Goal: Task Accomplishment & Management: Use online tool/utility

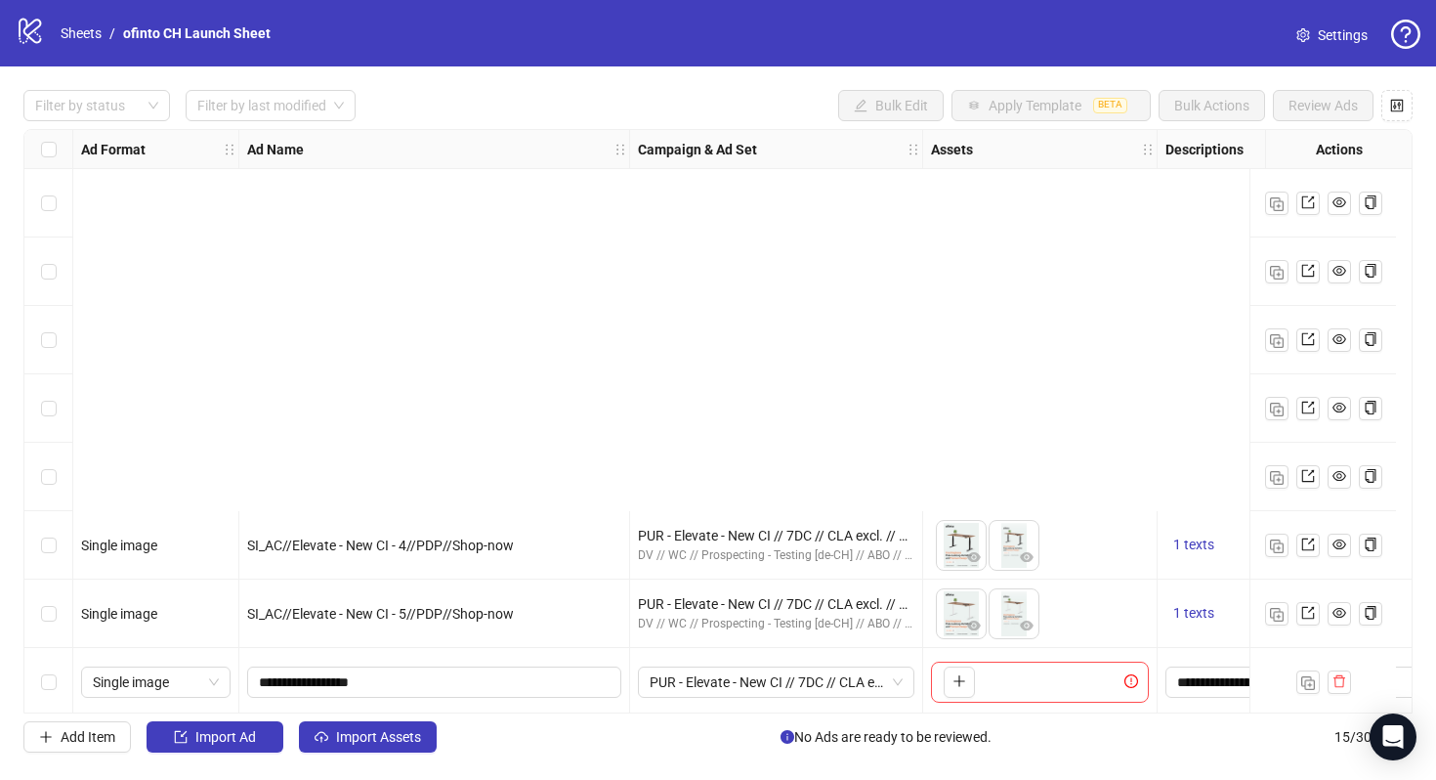
scroll to position [491, 0]
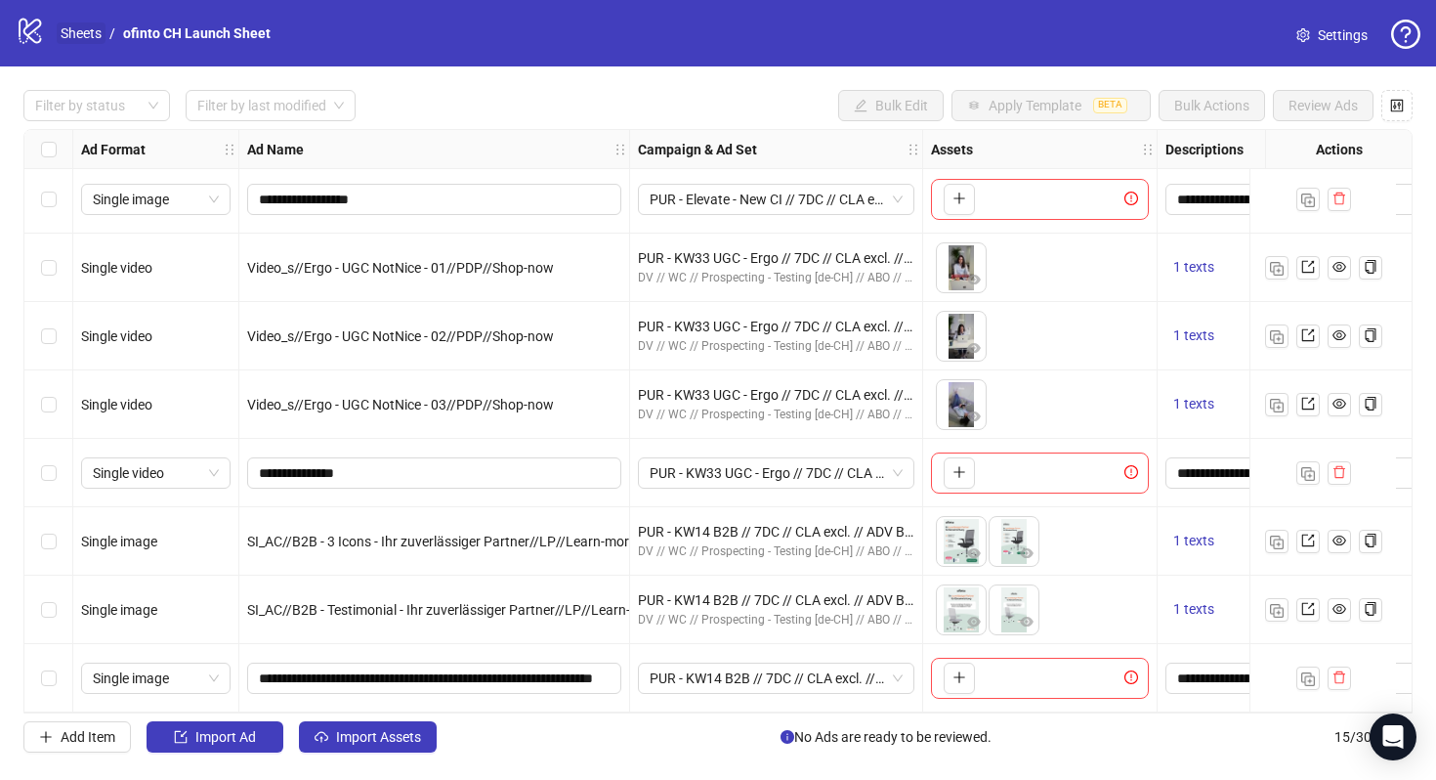
click at [75, 29] on link "Sheets" at bounding box center [81, 32] width 49 height 21
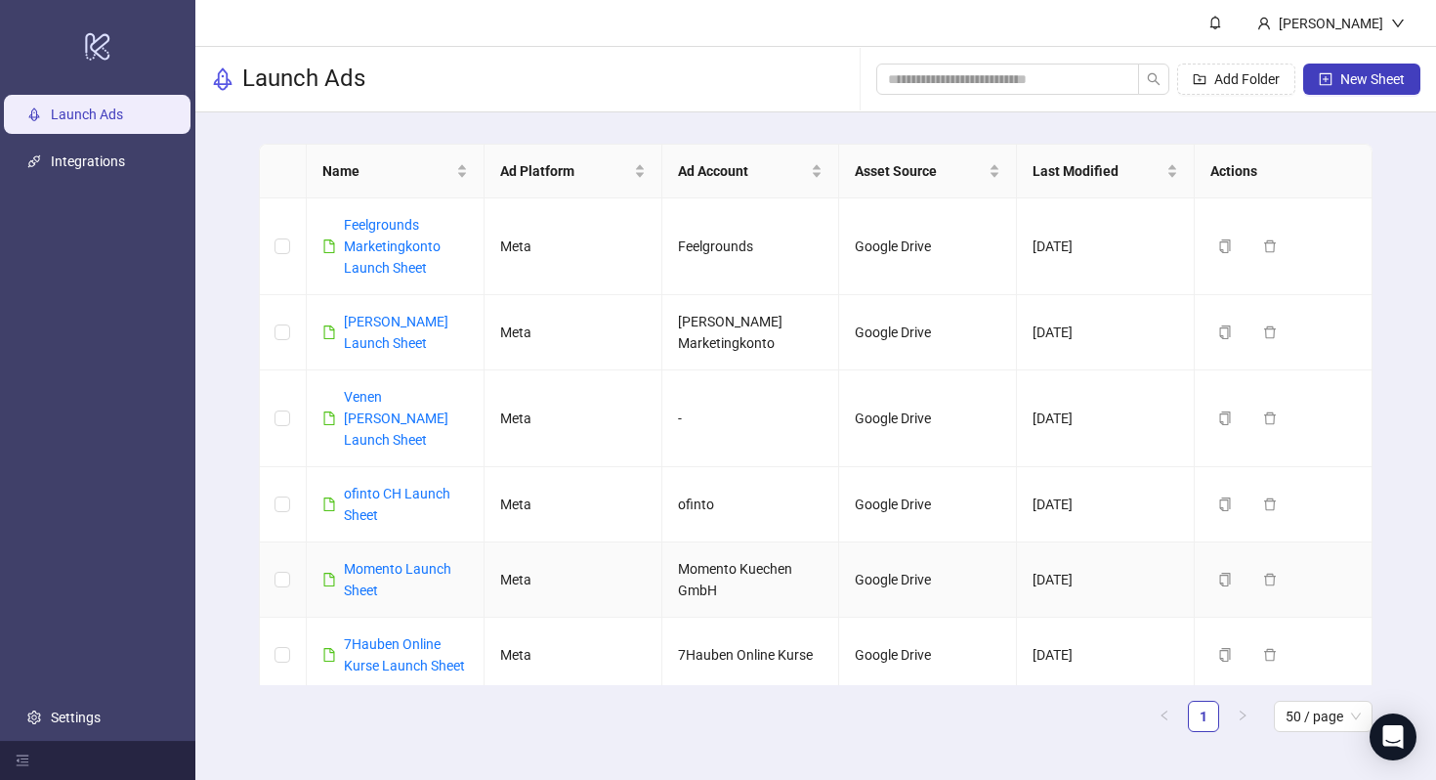
click at [419, 558] on div "Momento Launch Sheet" at bounding box center [406, 579] width 124 height 43
click at [418, 561] on link "Momento Launch Sheet" at bounding box center [397, 579] width 107 height 37
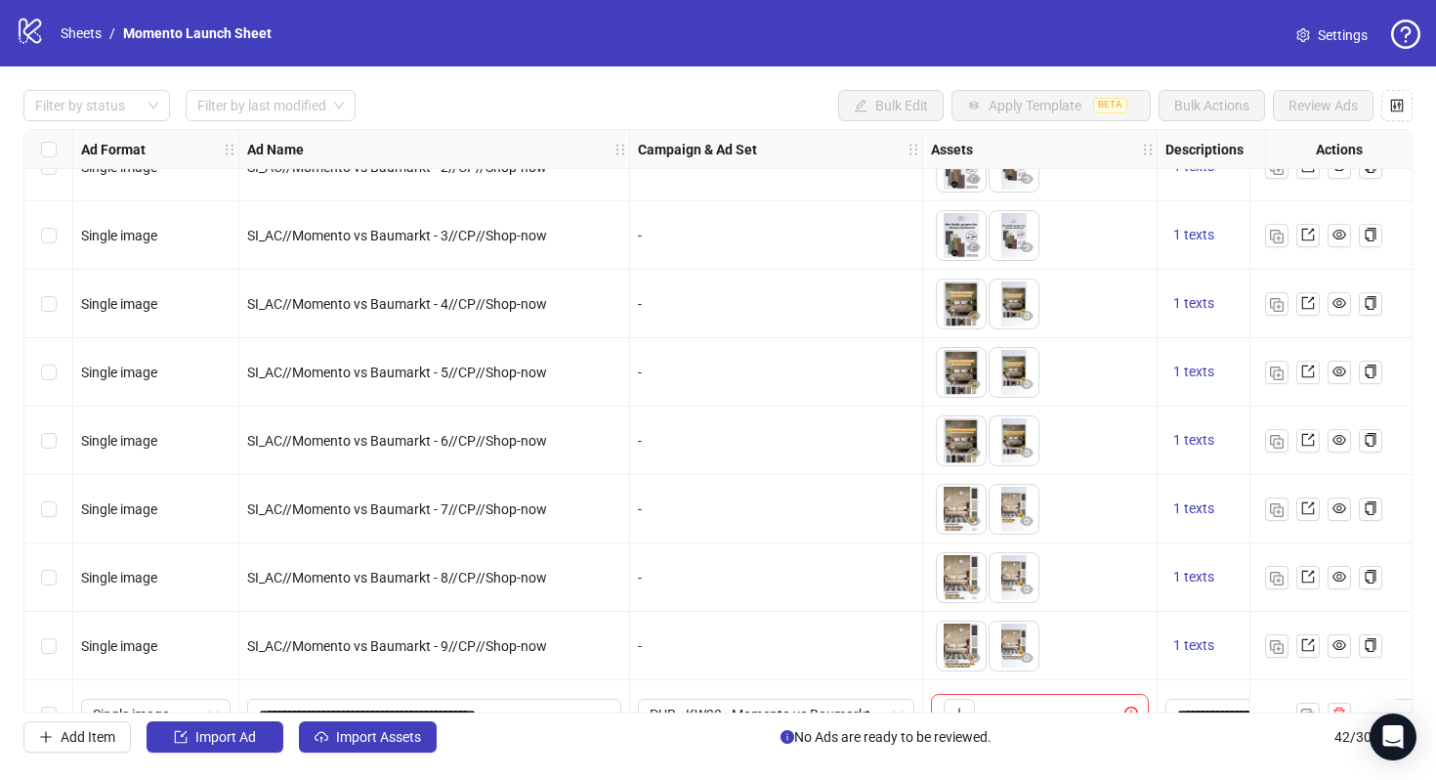
scroll to position [2337, 0]
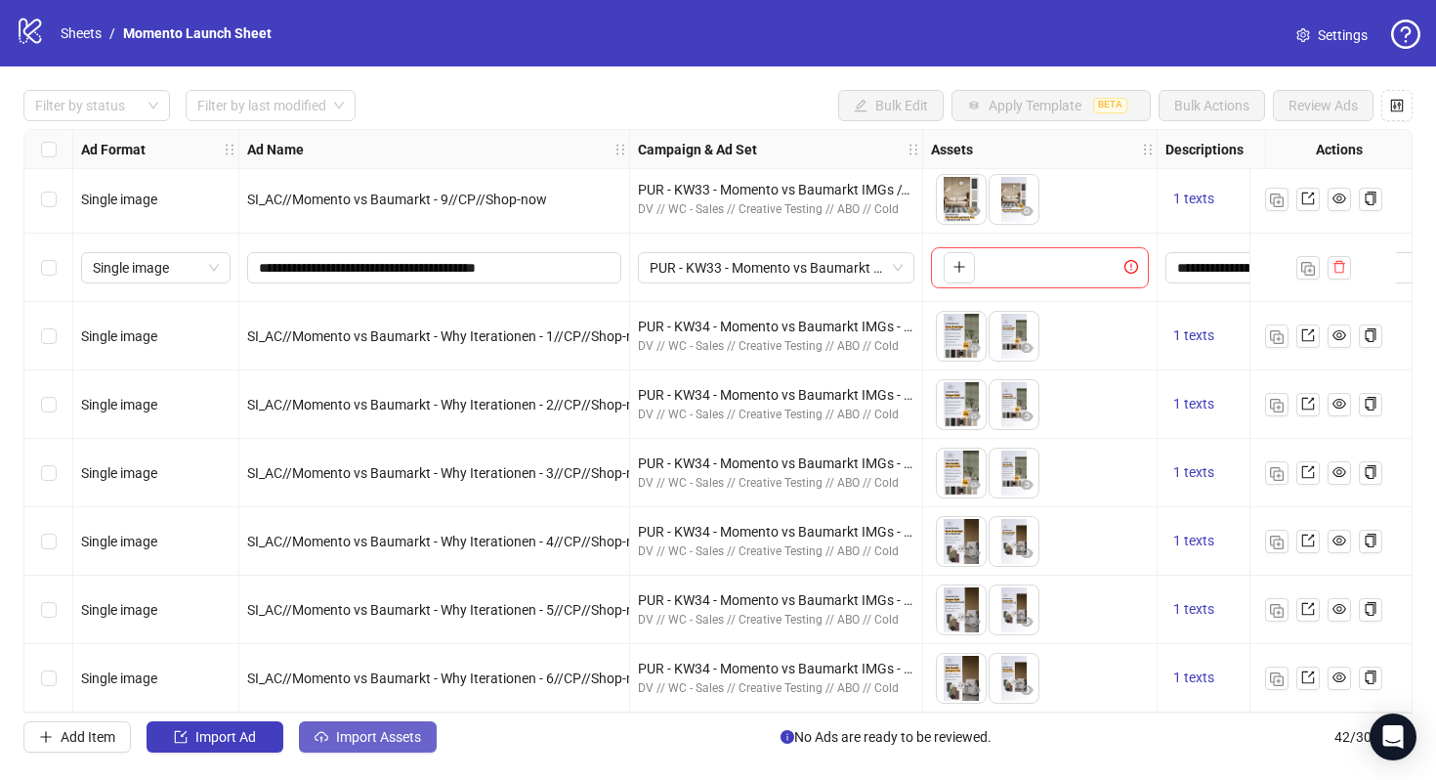
click at [406, 732] on span "Import Assets" at bounding box center [378, 737] width 85 height 16
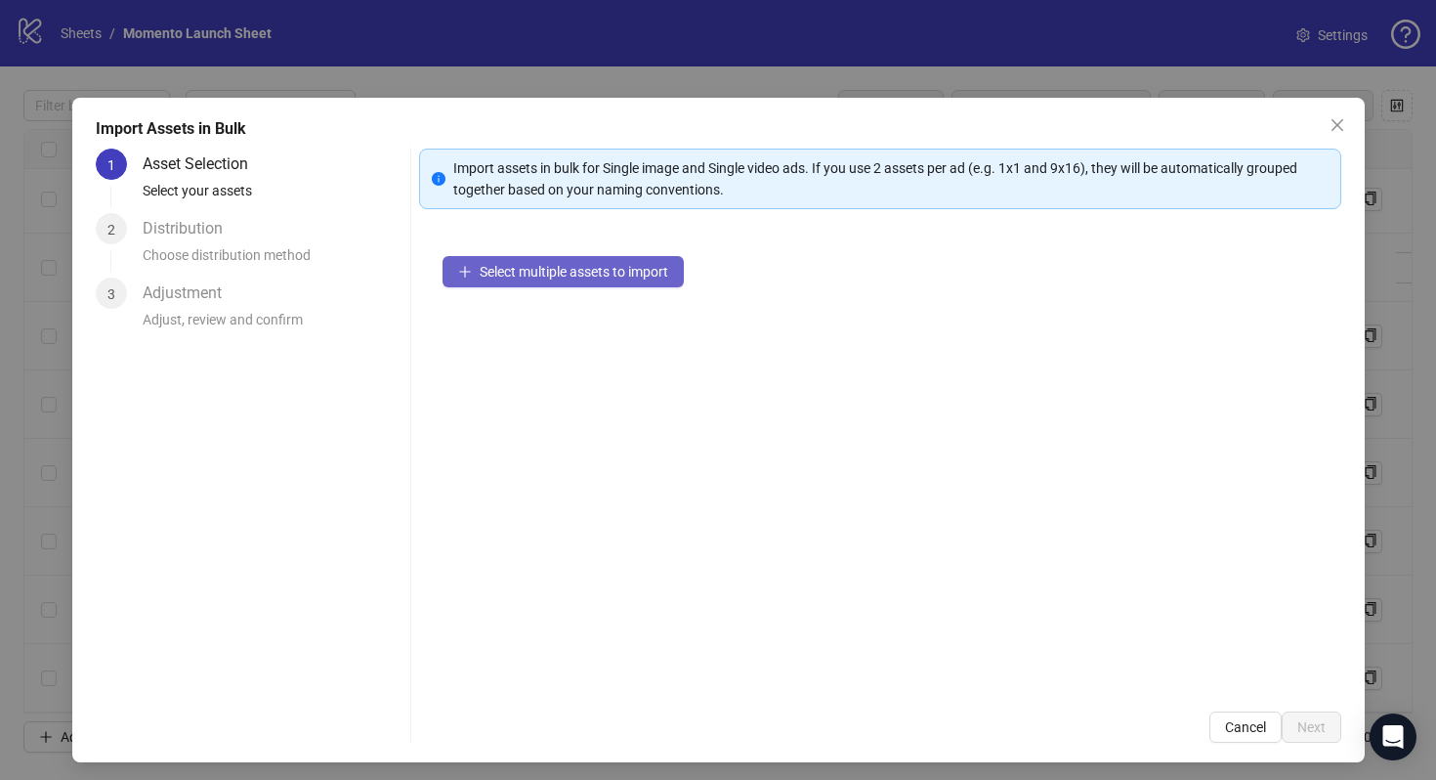
click at [582, 268] on span "Select multiple assets to import" at bounding box center [574, 272] width 189 height 16
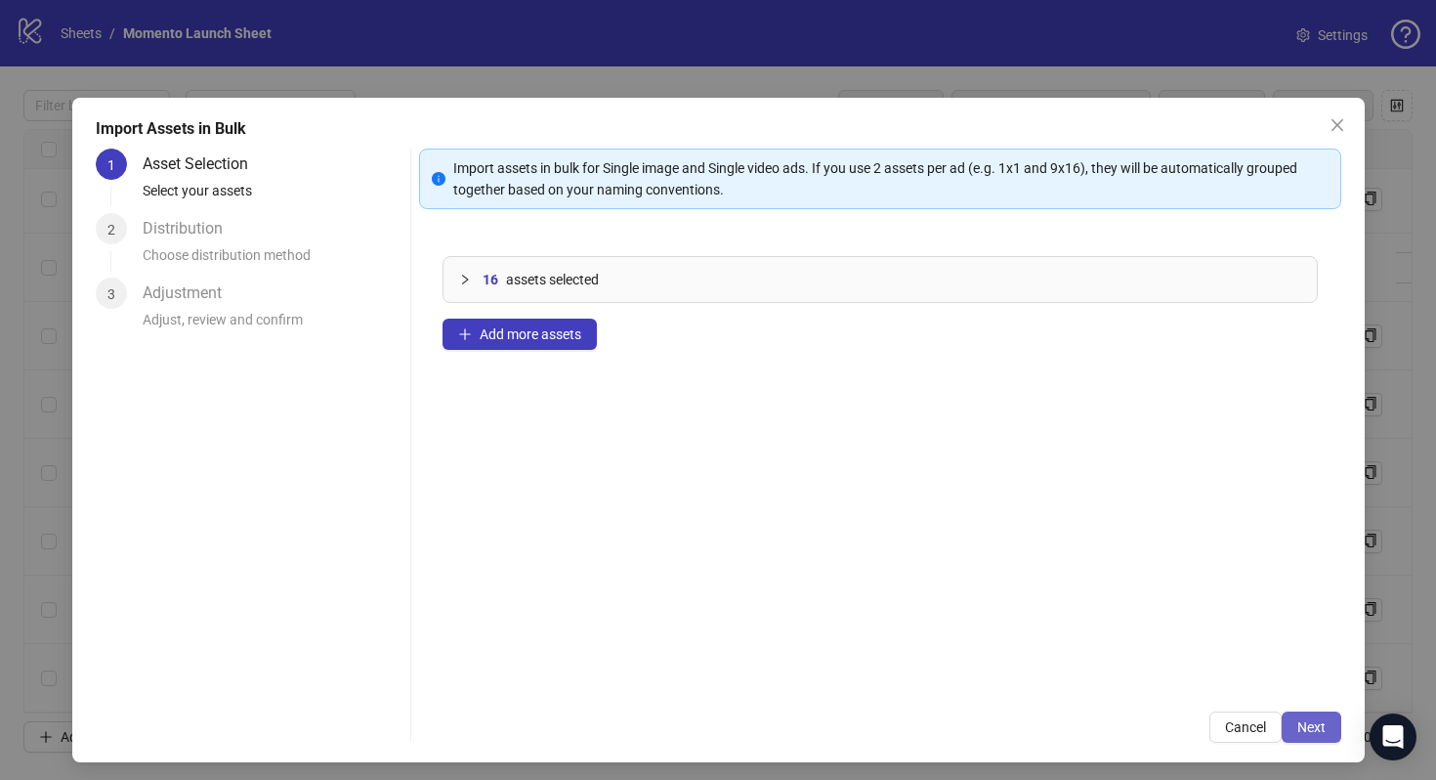
click at [1311, 725] on span "Next" at bounding box center [1312, 727] width 28 height 16
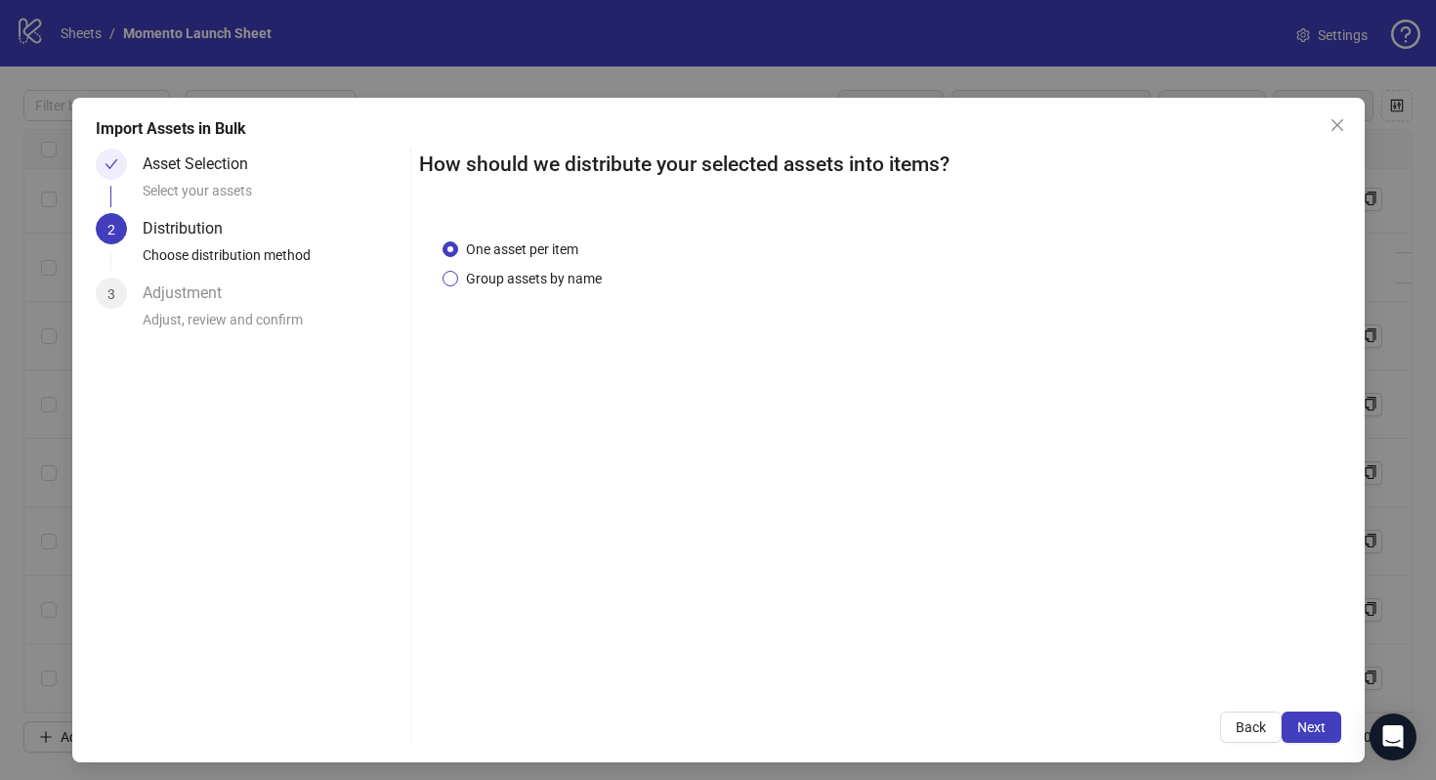
click at [581, 274] on span "Group assets by name" at bounding box center [533, 278] width 151 height 21
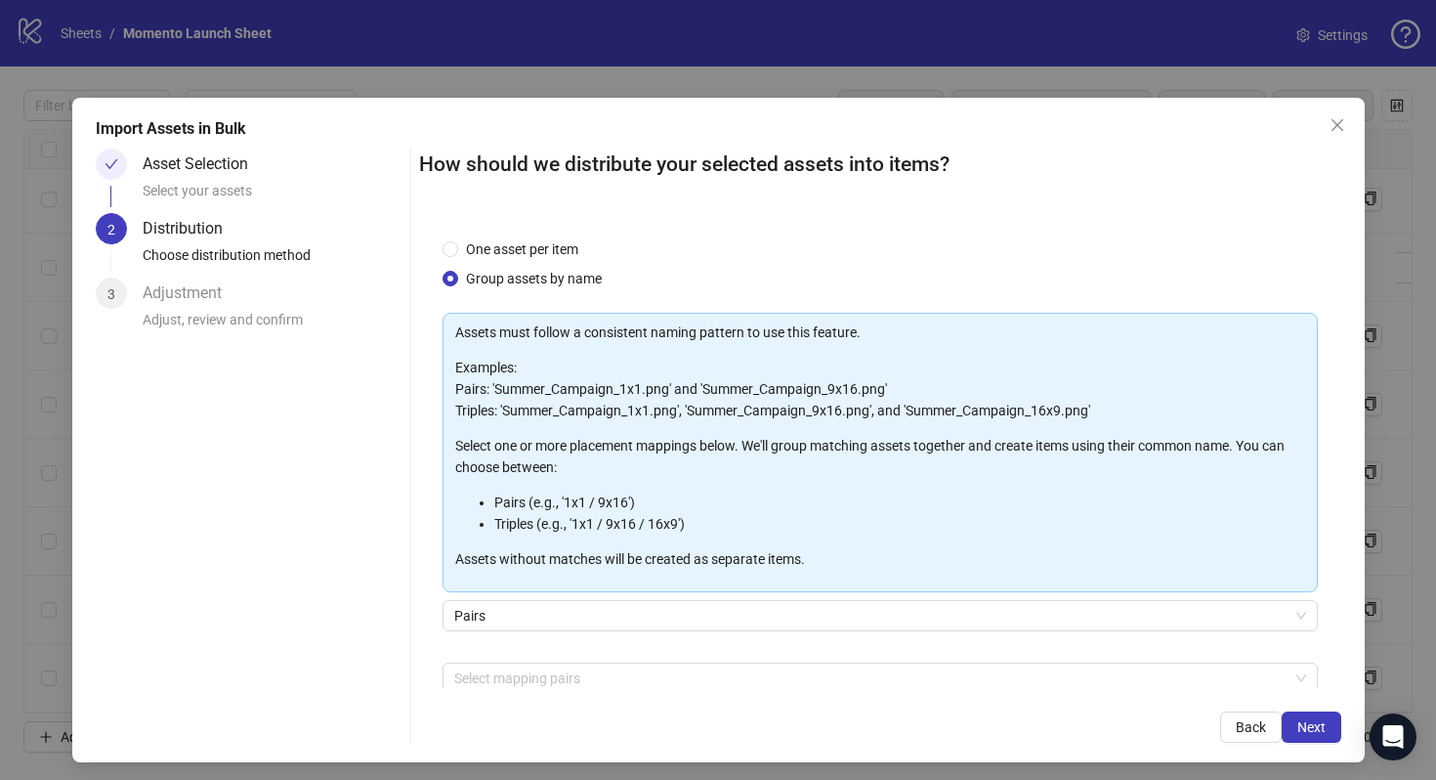
scroll to position [99, 0]
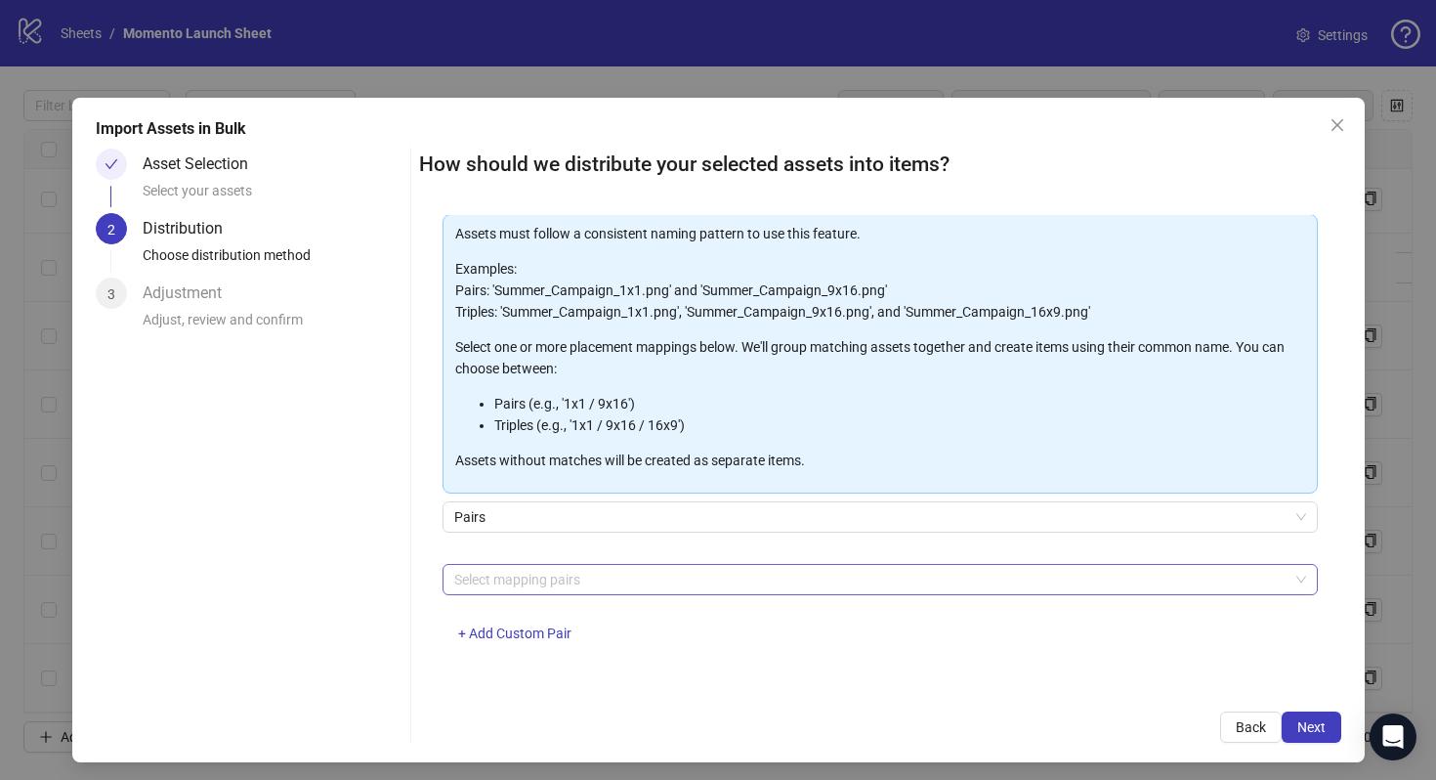
click at [829, 586] on div at bounding box center [870, 579] width 847 height 27
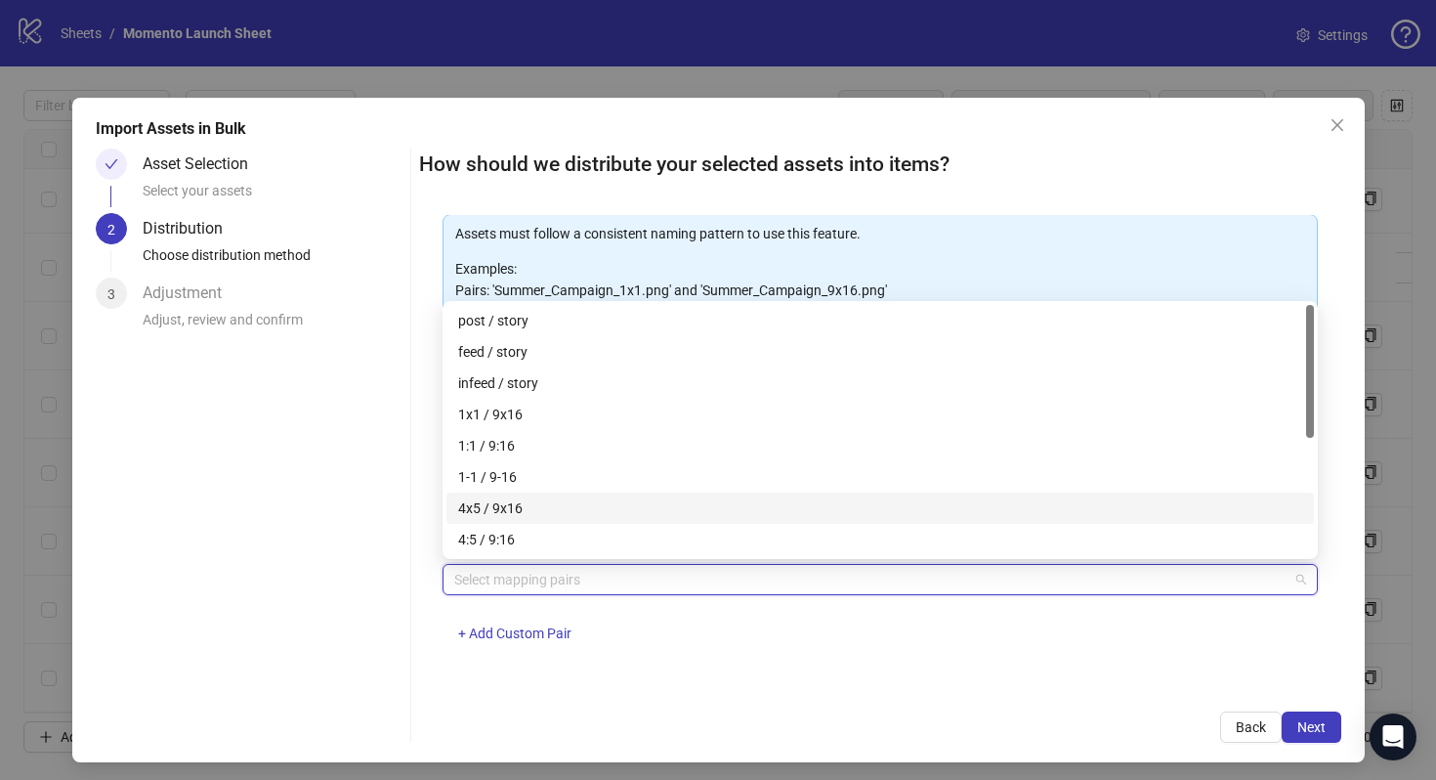
click at [781, 512] on div "4x5 / 9x16" at bounding box center [880, 507] width 844 height 21
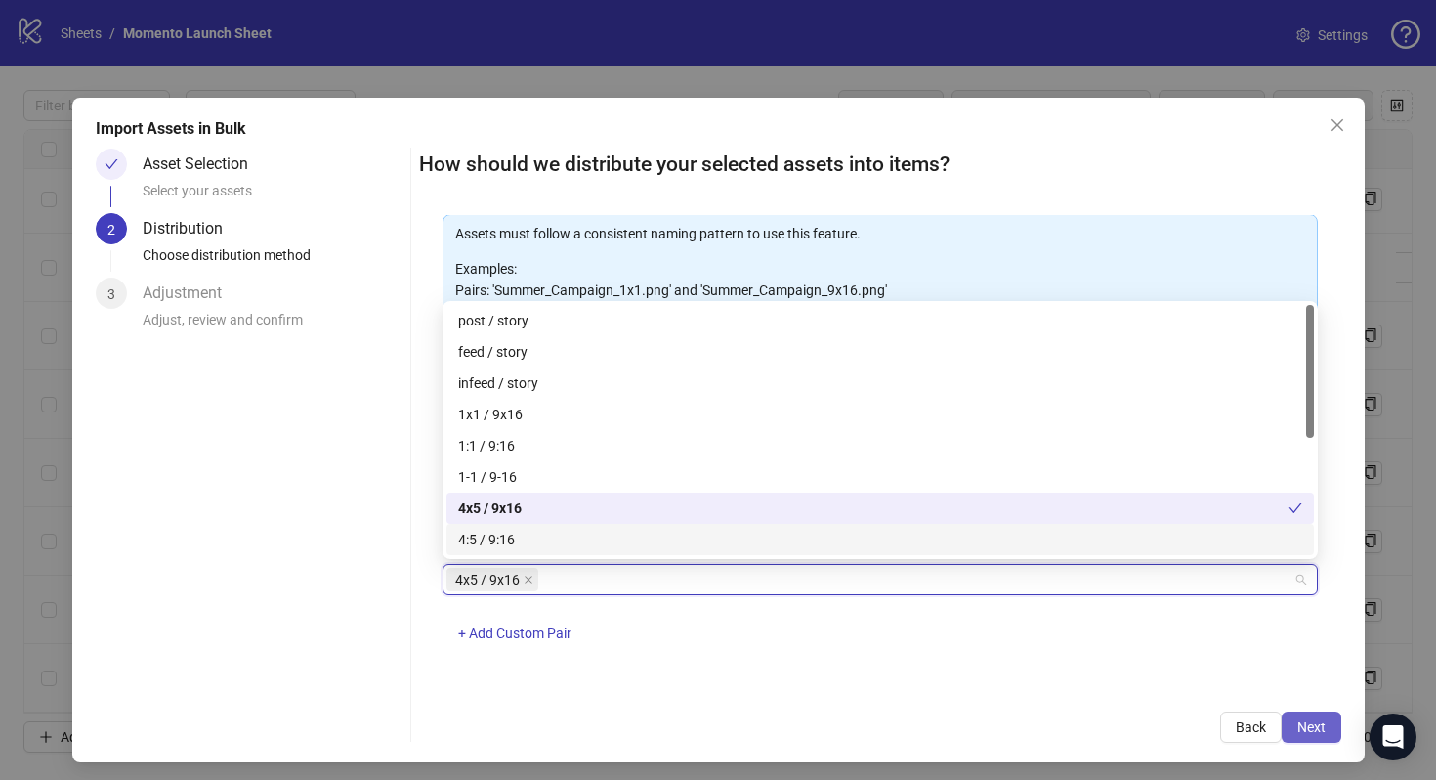
click at [1312, 724] on span "Next" at bounding box center [1312, 727] width 28 height 16
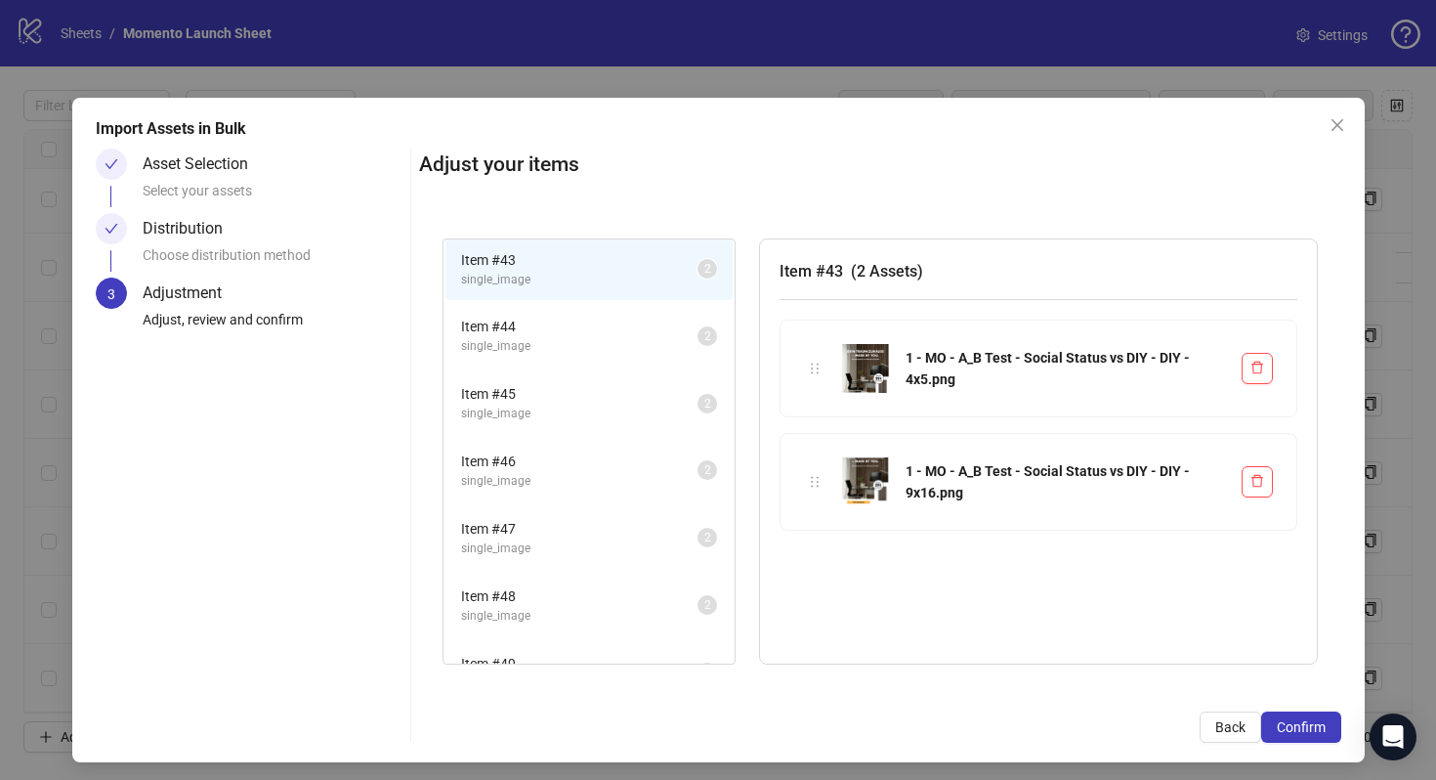
scroll to position [0, 0]
click at [583, 308] on li "Item # 44 single_image 2" at bounding box center [589, 340] width 287 height 64
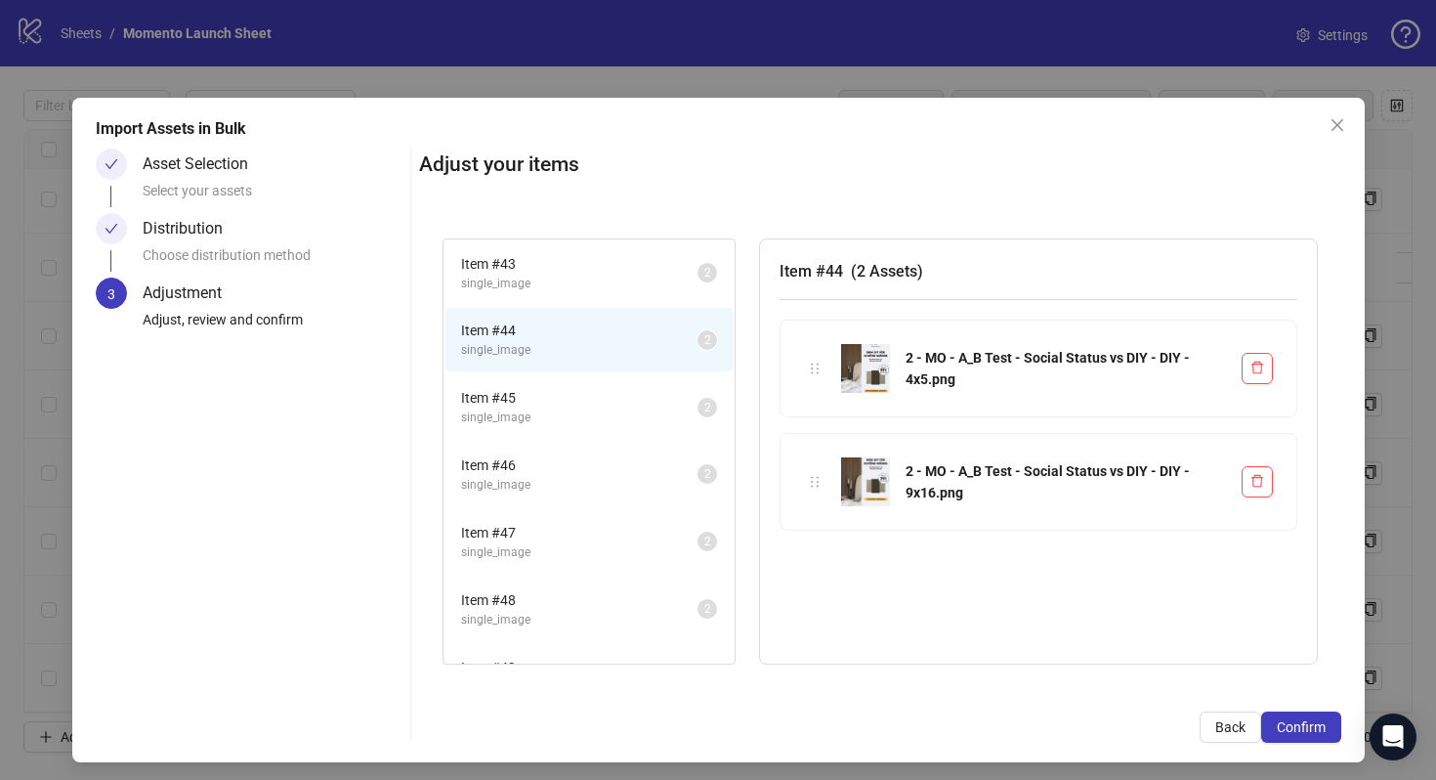
click at [553, 367] on li "Item # 44 single_image 2" at bounding box center [589, 340] width 287 height 64
click at [553, 420] on span "single_image" at bounding box center [579, 417] width 236 height 19
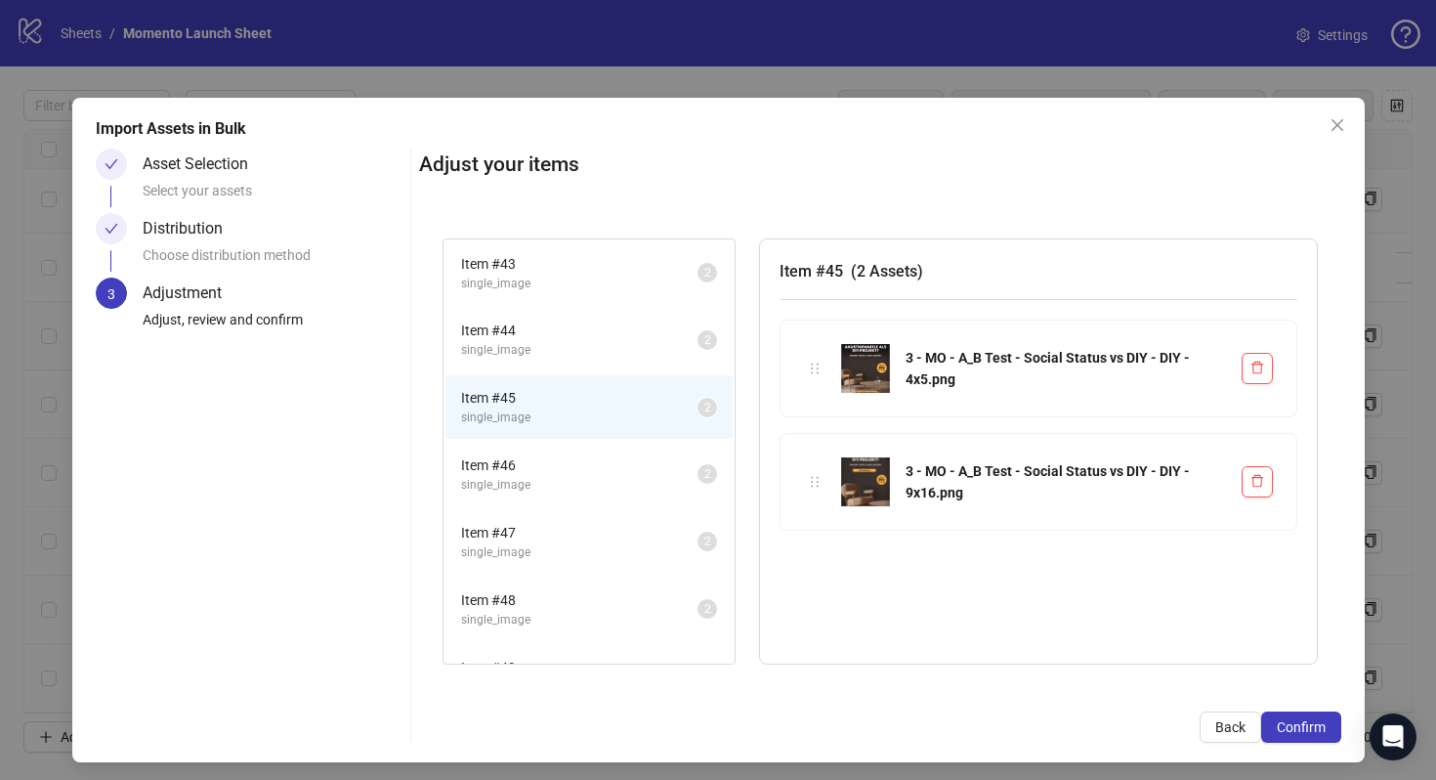
click at [534, 478] on span "single_image" at bounding box center [579, 485] width 236 height 19
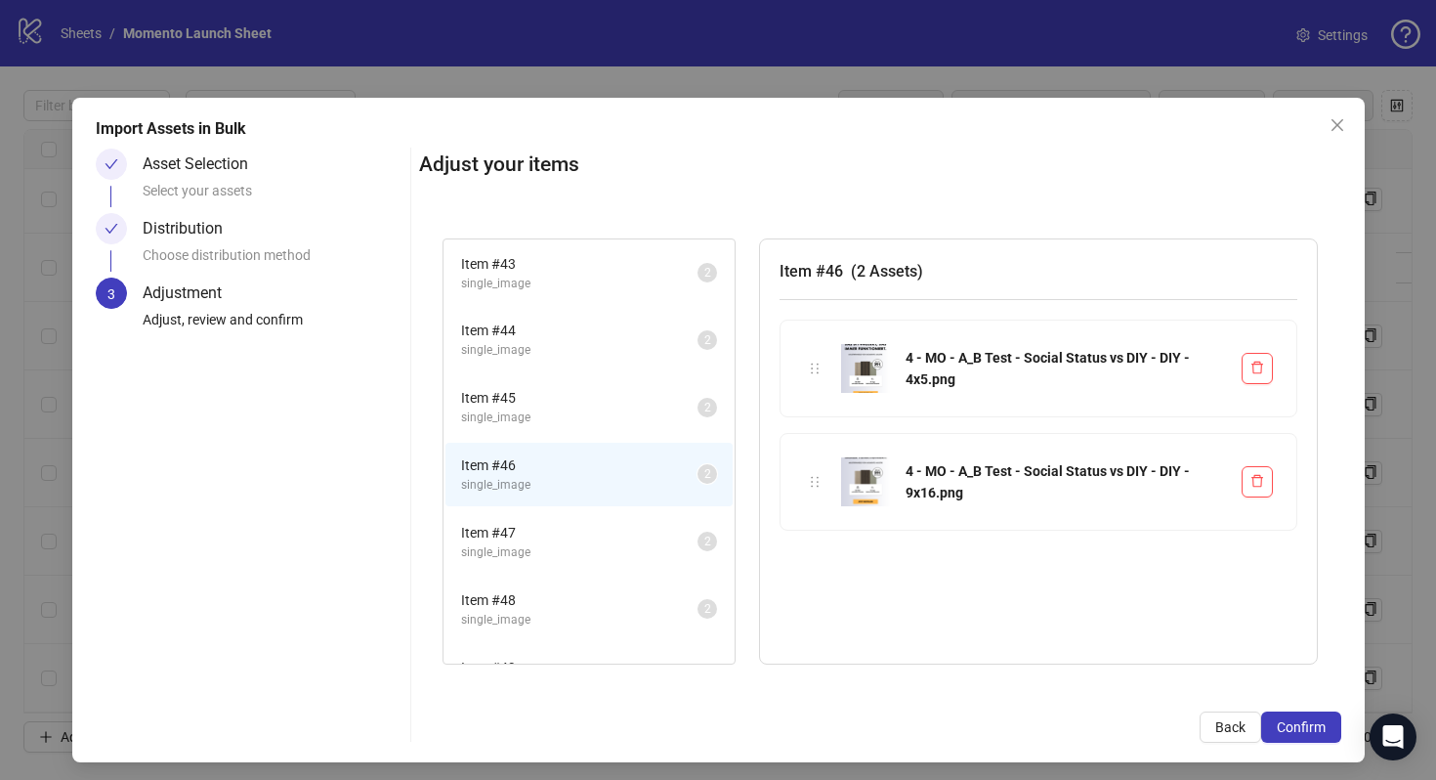
scroll to position [113, 0]
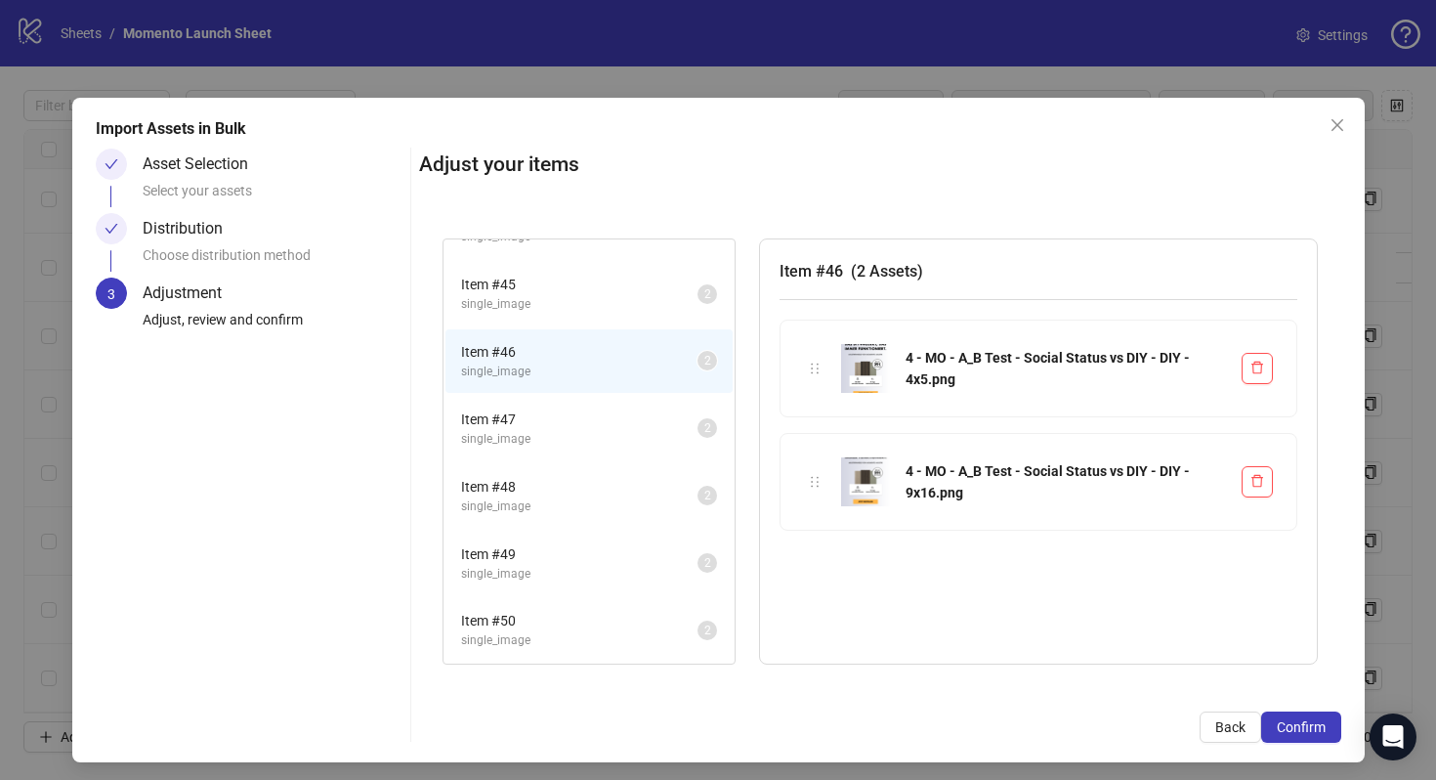
click at [558, 435] on span "single_image" at bounding box center [579, 439] width 236 height 19
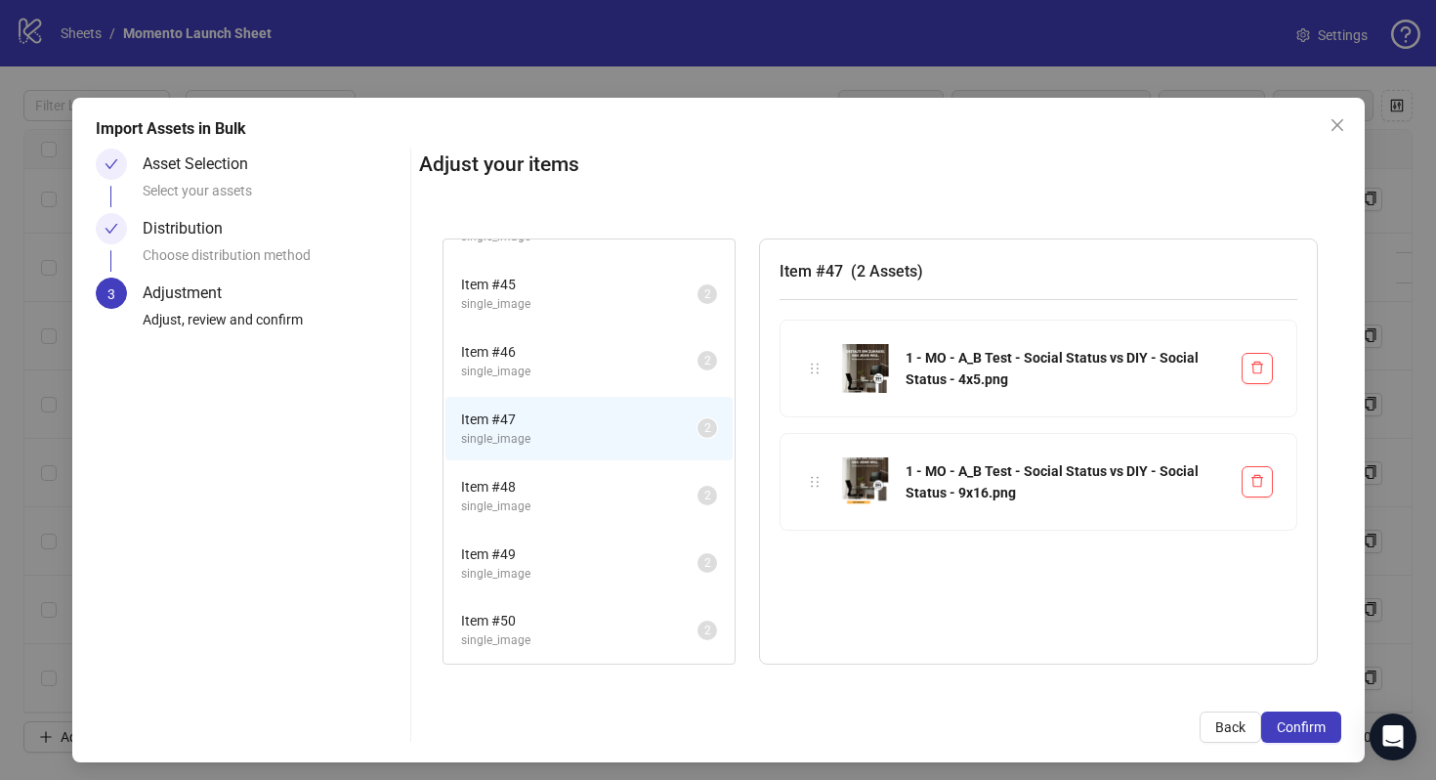
click at [547, 492] on span "Item # 48" at bounding box center [579, 486] width 236 height 21
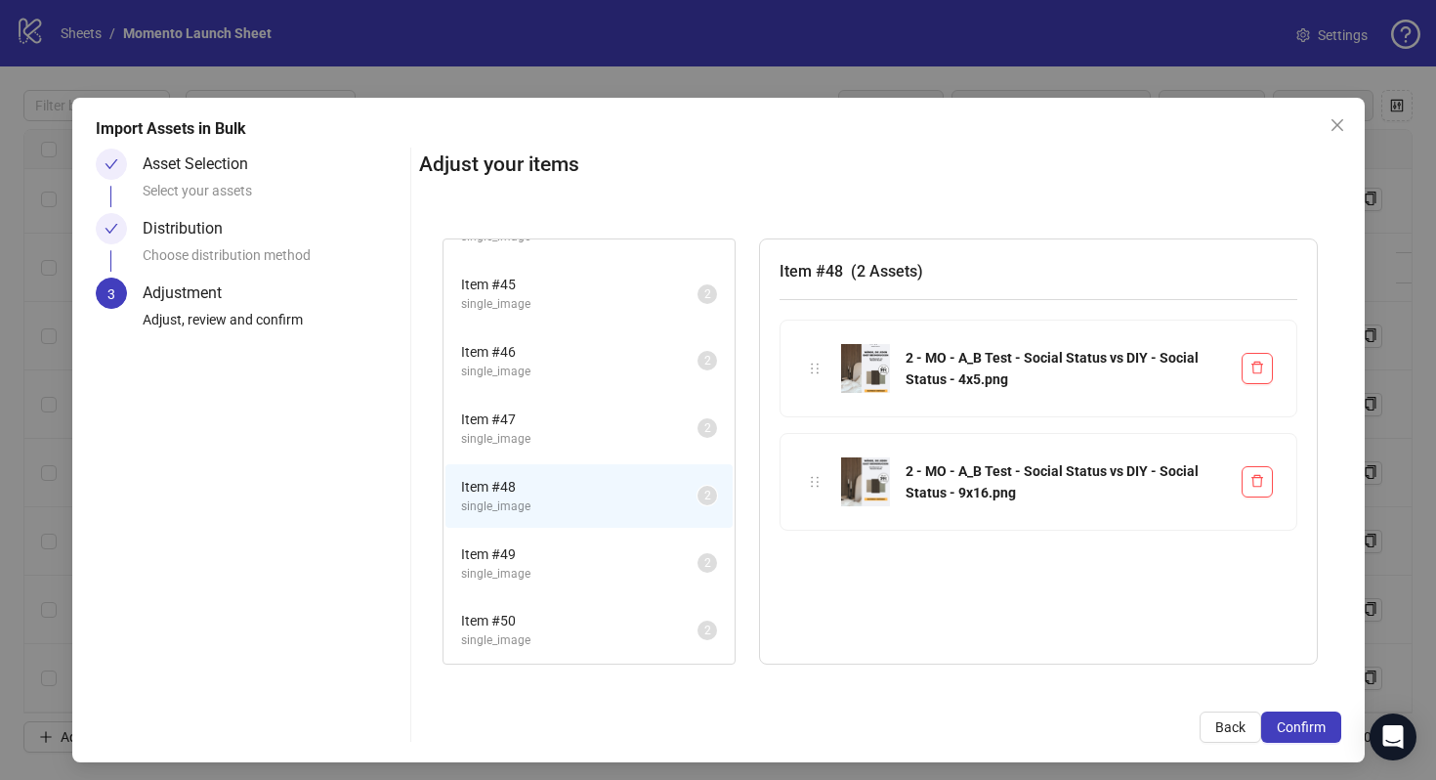
click at [529, 551] on span "Item # 49" at bounding box center [579, 553] width 236 height 21
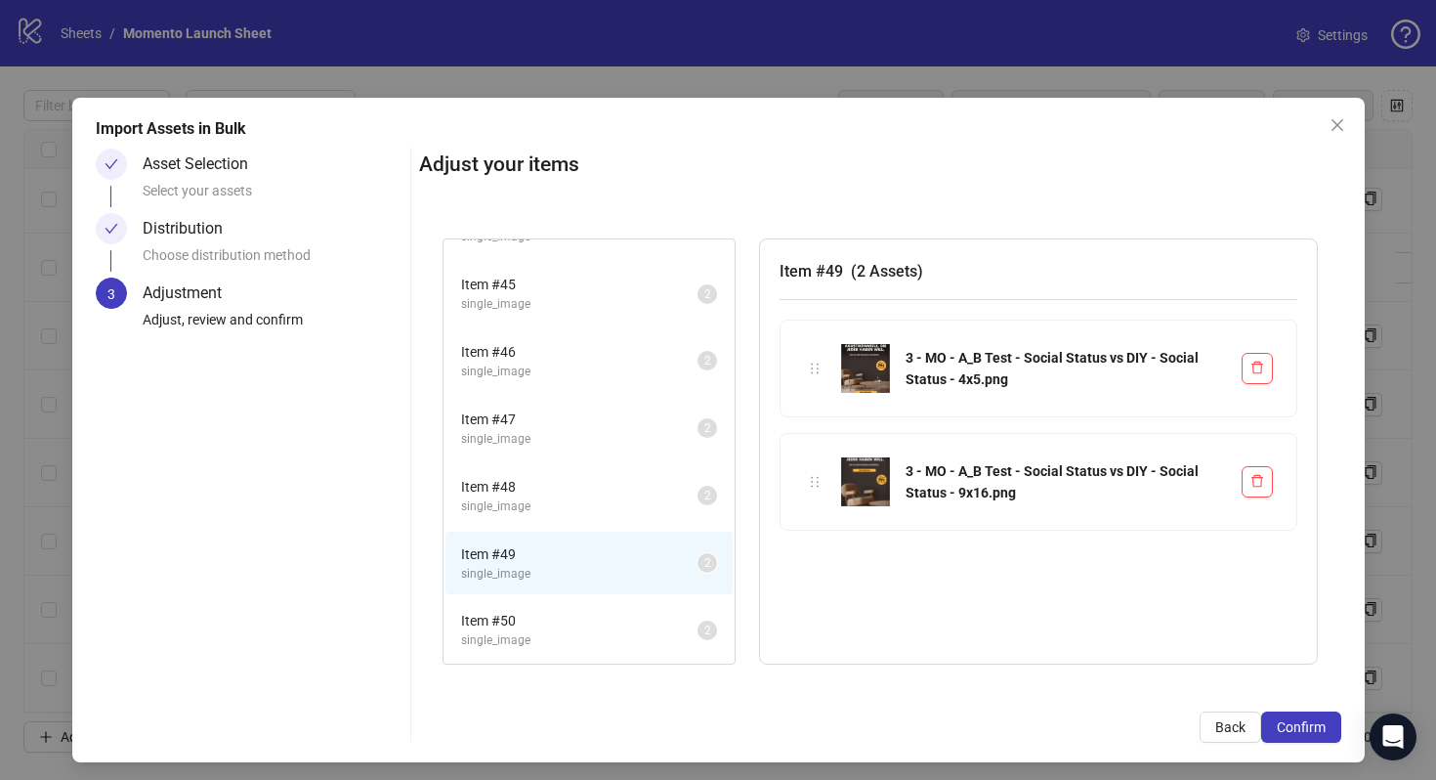
click at [523, 607] on li "Item # 50 single_image 2" at bounding box center [589, 630] width 287 height 64
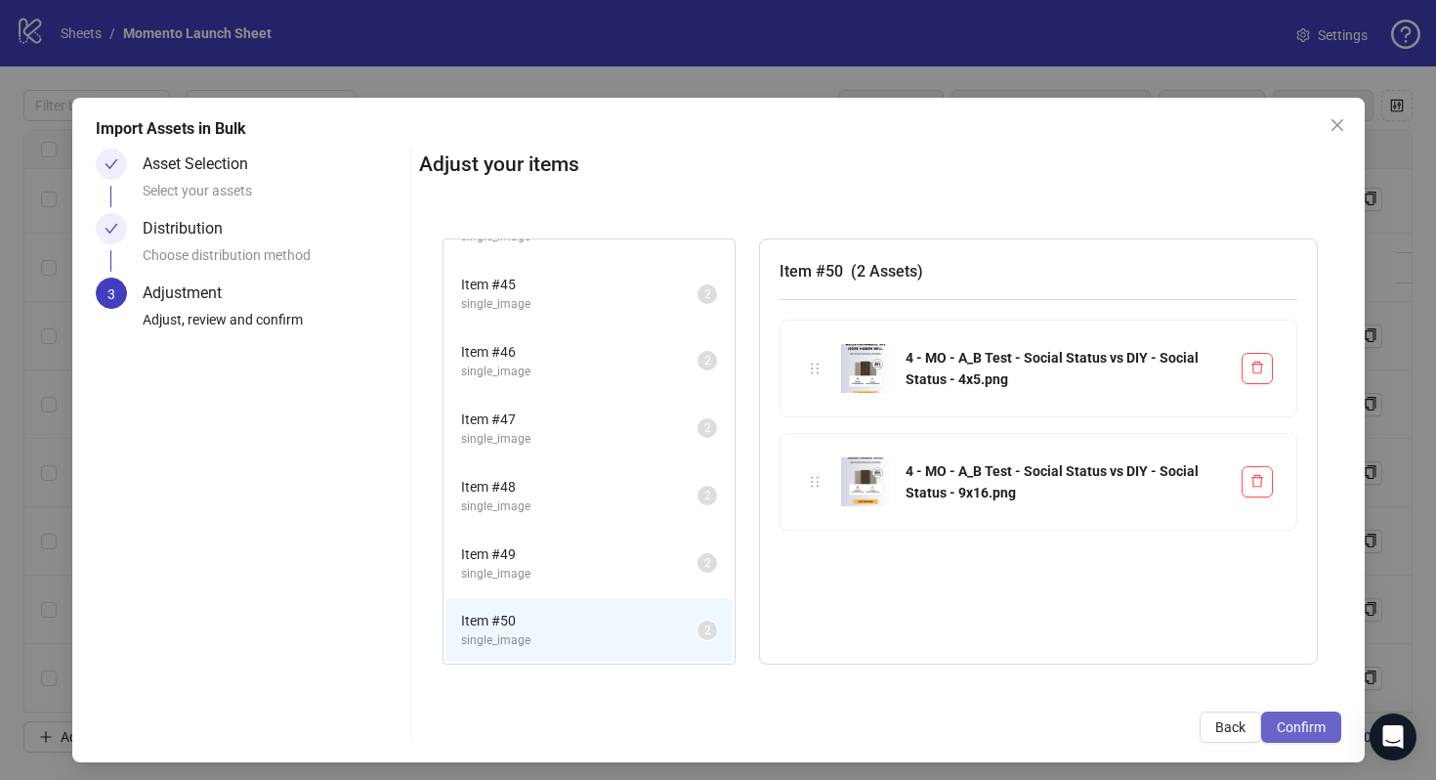
click at [1306, 717] on button "Confirm" at bounding box center [1301, 726] width 80 height 31
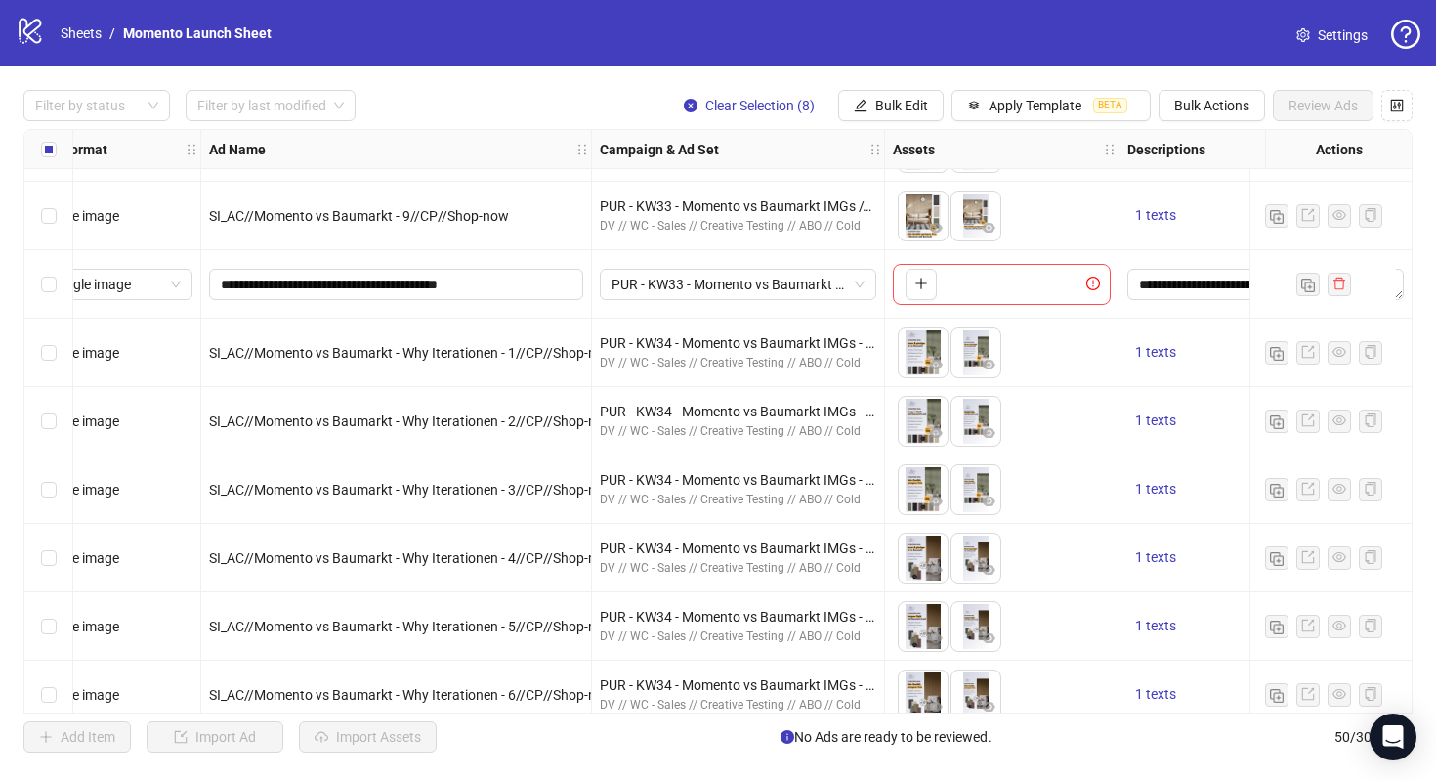
scroll to position [2313, 35]
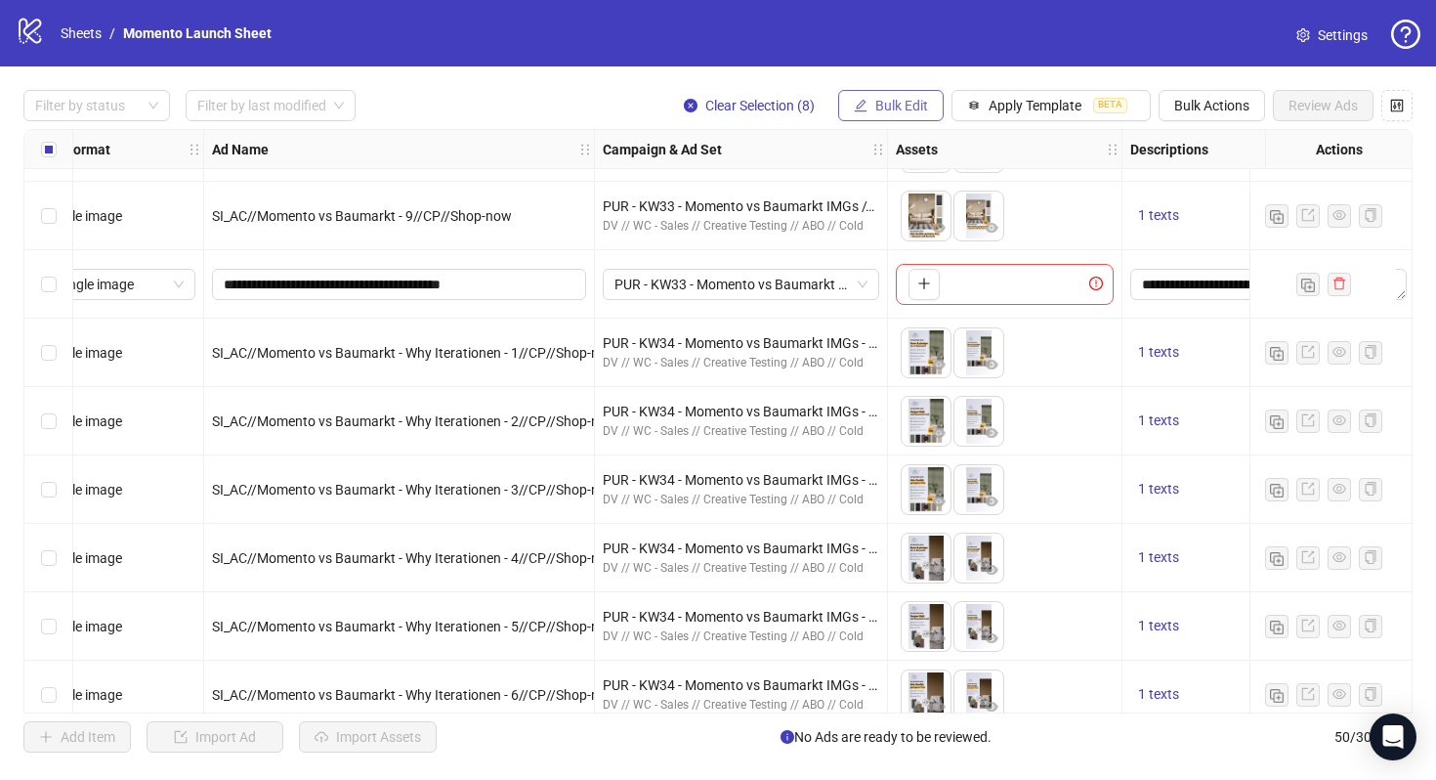
click at [897, 101] on span "Bulk Edit" at bounding box center [902, 106] width 53 height 16
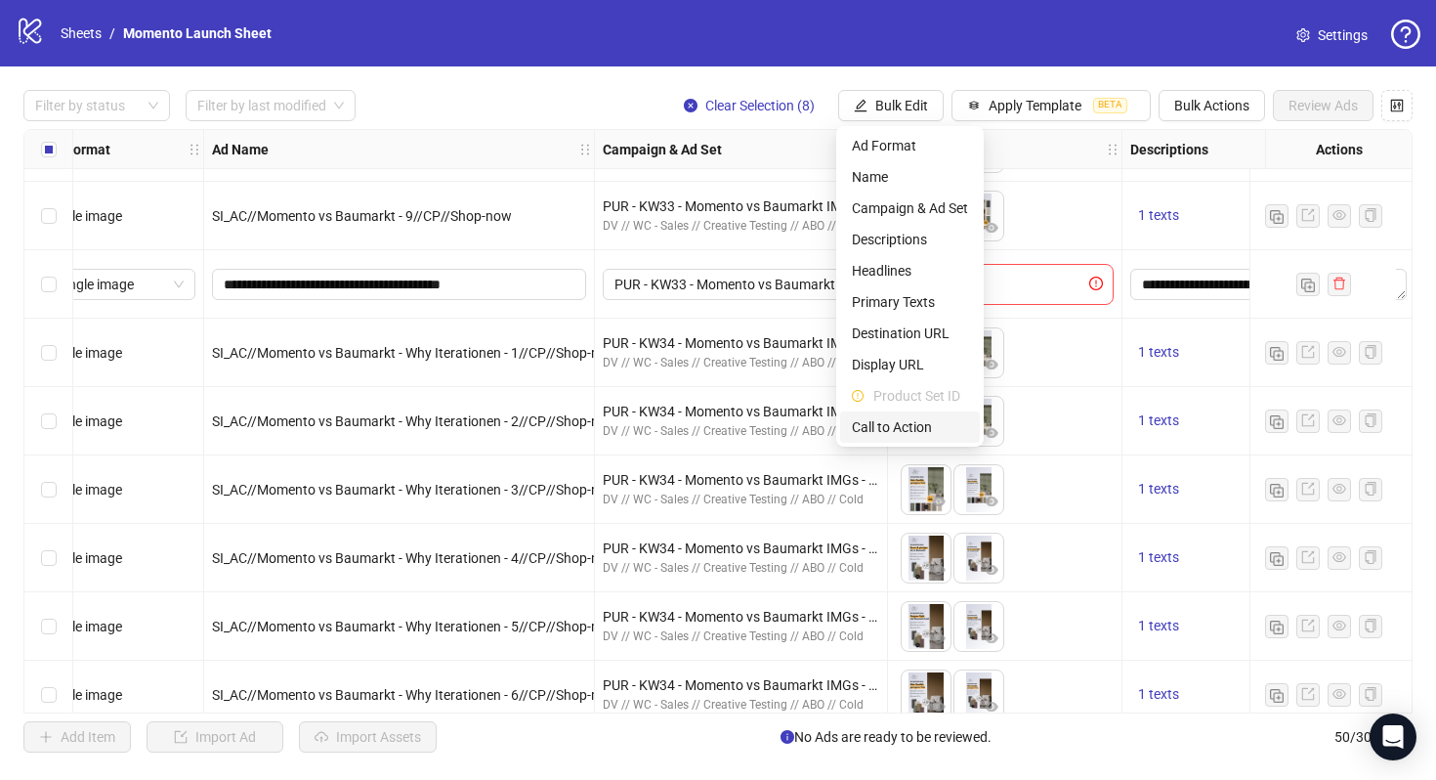
click at [919, 424] on span "Call to Action" at bounding box center [910, 426] width 116 height 21
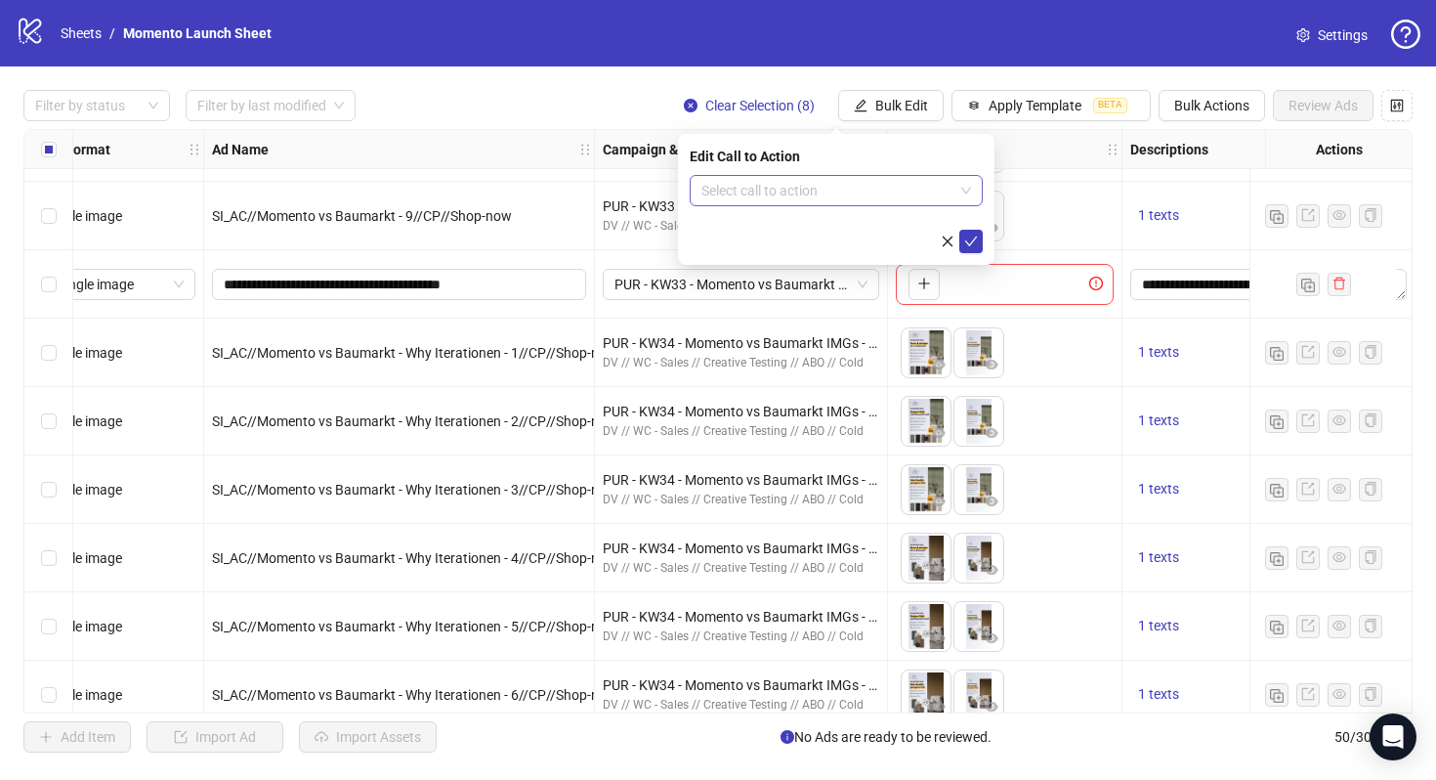
click at [840, 187] on input "search" at bounding box center [828, 190] width 252 height 29
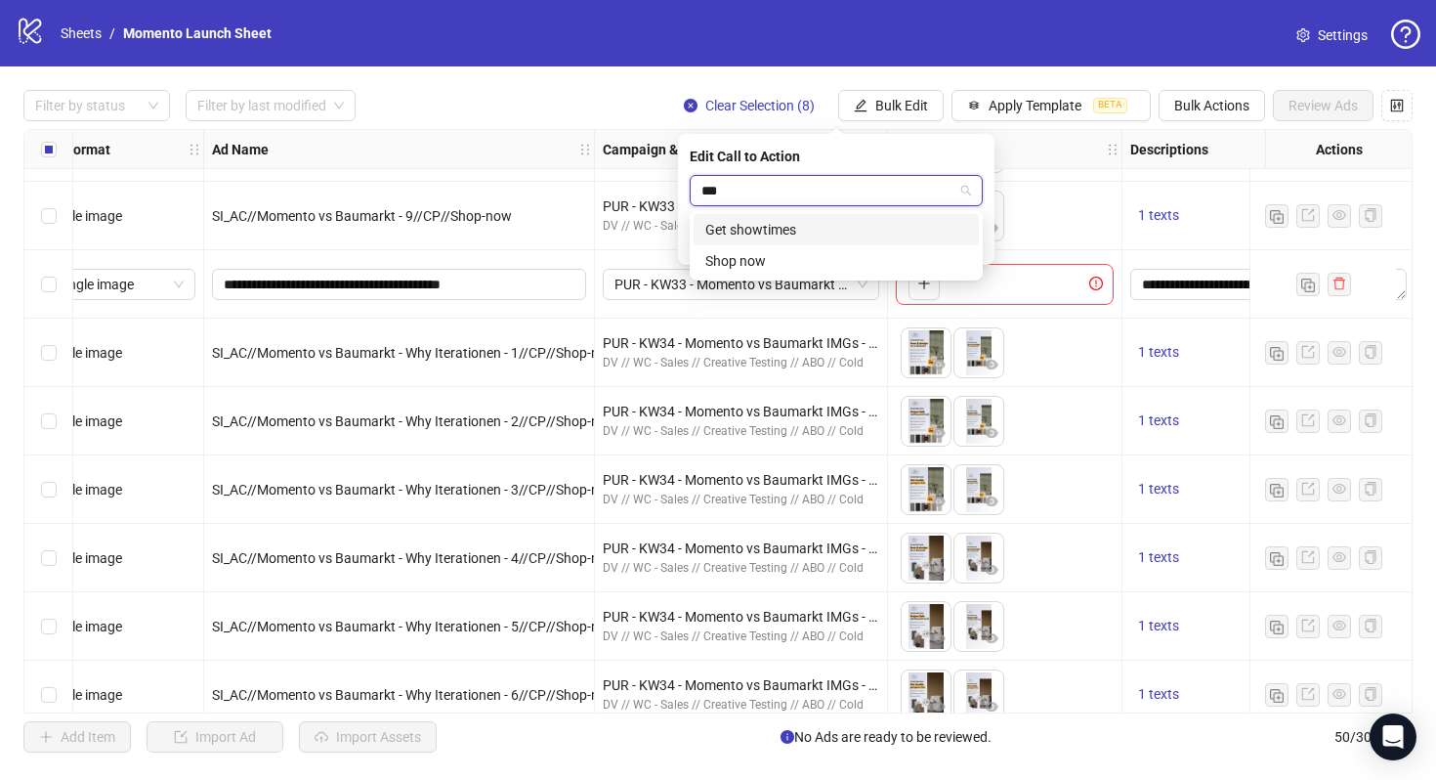
type input "****"
click at [840, 223] on div "Shop now" at bounding box center [836, 229] width 262 height 21
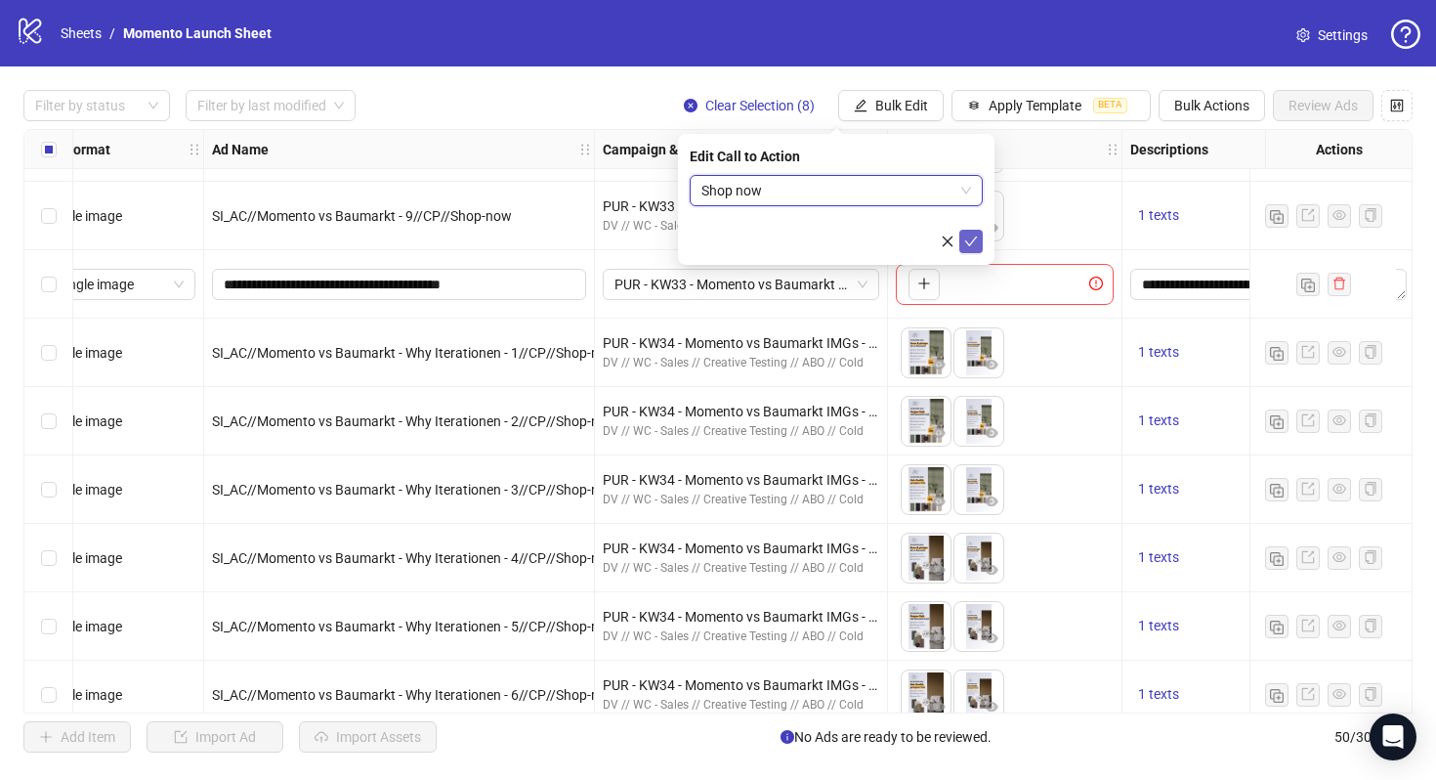
click at [974, 236] on icon "check" at bounding box center [971, 242] width 14 height 14
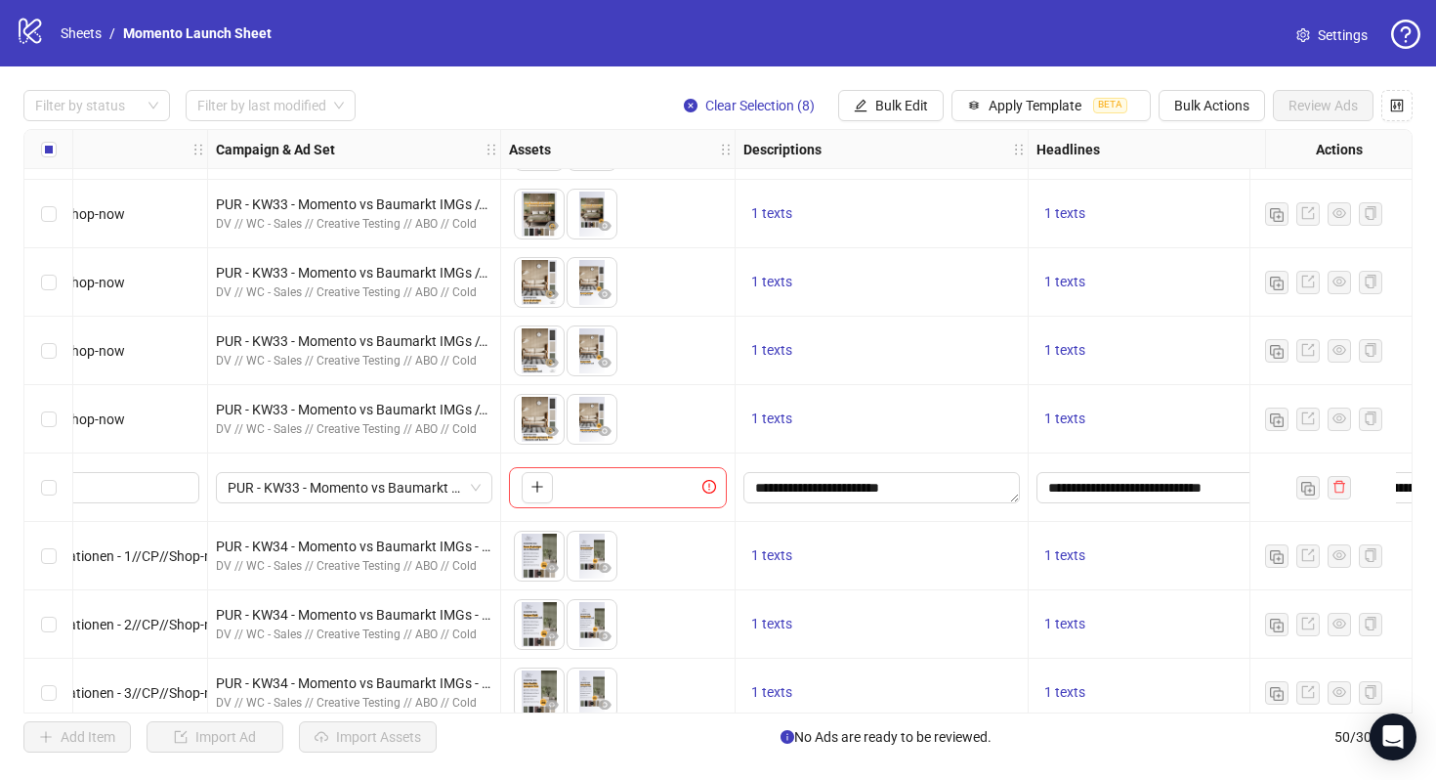
scroll to position [2246, 422]
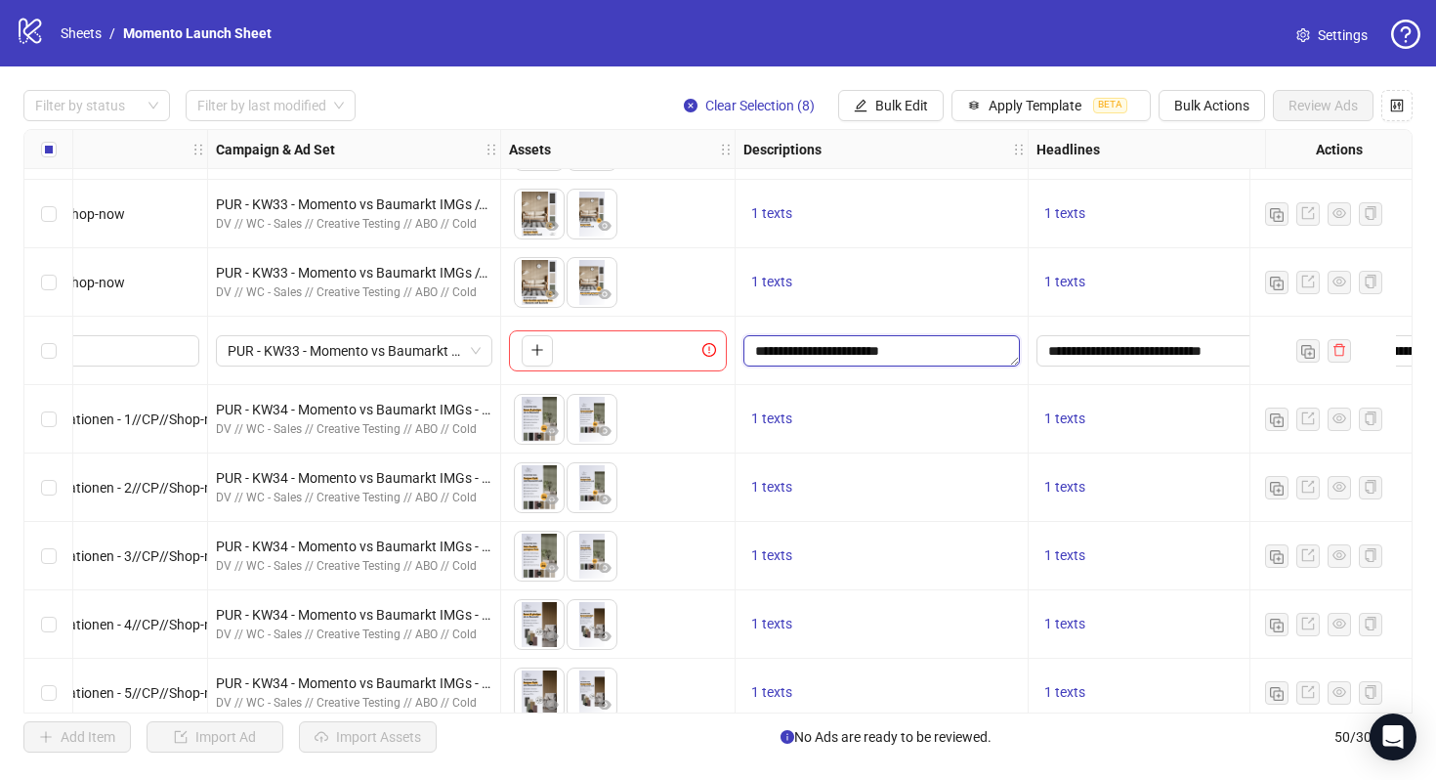
click at [936, 350] on textarea "**********" at bounding box center [882, 350] width 277 height 31
click at [918, 101] on span "Bulk Edit" at bounding box center [902, 106] width 53 height 16
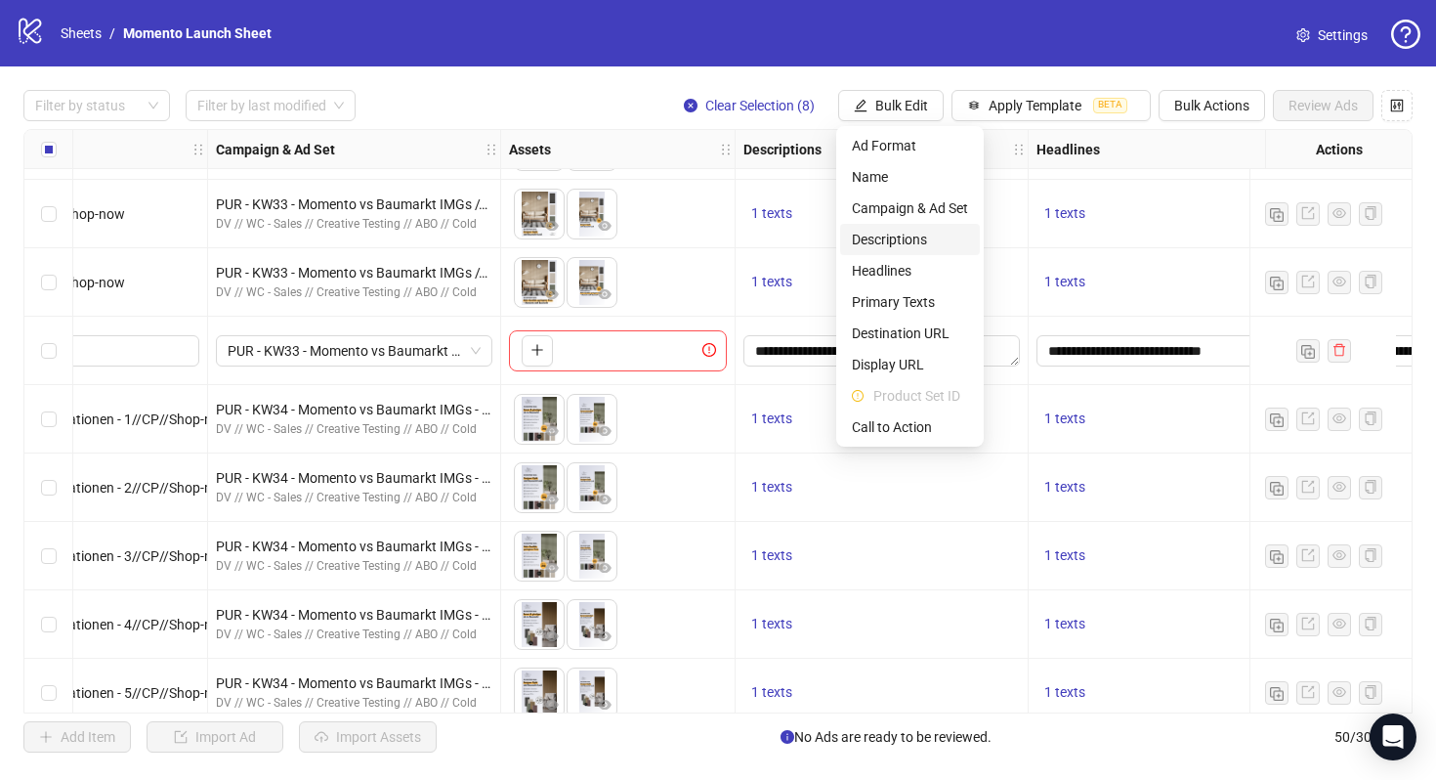
click at [918, 241] on span "Descriptions" at bounding box center [910, 239] width 116 height 21
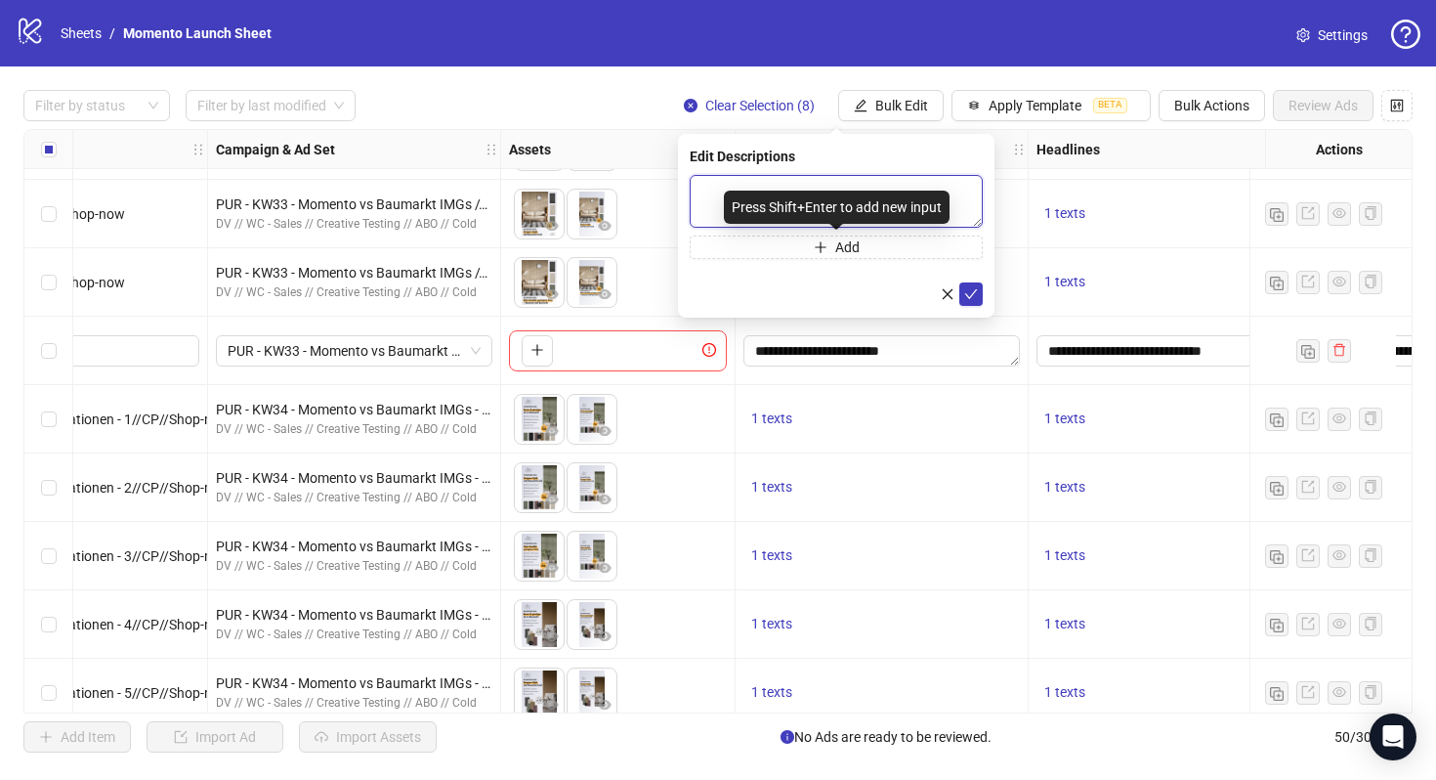
click at [919, 188] on textarea at bounding box center [836, 201] width 293 height 53
paste textarea "**********"
type textarea "**********"
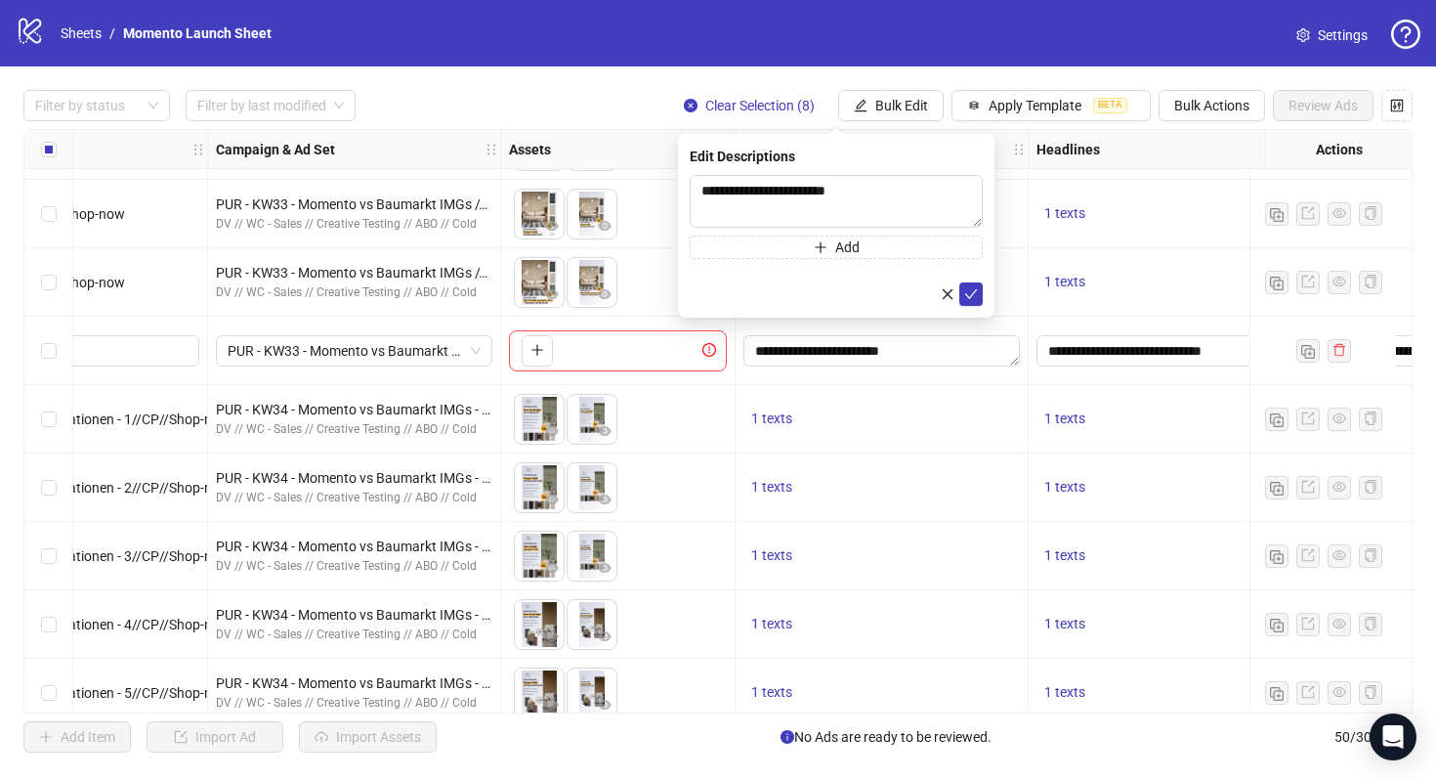
click at [983, 293] on div "**********" at bounding box center [836, 226] width 317 height 184
click at [967, 294] on icon "check" at bounding box center [971, 294] width 13 height 10
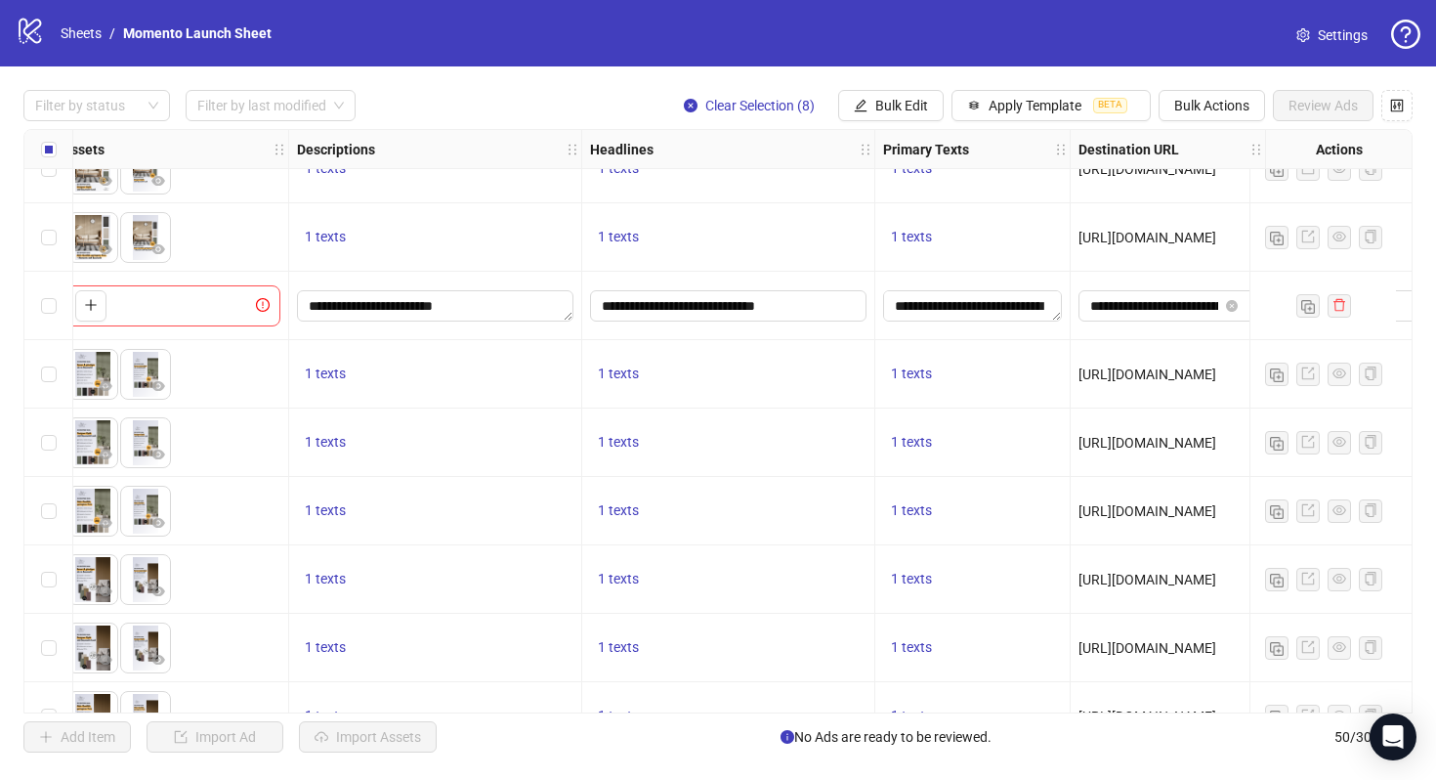
scroll to position [2202, 869]
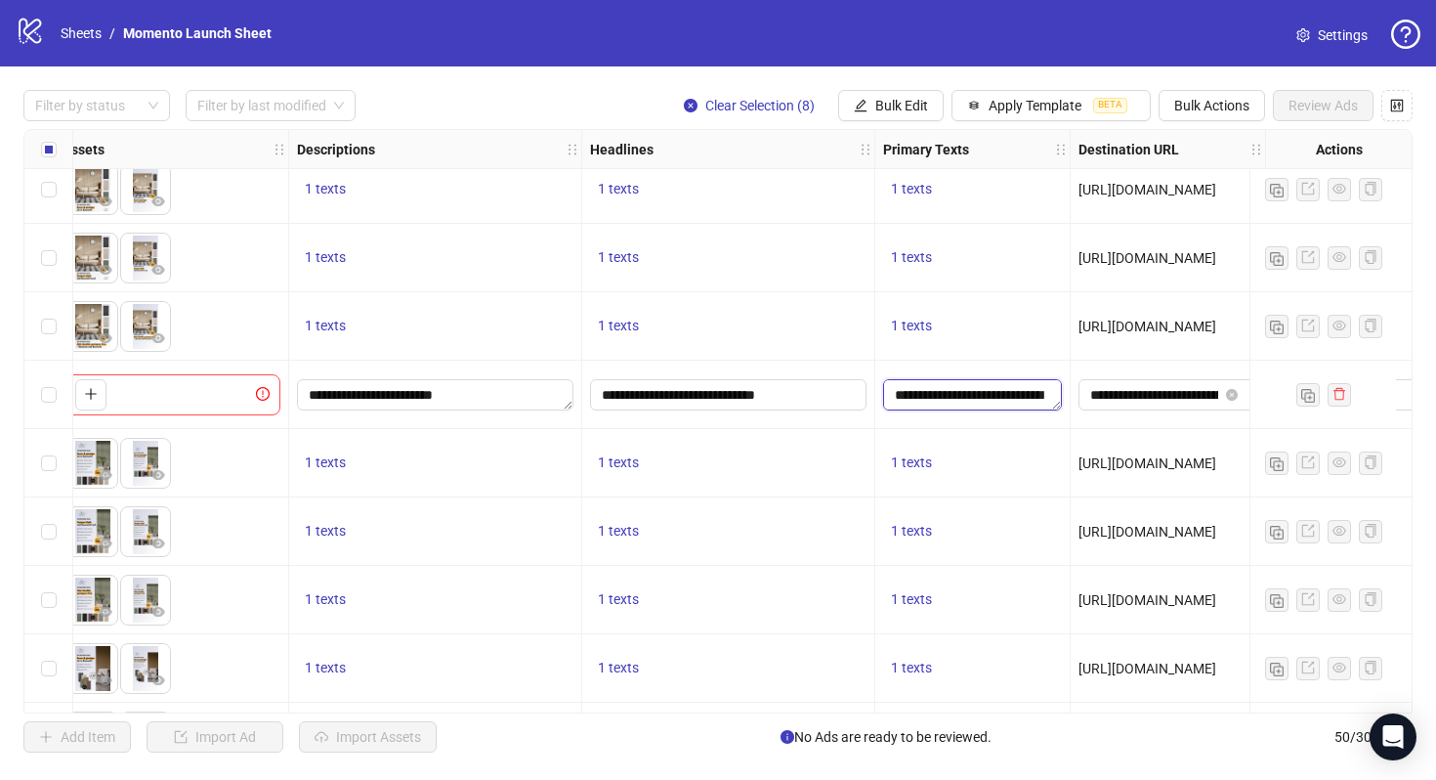
click at [959, 394] on textarea "**********" at bounding box center [972, 394] width 179 height 31
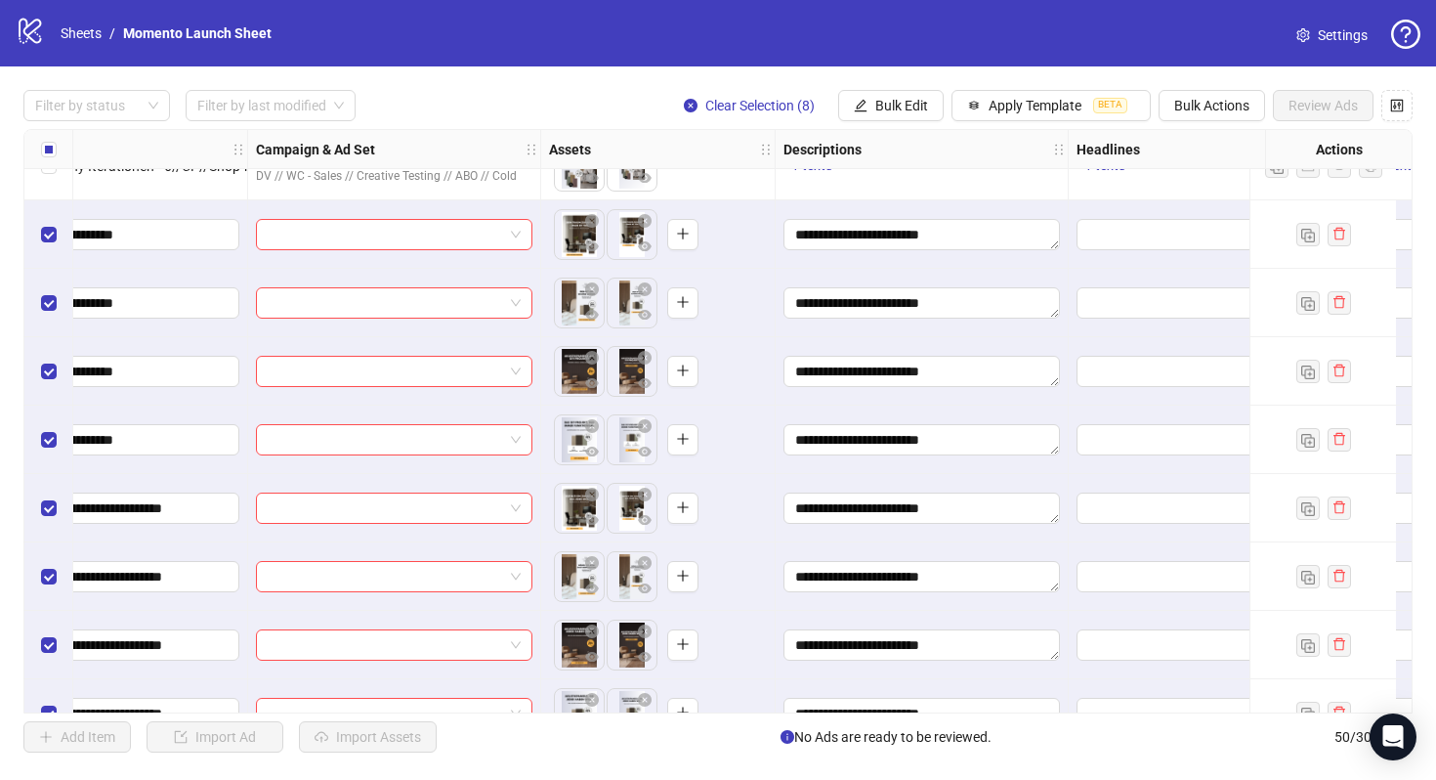
scroll to position [2842, 0]
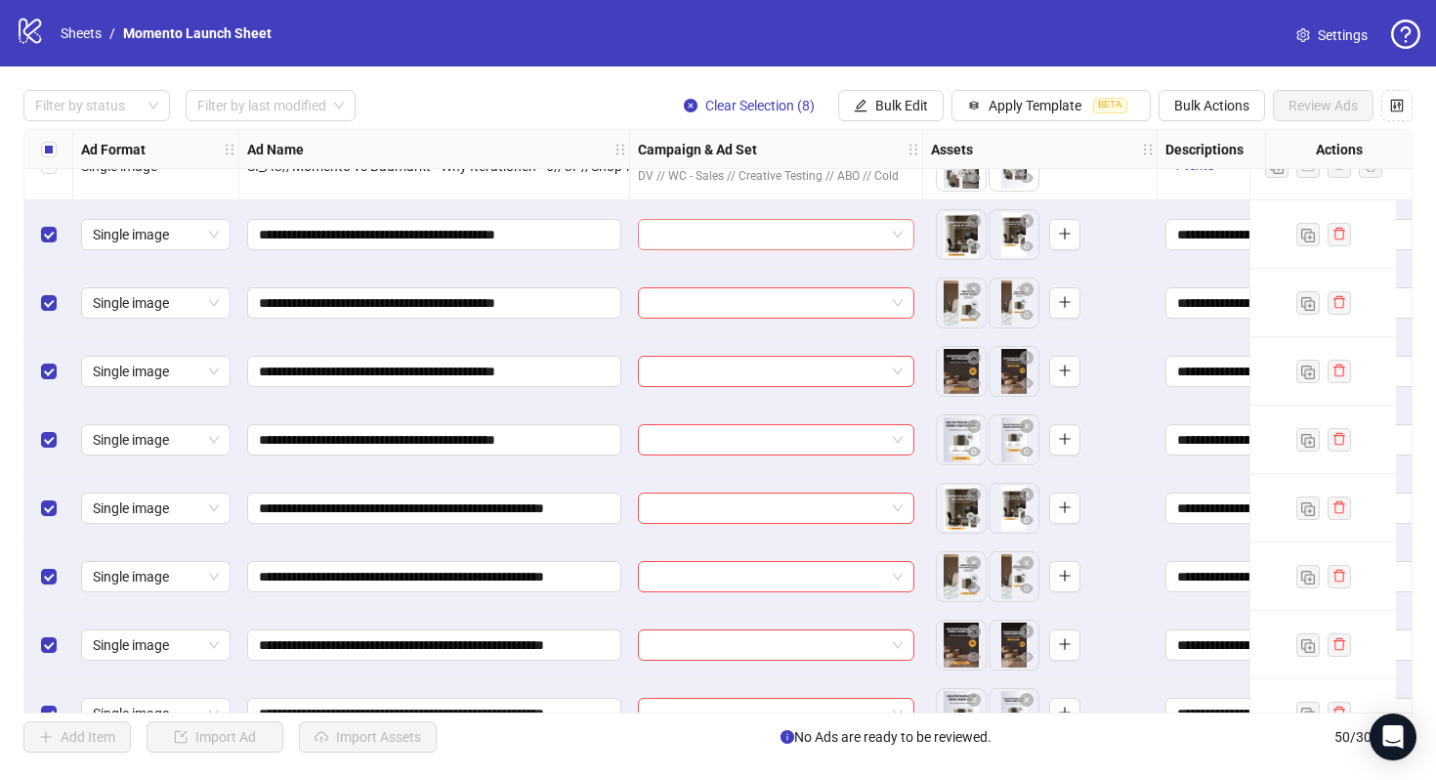
click at [736, 234] on input "search" at bounding box center [767, 234] width 235 height 29
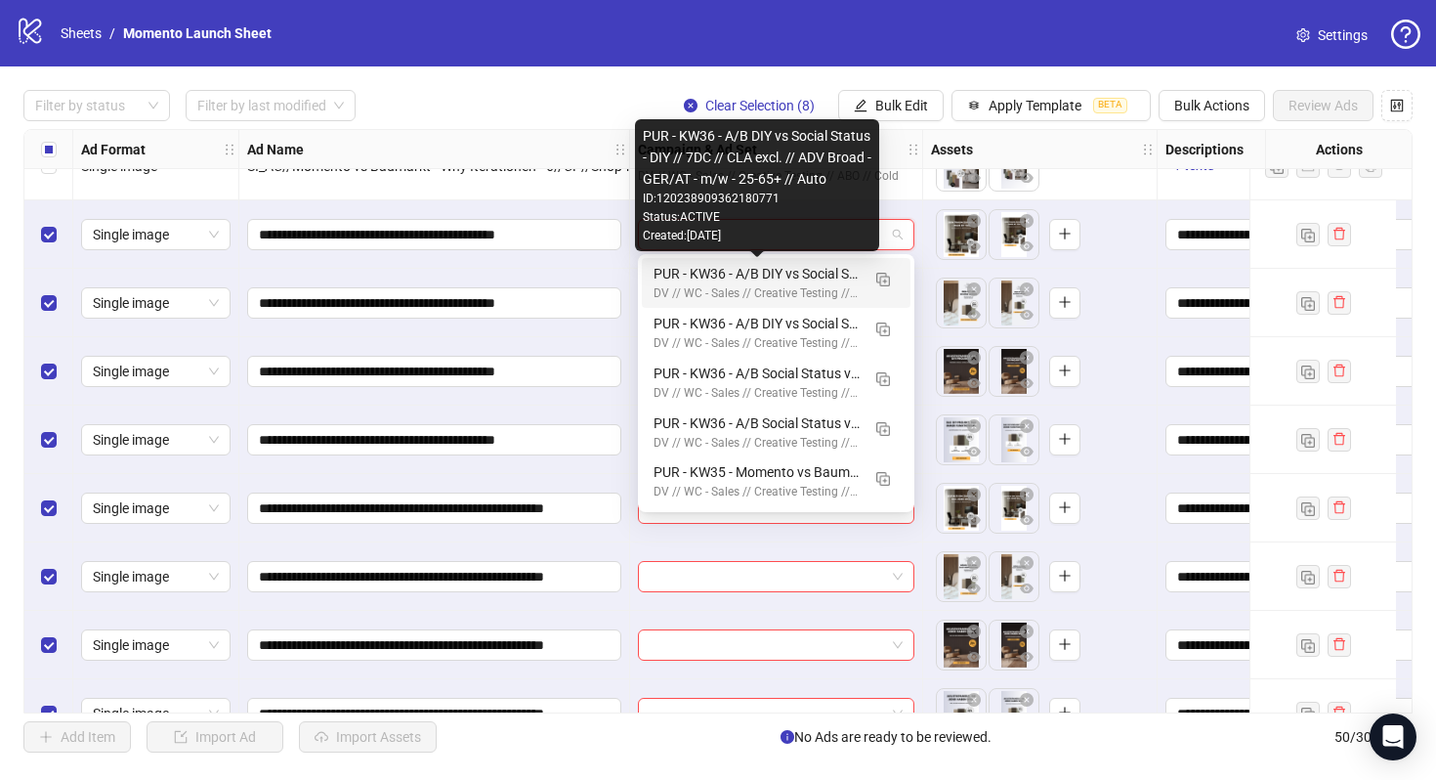
click at [763, 278] on div "PUR - KW36 - A/B DIY vs Social Status - DIY // 7DC // CLA excl. // ADV Broad - …" at bounding box center [757, 273] width 206 height 21
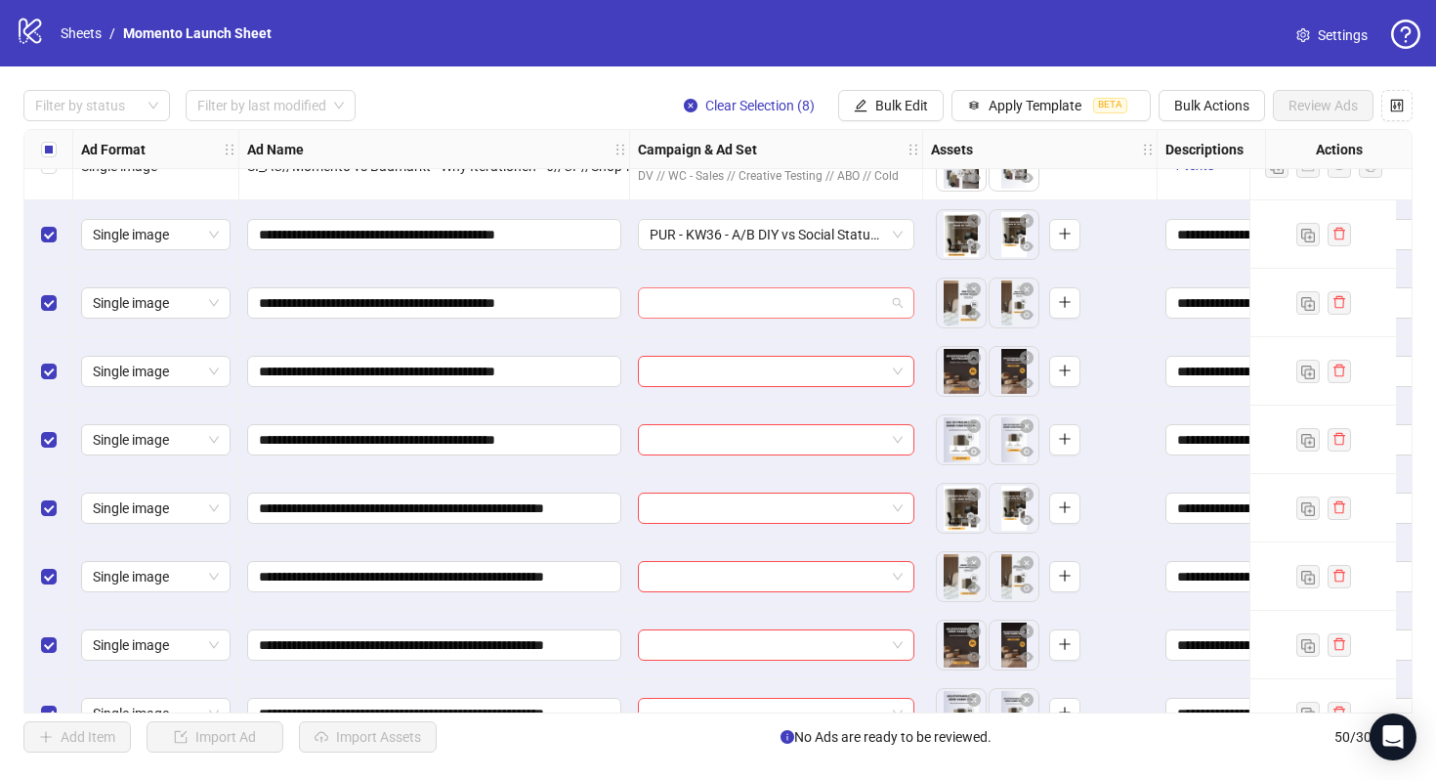
click at [757, 314] on input "search" at bounding box center [767, 302] width 235 height 29
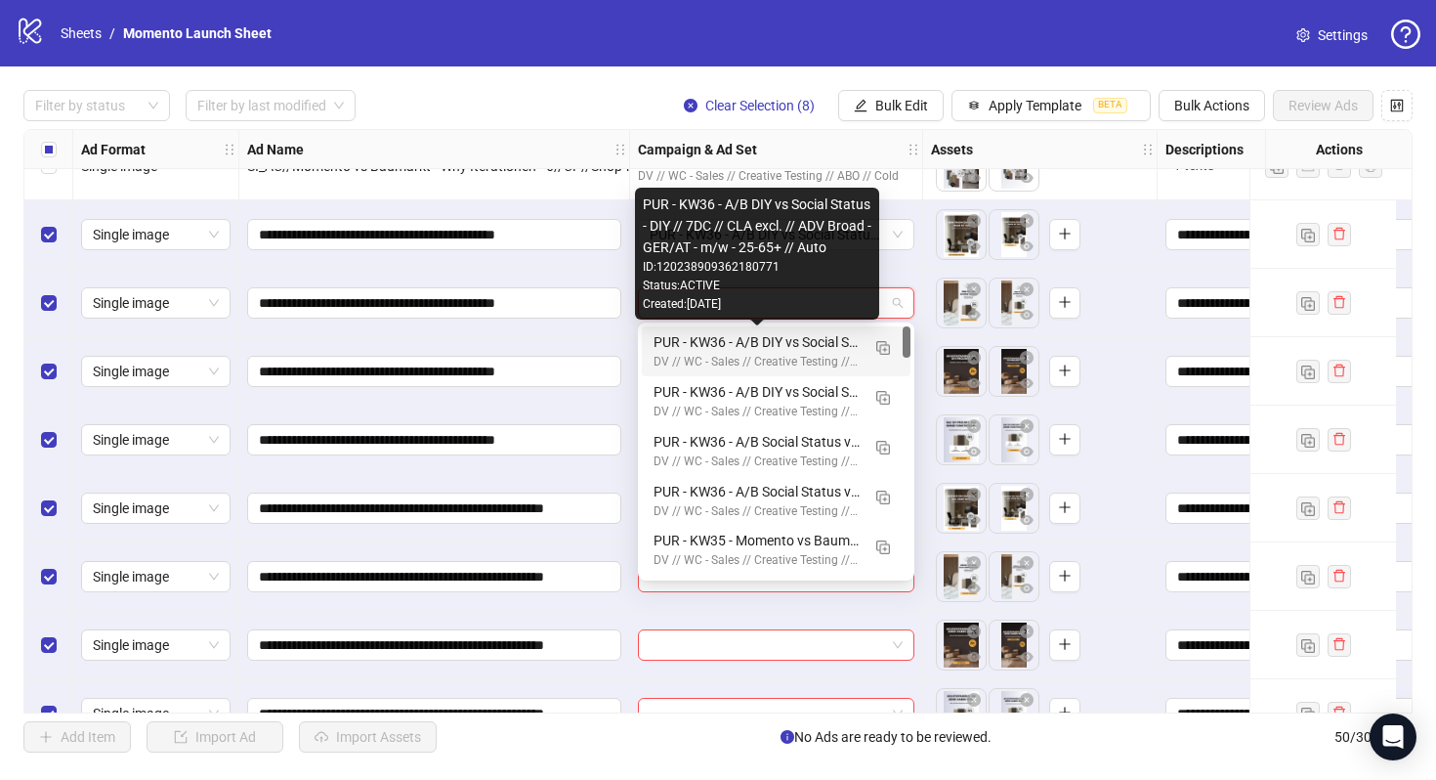
click at [803, 346] on div "PUR - KW36 - A/B DIY vs Social Status - DIY // 7DC // CLA excl. // ADV Broad - …" at bounding box center [757, 341] width 206 height 21
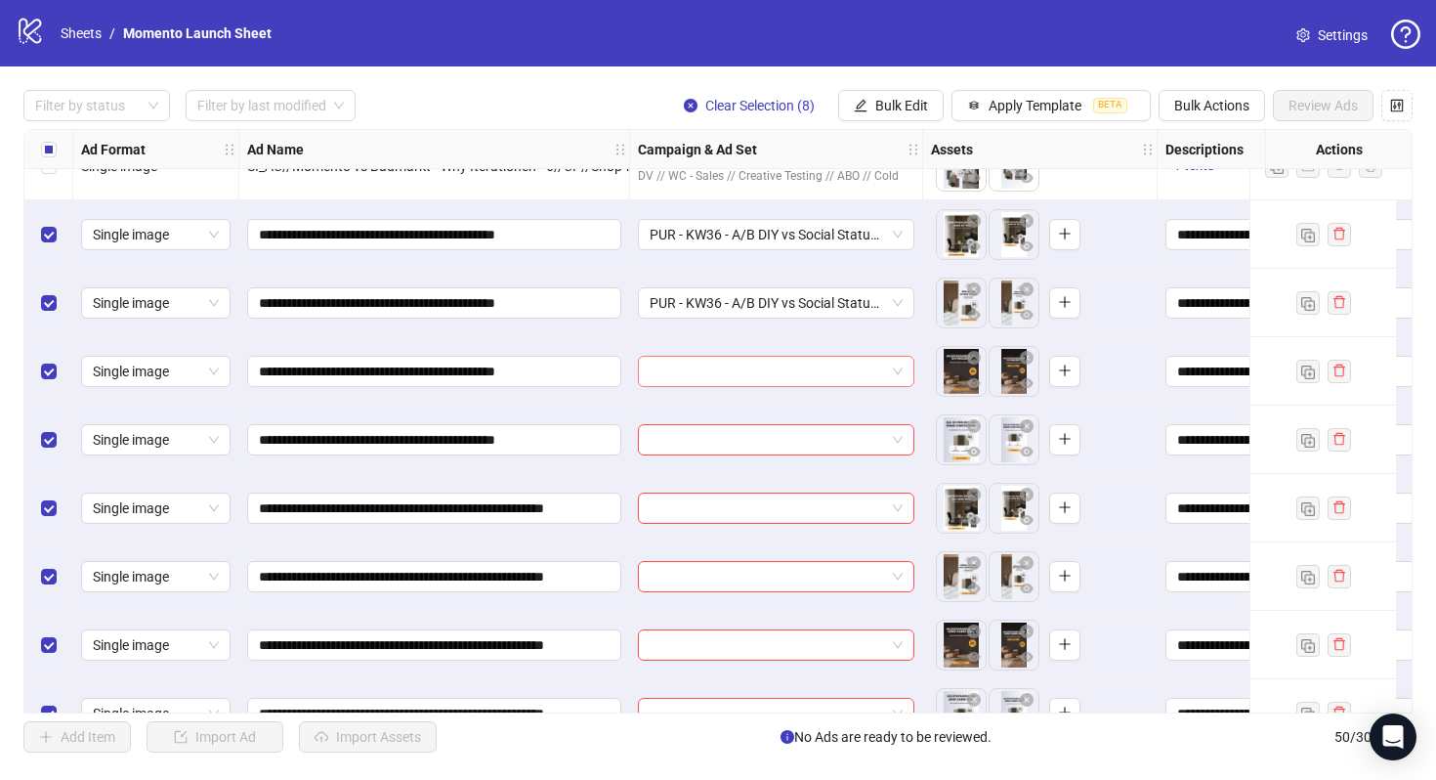
click at [799, 369] on input "search" at bounding box center [767, 371] width 235 height 29
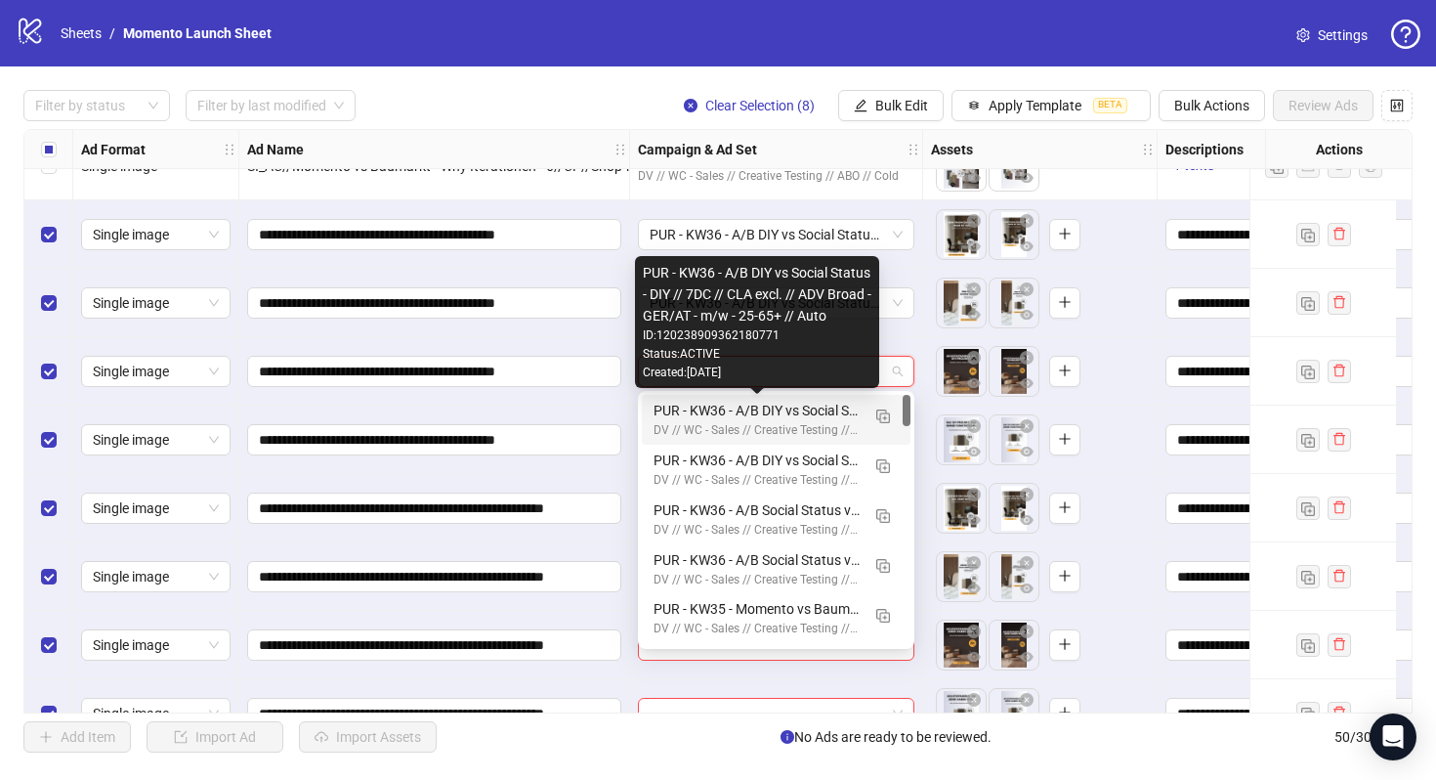
click at [796, 414] on div "PUR - KW36 - A/B DIY vs Social Status - DIY // 7DC // CLA excl. // ADV Broad - …" at bounding box center [757, 410] width 206 height 21
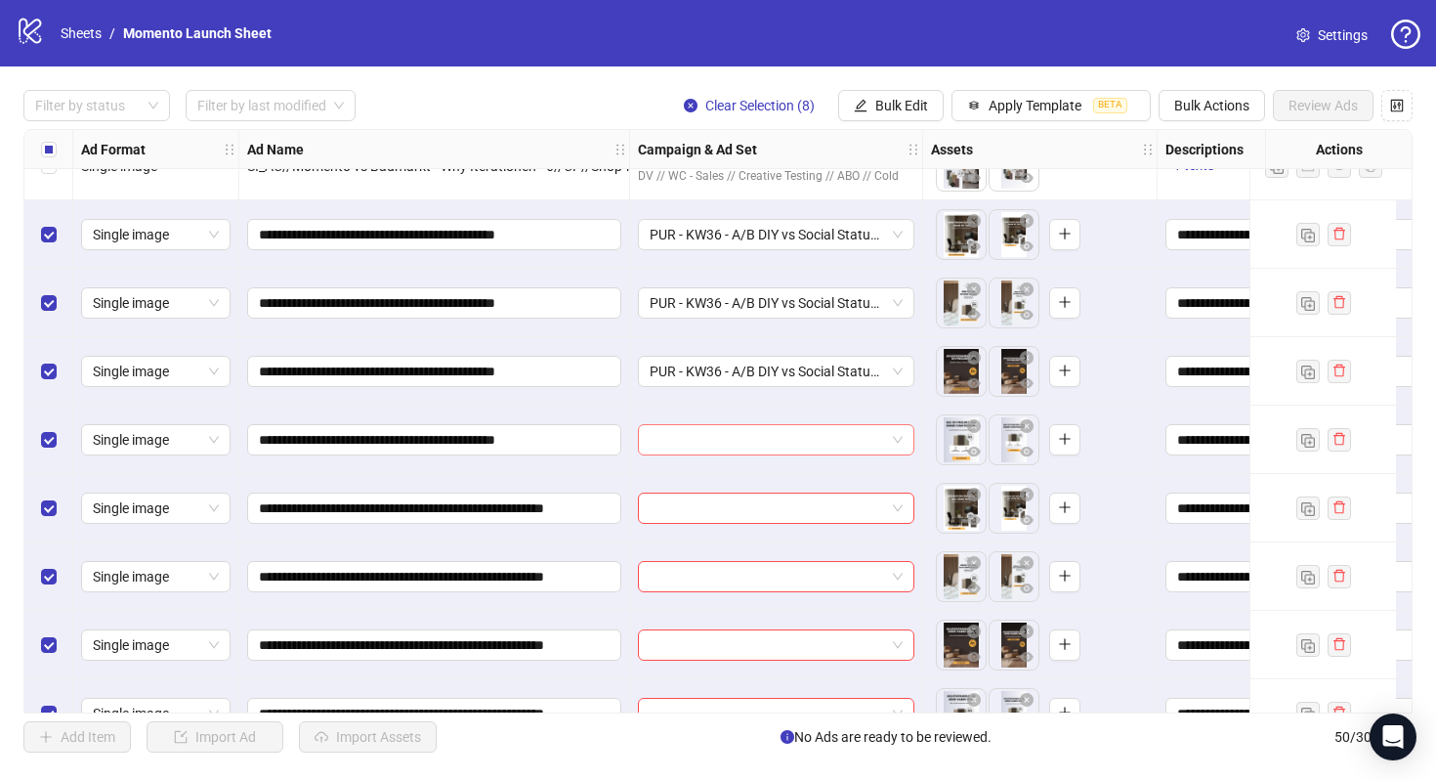
click at [787, 443] on input "search" at bounding box center [767, 439] width 235 height 29
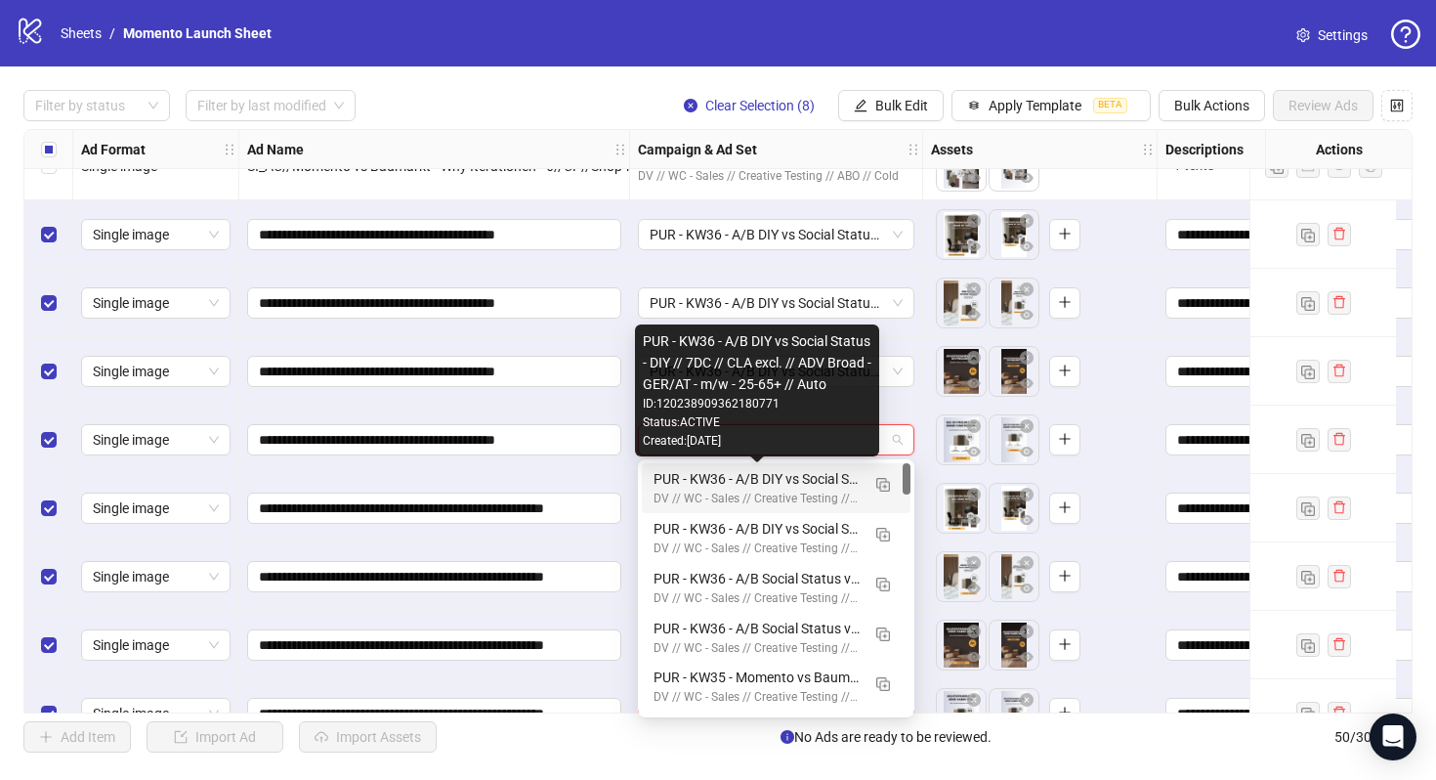
click at [779, 489] on div "PUR - KW36 - A/B DIY vs Social Status - DIY // 7DC // CLA excl. // ADV Broad - …" at bounding box center [757, 478] width 206 height 21
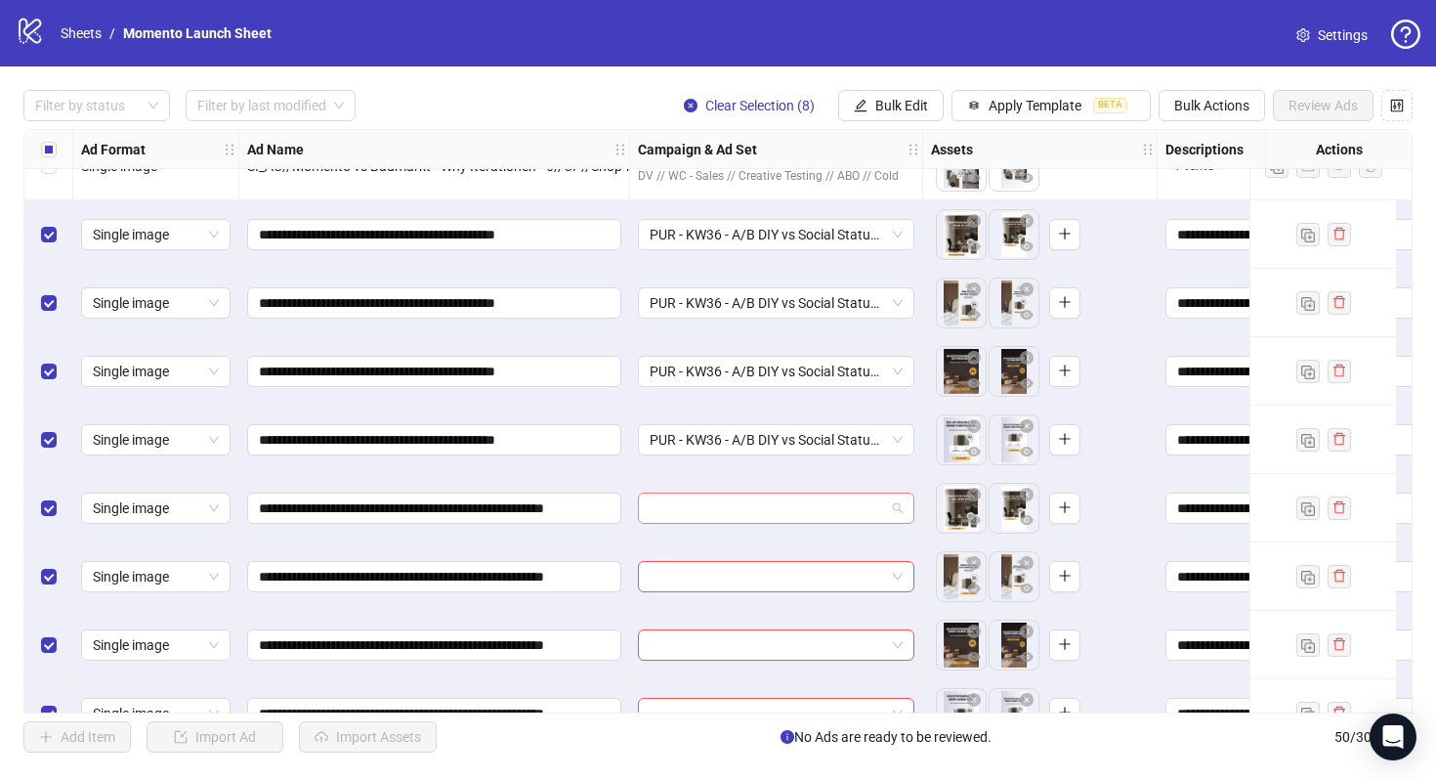
click at [776, 521] on input "search" at bounding box center [767, 507] width 235 height 29
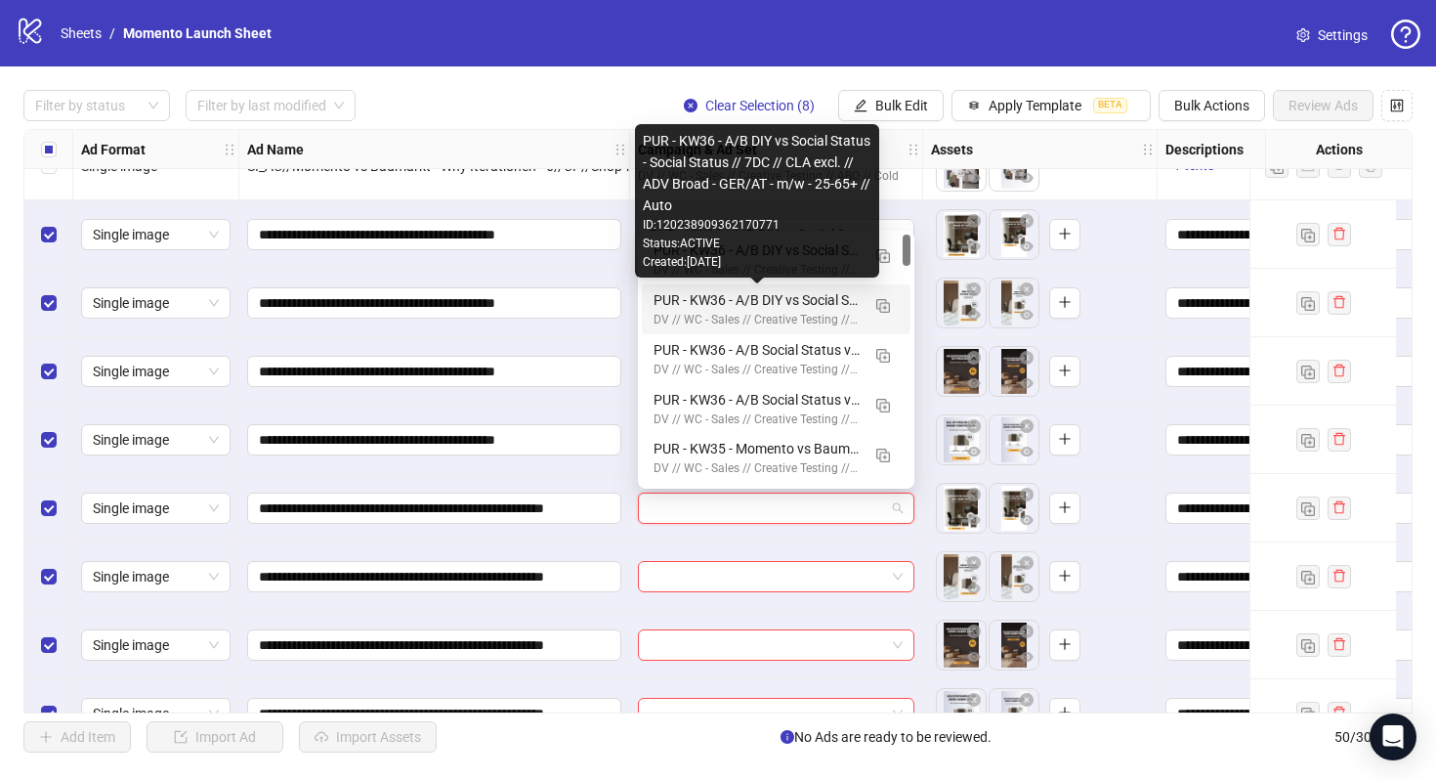
click at [766, 304] on div "PUR - KW36 - A/B DIY vs Social Status - Social Status // 7DC // CLA excl. // AD…" at bounding box center [757, 299] width 206 height 21
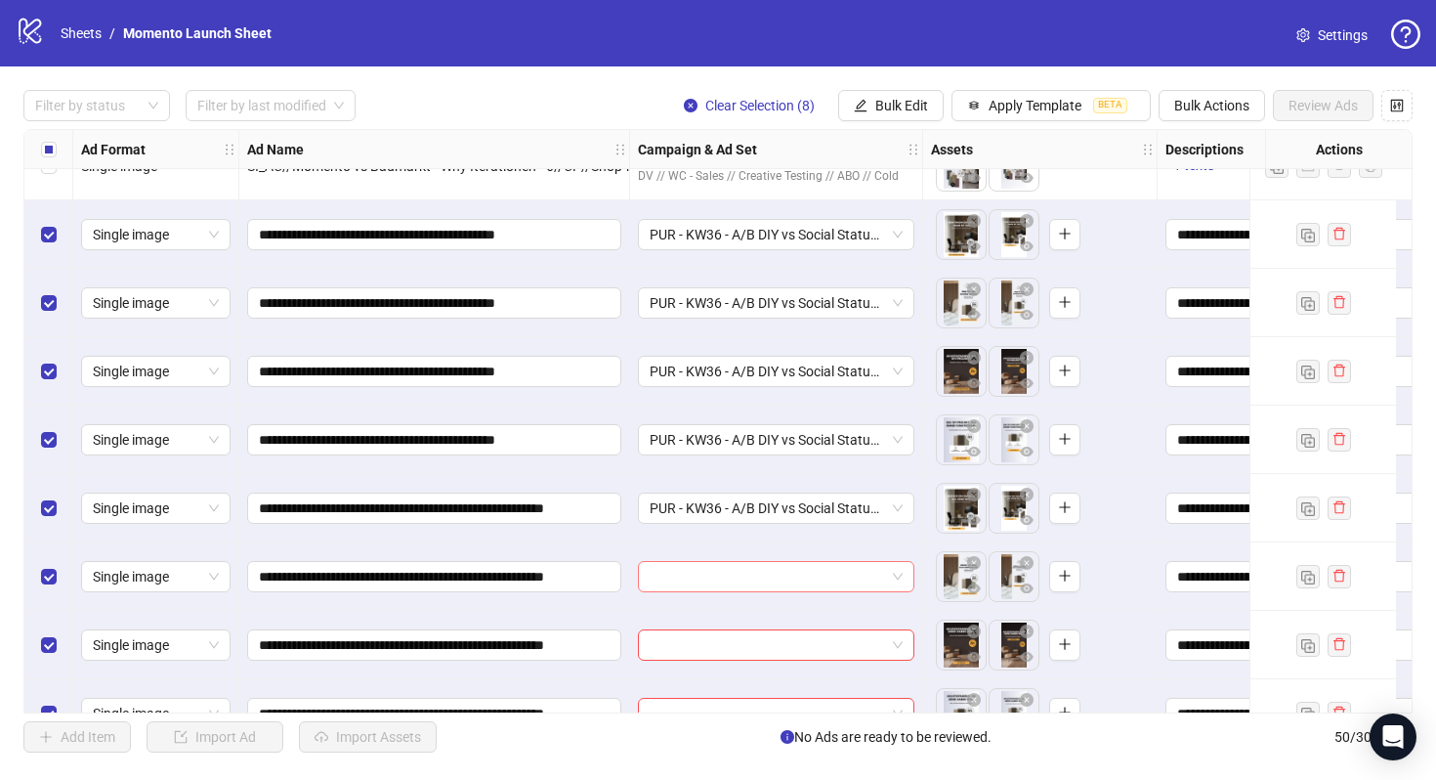
click at [743, 572] on input "search" at bounding box center [767, 576] width 235 height 29
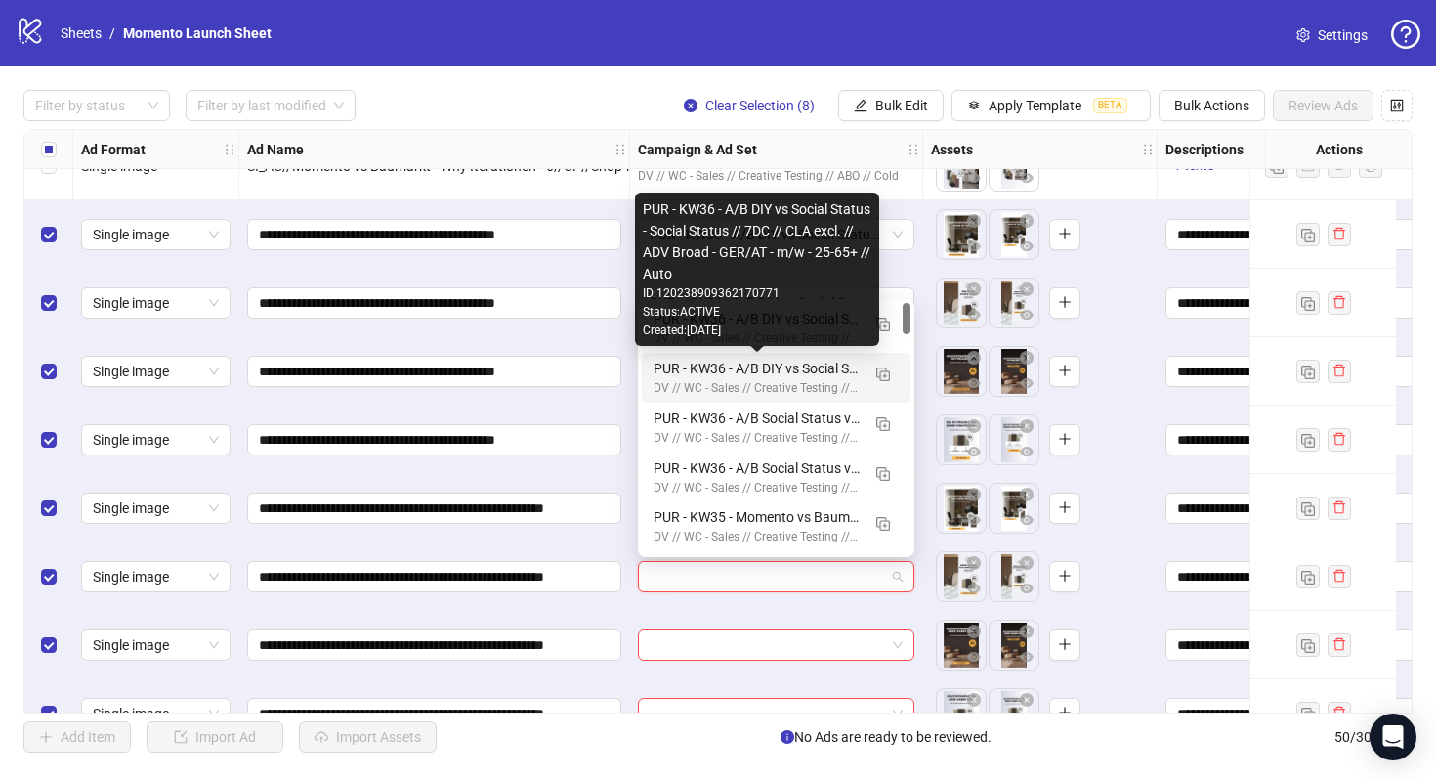
click at [749, 370] on div "PUR - KW36 - A/B DIY vs Social Status - Social Status // 7DC // CLA excl. // AD…" at bounding box center [757, 368] width 206 height 21
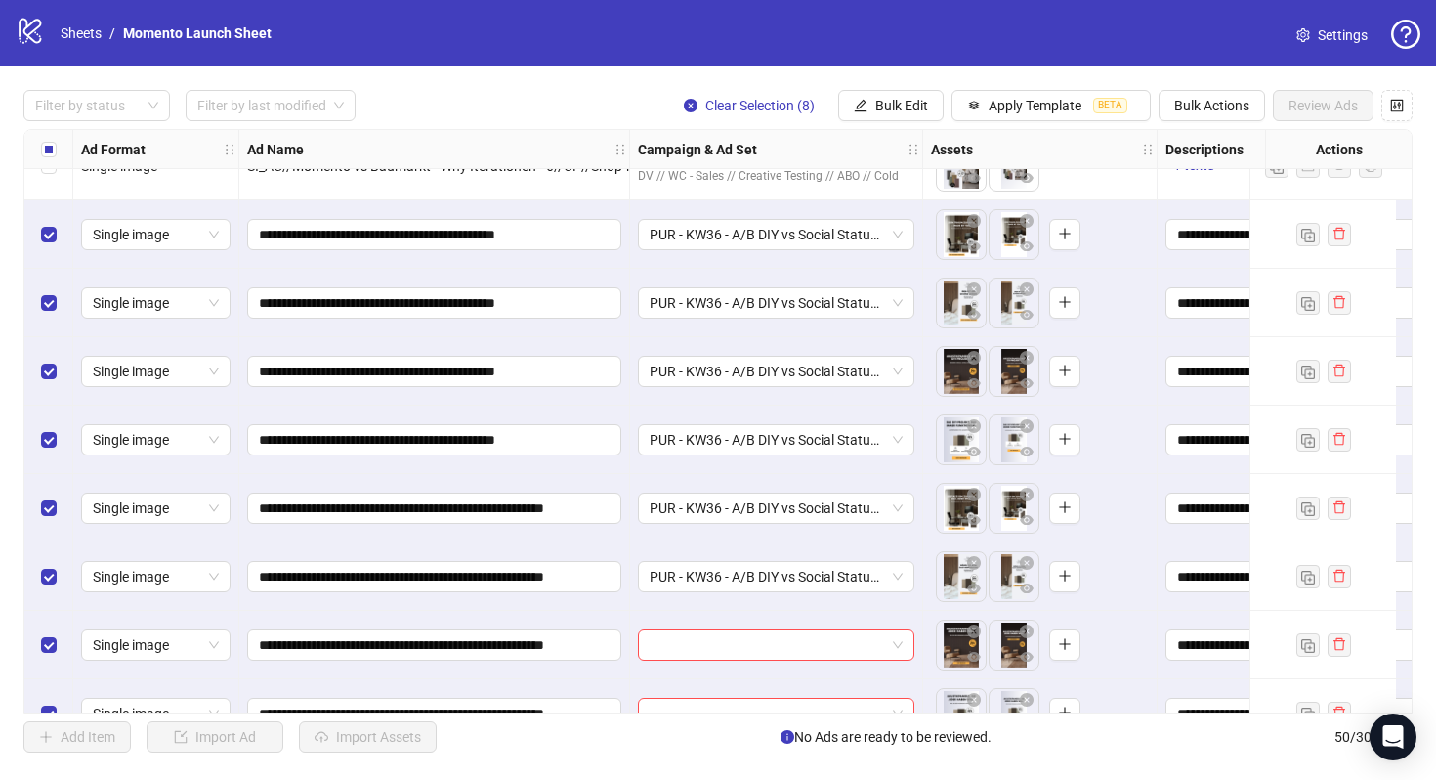
scroll to position [2885, 0]
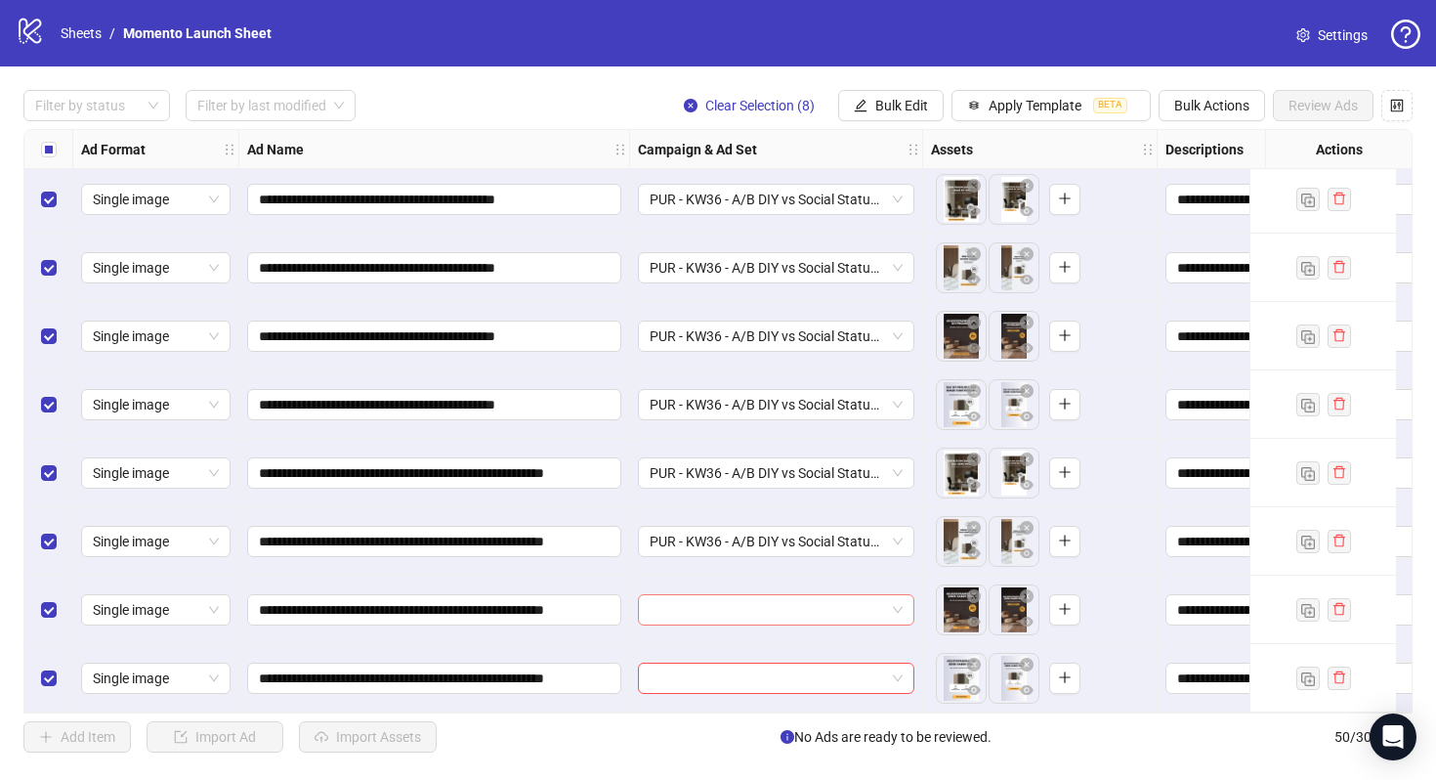
click at [768, 595] on input "search" at bounding box center [767, 609] width 235 height 29
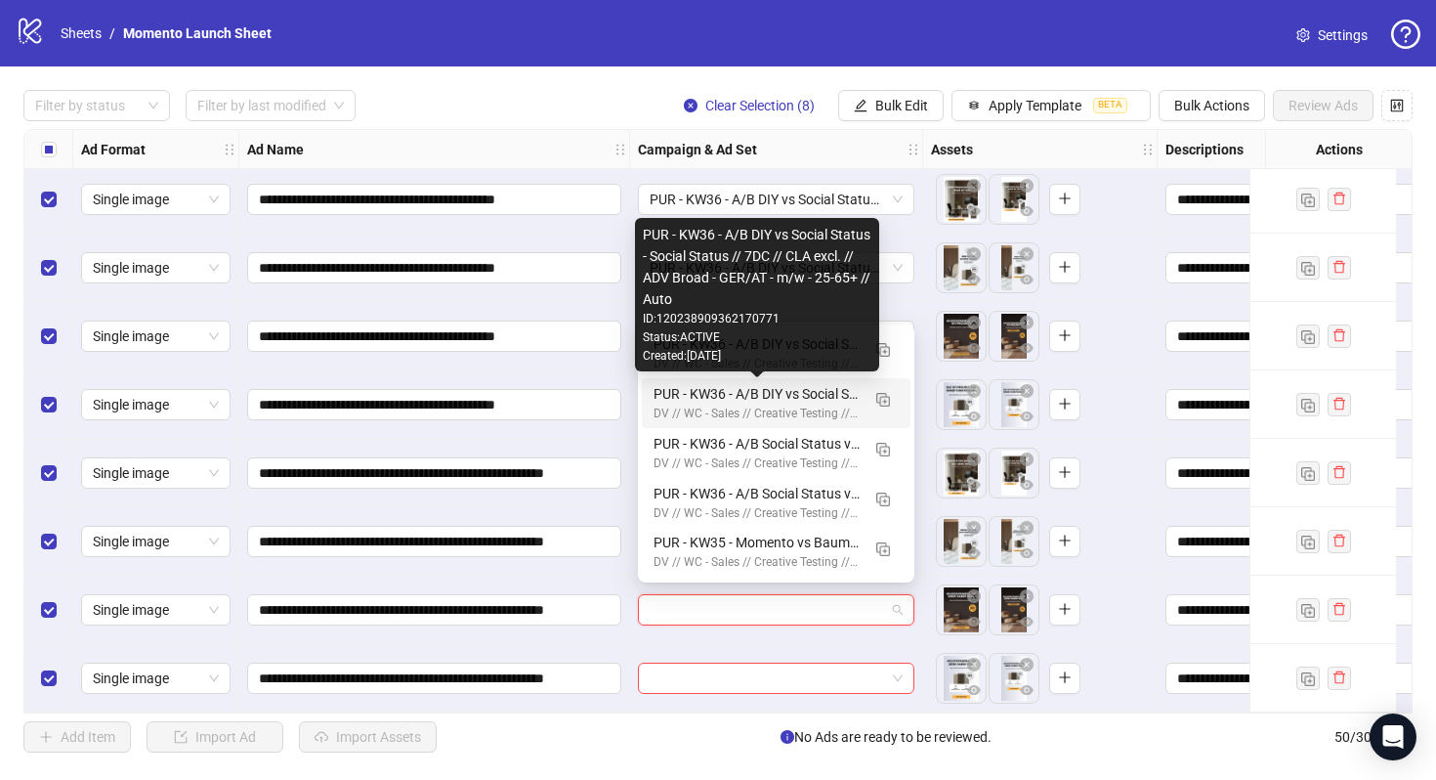
click at [753, 394] on div "PUR - KW36 - A/B DIY vs Social Status - Social Status // 7DC // CLA excl. // AD…" at bounding box center [757, 393] width 206 height 21
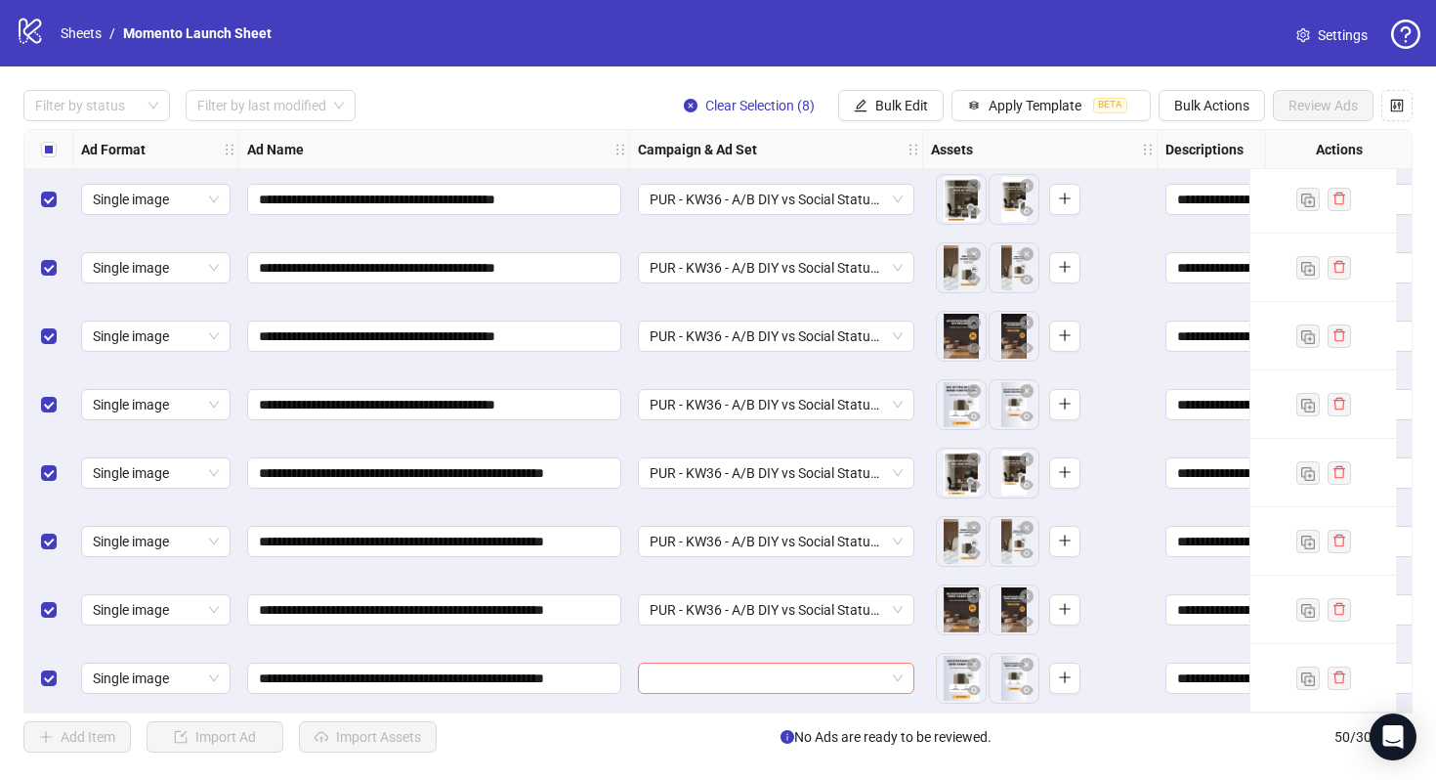
click at [756, 673] on input "search" at bounding box center [767, 677] width 235 height 29
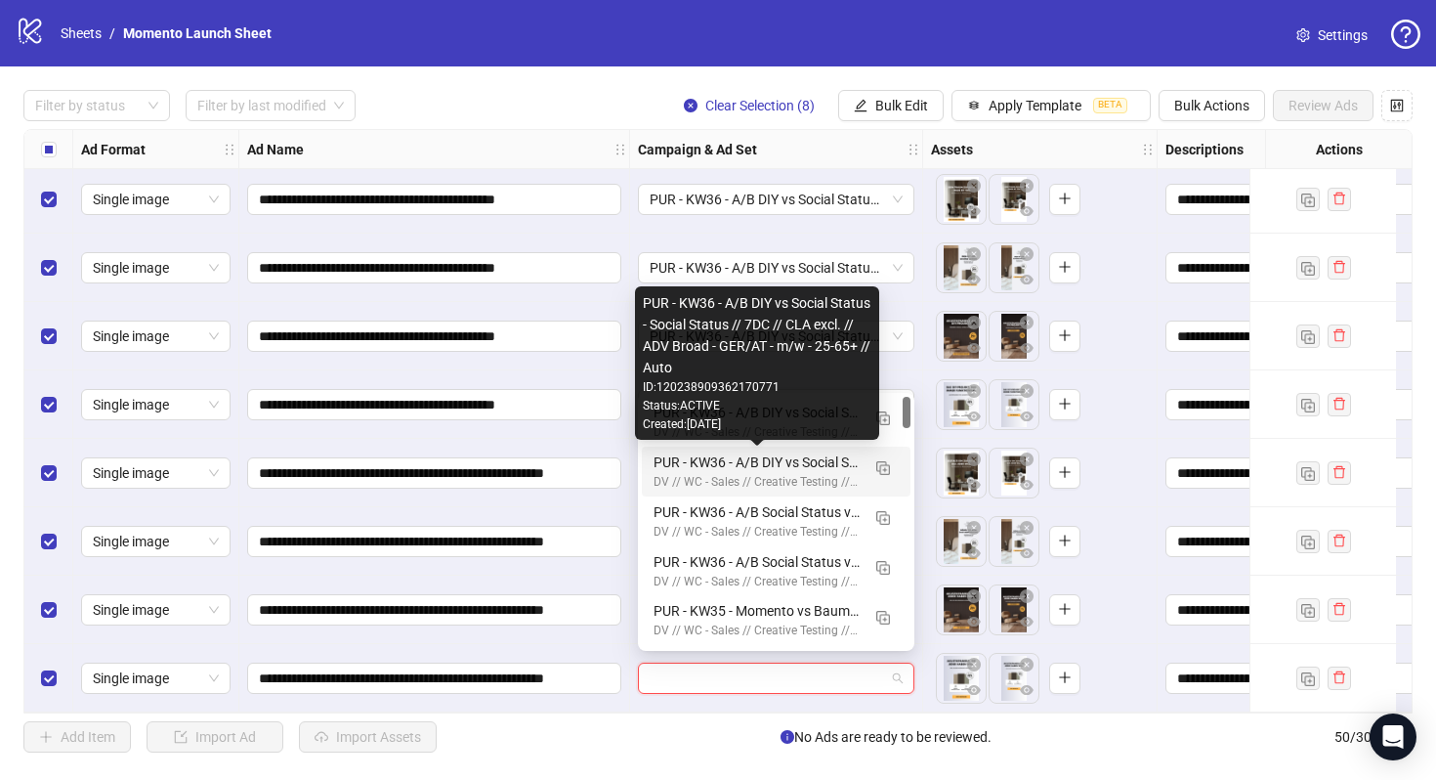
click at [749, 457] on div "PUR - KW36 - A/B DIY vs Social Status - Social Status // 7DC // CLA excl. // AD…" at bounding box center [757, 461] width 206 height 21
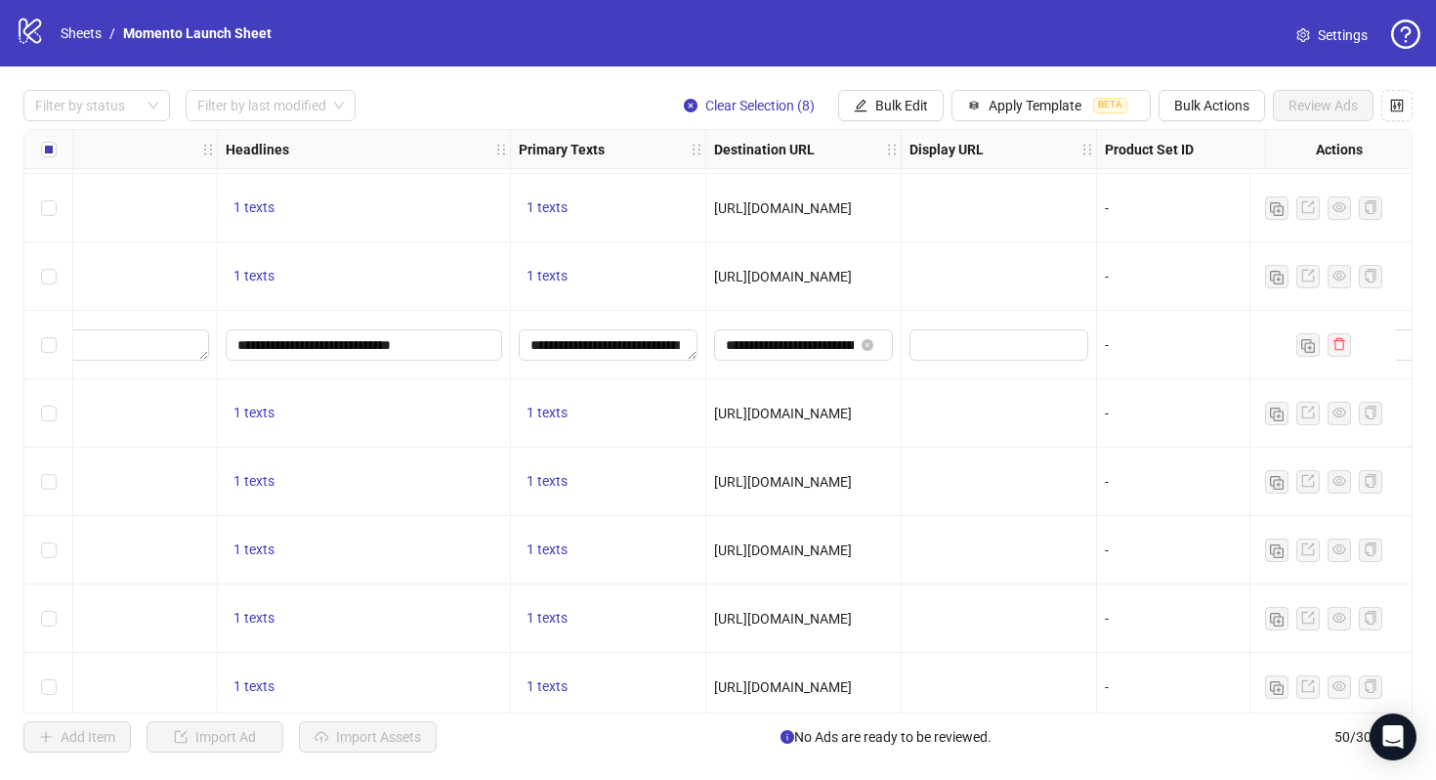
scroll to position [2101, 1233]
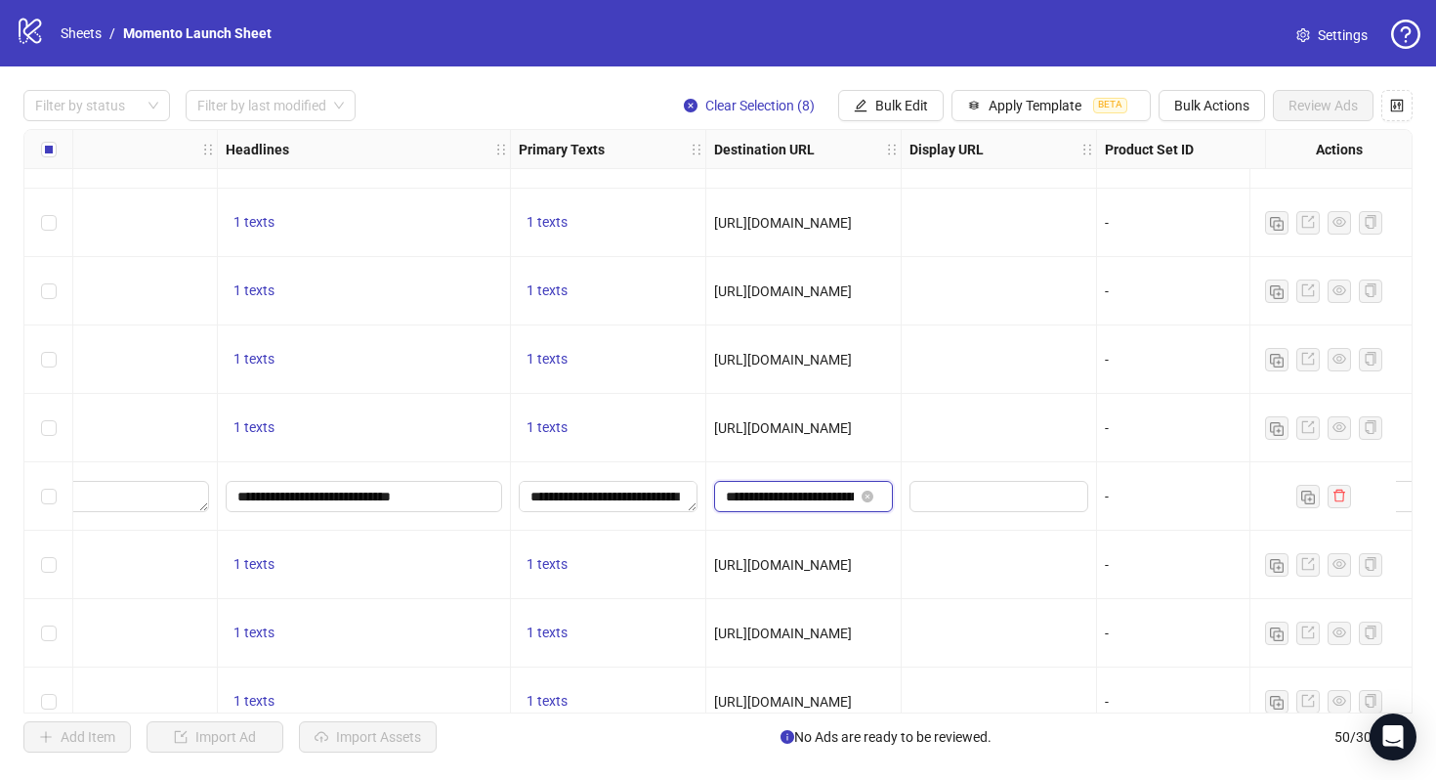
click at [791, 502] on input "**********" at bounding box center [790, 496] width 128 height 21
drag, startPoint x: 775, startPoint y: 501, endPoint x: 966, endPoint y: 501, distance: 191.5
drag, startPoint x: 820, startPoint y: 492, endPoint x: 991, endPoint y: 491, distance: 171.0
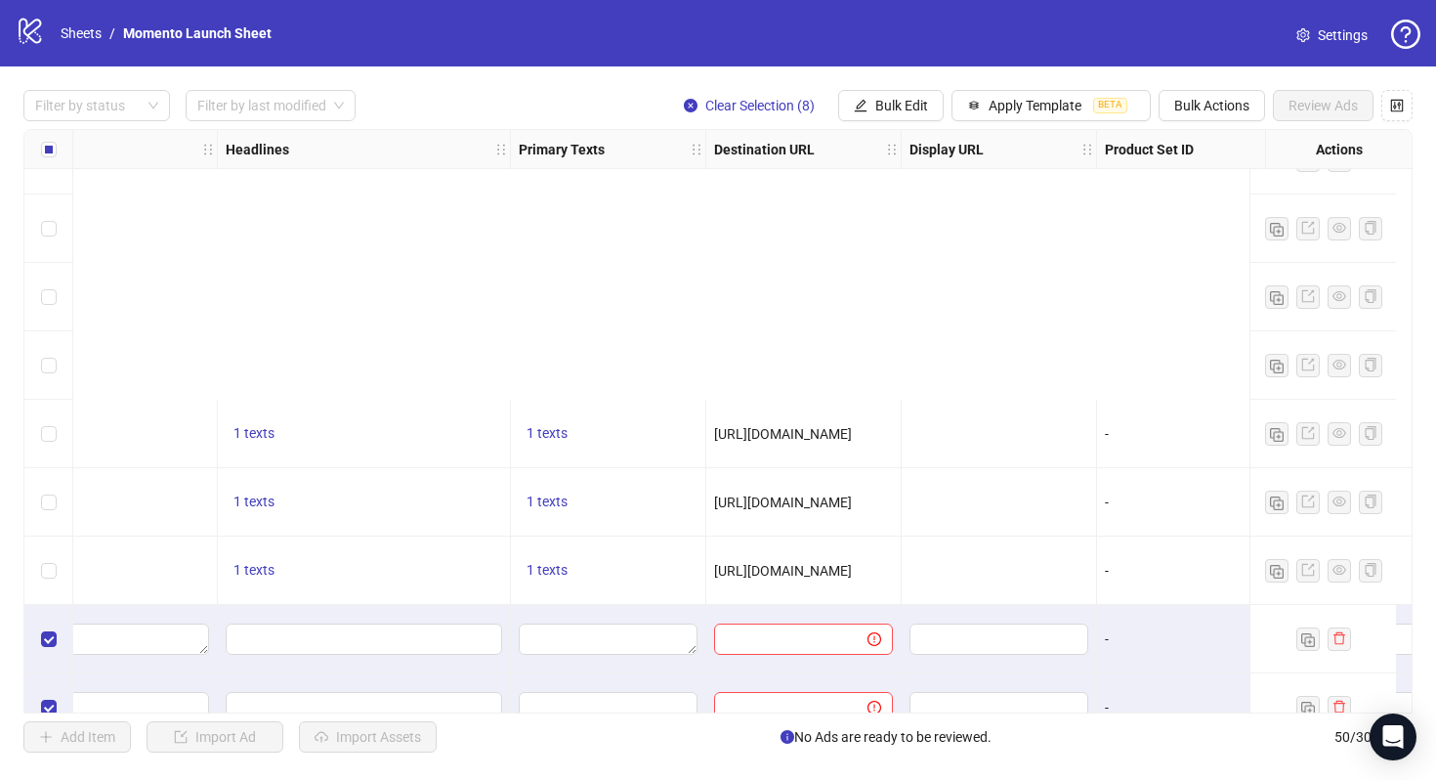
scroll to position [2818, 1233]
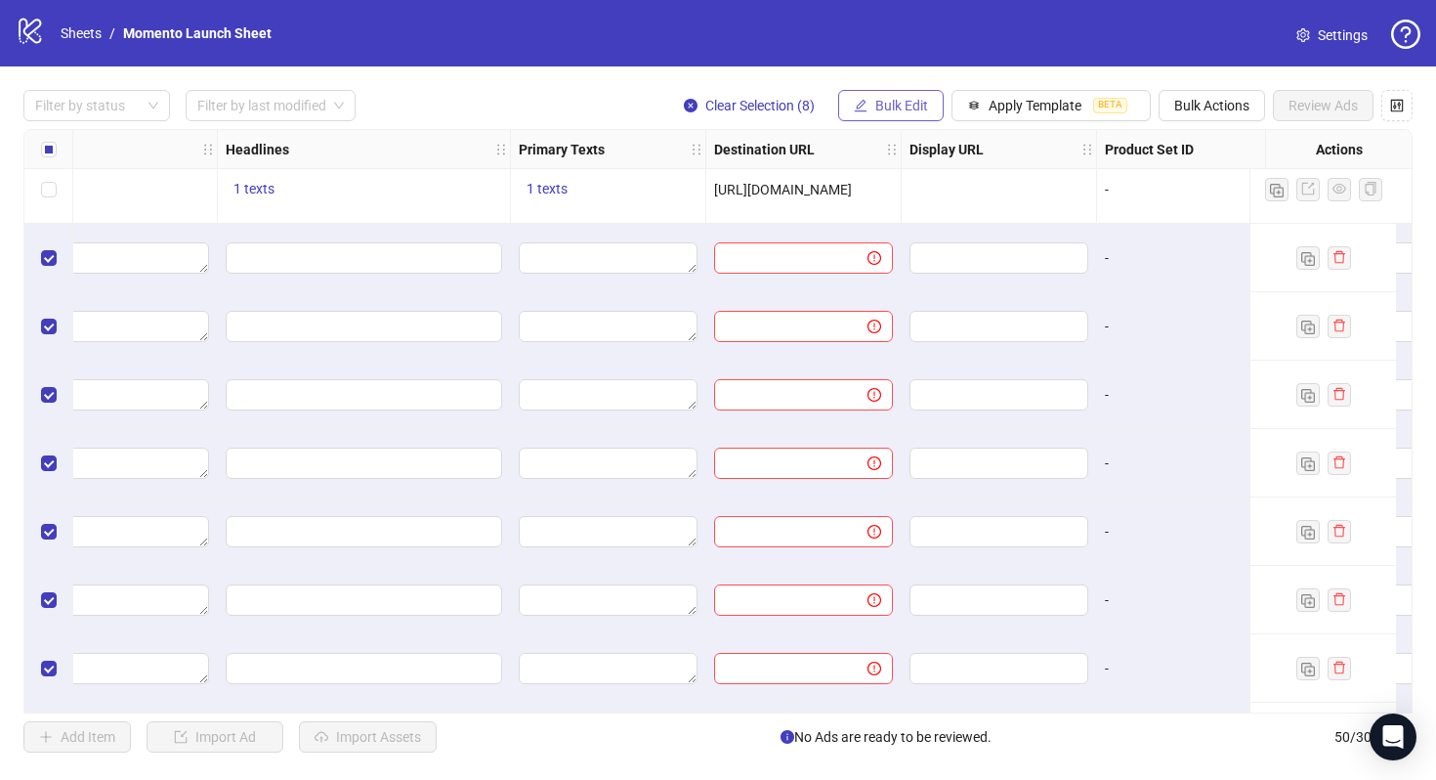
click at [931, 106] on button "Bulk Edit" at bounding box center [891, 105] width 106 height 31
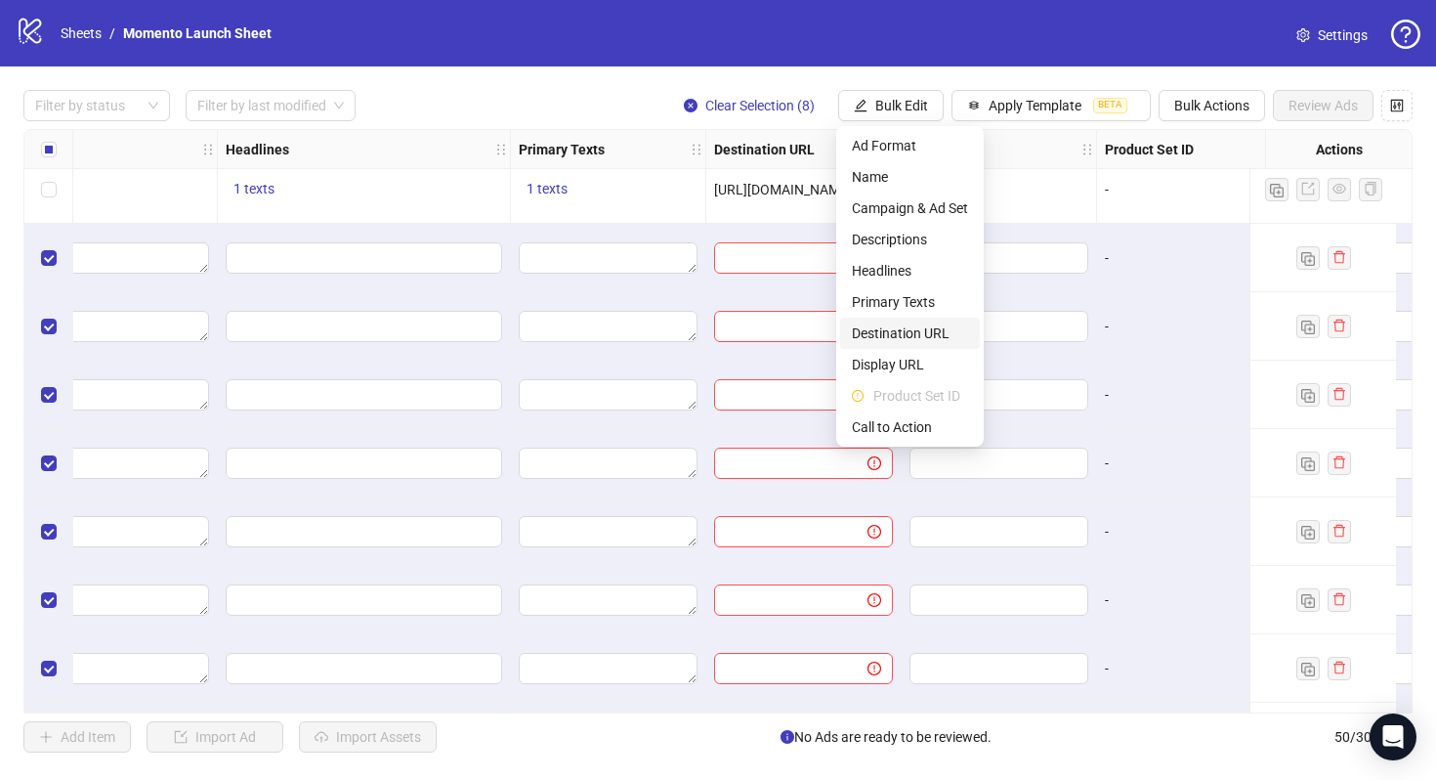
click at [915, 330] on span "Destination URL" at bounding box center [910, 332] width 116 height 21
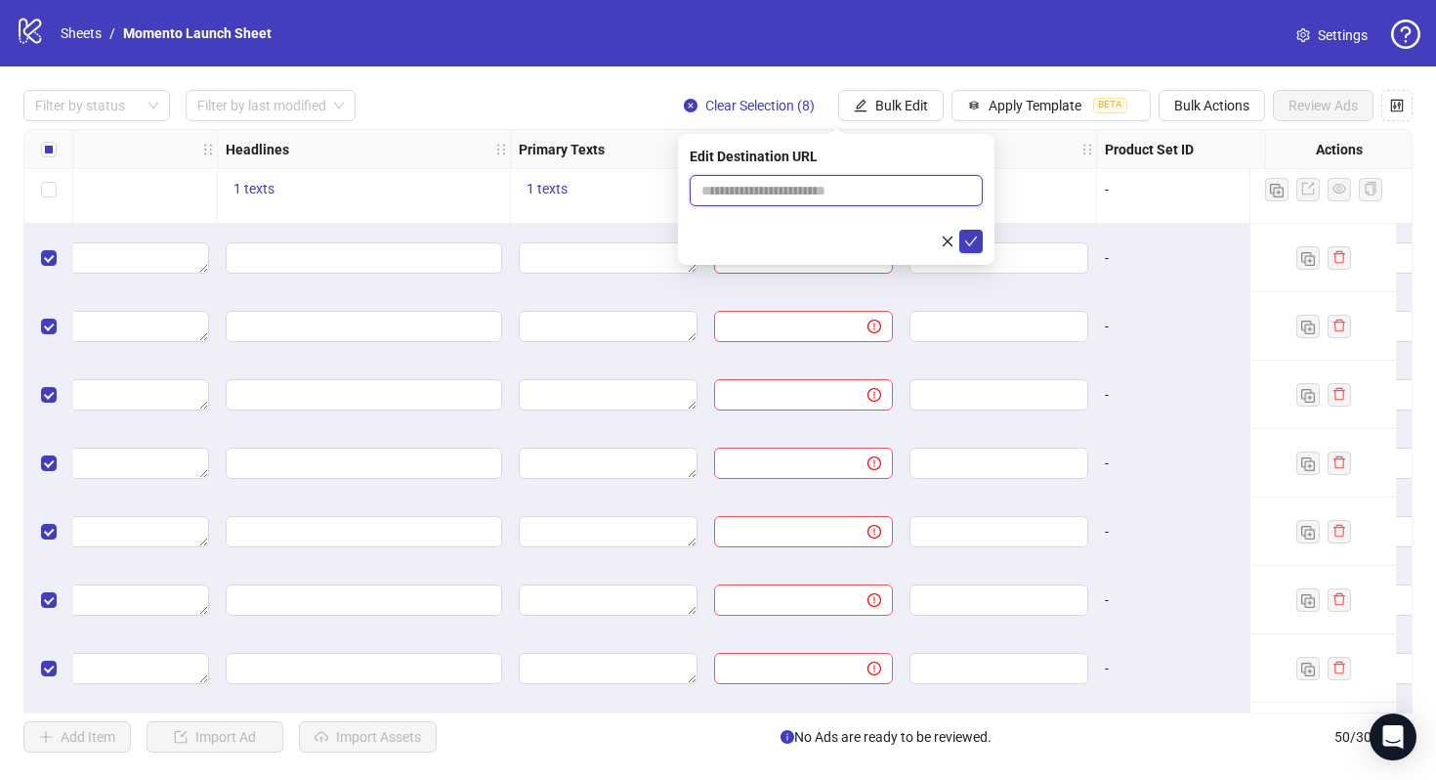
click at [826, 189] on input "text" at bounding box center [829, 190] width 254 height 21
paste input "**********"
type input "**********"
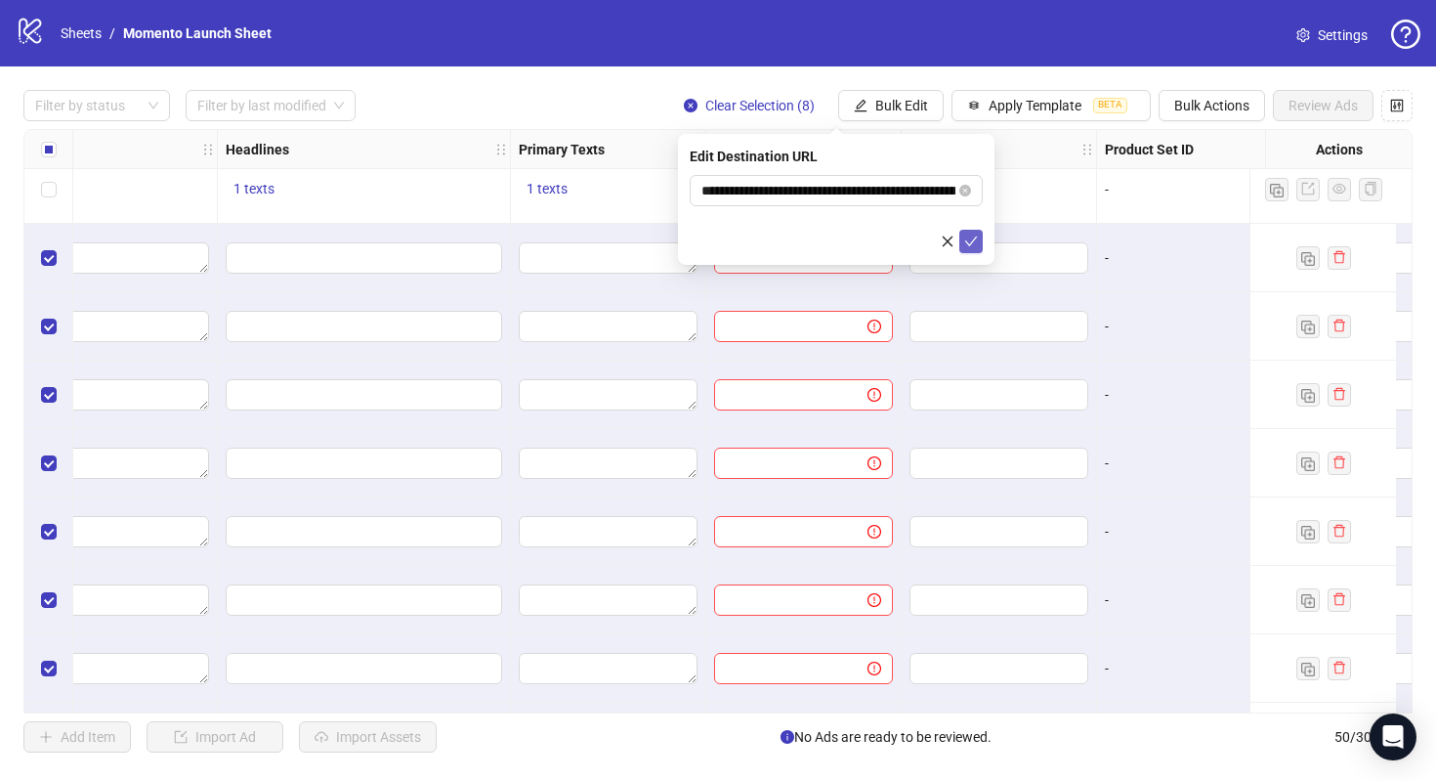
click at [972, 239] on icon "check" at bounding box center [971, 241] width 13 height 10
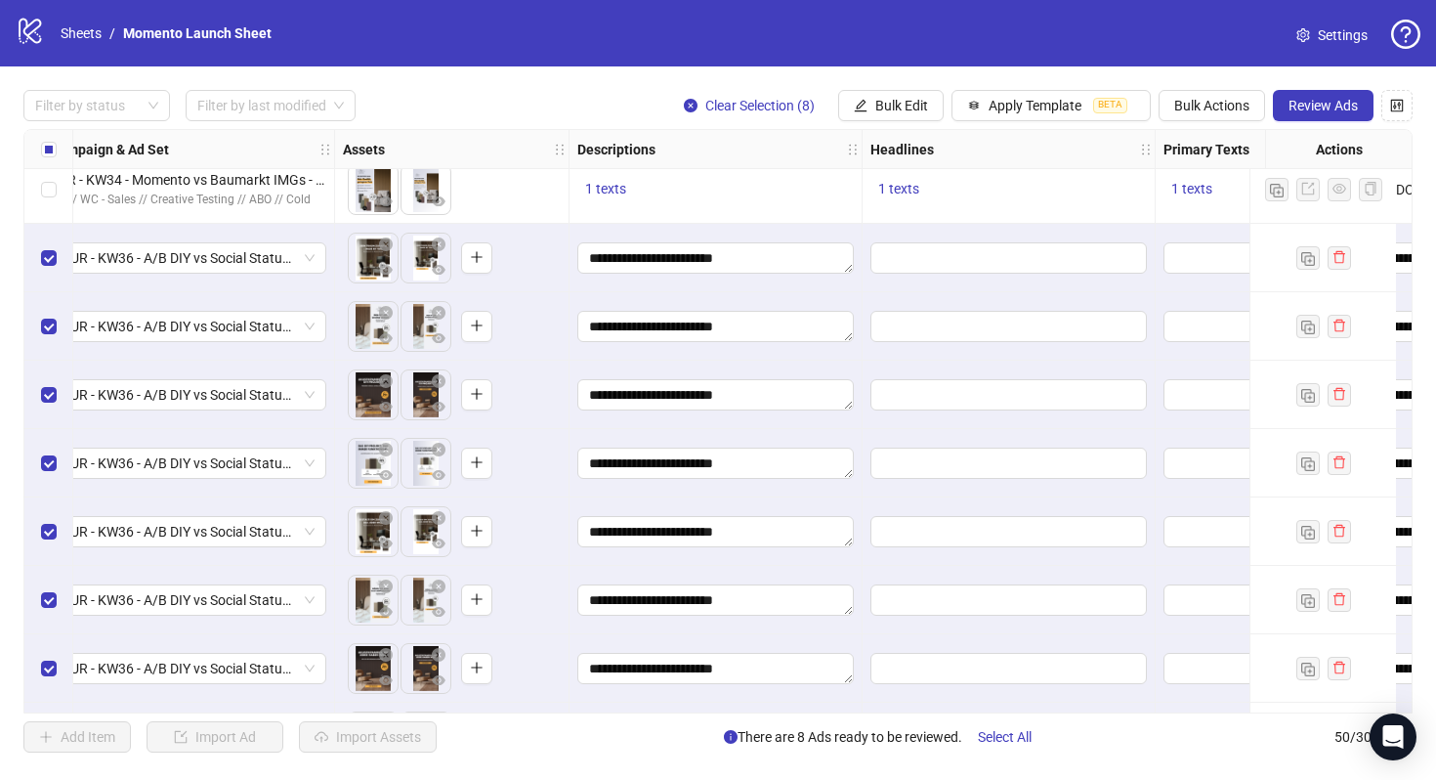
scroll to position [2818, 599]
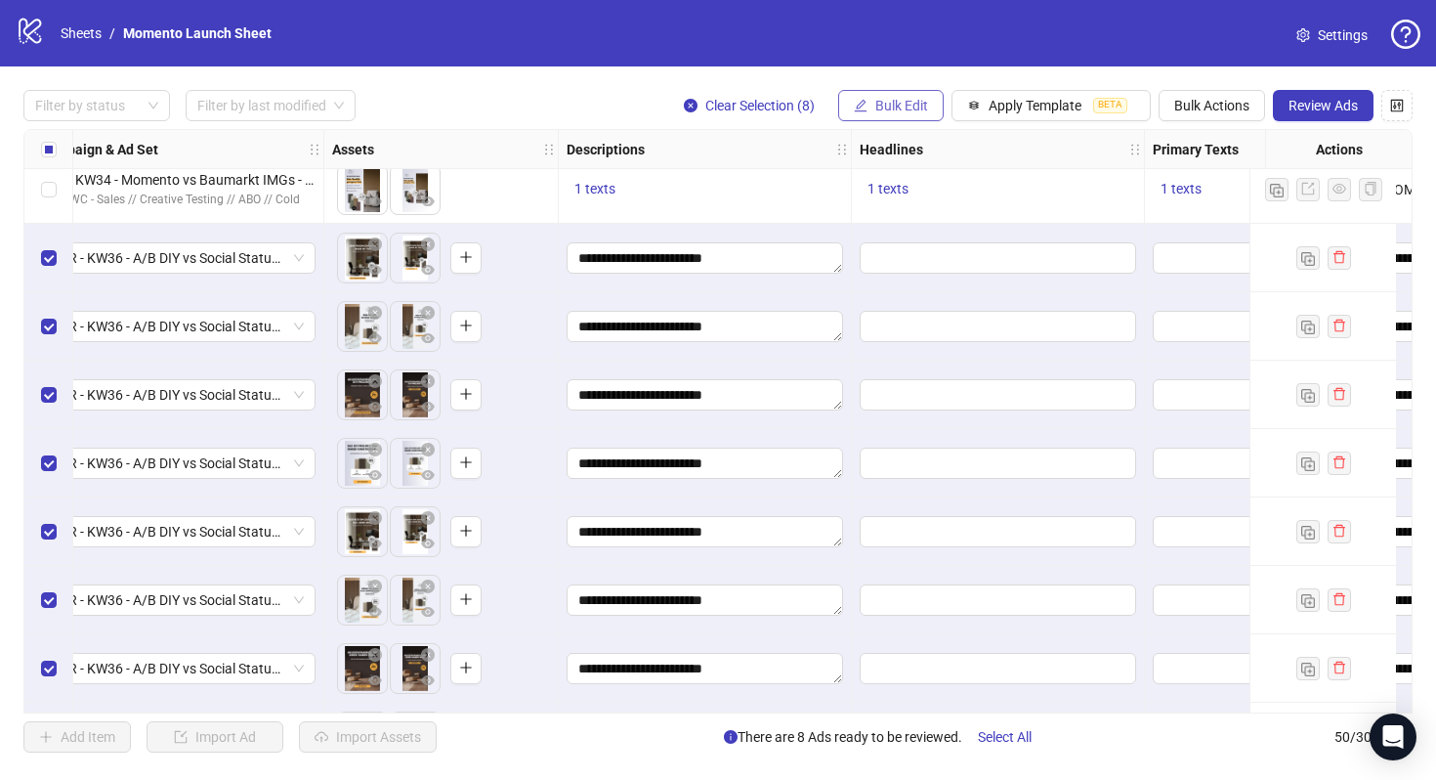
click at [914, 106] on span "Bulk Edit" at bounding box center [902, 106] width 53 height 16
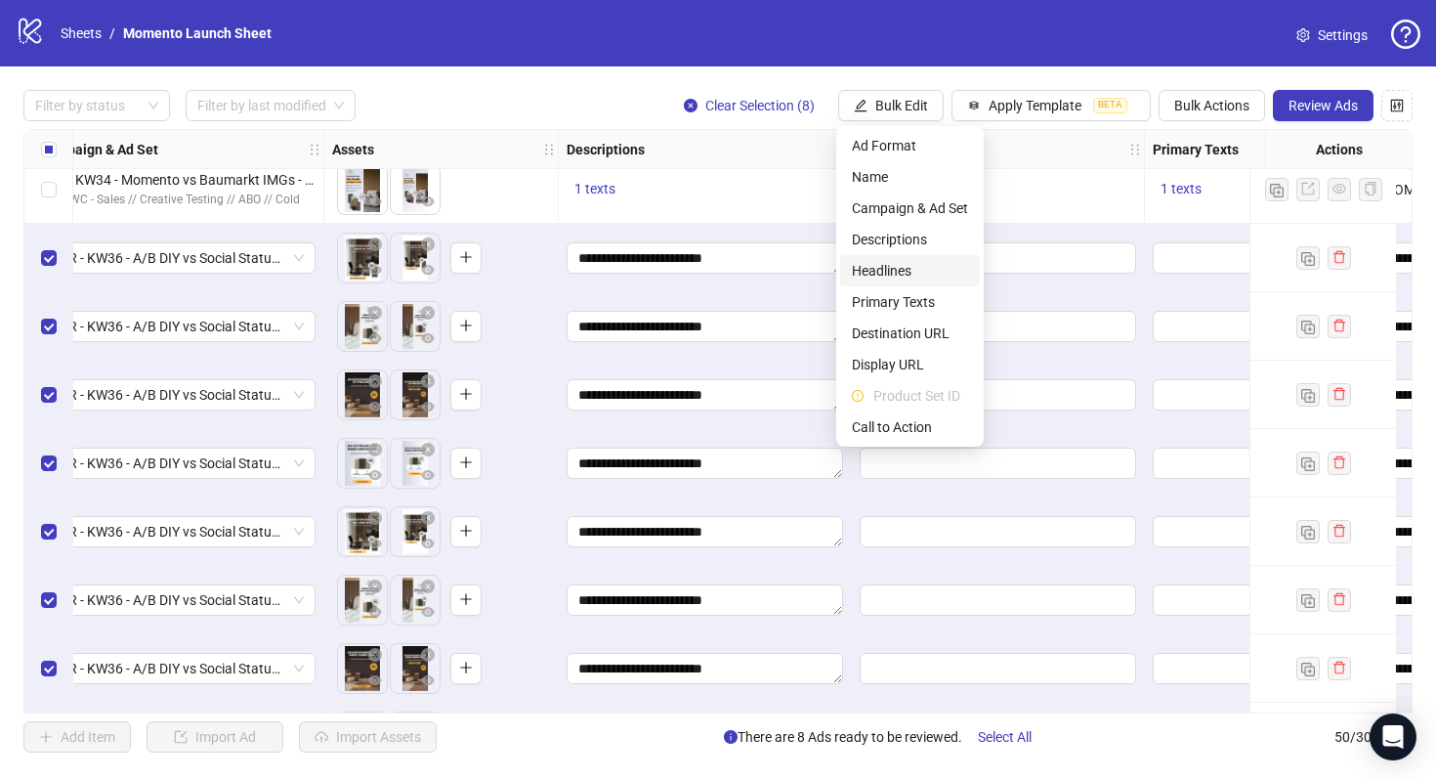
click at [911, 268] on span "Headlines" at bounding box center [910, 270] width 116 height 21
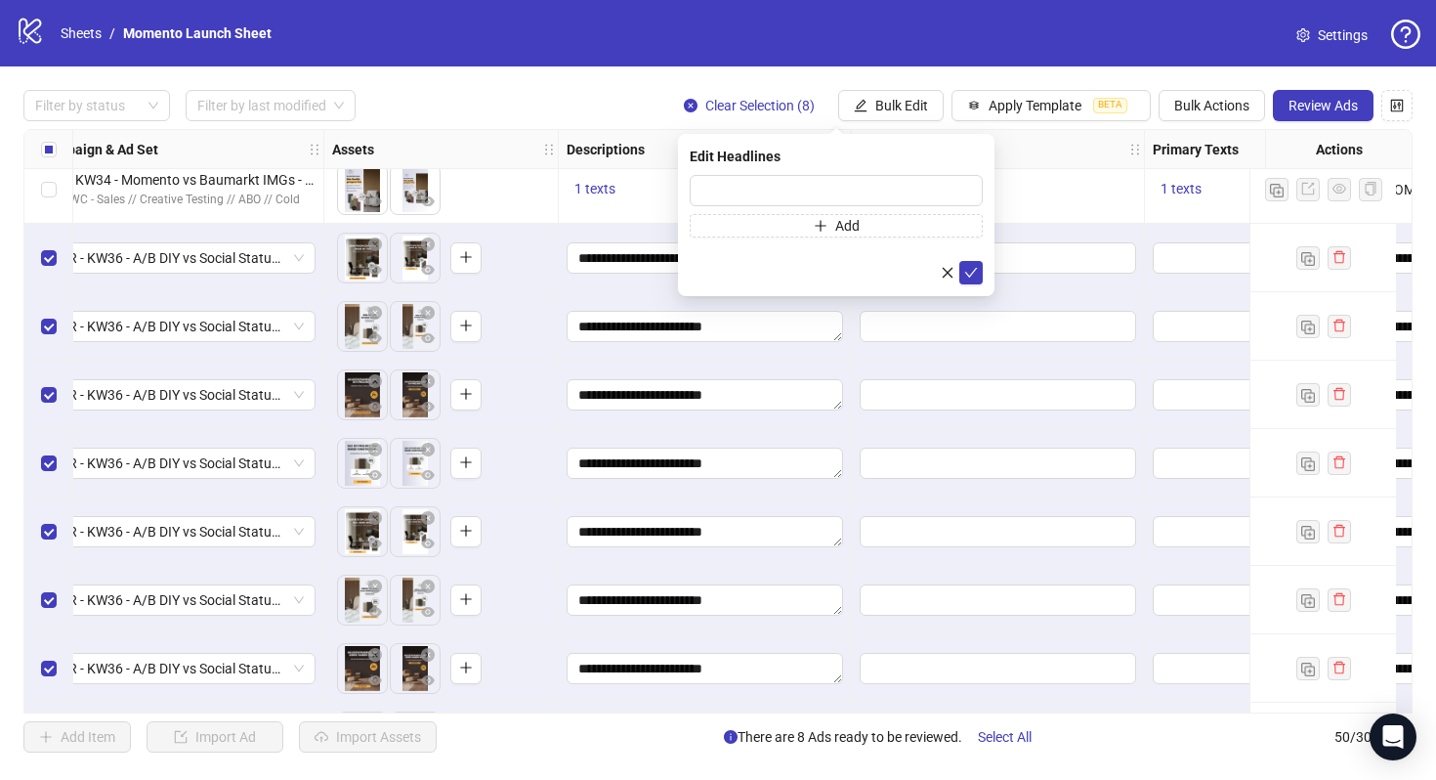
click at [917, 89] on div "Filter by status Filter by last modified Clear Selection (8) Bulk Edit Apply Te…" at bounding box center [718, 420] width 1436 height 709
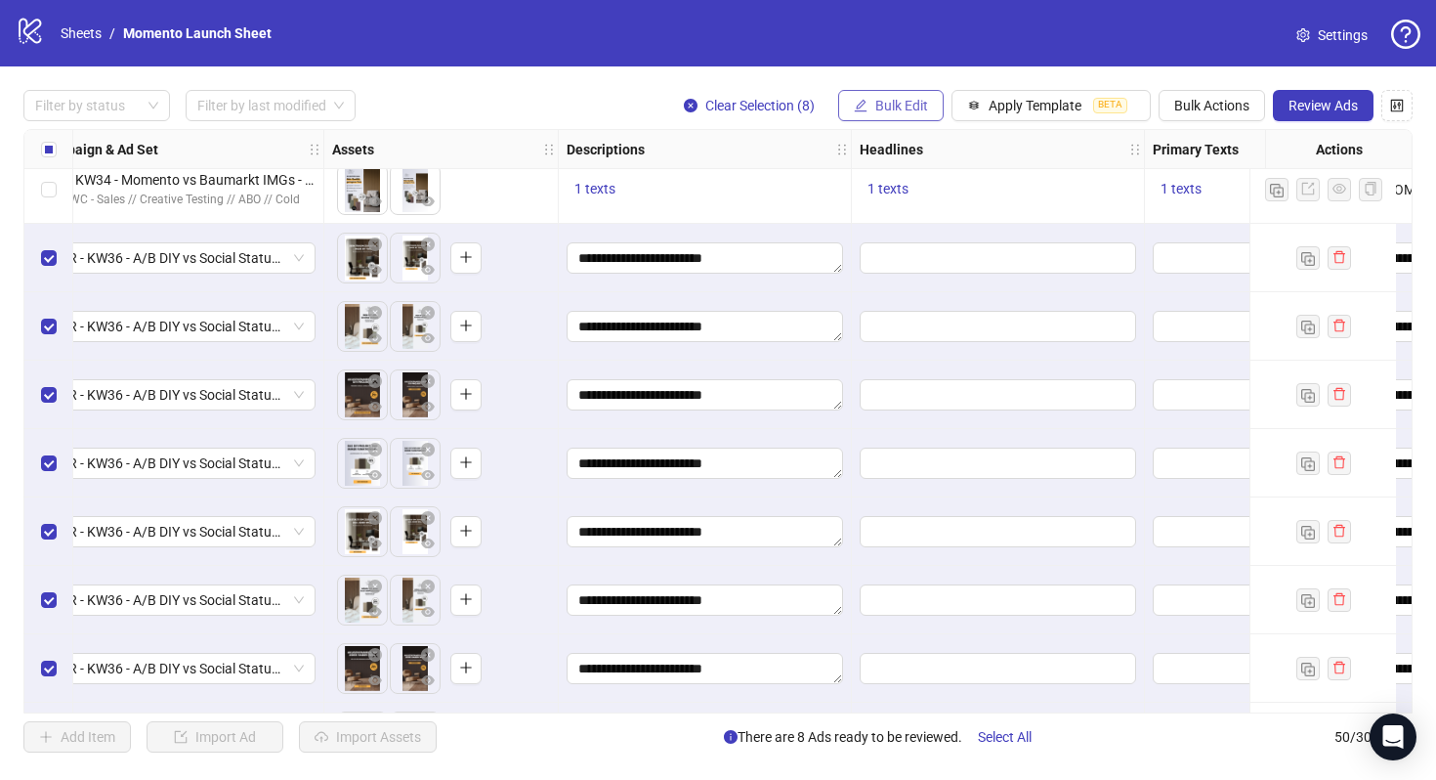
click at [906, 110] on span "Bulk Edit" at bounding box center [902, 106] width 53 height 16
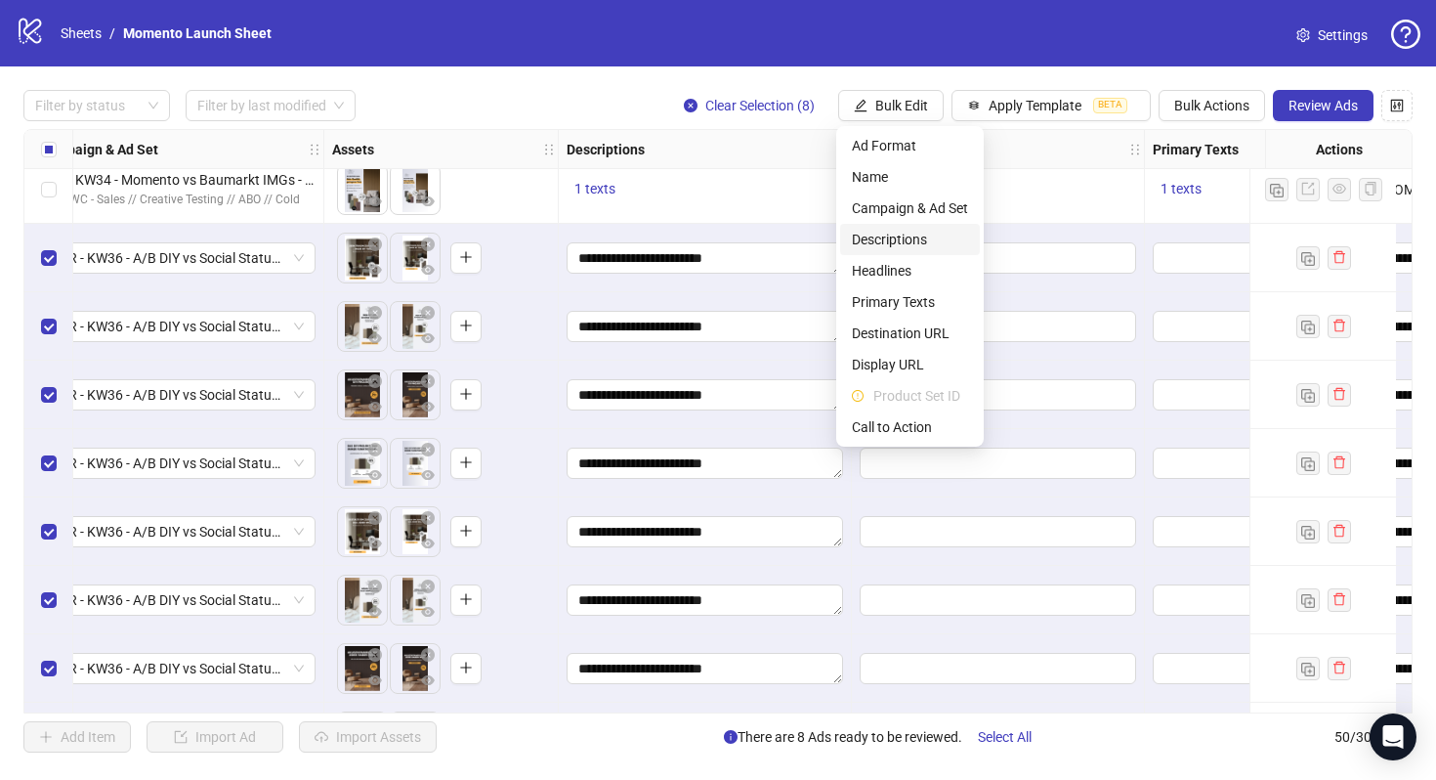
click at [905, 235] on span "Descriptions" at bounding box center [910, 239] width 116 height 21
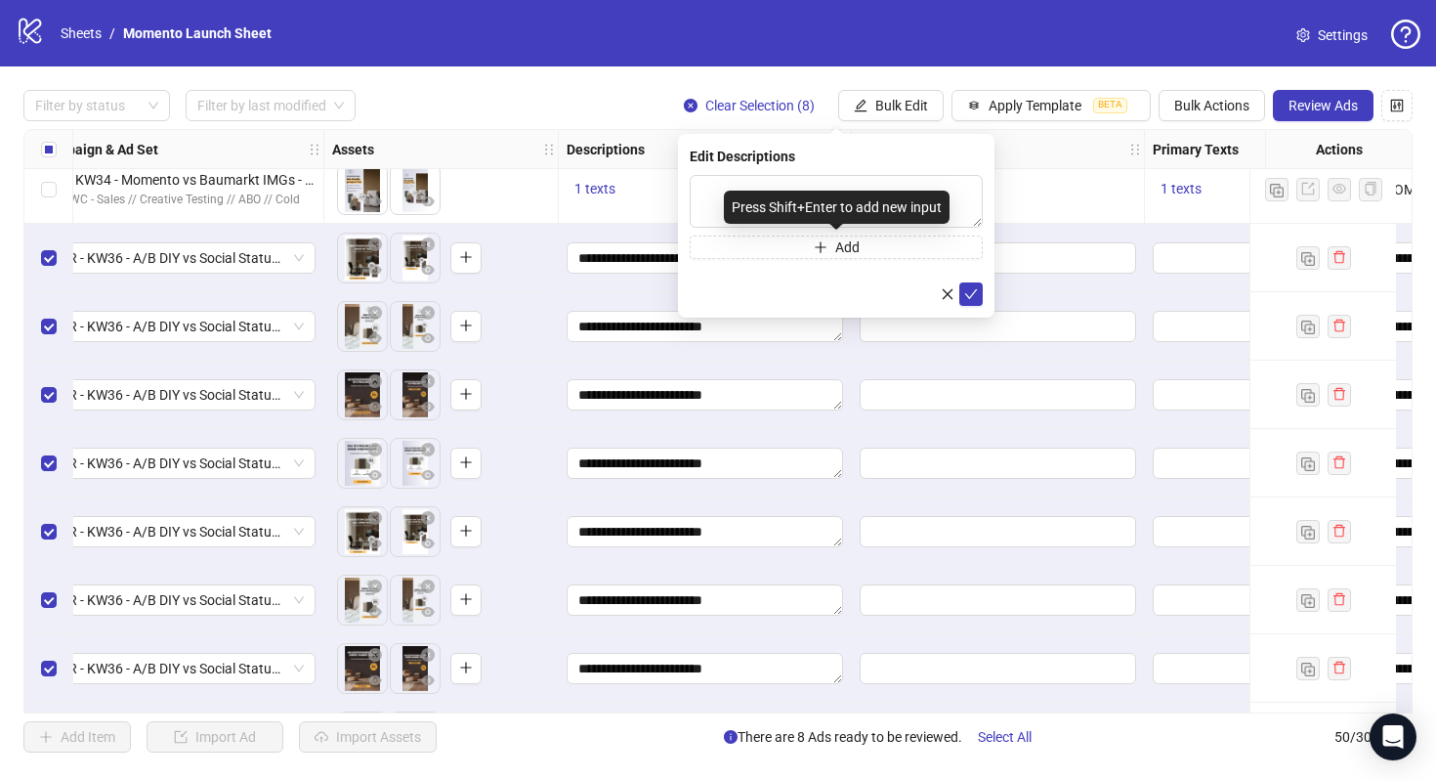
click at [913, 196] on div "Press Shift+Enter to add new input" at bounding box center [837, 207] width 226 height 33
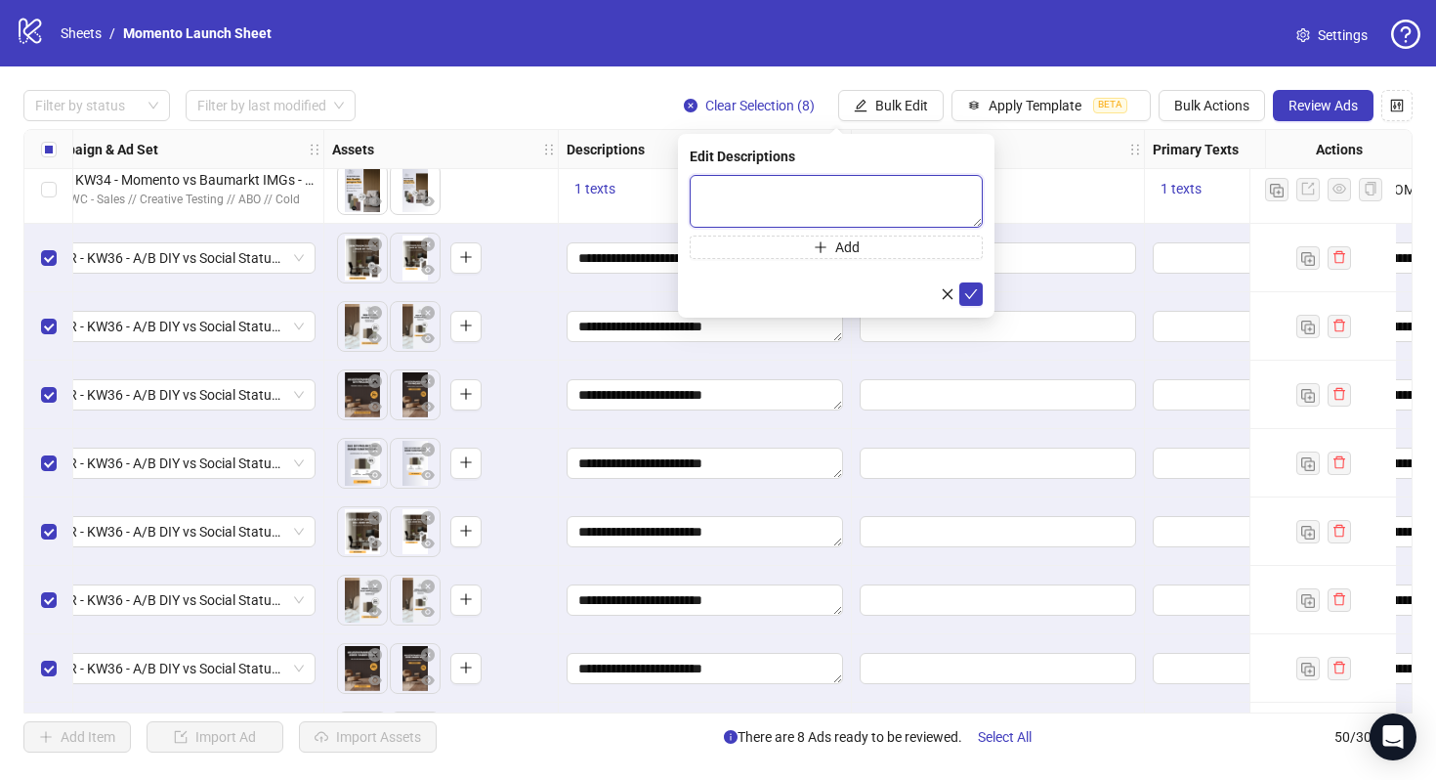
click at [971, 195] on textarea at bounding box center [836, 201] width 293 height 53
paste textarea "**********"
type textarea "**********"
click at [971, 293] on icon "check" at bounding box center [971, 294] width 14 height 14
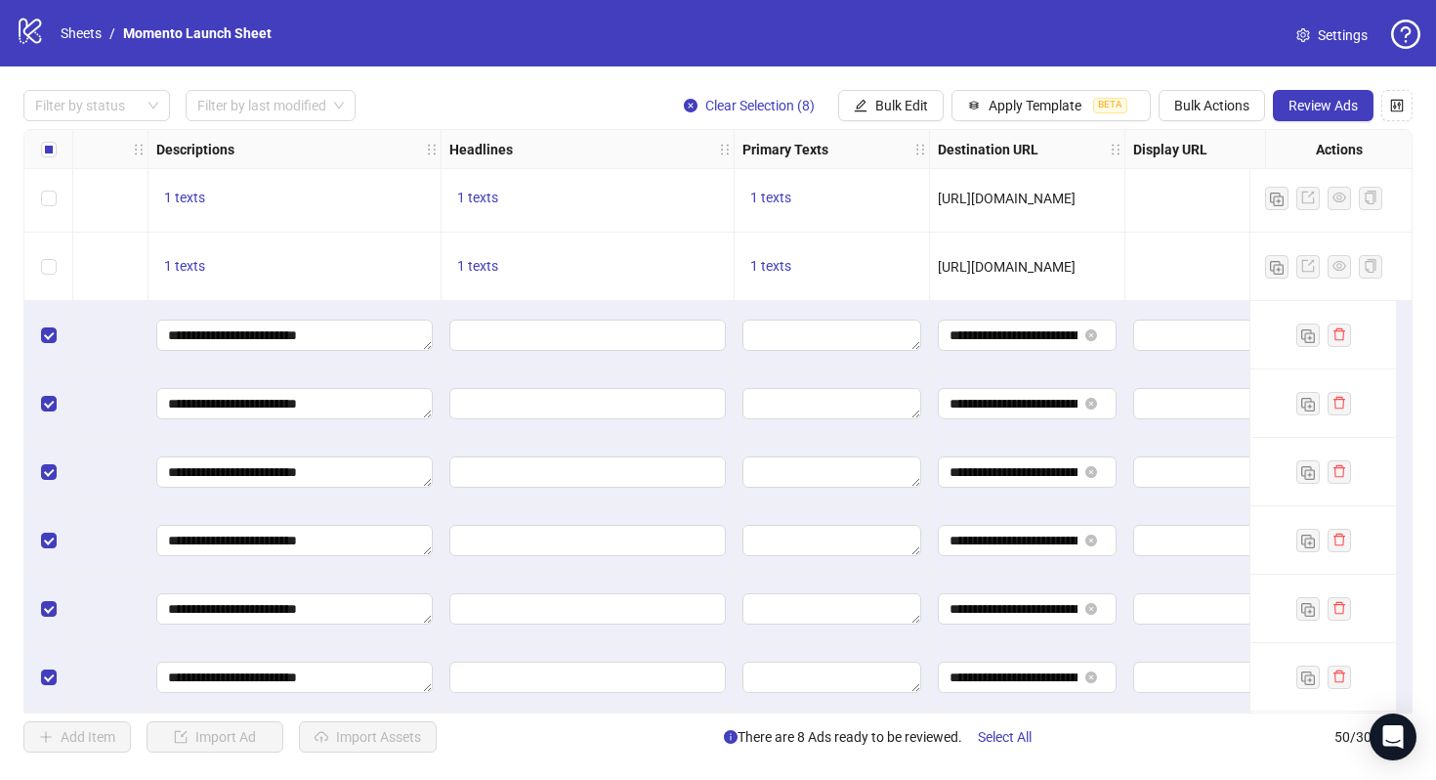
scroll to position [2741, 951]
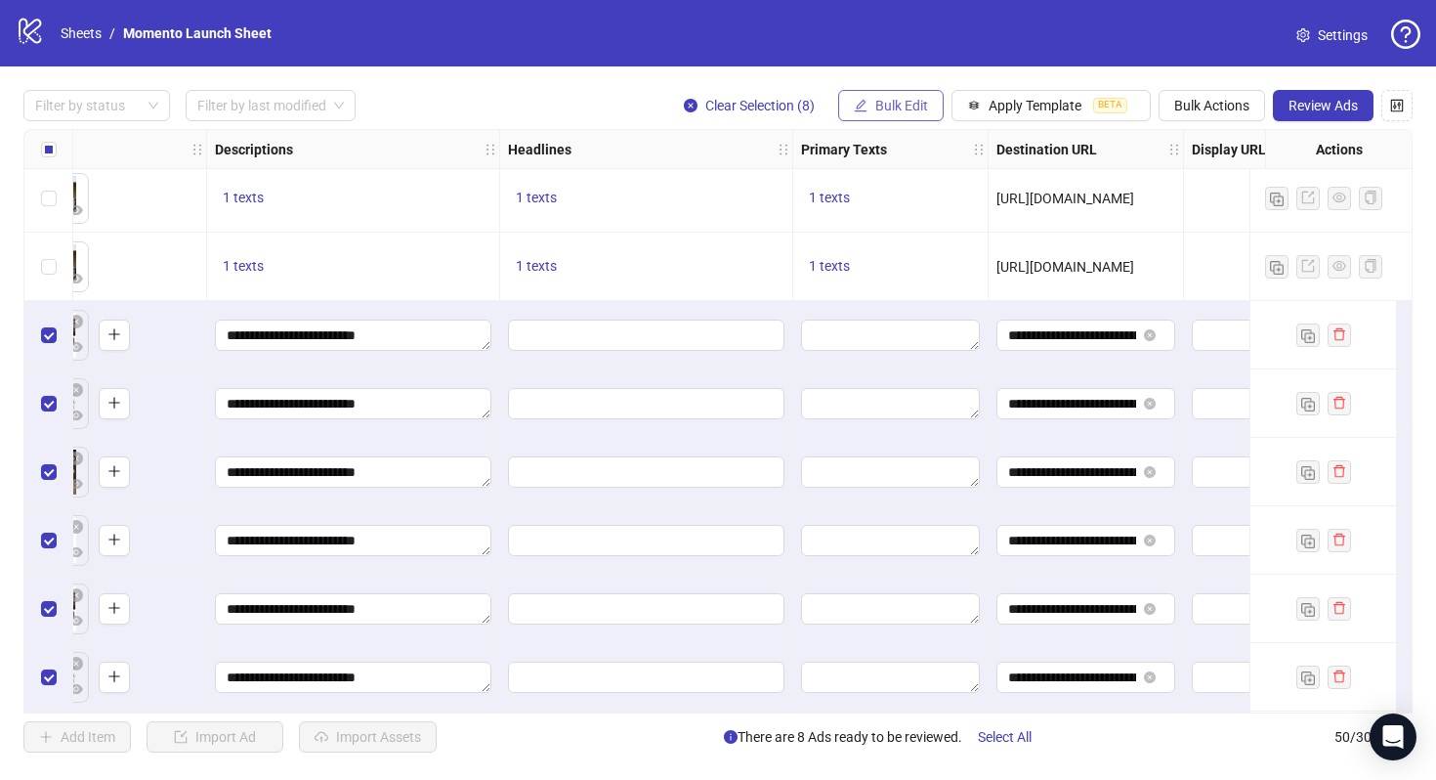
click at [908, 105] on span "Bulk Edit" at bounding box center [902, 106] width 53 height 16
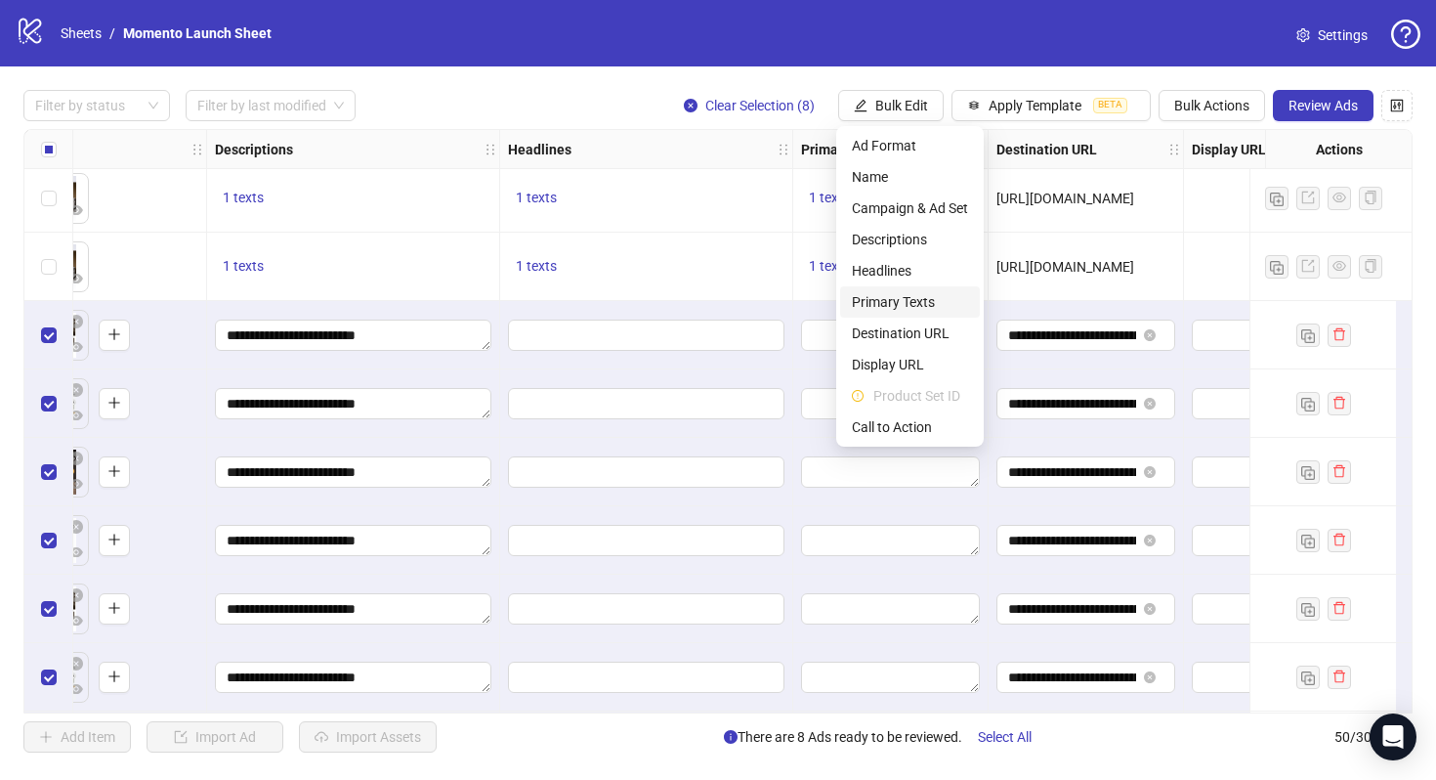
click at [927, 305] on span "Primary Texts" at bounding box center [910, 301] width 116 height 21
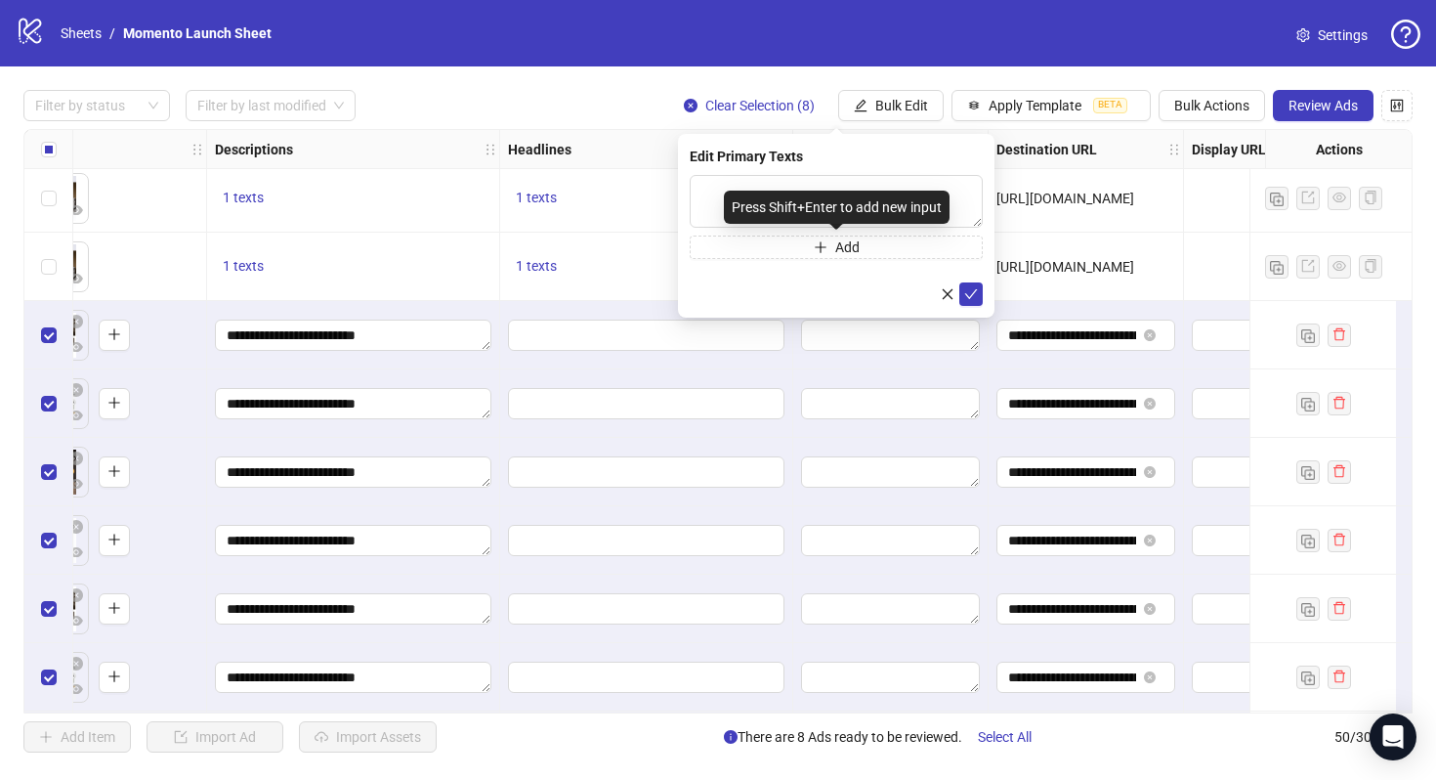
click at [791, 195] on div "Press Shift+Enter to add new input" at bounding box center [837, 207] width 226 height 33
click at [708, 205] on textarea at bounding box center [836, 201] width 293 height 53
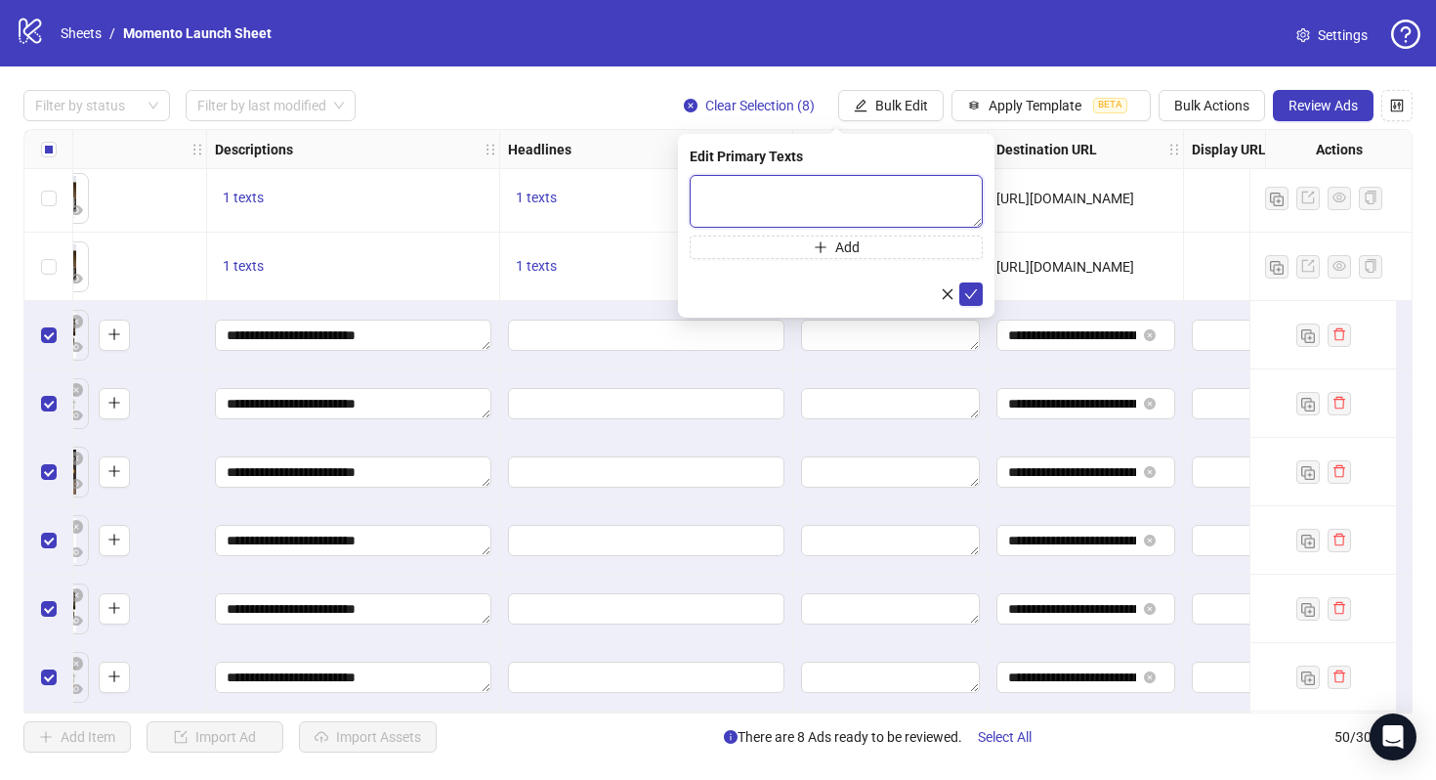
paste textarea "**********"
click at [775, 202] on textarea "**********" at bounding box center [836, 201] width 293 height 53
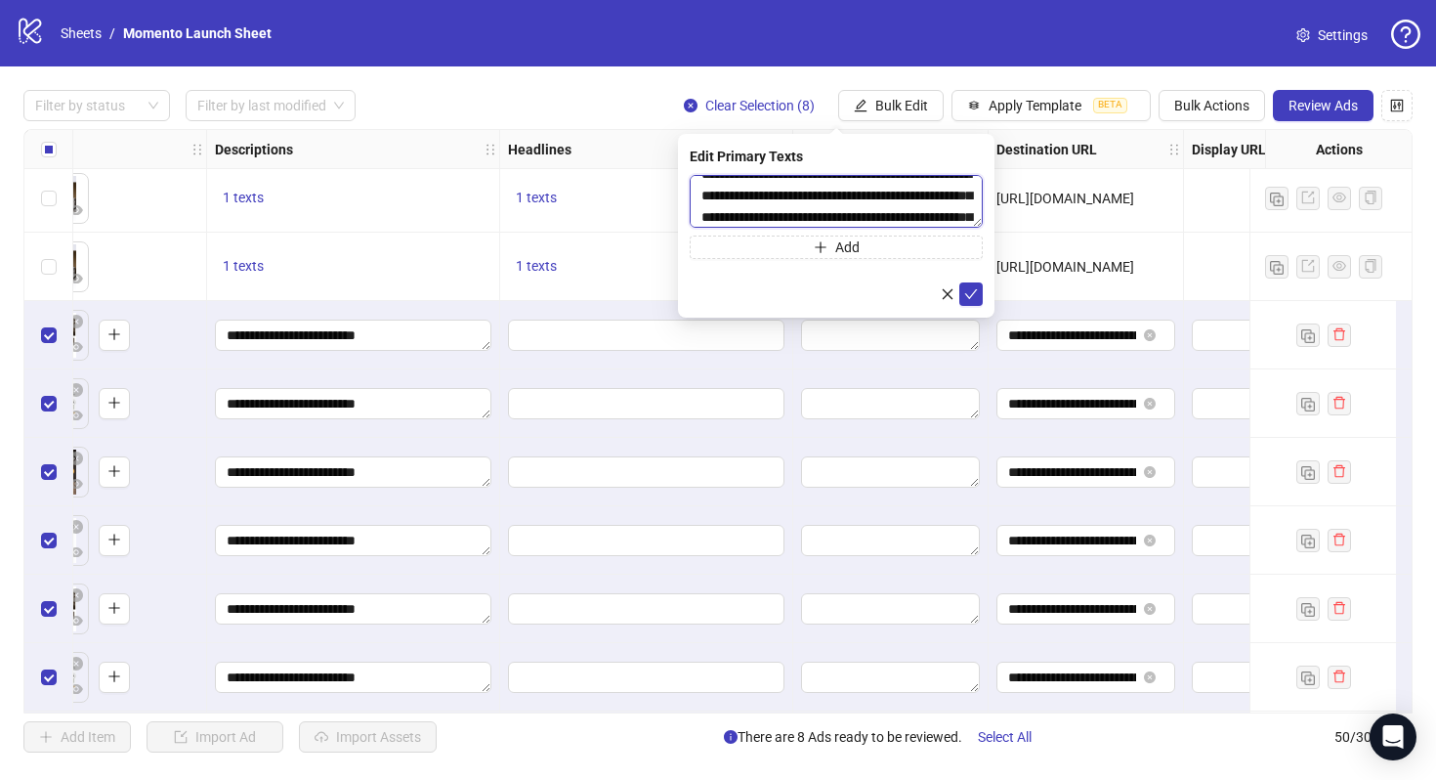
scroll to position [15, 0]
click at [718, 218] on textarea "**********" at bounding box center [836, 201] width 293 height 53
click at [718, 219] on textarea "**********" at bounding box center [836, 201] width 293 height 53
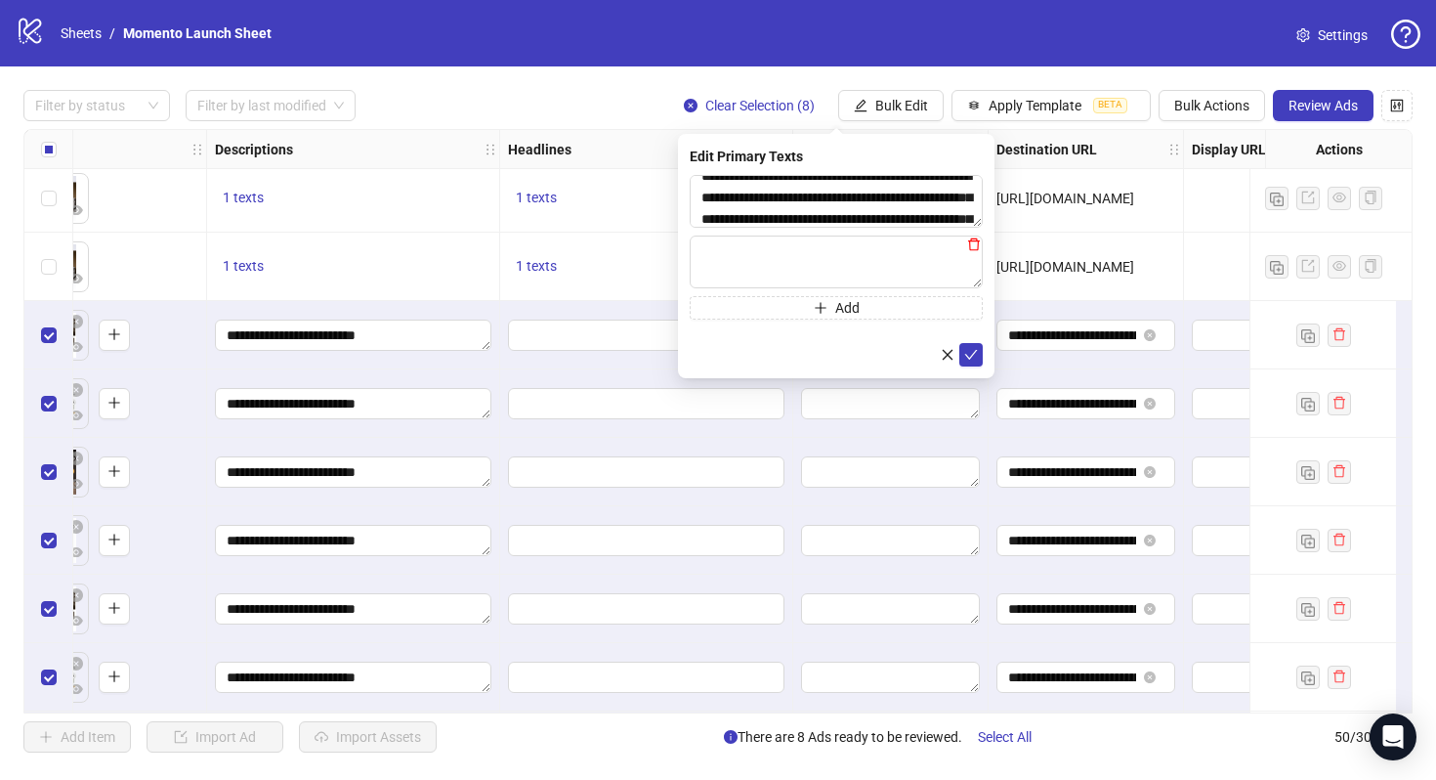
click at [972, 245] on icon "delete" at bounding box center [974, 244] width 14 height 14
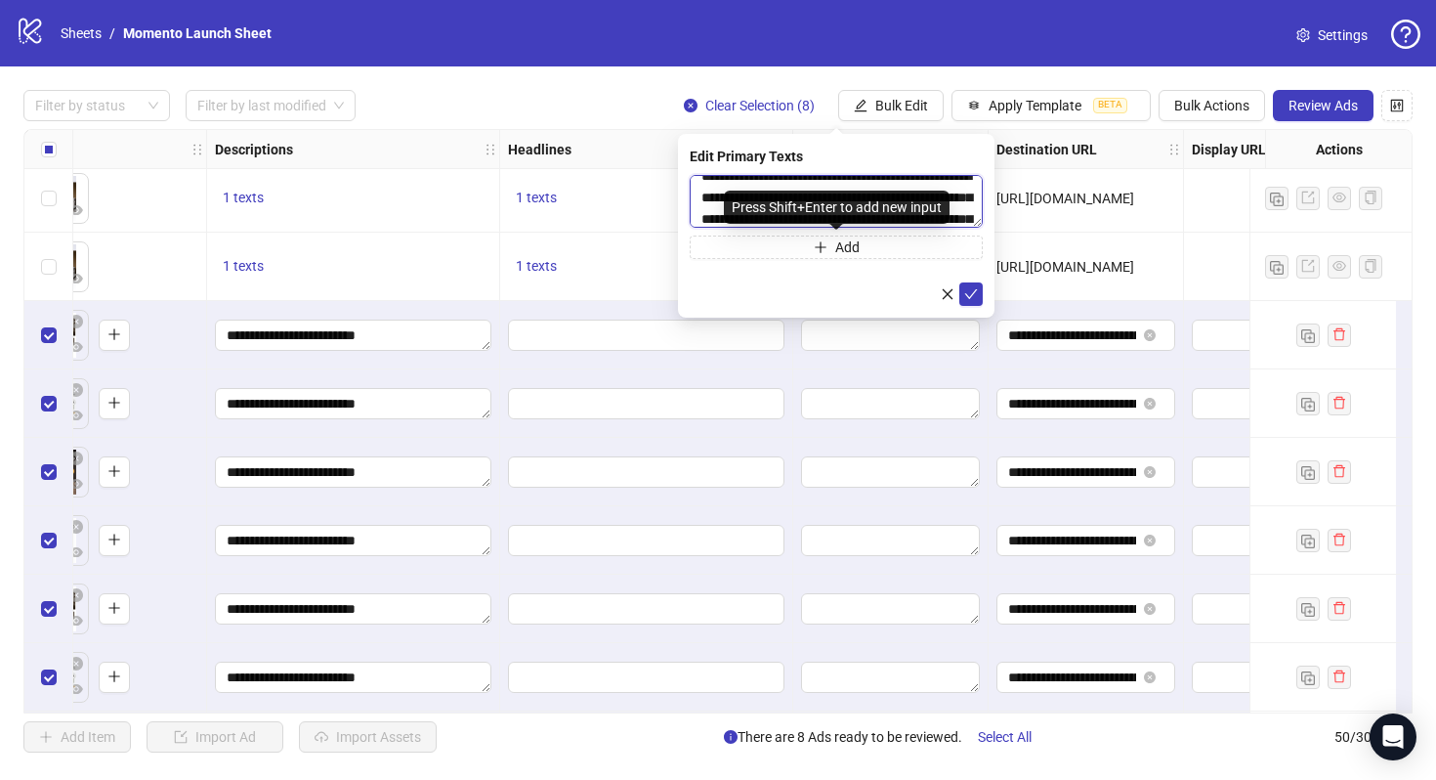
click at [715, 219] on textarea "**********" at bounding box center [836, 201] width 293 height 53
click at [717, 219] on textarea "**********" at bounding box center [836, 201] width 293 height 53
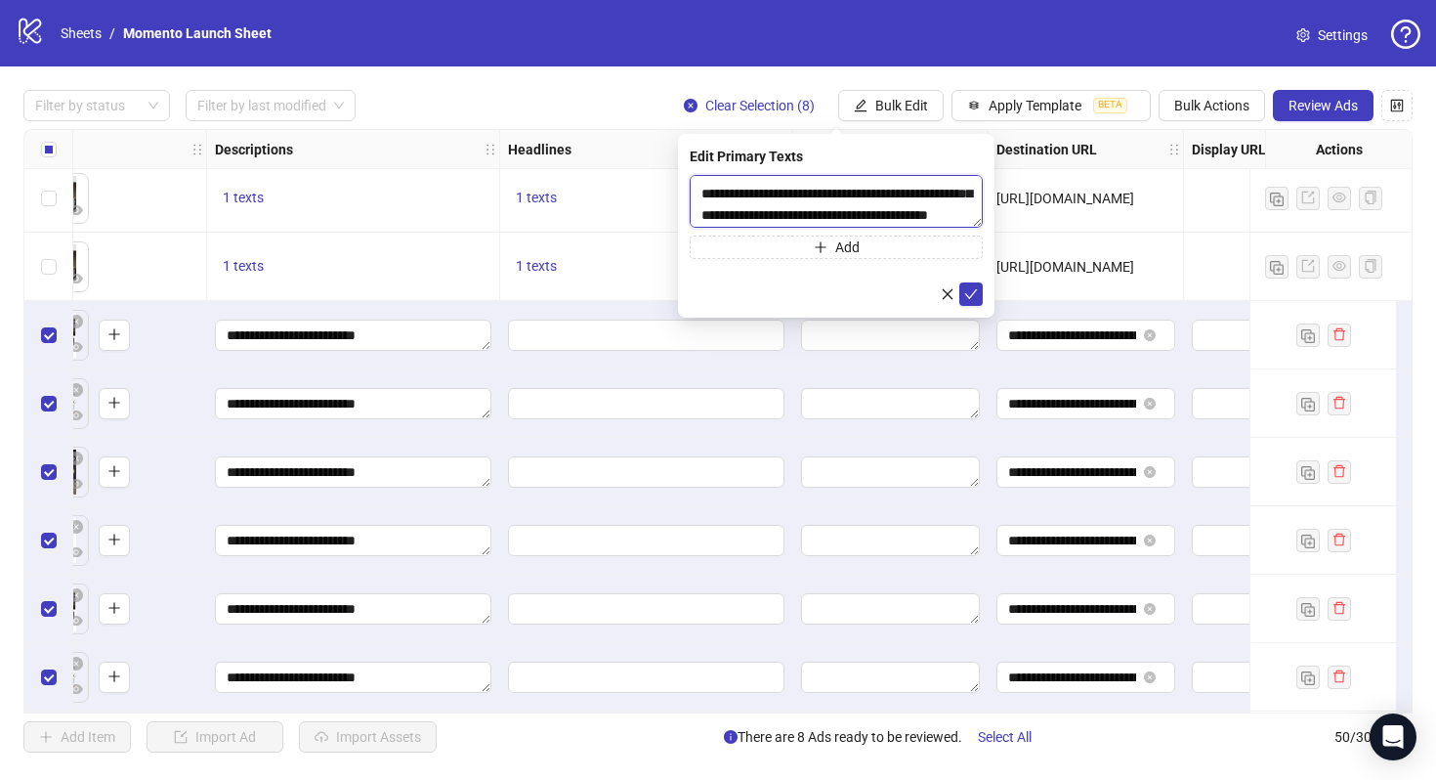
scroll to position [67, 0]
type textarea "**********"
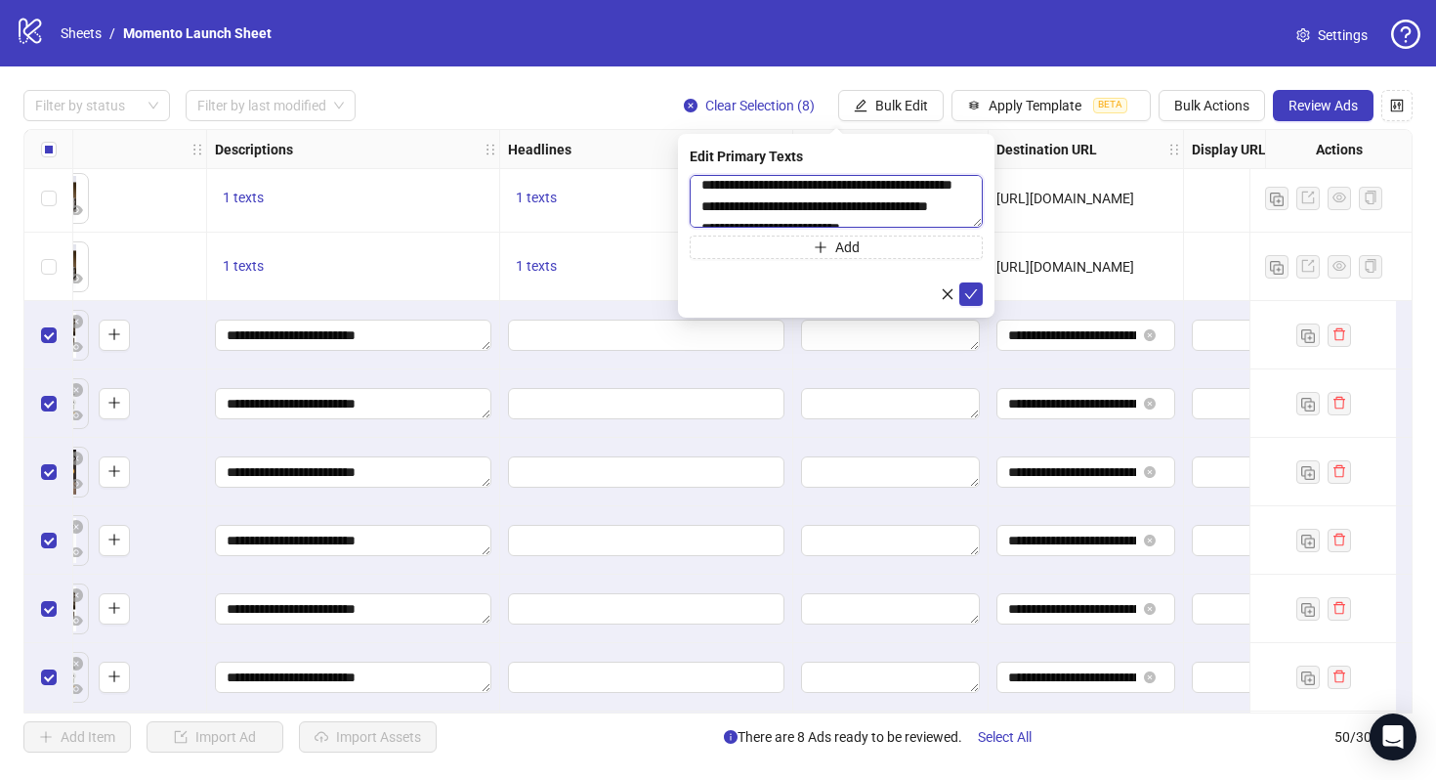
click at [831, 208] on textarea "**********" at bounding box center [836, 201] width 293 height 53
click at [761, 213] on textarea "**********" at bounding box center [836, 201] width 293 height 53
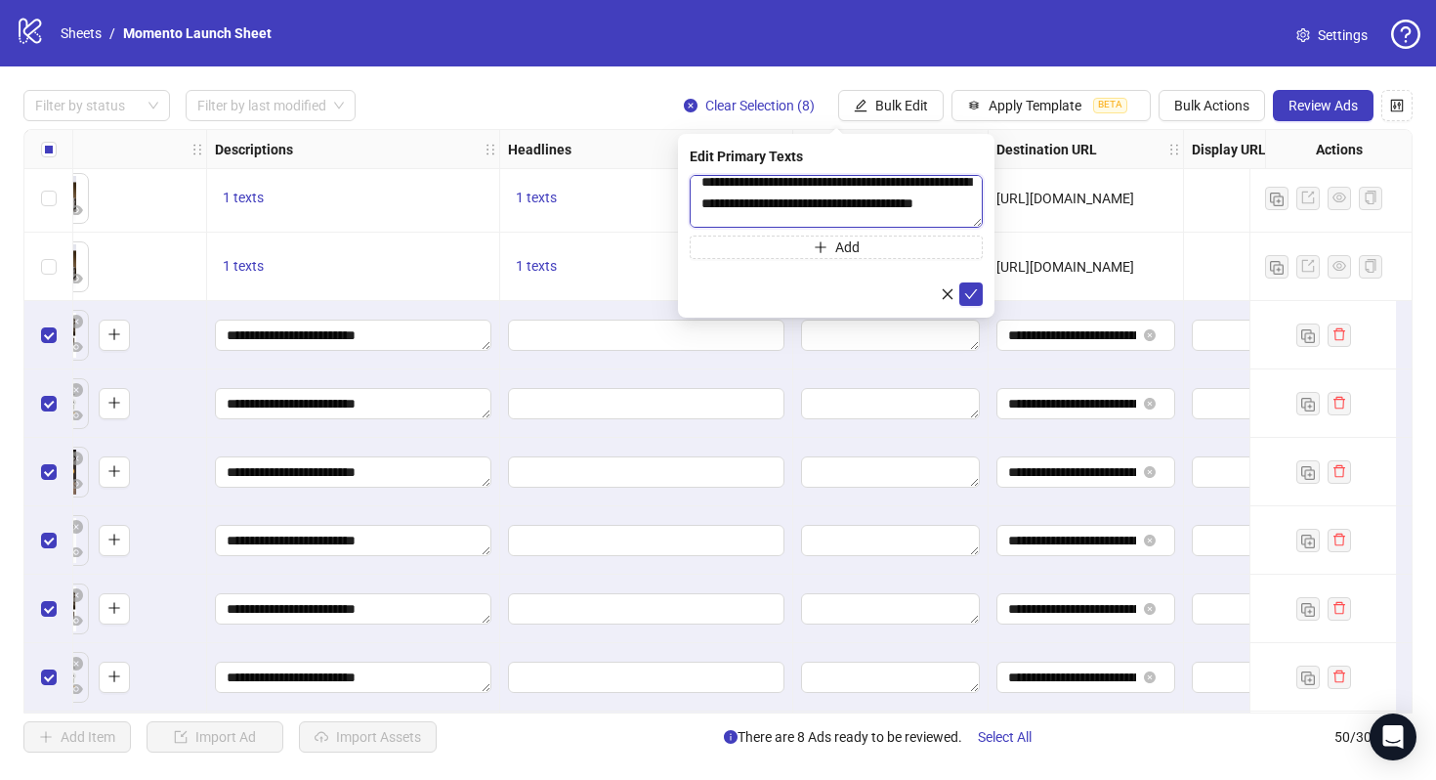
click at [759, 203] on textarea "**********" at bounding box center [836, 201] width 293 height 53
click at [747, 195] on textarea "**********" at bounding box center [836, 201] width 293 height 53
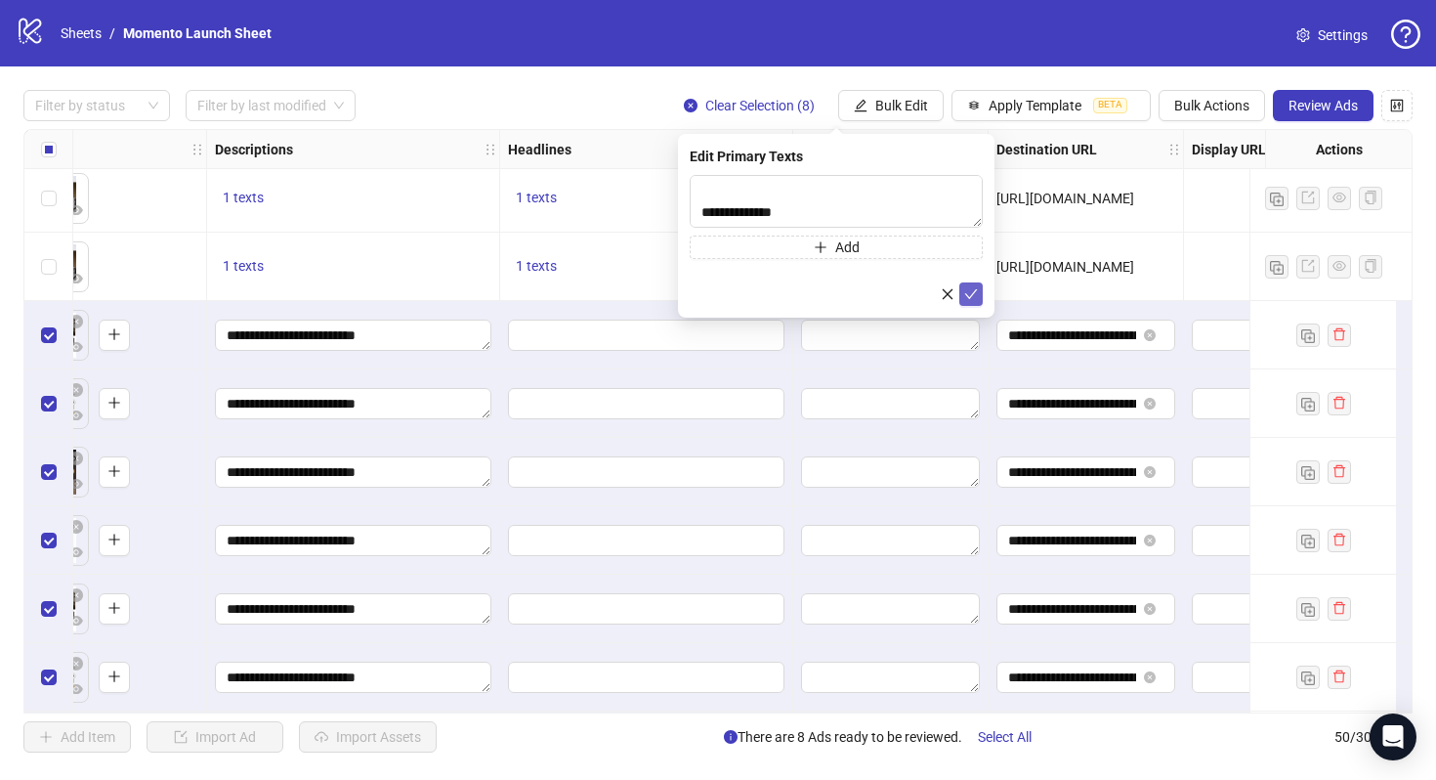
click at [975, 290] on icon "check" at bounding box center [971, 294] width 14 height 14
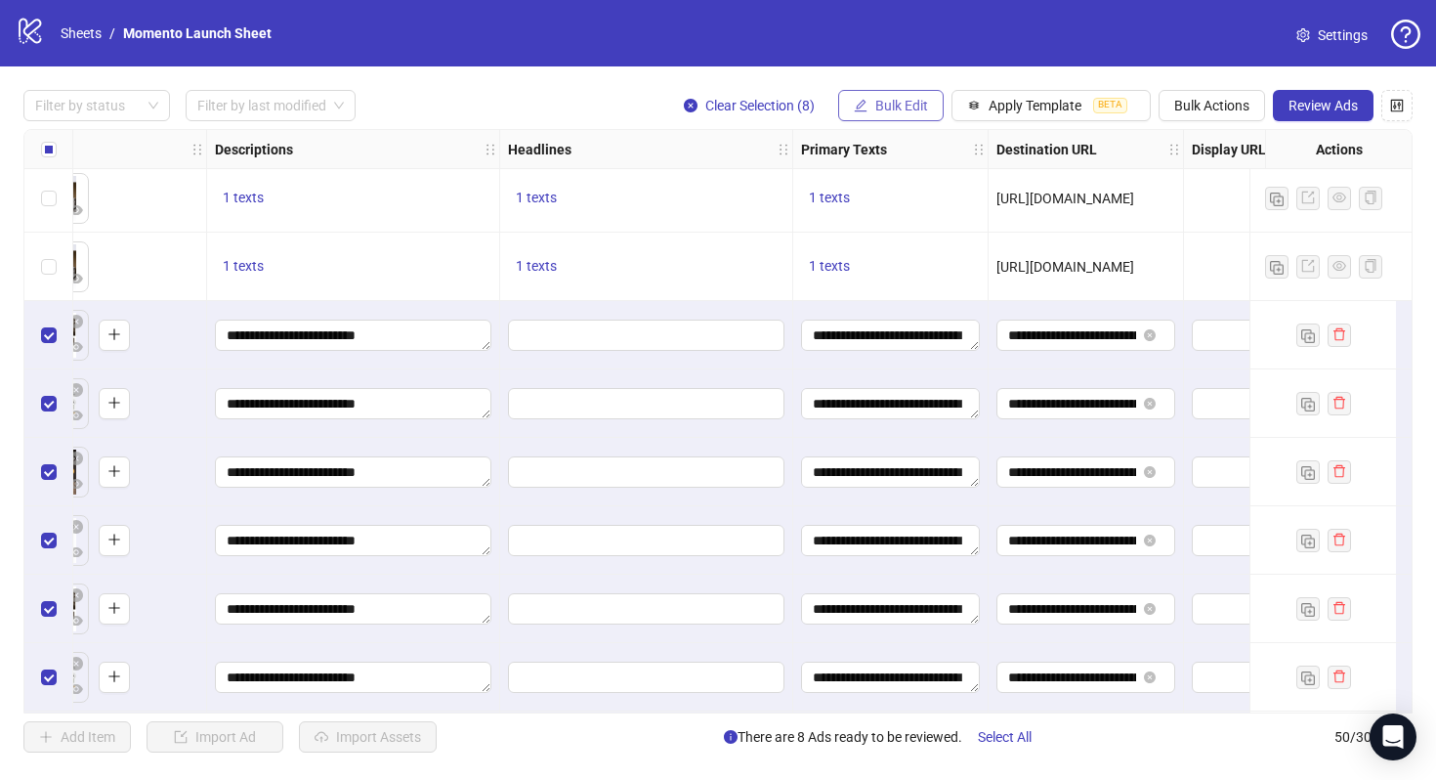
click at [914, 103] on span "Bulk Edit" at bounding box center [902, 106] width 53 height 16
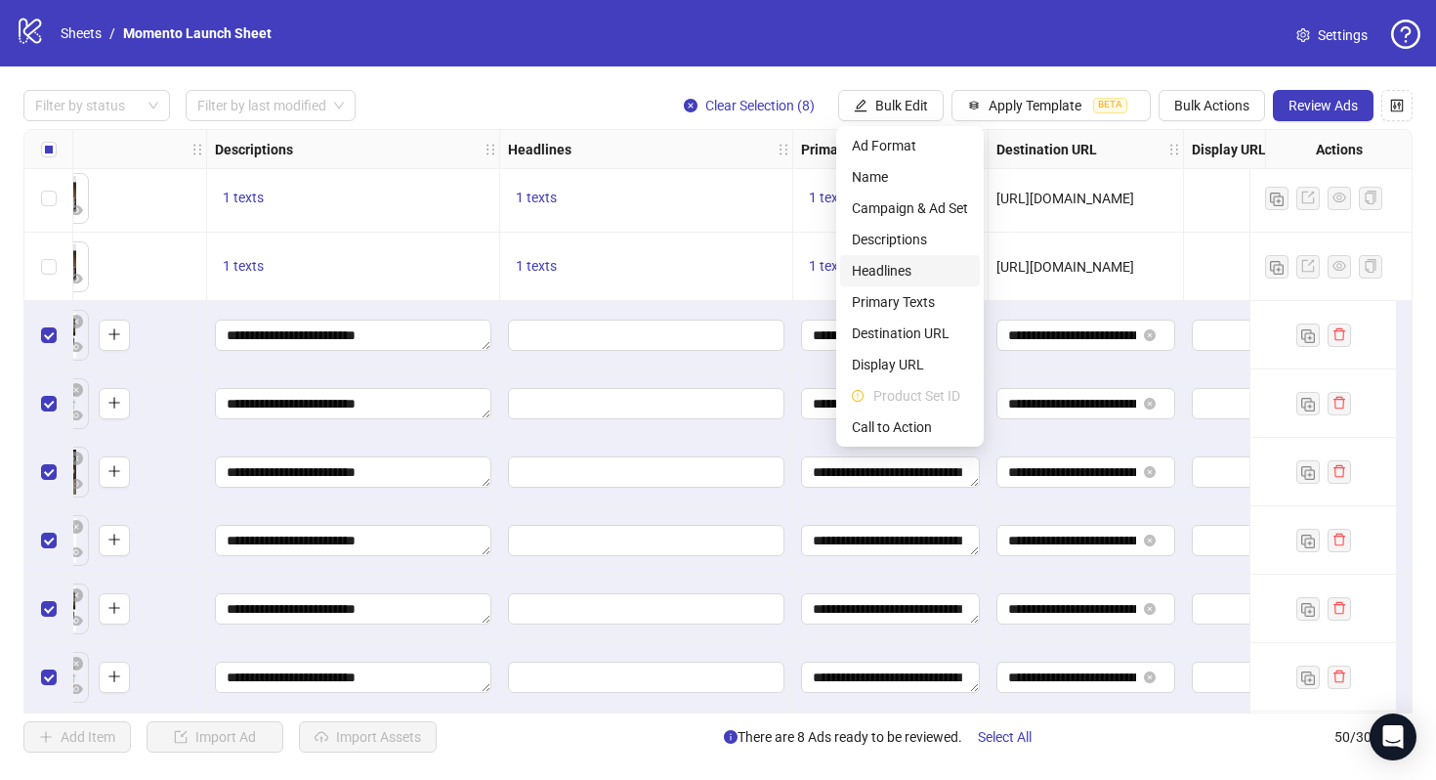
click at [913, 269] on span "Headlines" at bounding box center [910, 270] width 116 height 21
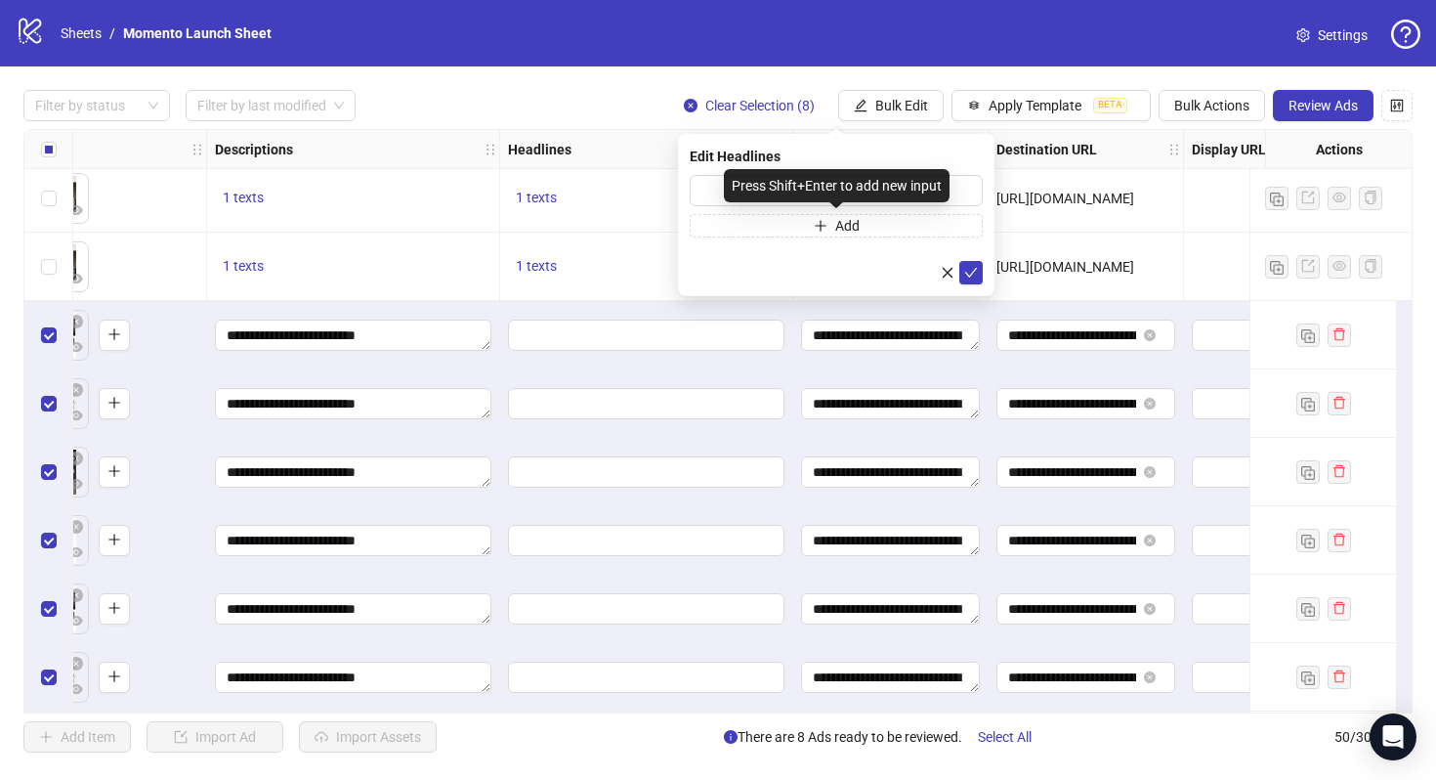
click at [818, 187] on div "Press Shift+Enter to add new input" at bounding box center [837, 185] width 226 height 33
click at [705, 184] on input "text" at bounding box center [836, 190] width 293 height 31
paste input "**********"
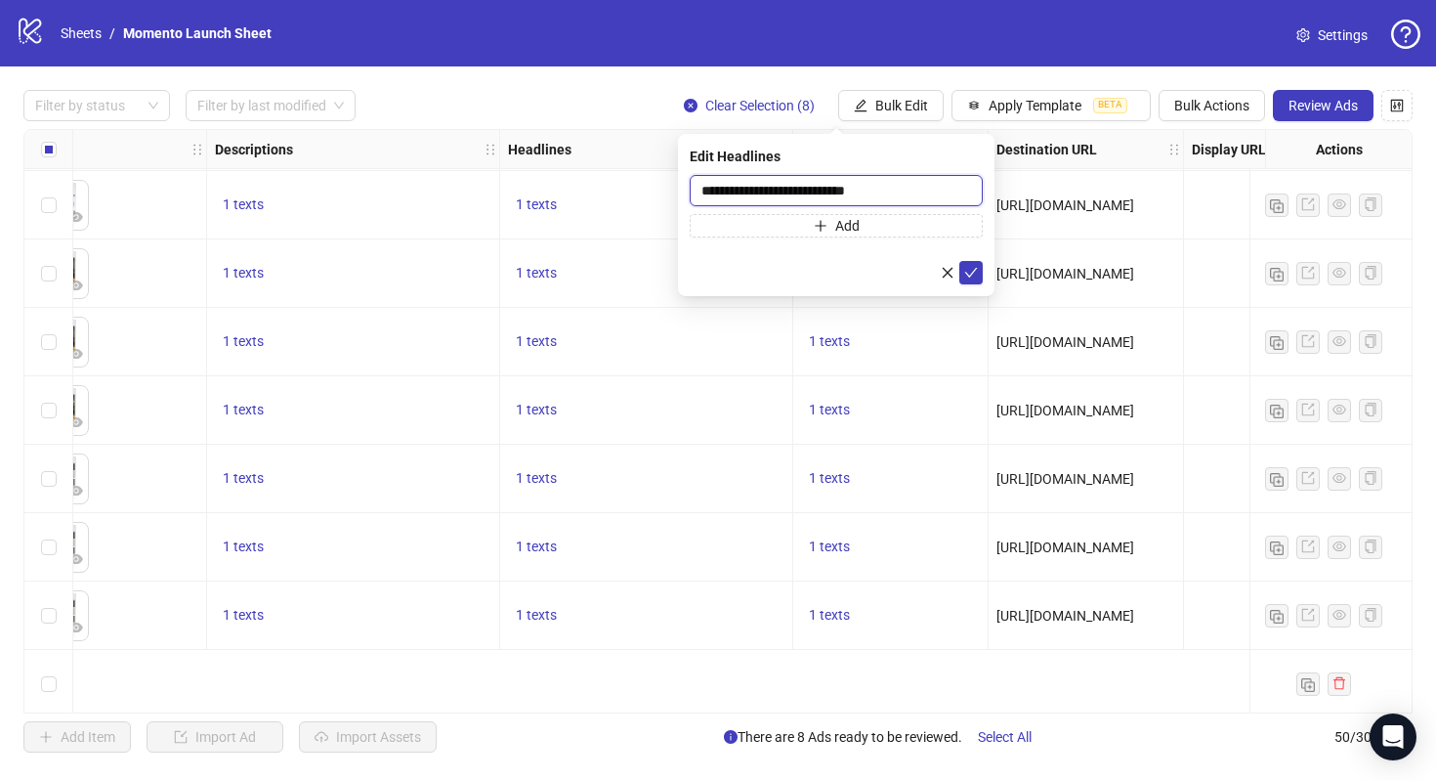
scroll to position [2023, 951]
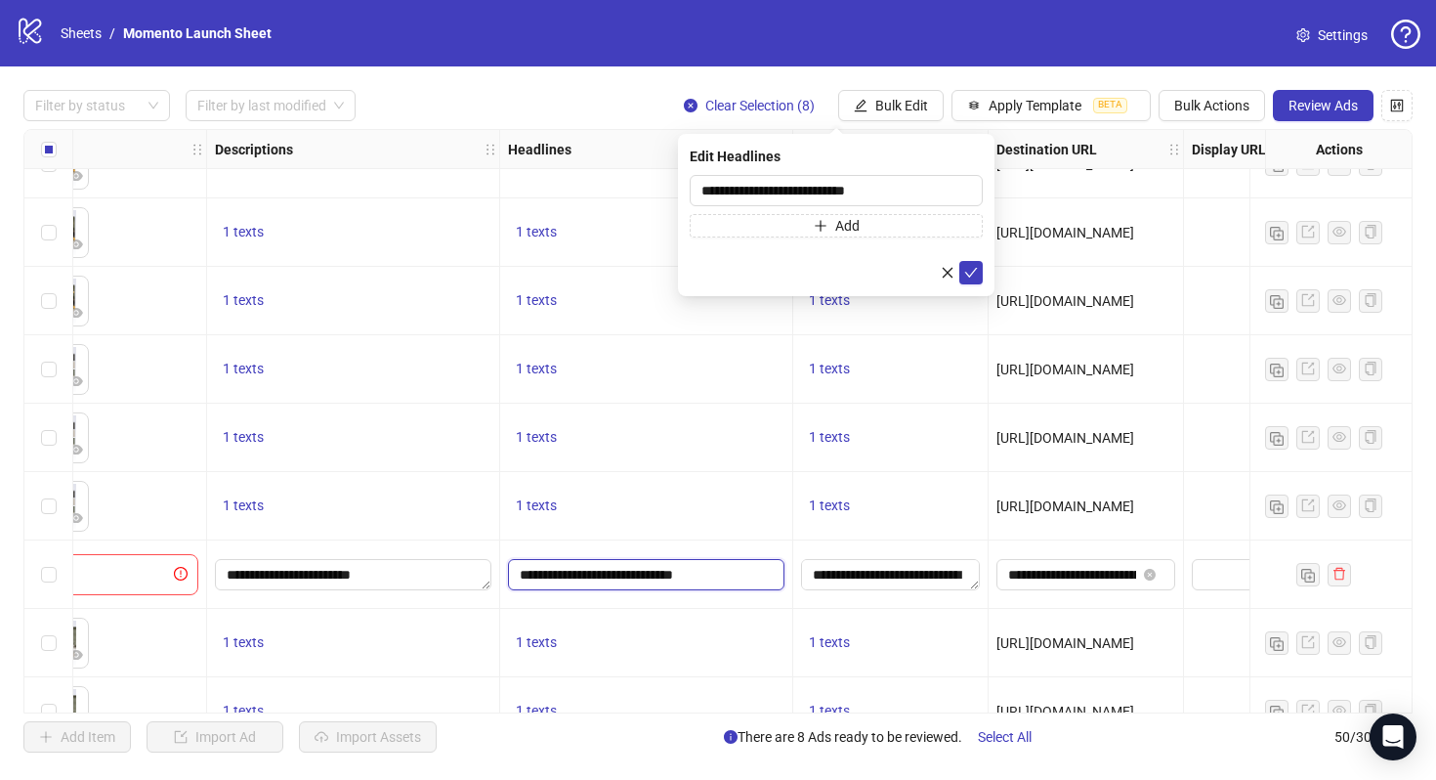
click at [723, 567] on input "**********" at bounding box center [644, 574] width 249 height 21
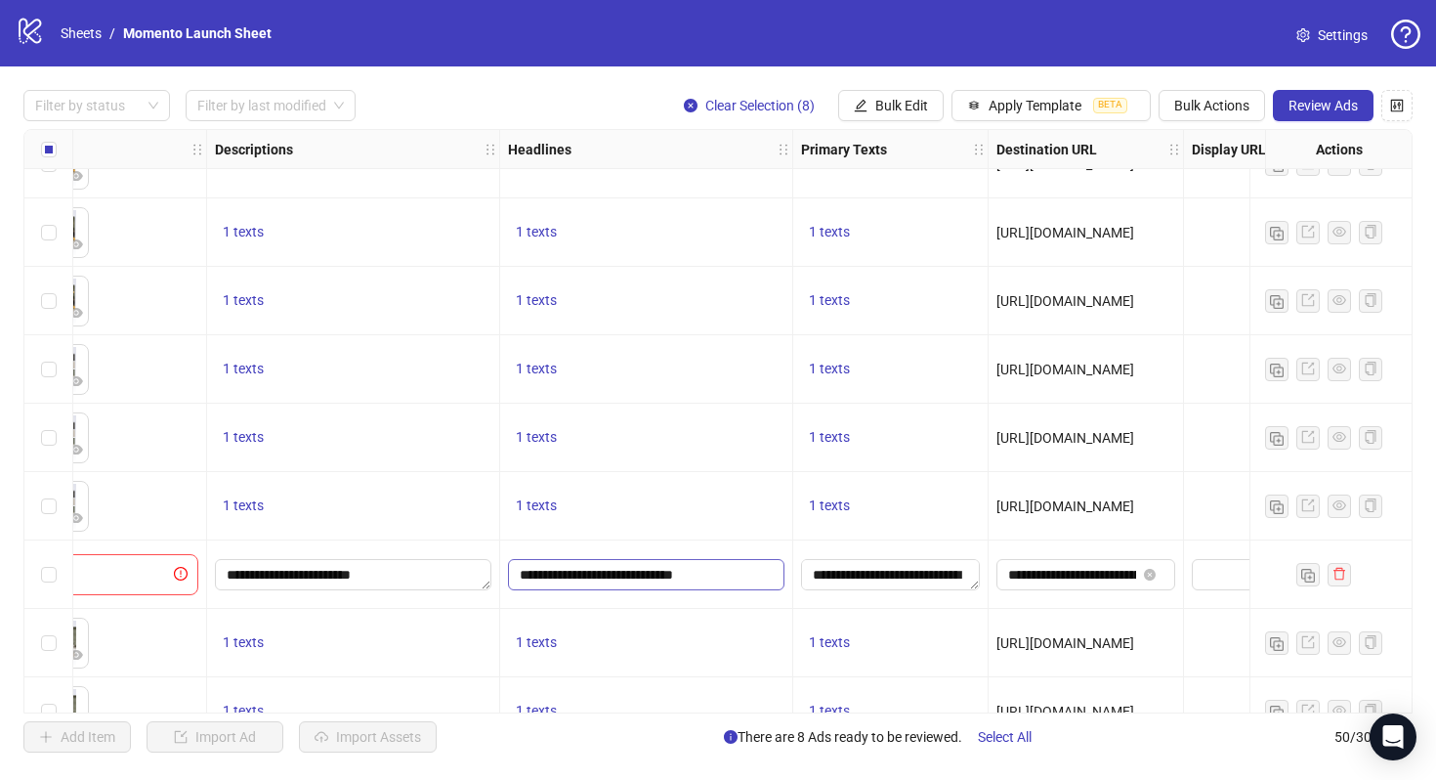
drag, startPoint x: 731, startPoint y: 571, endPoint x: 707, endPoint y: 572, distance: 23.5
click at [707, 572] on input "**********" at bounding box center [644, 574] width 249 height 21
click at [898, 108] on span "Bulk Edit" at bounding box center [902, 106] width 53 height 16
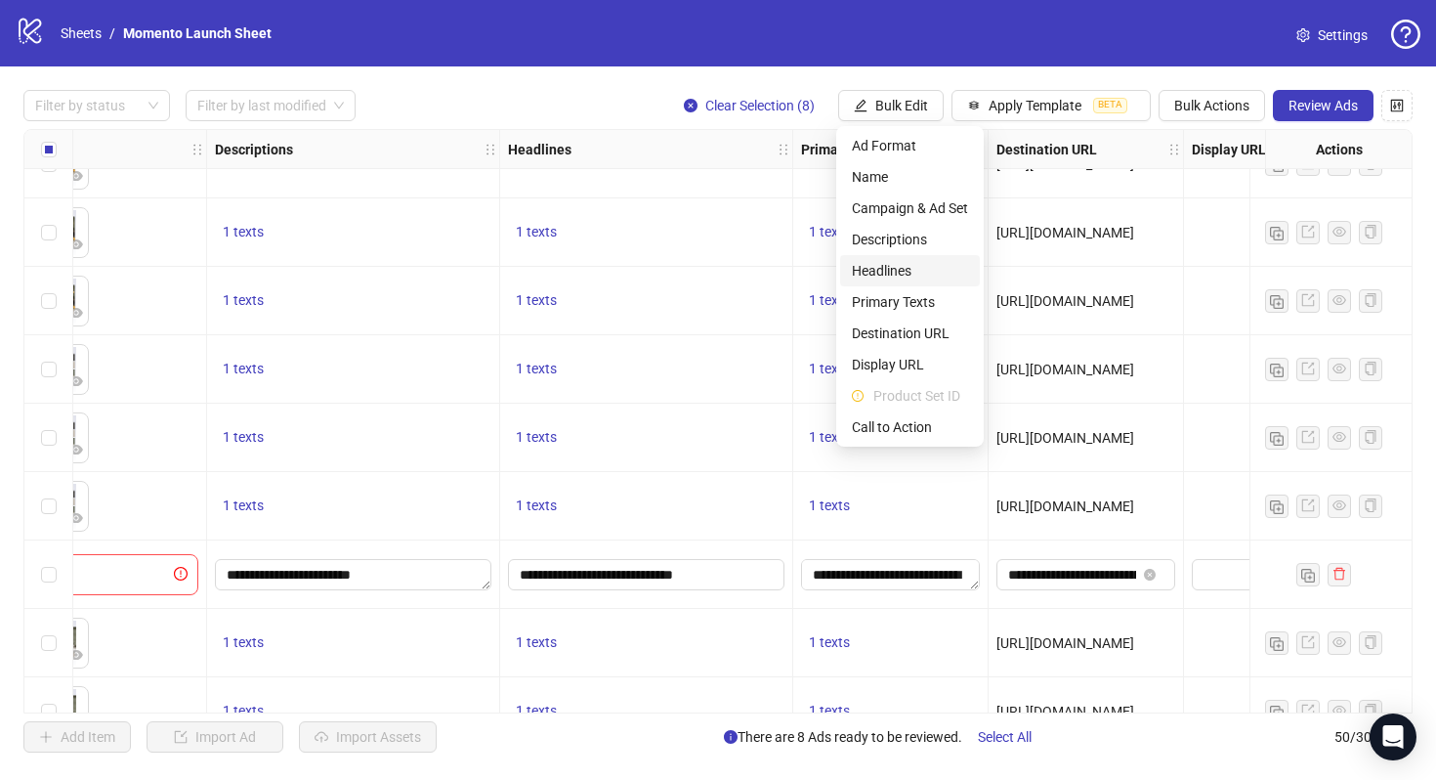
click at [911, 271] on span "Headlines" at bounding box center [910, 270] width 116 height 21
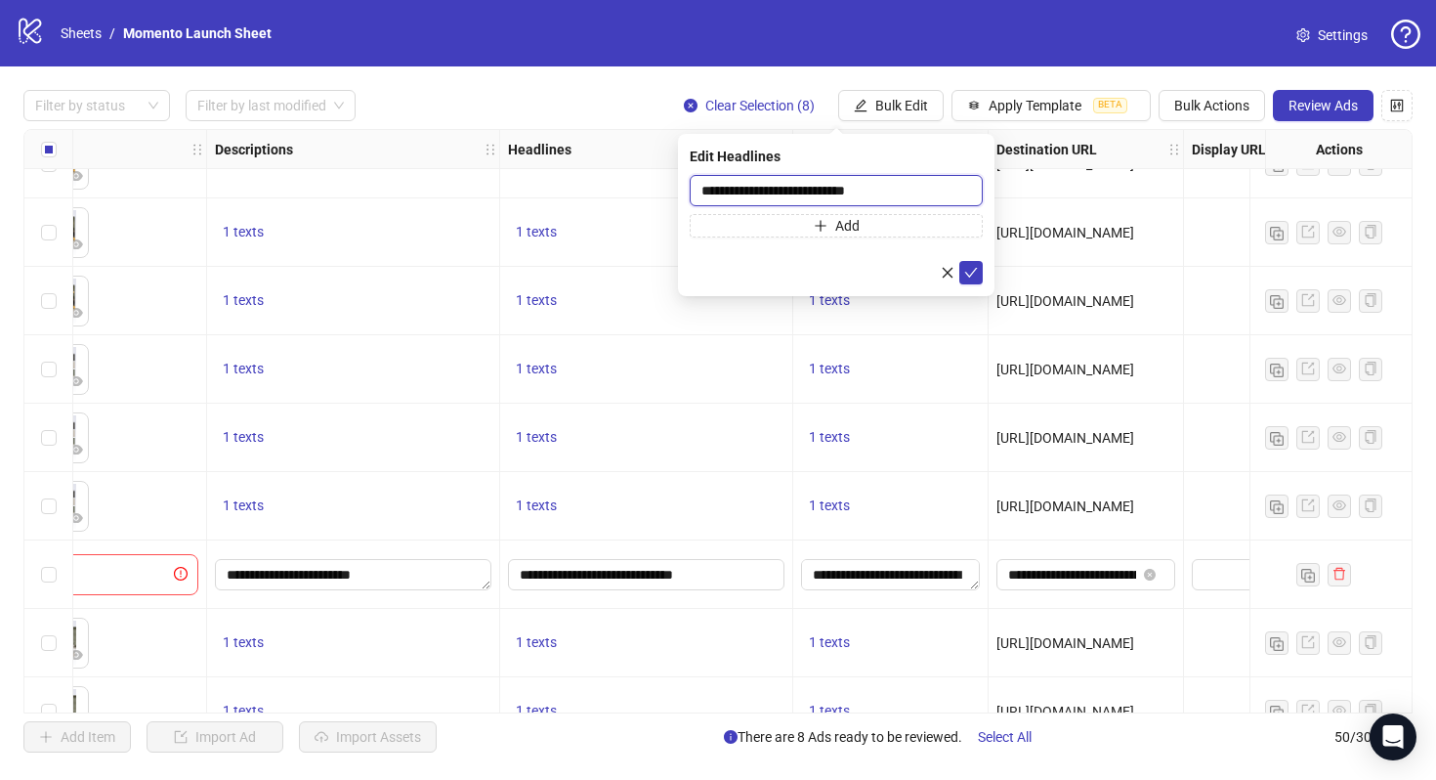
click at [919, 190] on input "**********" at bounding box center [836, 190] width 293 height 31
paste input "**********"
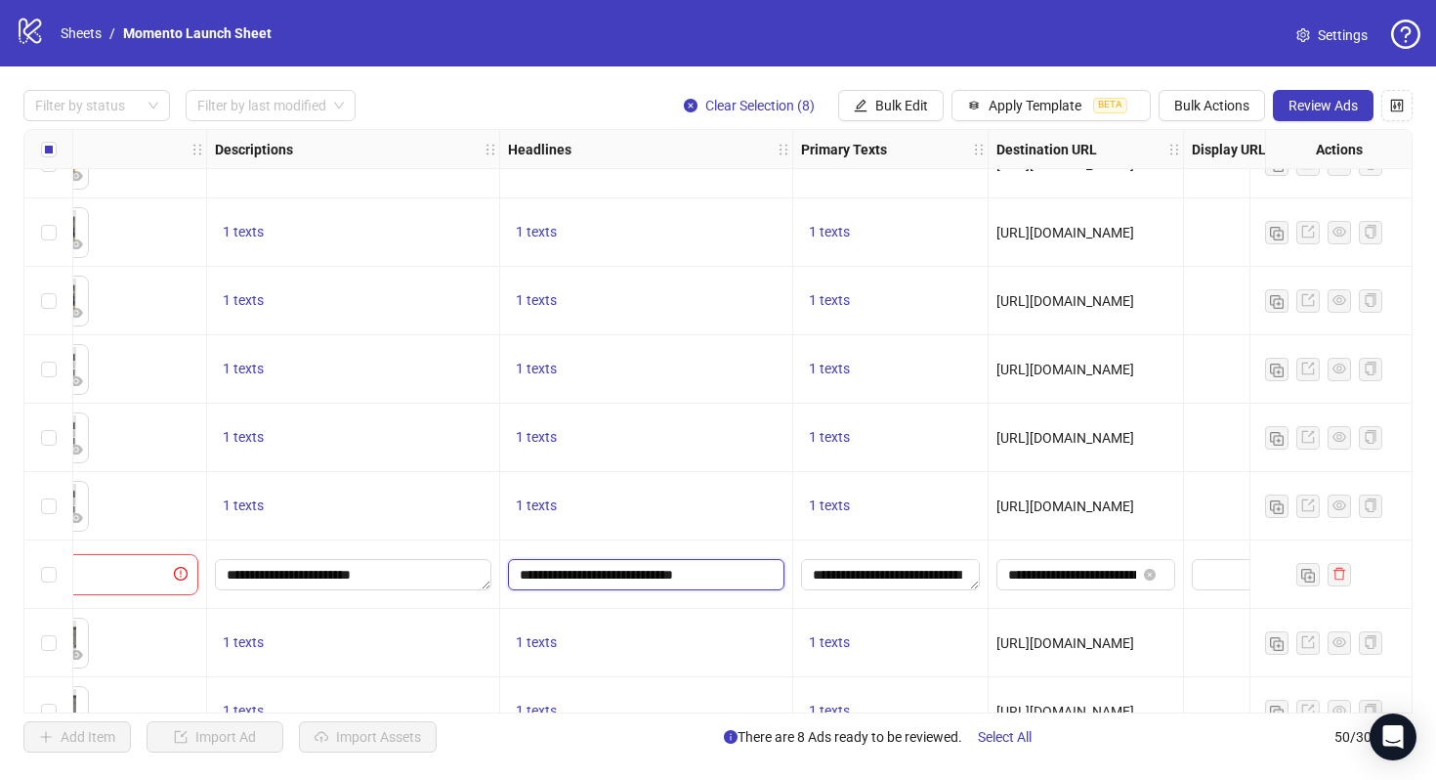
drag, startPoint x: 740, startPoint y: 577, endPoint x: 702, endPoint y: 577, distance: 38.1
click at [702, 577] on input "**********" at bounding box center [644, 574] width 249 height 21
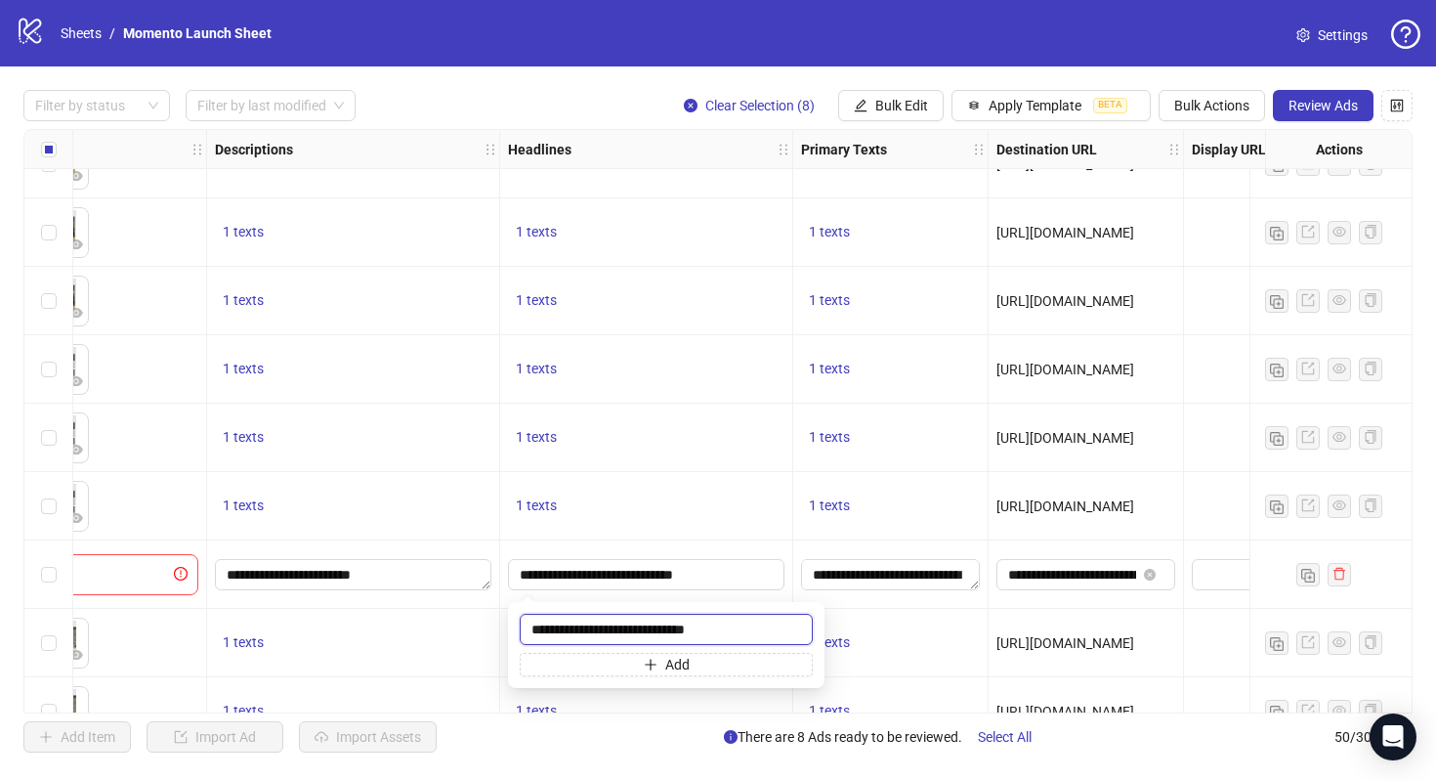
drag, startPoint x: 740, startPoint y: 619, endPoint x: 711, endPoint y: 620, distance: 28.4
click at [711, 620] on input "**********" at bounding box center [666, 629] width 293 height 31
click at [884, 111] on span "Bulk Edit" at bounding box center [902, 106] width 53 height 16
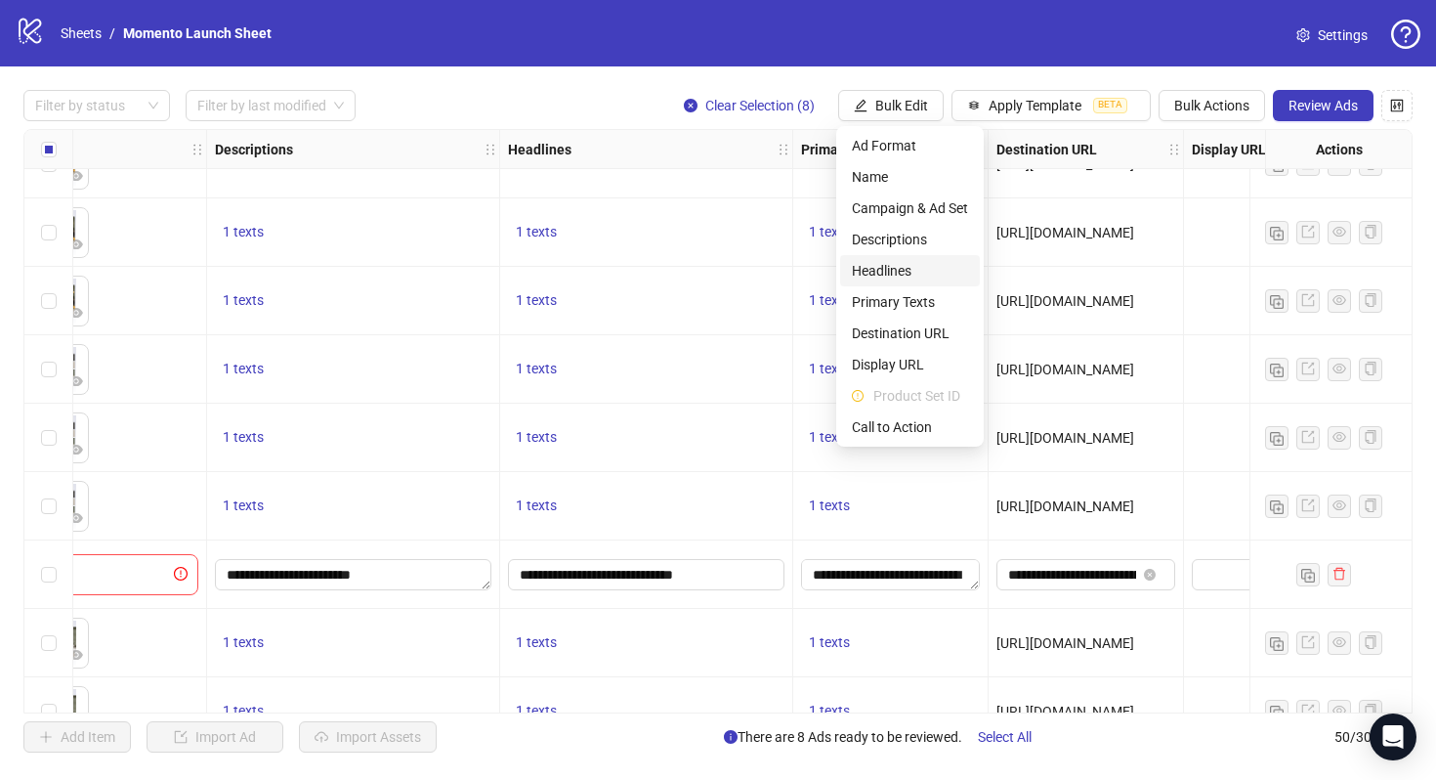
click at [915, 273] on span "Headlines" at bounding box center [910, 270] width 116 height 21
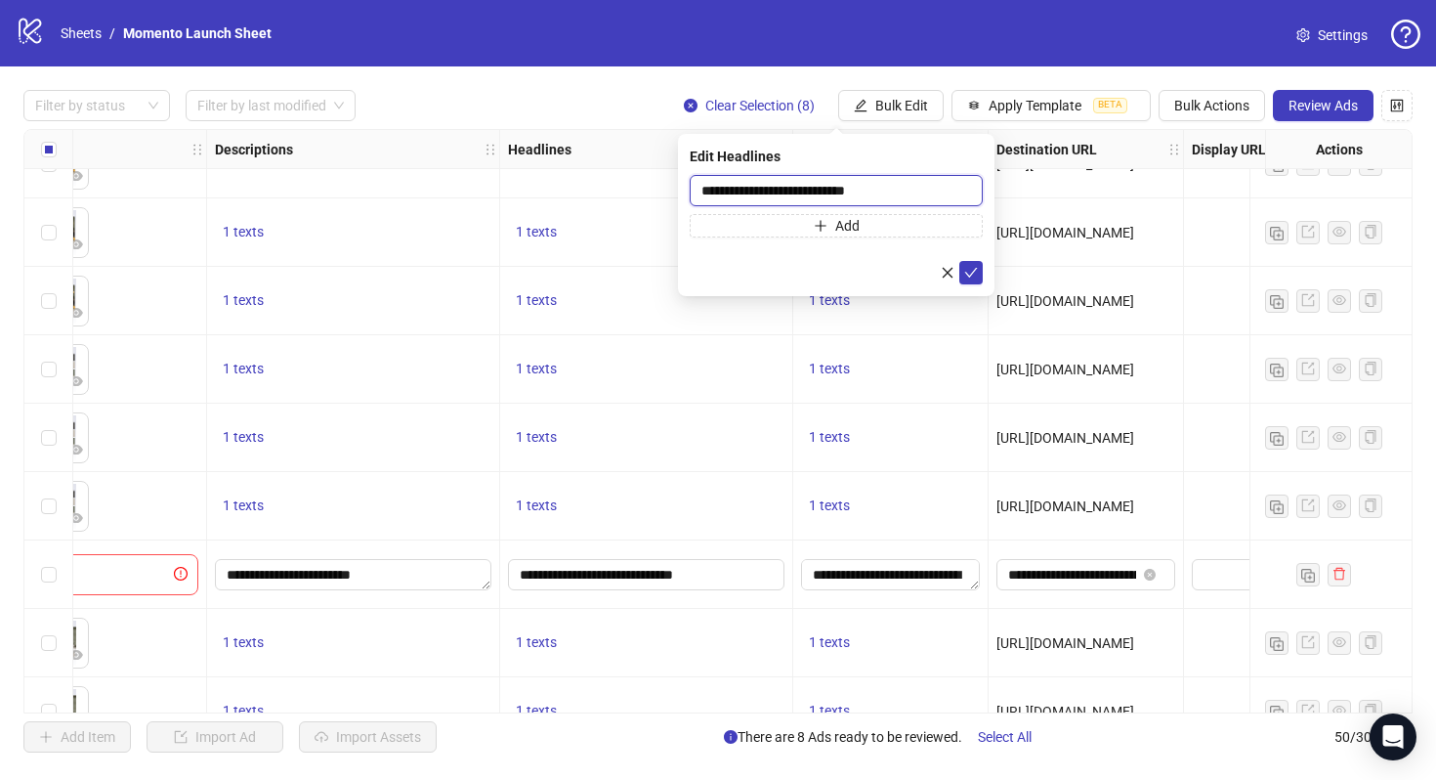
click at [921, 191] on input "**********" at bounding box center [836, 190] width 293 height 31
paste input "*****"
click at [958, 194] on input "**********" at bounding box center [836, 190] width 293 height 31
type input "**********"
click at [965, 269] on icon "check" at bounding box center [971, 273] width 14 height 14
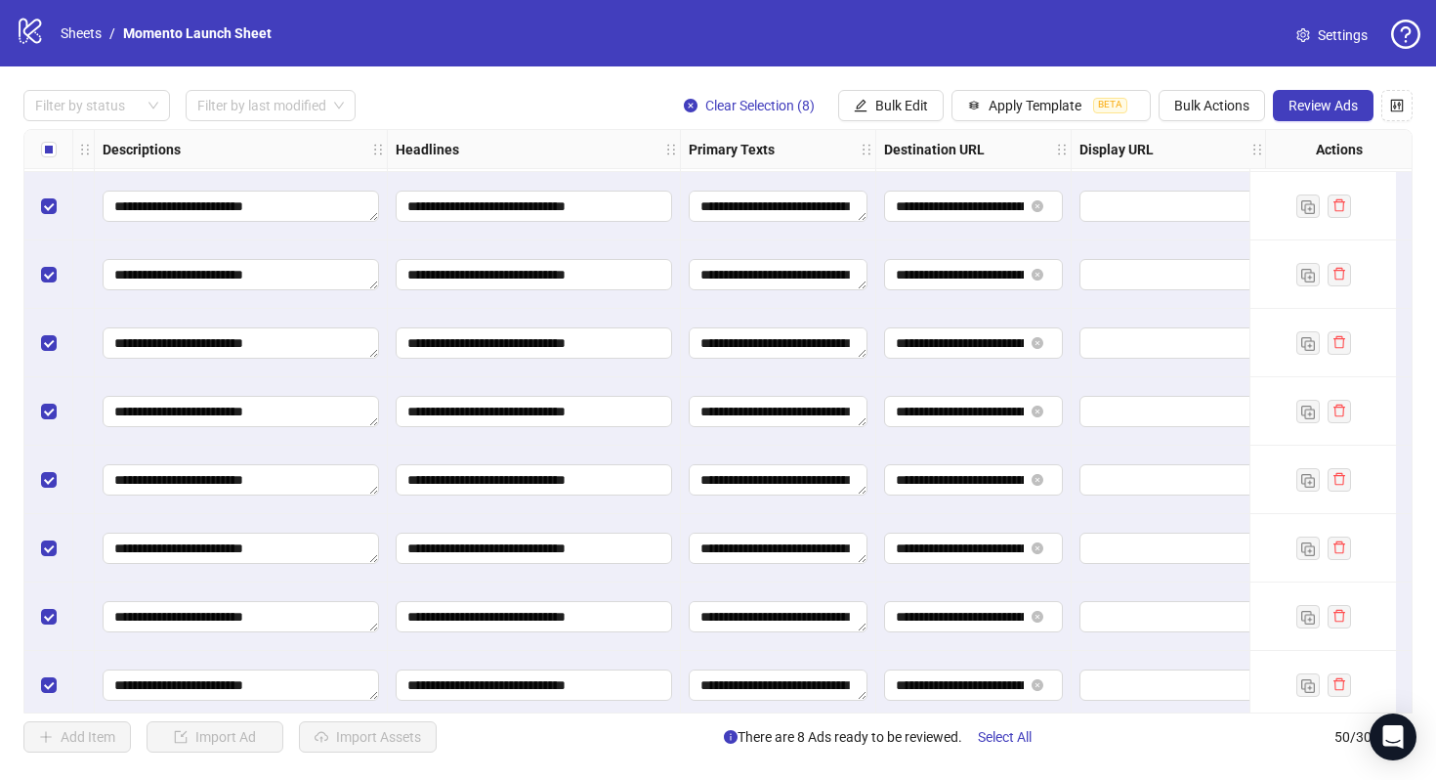
scroll to position [2870, 1173]
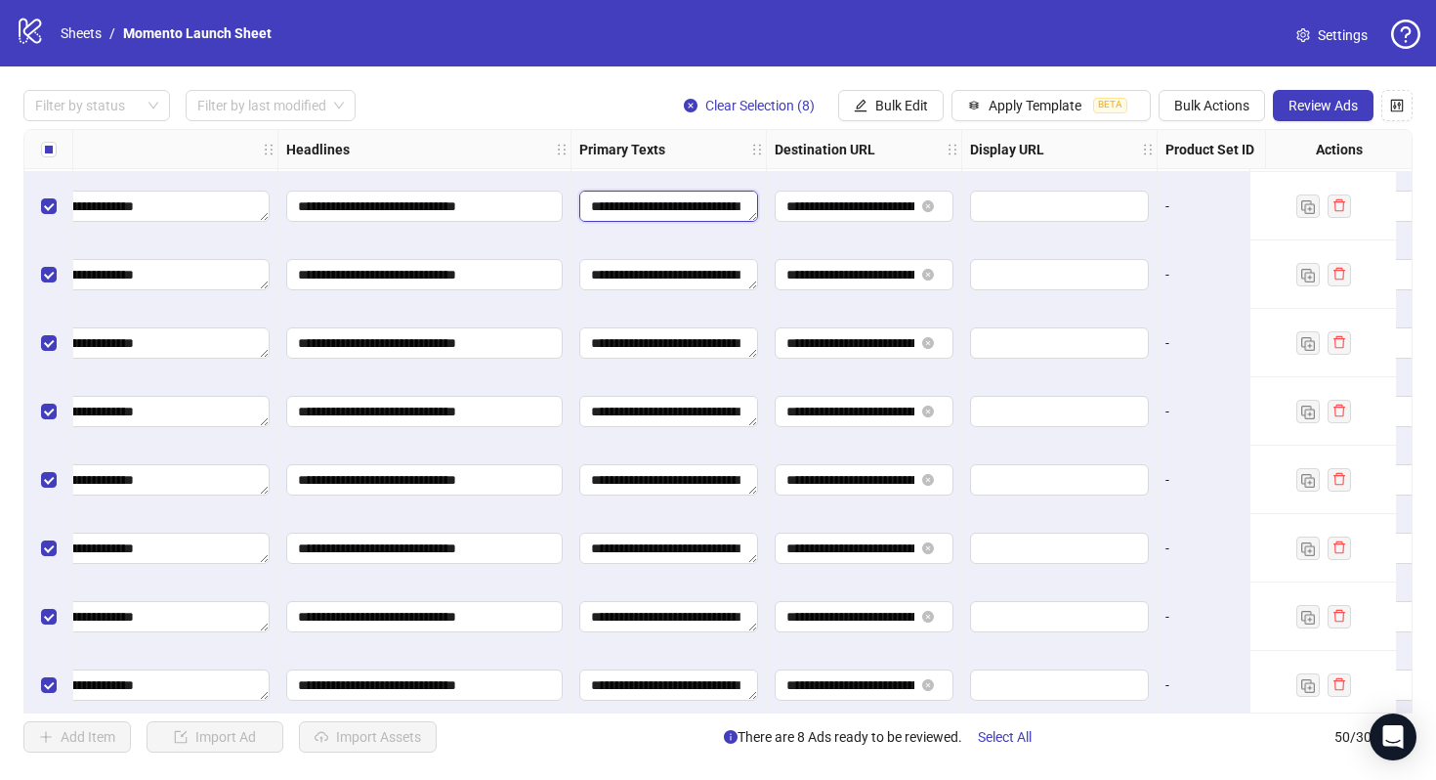
click at [685, 204] on textarea "**********" at bounding box center [668, 206] width 179 height 31
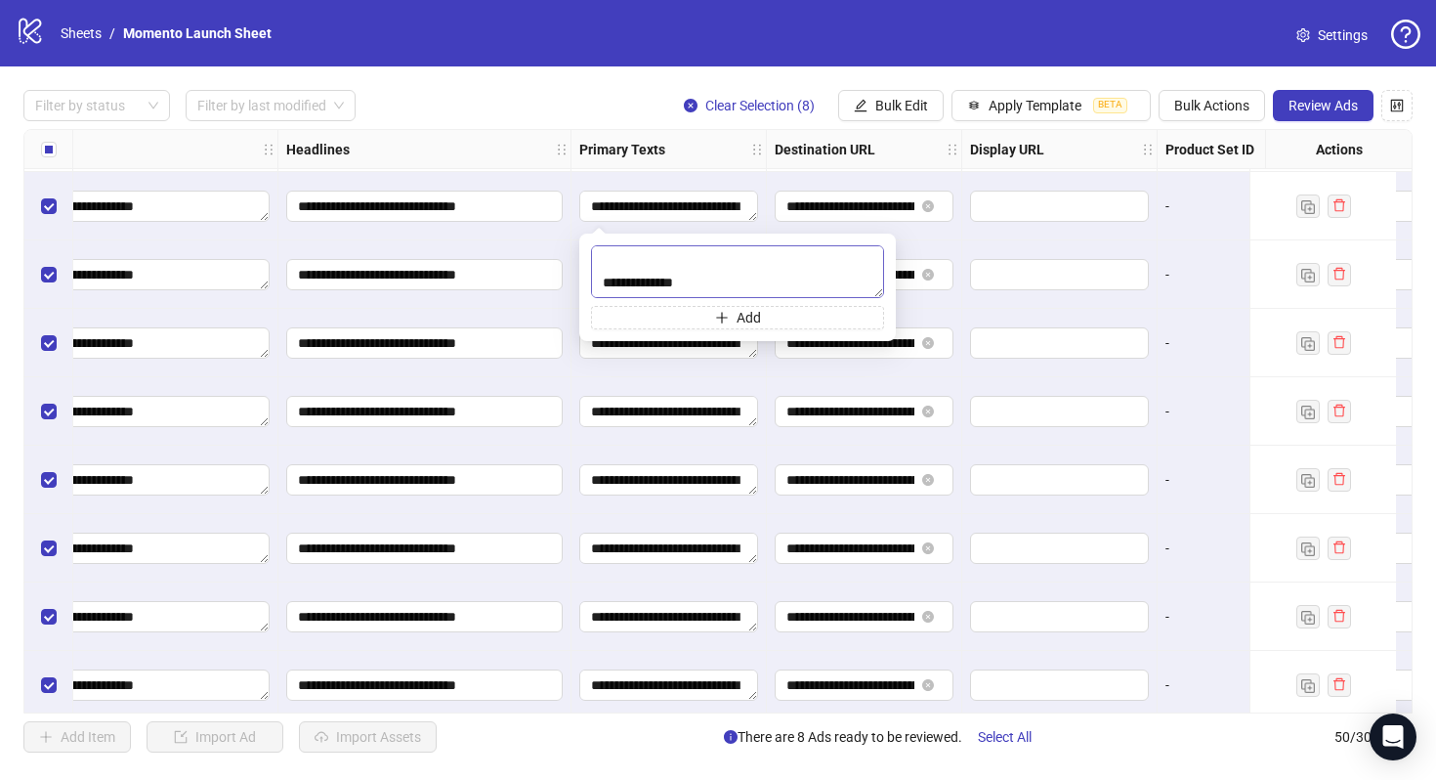
scroll to position [602, 0]
click at [876, 206] on input "**********" at bounding box center [851, 205] width 128 height 21
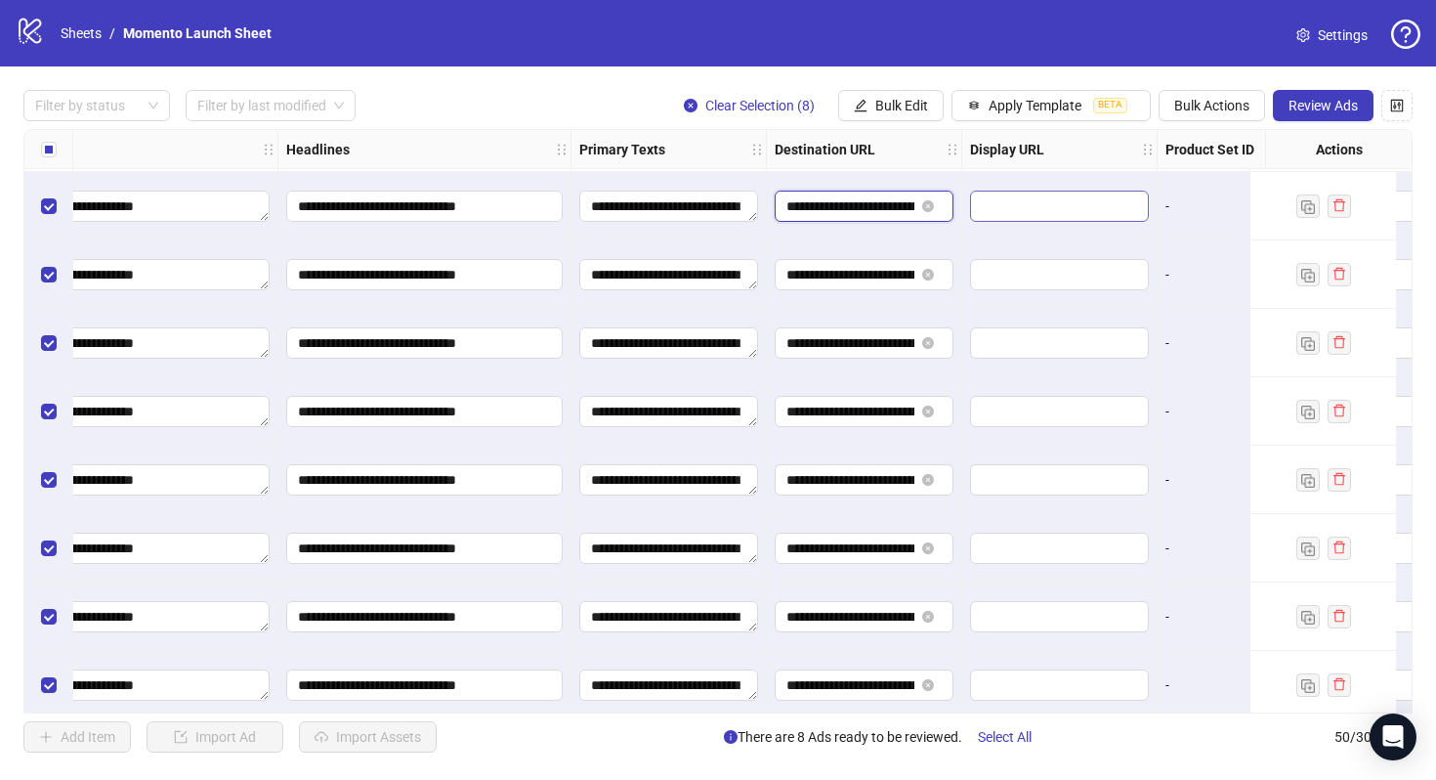
scroll to position [0, 243]
drag, startPoint x: 874, startPoint y: 205, endPoint x: 1032, endPoint y: 205, distance: 158.3
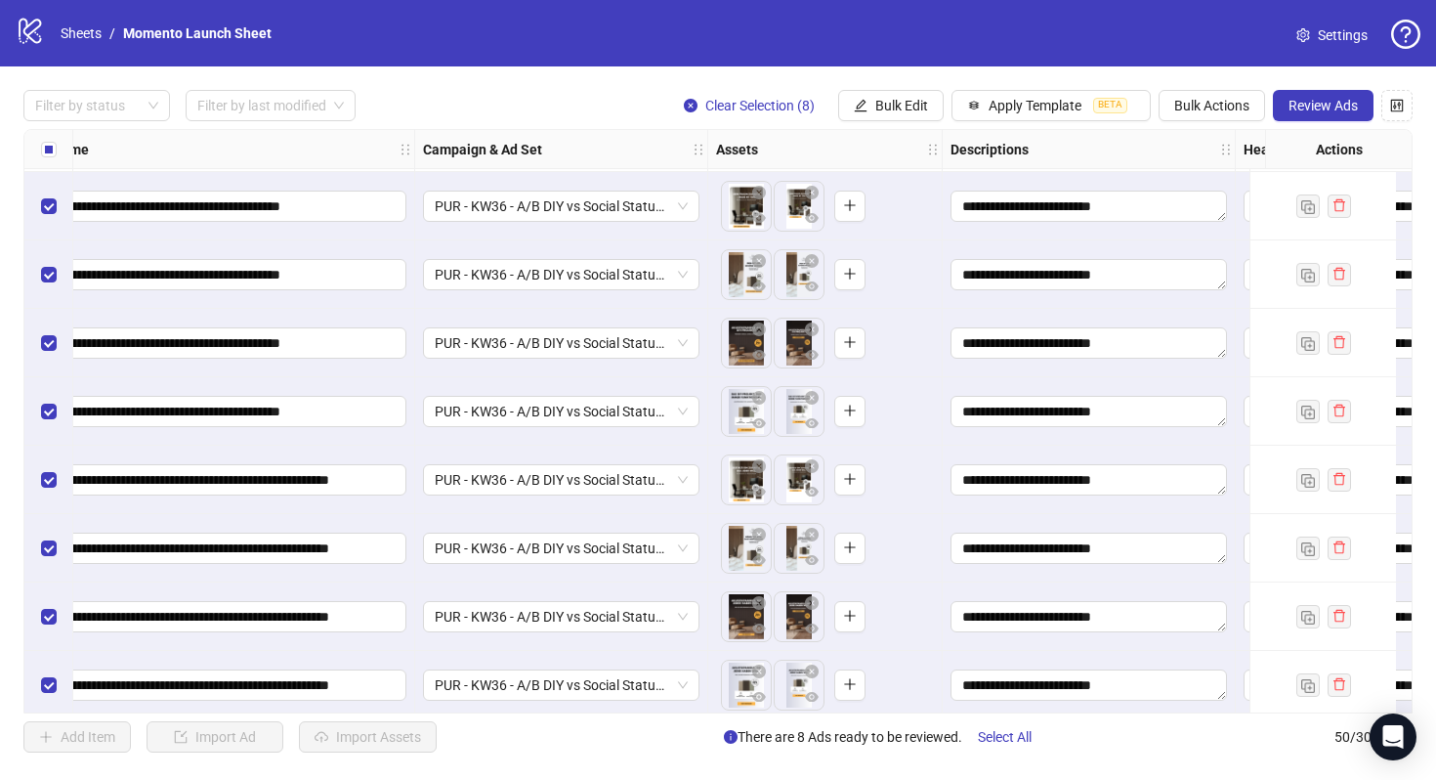
scroll to position [2870, 174]
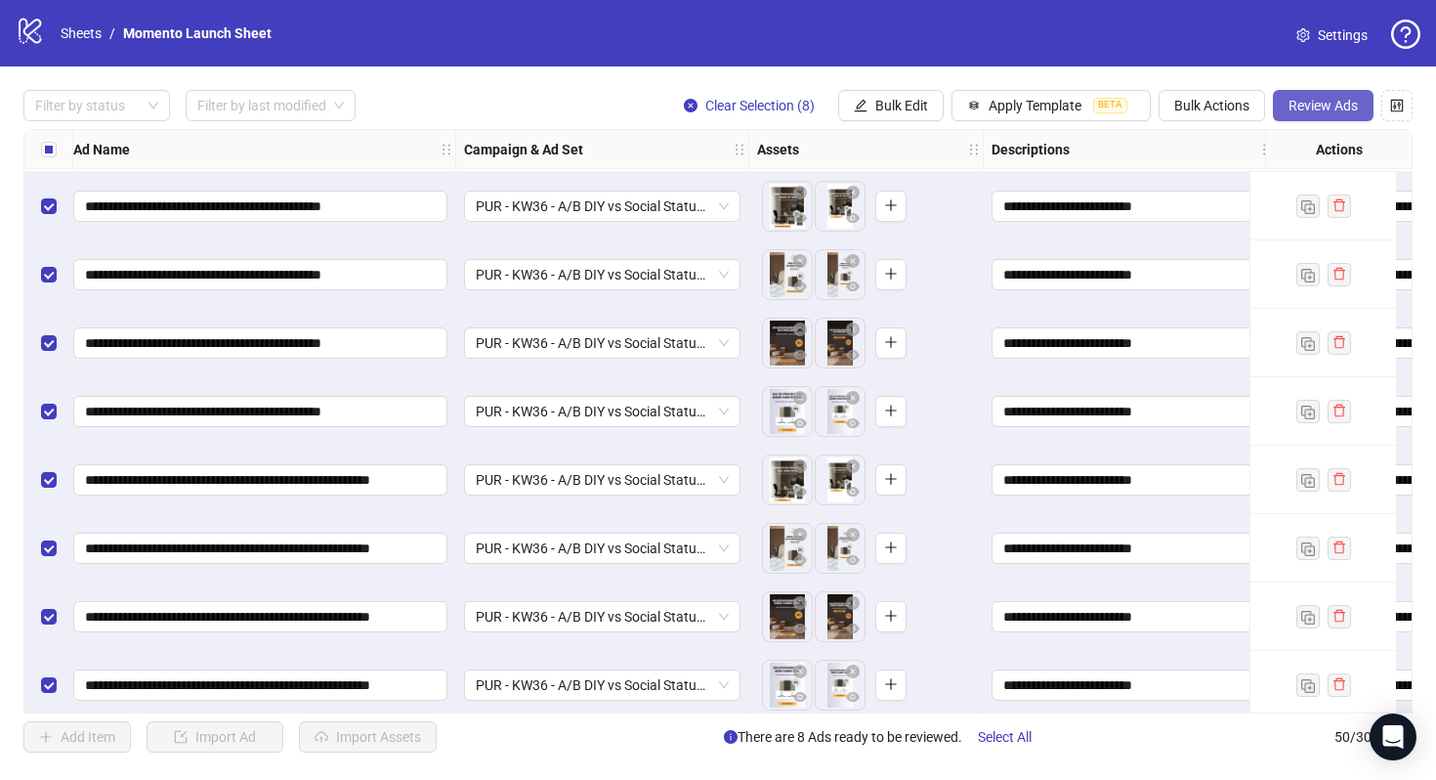
click at [1315, 109] on span "Review Ads" at bounding box center [1323, 106] width 69 height 16
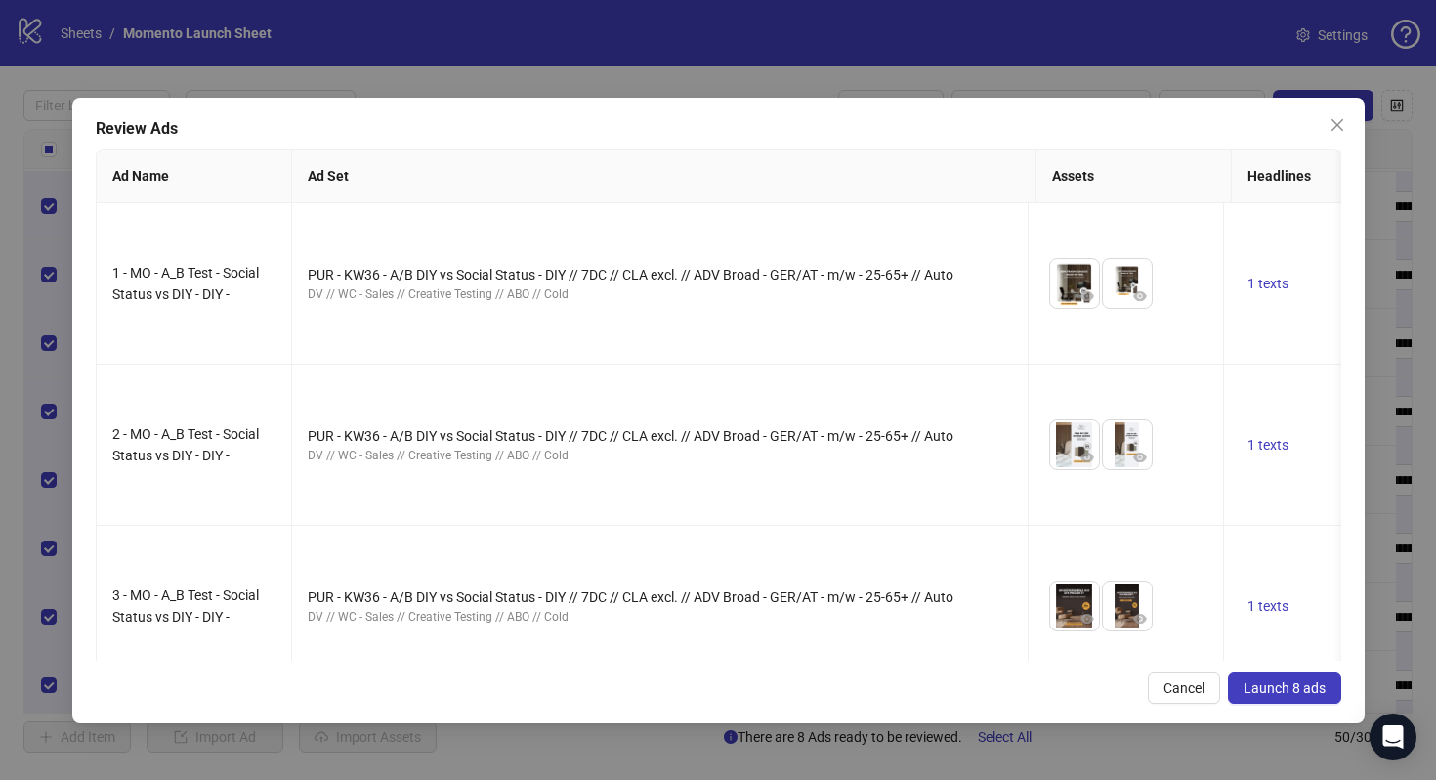
click at [1272, 681] on span "Launch 8 ads" at bounding box center [1285, 688] width 82 height 16
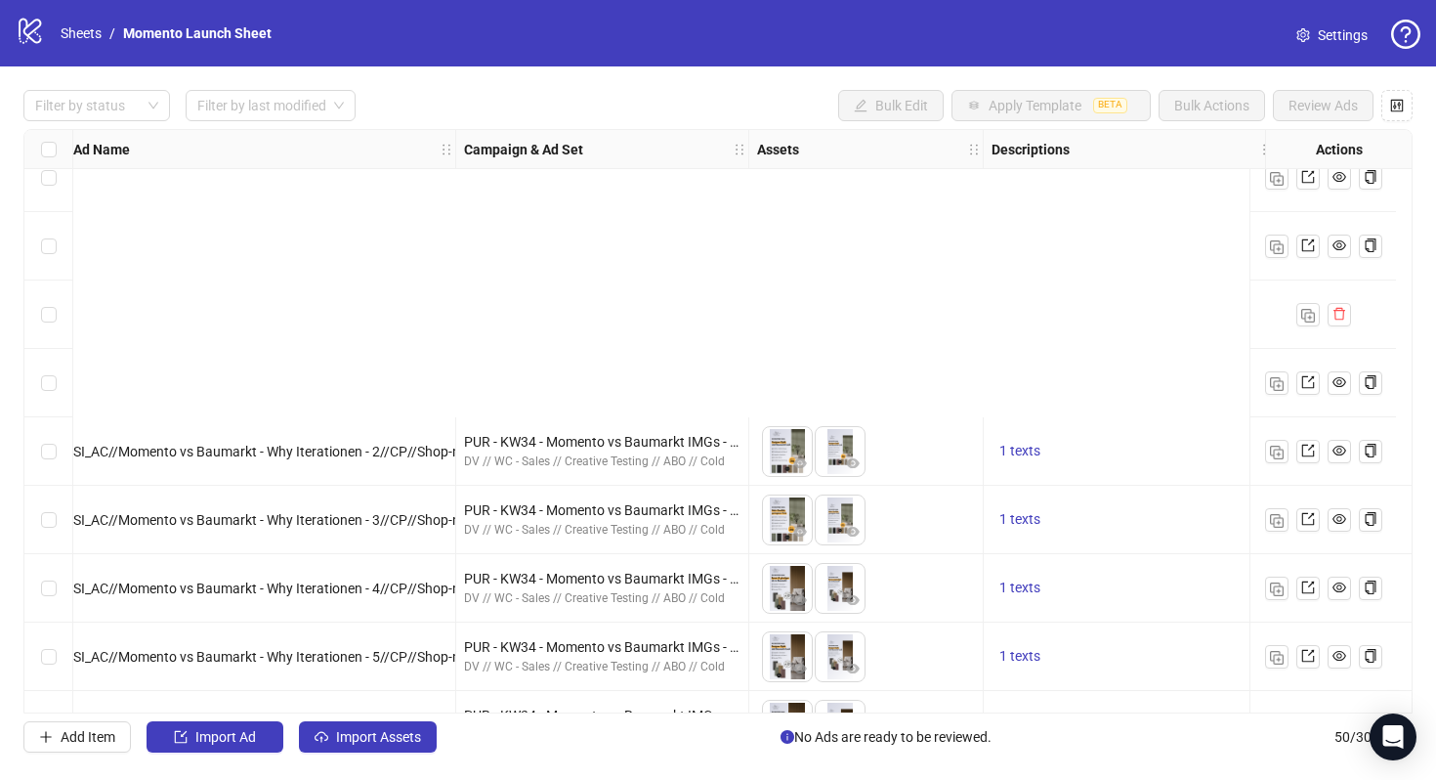
scroll to position [2885, 174]
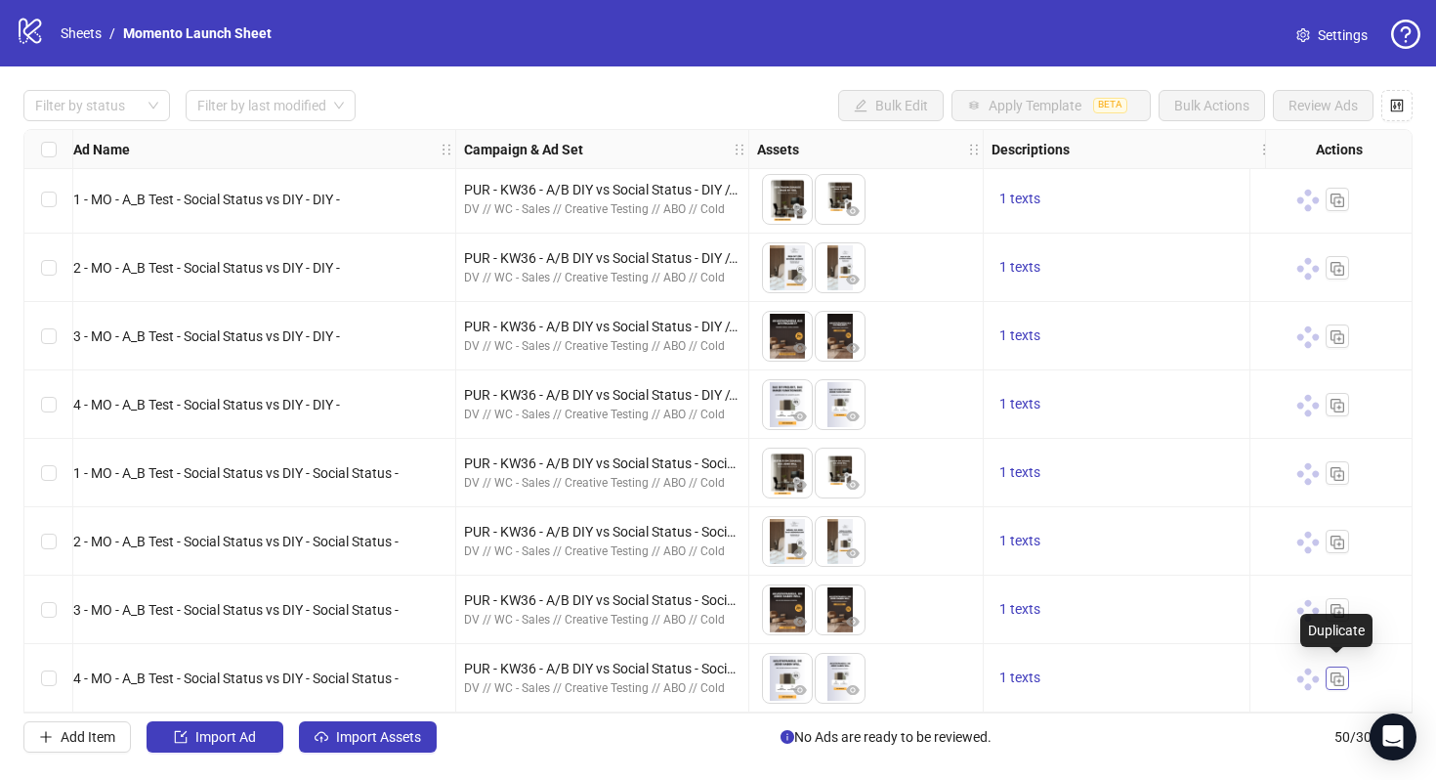
click at [1333, 674] on img "button" at bounding box center [1338, 679] width 14 height 14
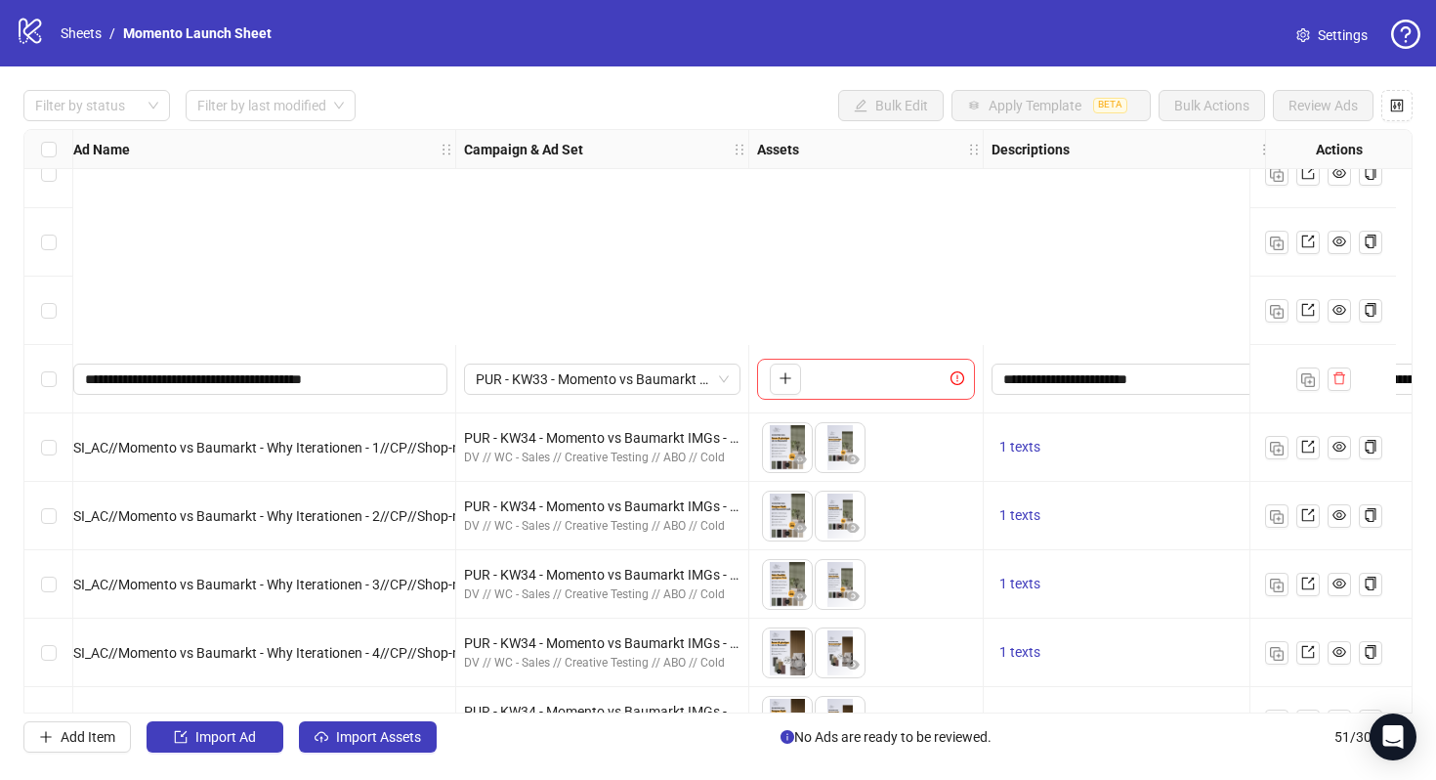
scroll to position [2953, 174]
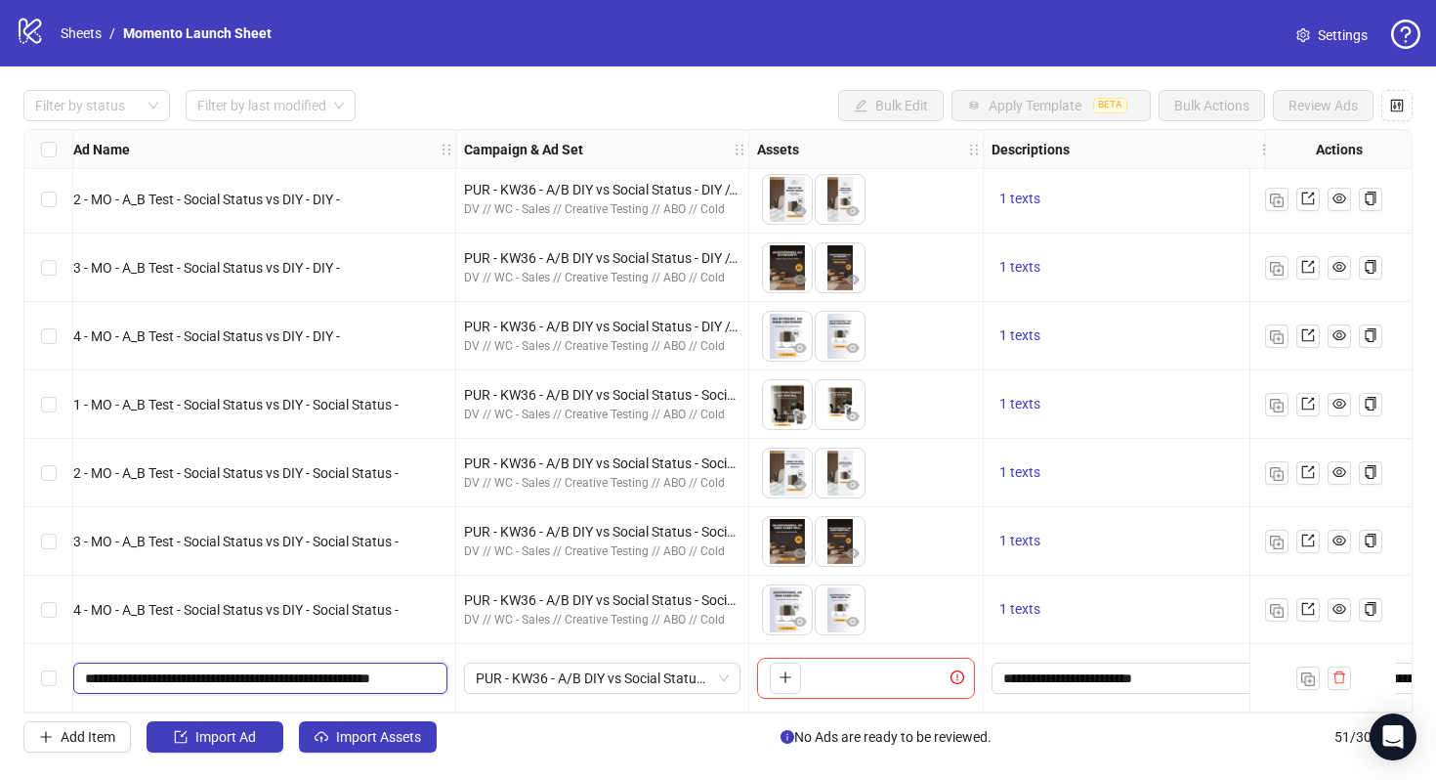
click at [349, 667] on input "**********" at bounding box center [258, 677] width 347 height 21
type input "**********"
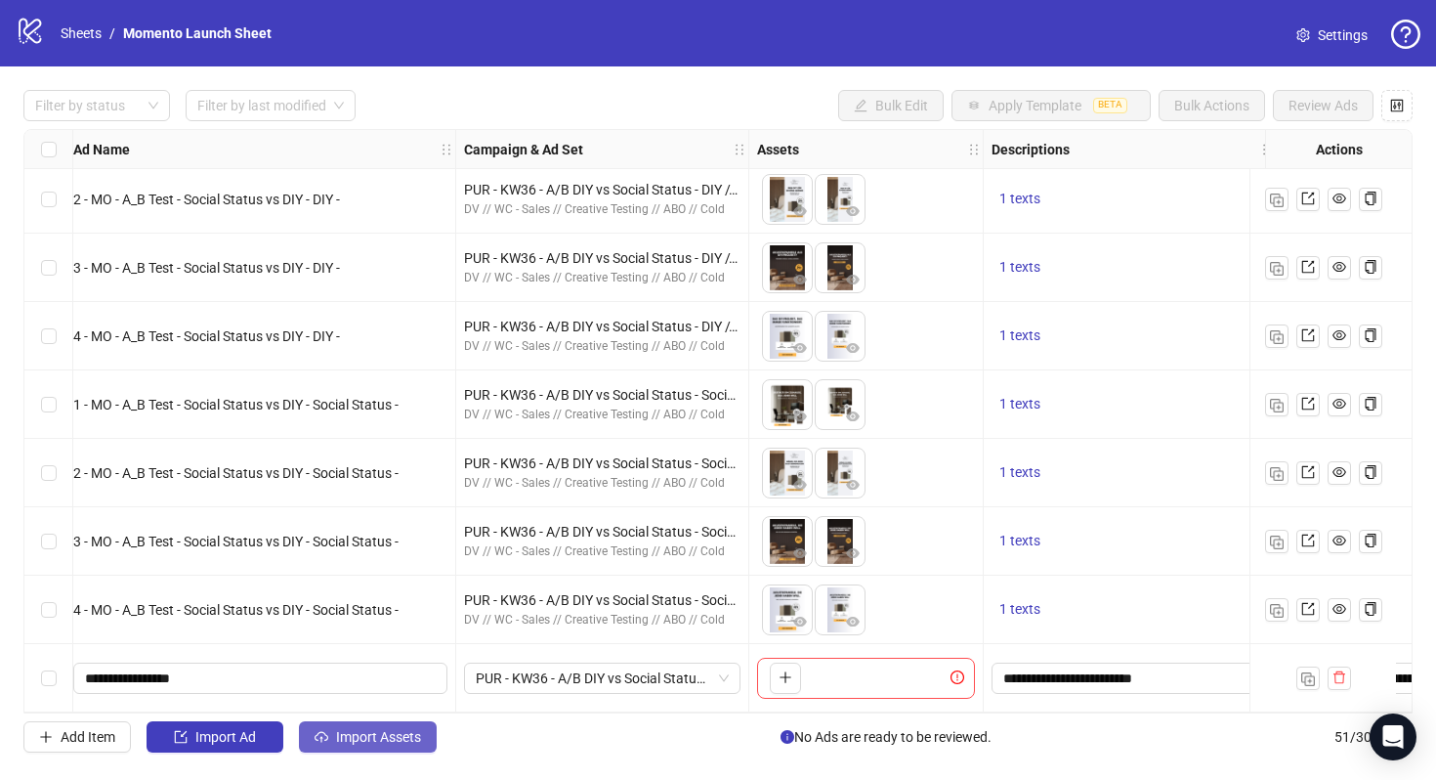
click at [352, 738] on span "Import Assets" at bounding box center [378, 737] width 85 height 16
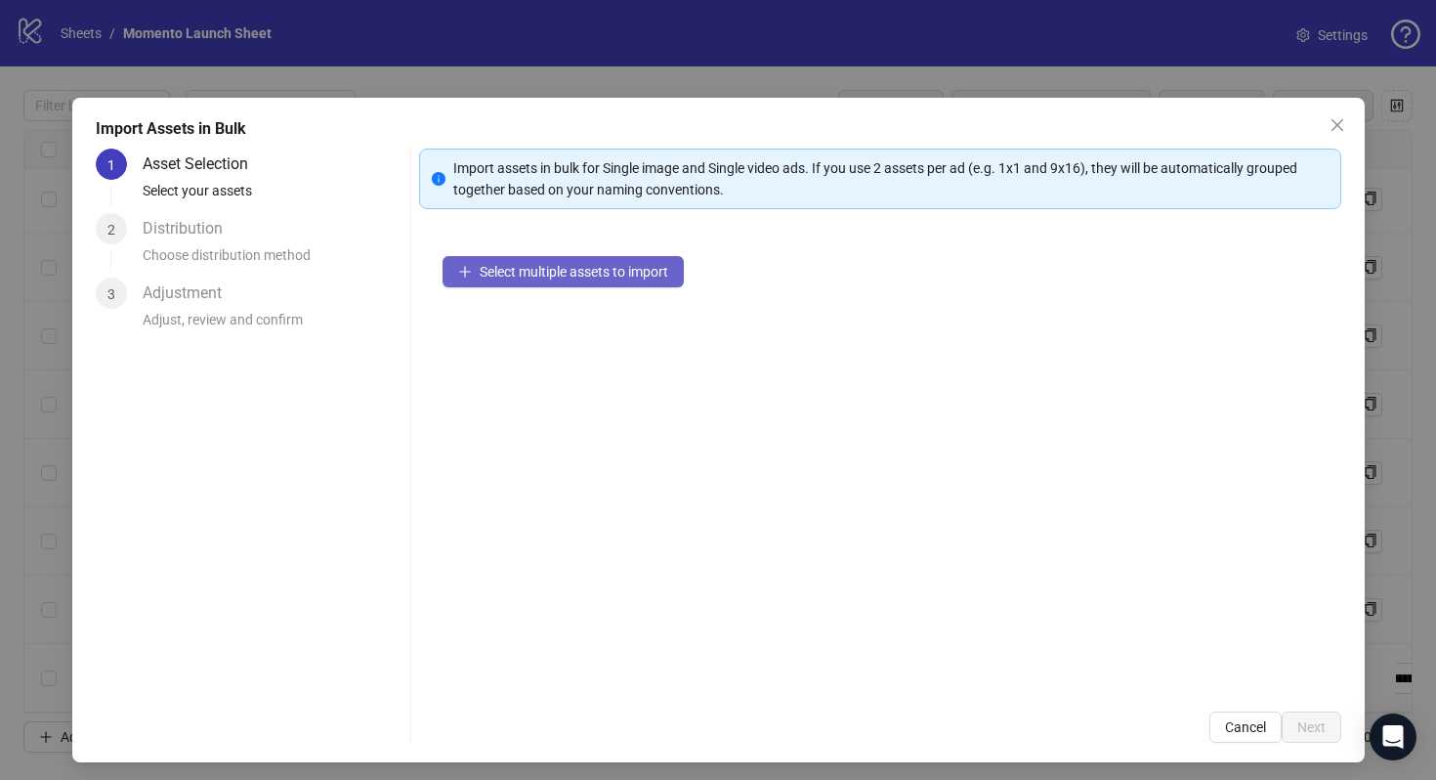
click at [592, 286] on button "Select multiple assets to import" at bounding box center [563, 271] width 241 height 31
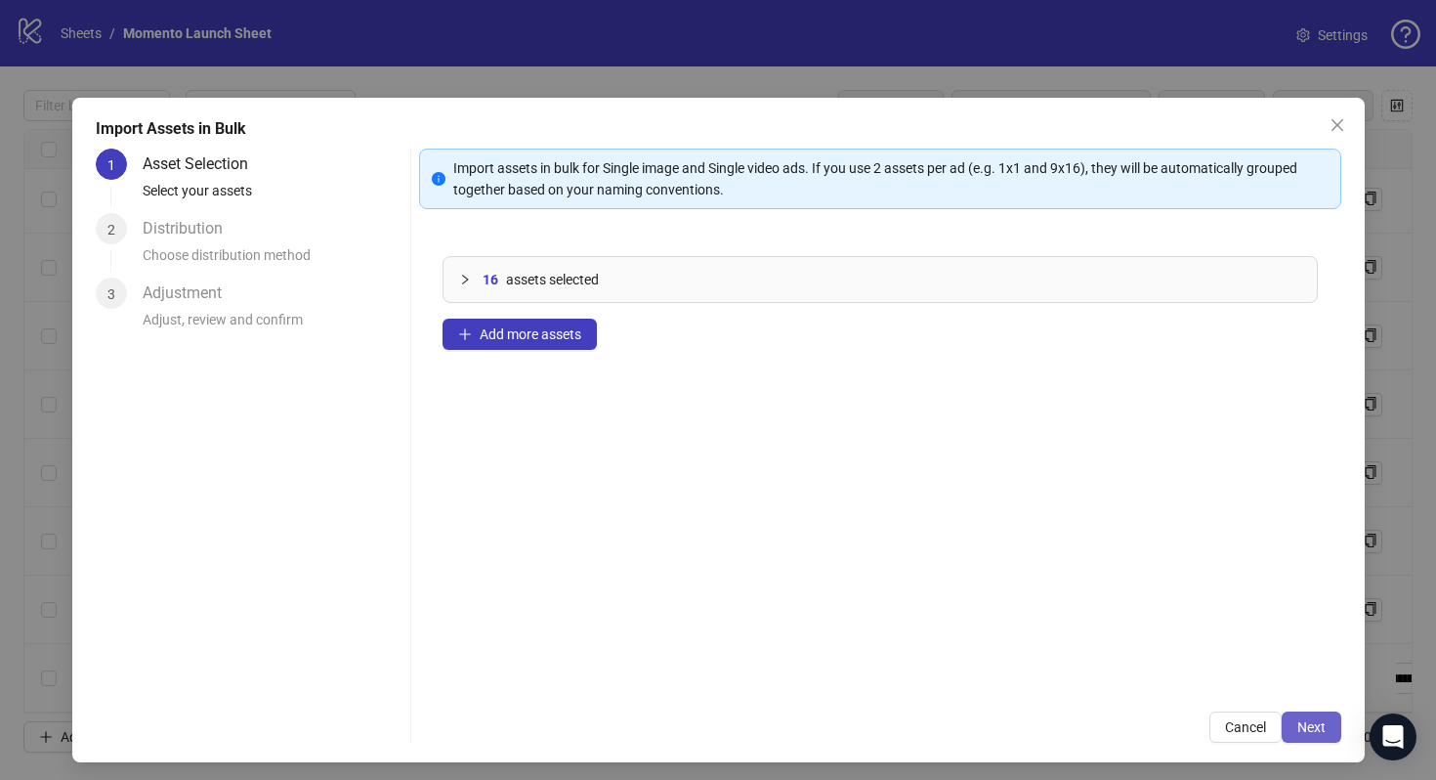
click at [1300, 721] on span "Next" at bounding box center [1312, 727] width 28 height 16
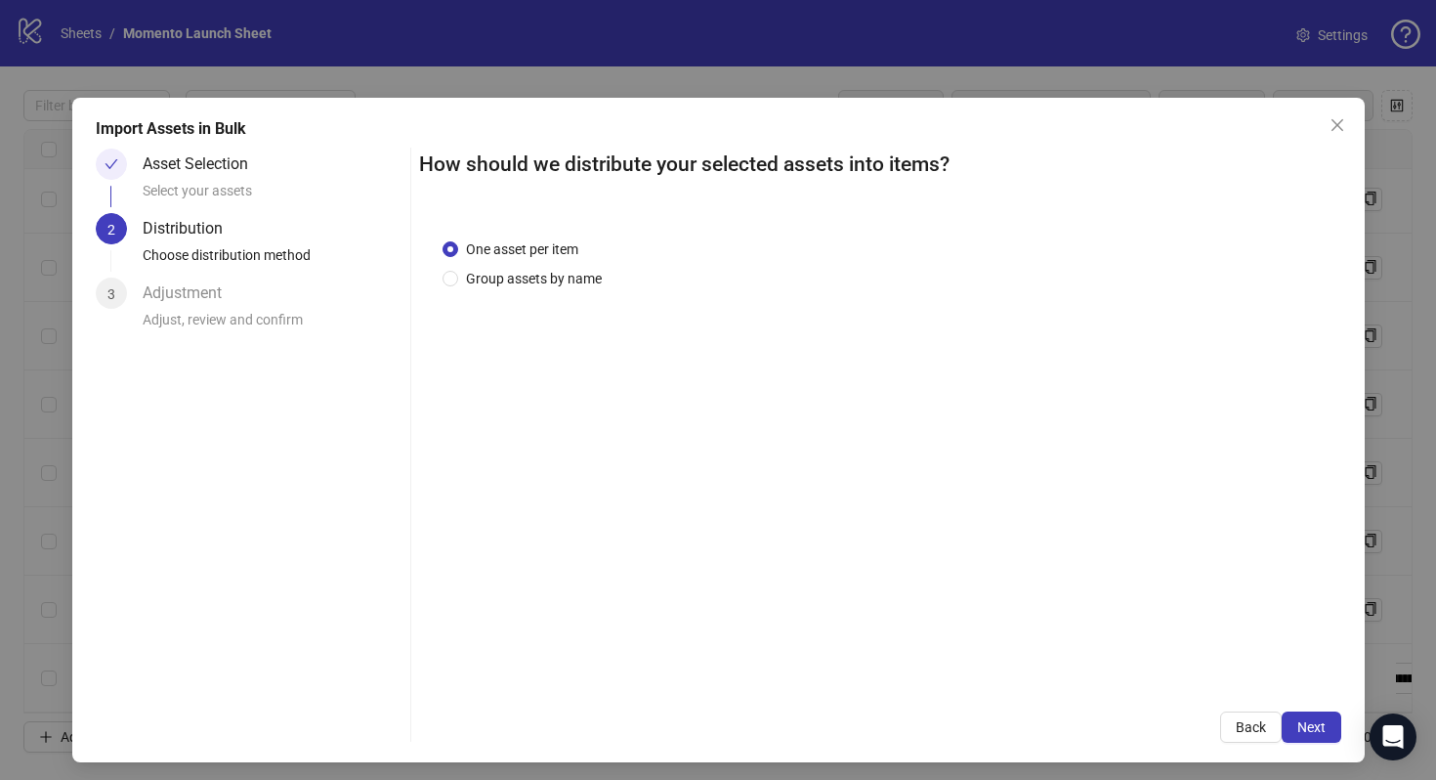
click at [552, 262] on div "One asset per item Group assets by name" at bounding box center [526, 263] width 167 height 51
click at [555, 266] on div "One asset per item Group assets by name" at bounding box center [526, 263] width 167 height 51
click at [564, 279] on span "Group assets by name" at bounding box center [533, 278] width 151 height 21
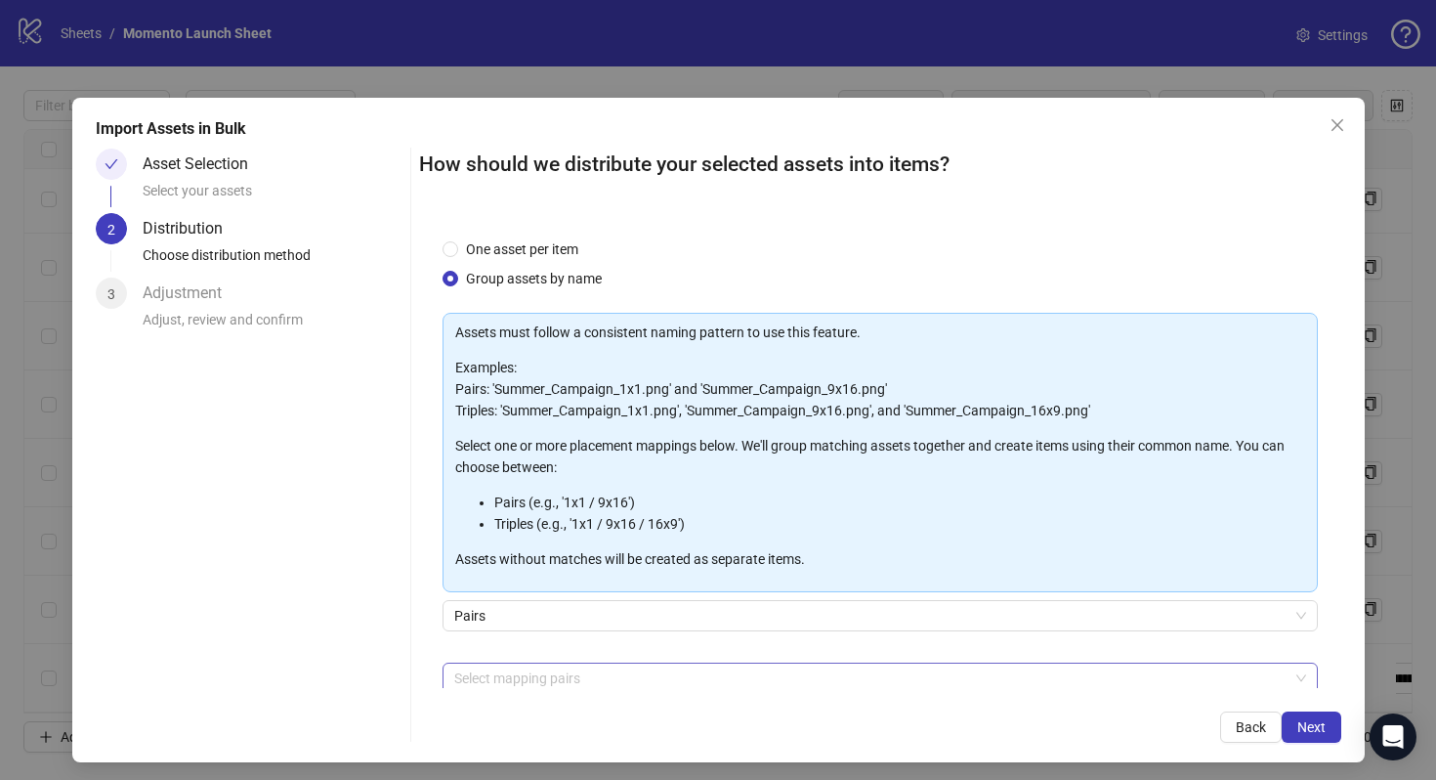
click at [588, 671] on div at bounding box center [870, 677] width 847 height 27
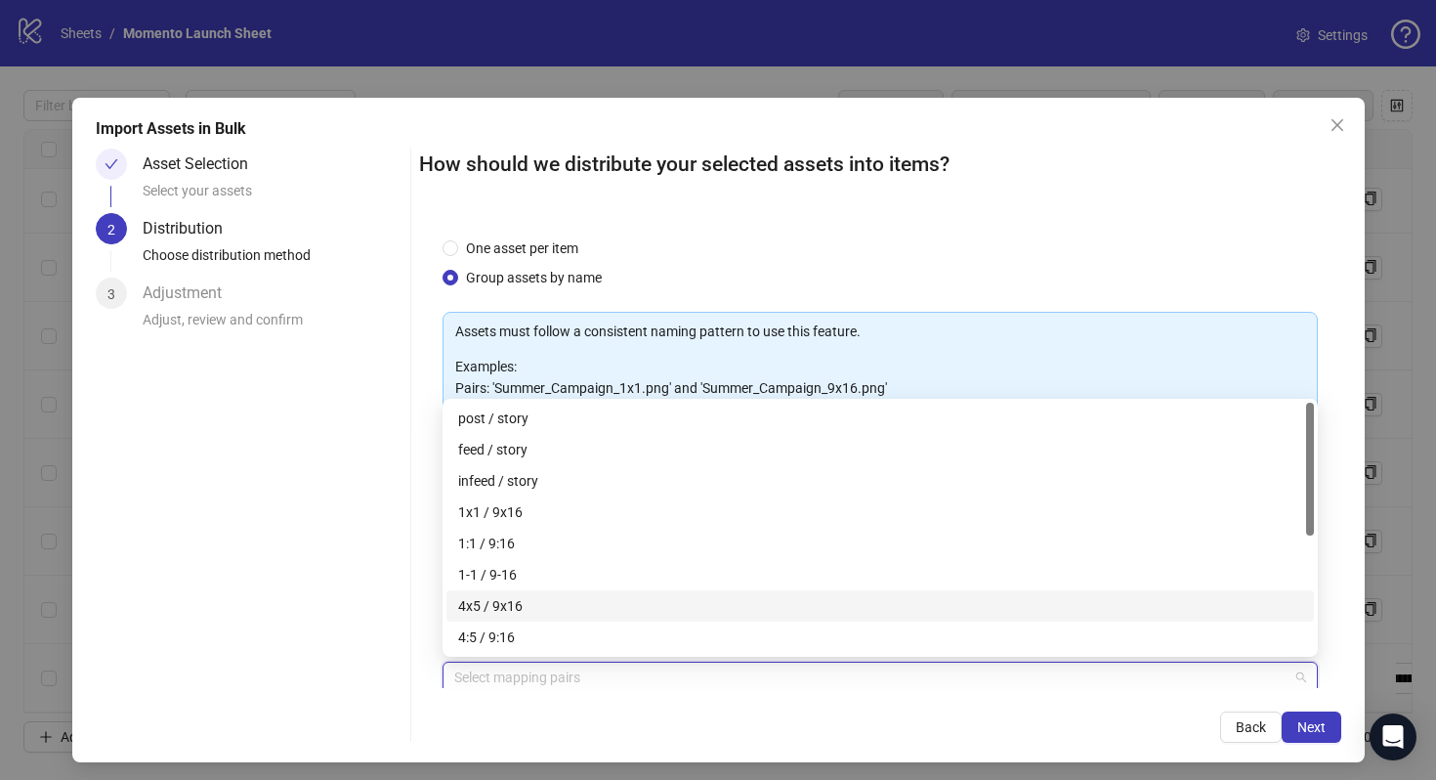
click at [581, 606] on div "4x5 / 9x16" at bounding box center [880, 605] width 844 height 21
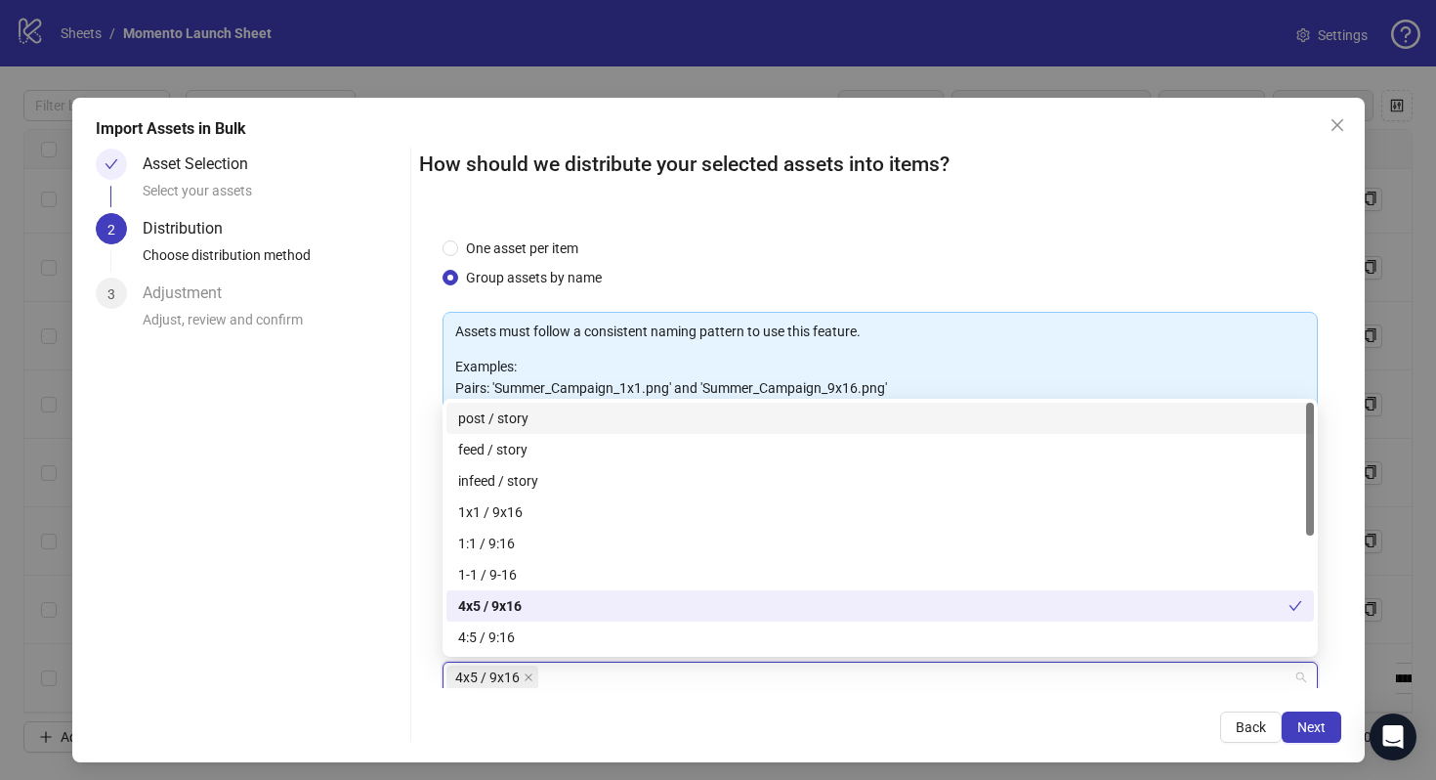
scroll to position [99, 0]
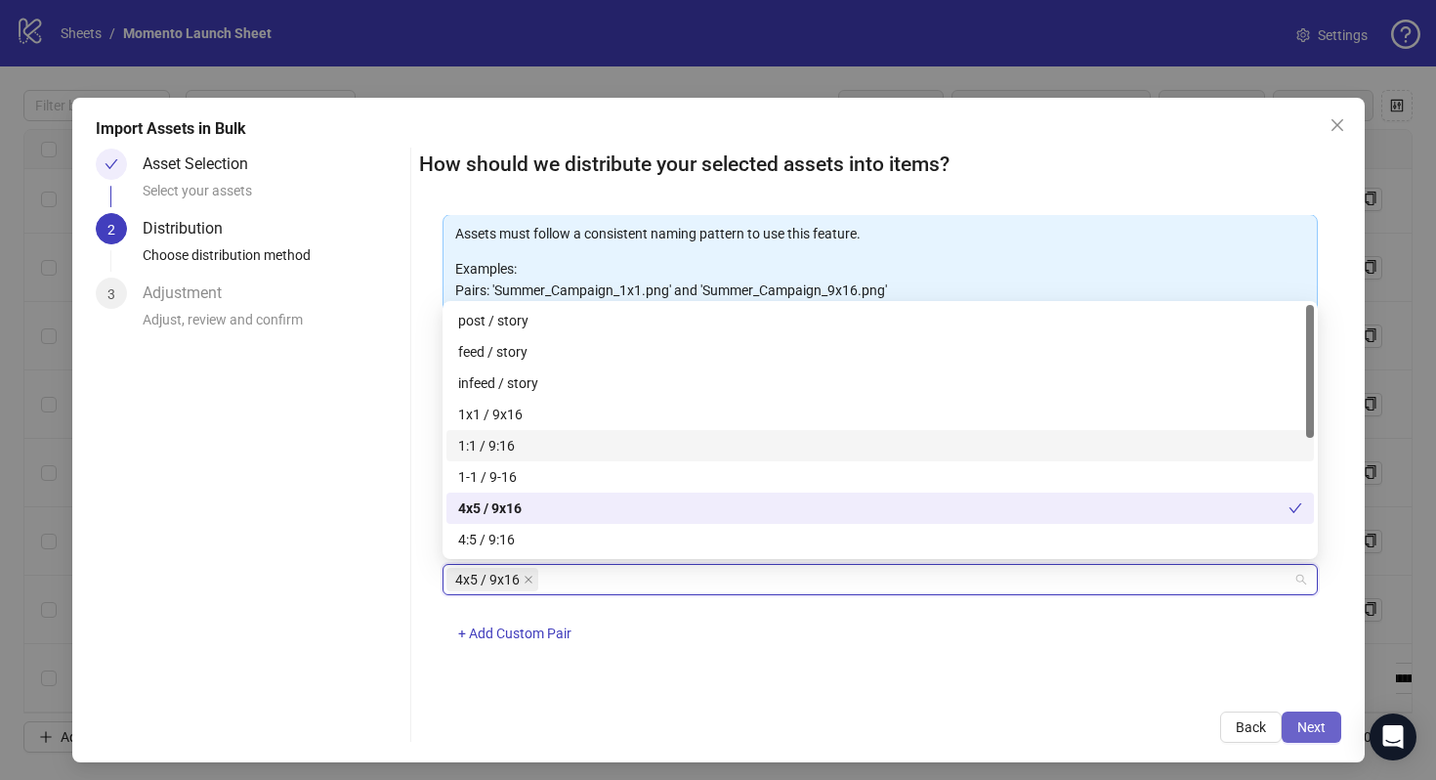
click at [1303, 728] on span "Next" at bounding box center [1312, 727] width 28 height 16
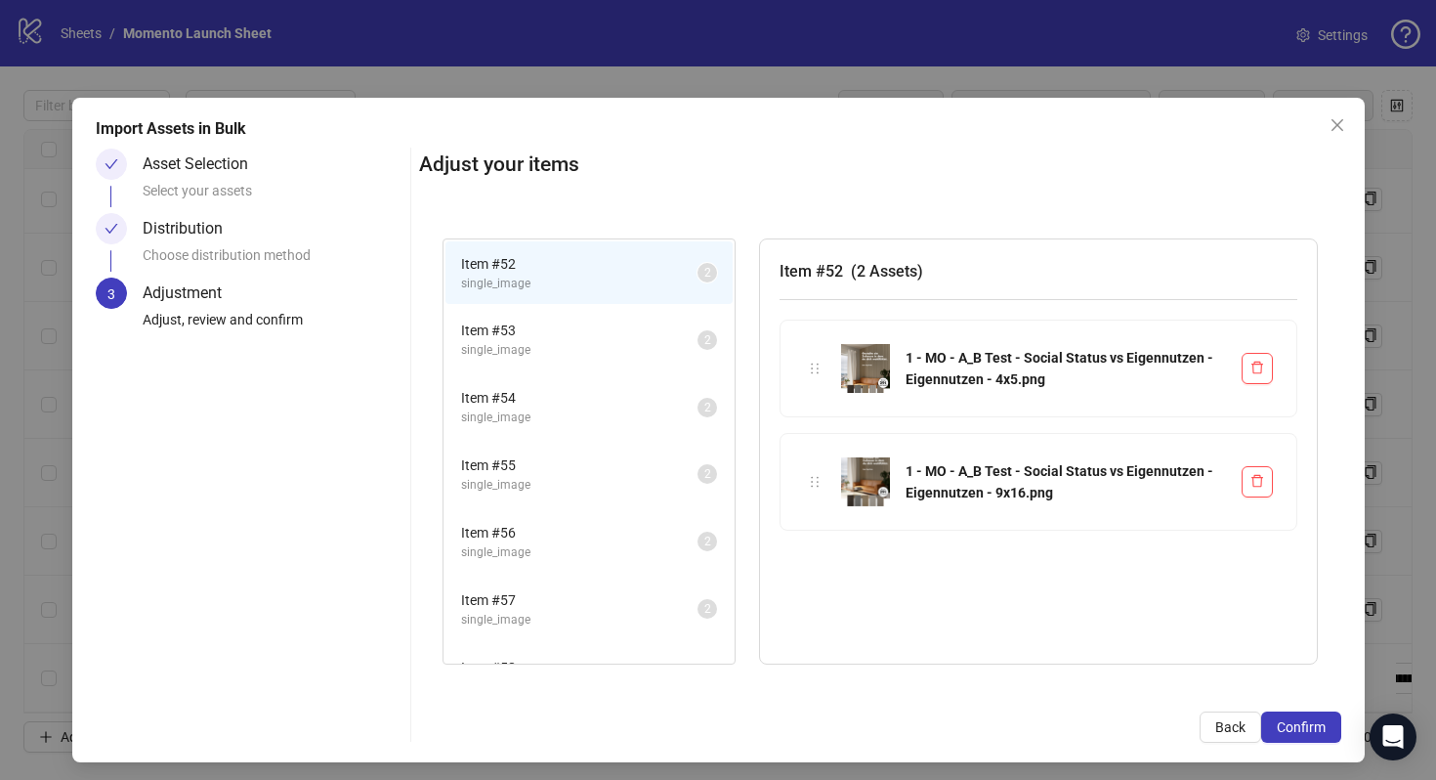
click at [587, 314] on li "Item # 53 single_image 2" at bounding box center [589, 340] width 287 height 64
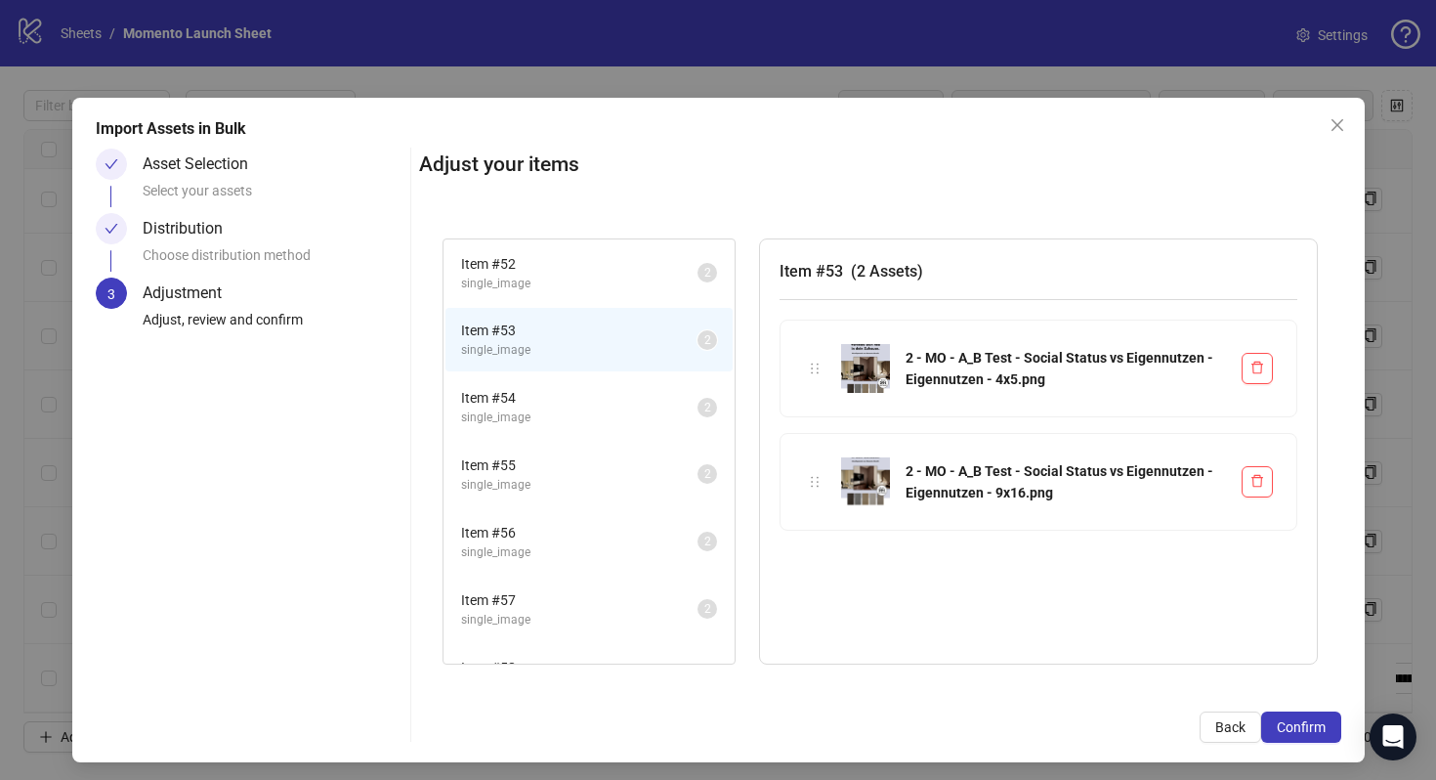
click at [582, 377] on li "Item # 54 single_image 2" at bounding box center [589, 407] width 287 height 64
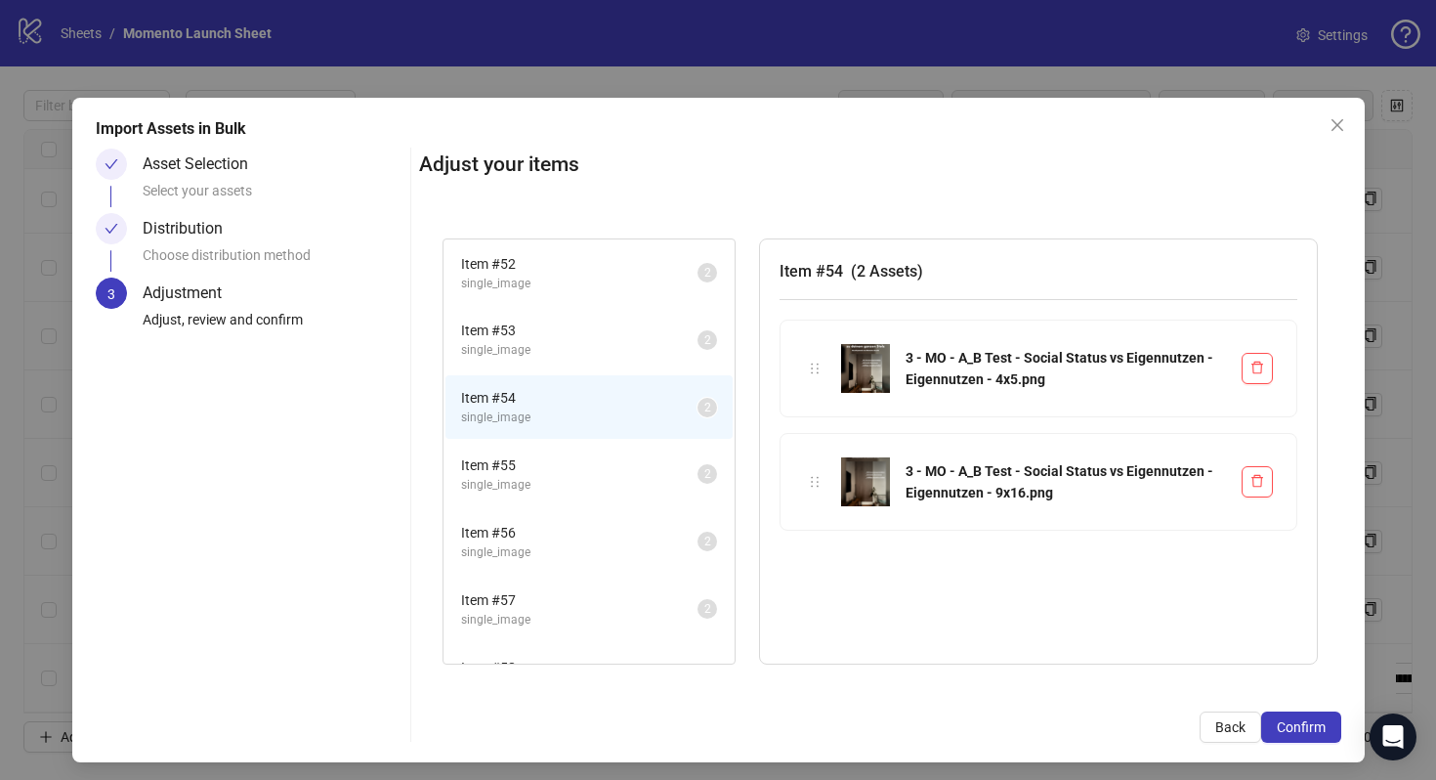
click at [573, 418] on span "single_image" at bounding box center [579, 417] width 236 height 19
click at [561, 437] on li "Item # 54 single_image 2" at bounding box center [589, 407] width 287 height 64
click at [596, 284] on span "single_image" at bounding box center [579, 284] width 236 height 19
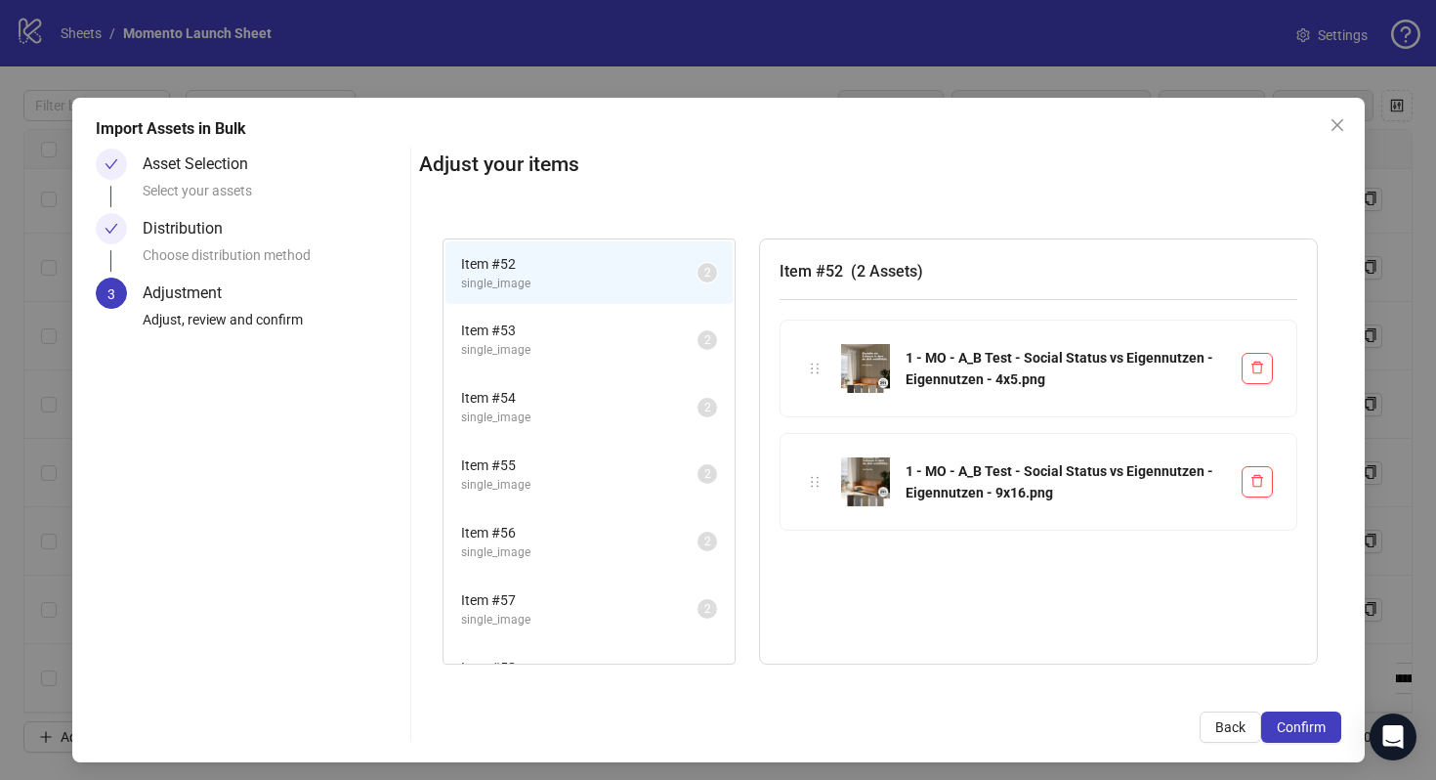
click at [593, 333] on span "Item # 53" at bounding box center [579, 330] width 236 height 21
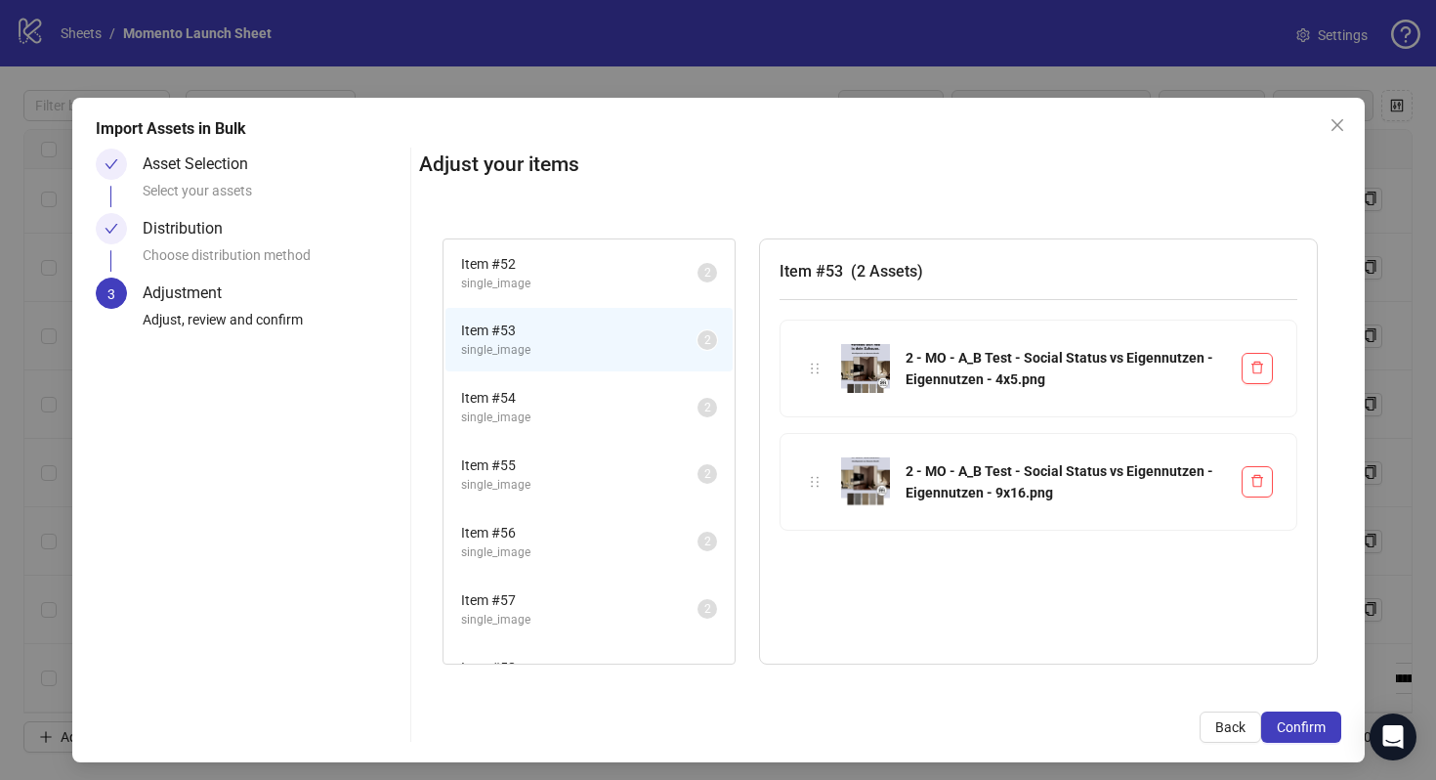
click at [593, 390] on span "Item # 54" at bounding box center [579, 397] width 236 height 21
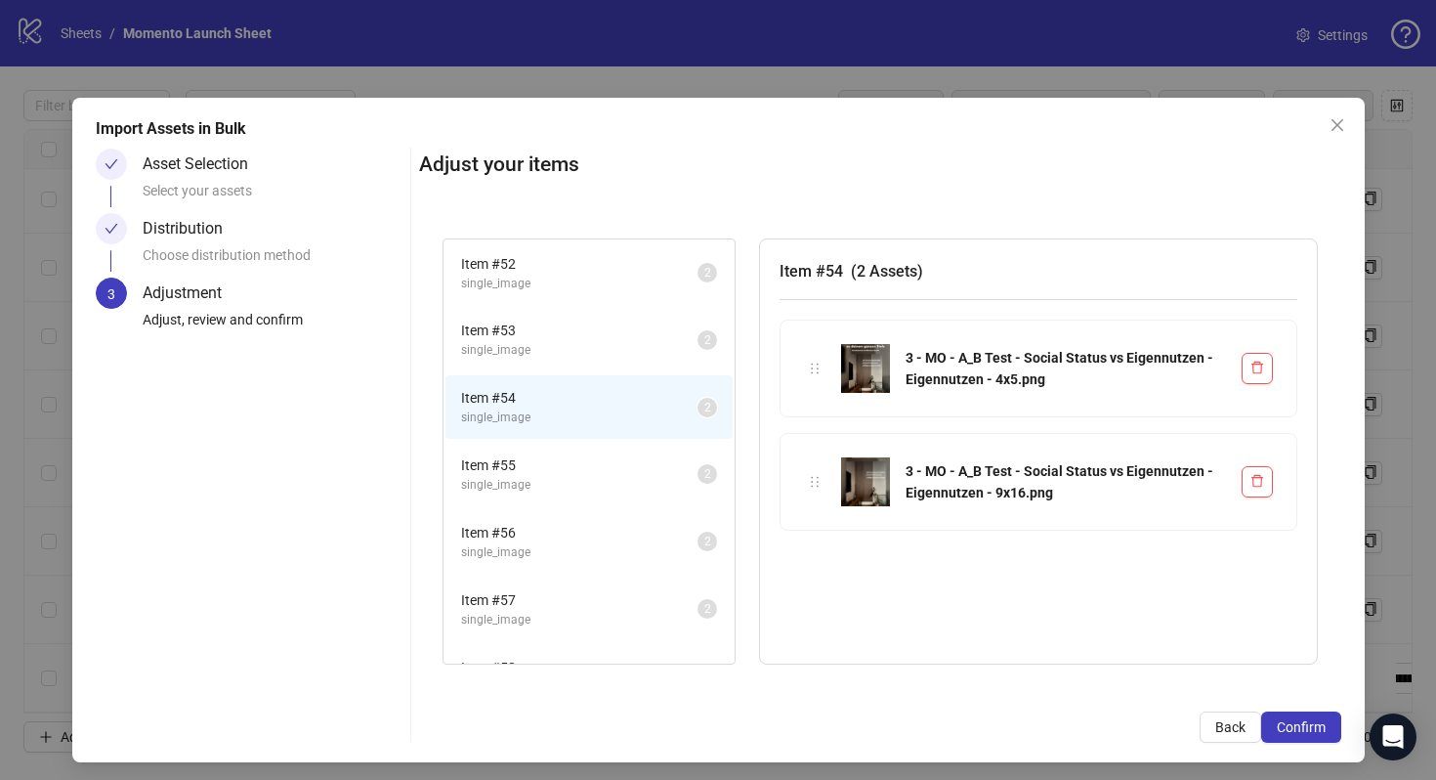
click at [590, 459] on span "Item # 55" at bounding box center [579, 464] width 236 height 21
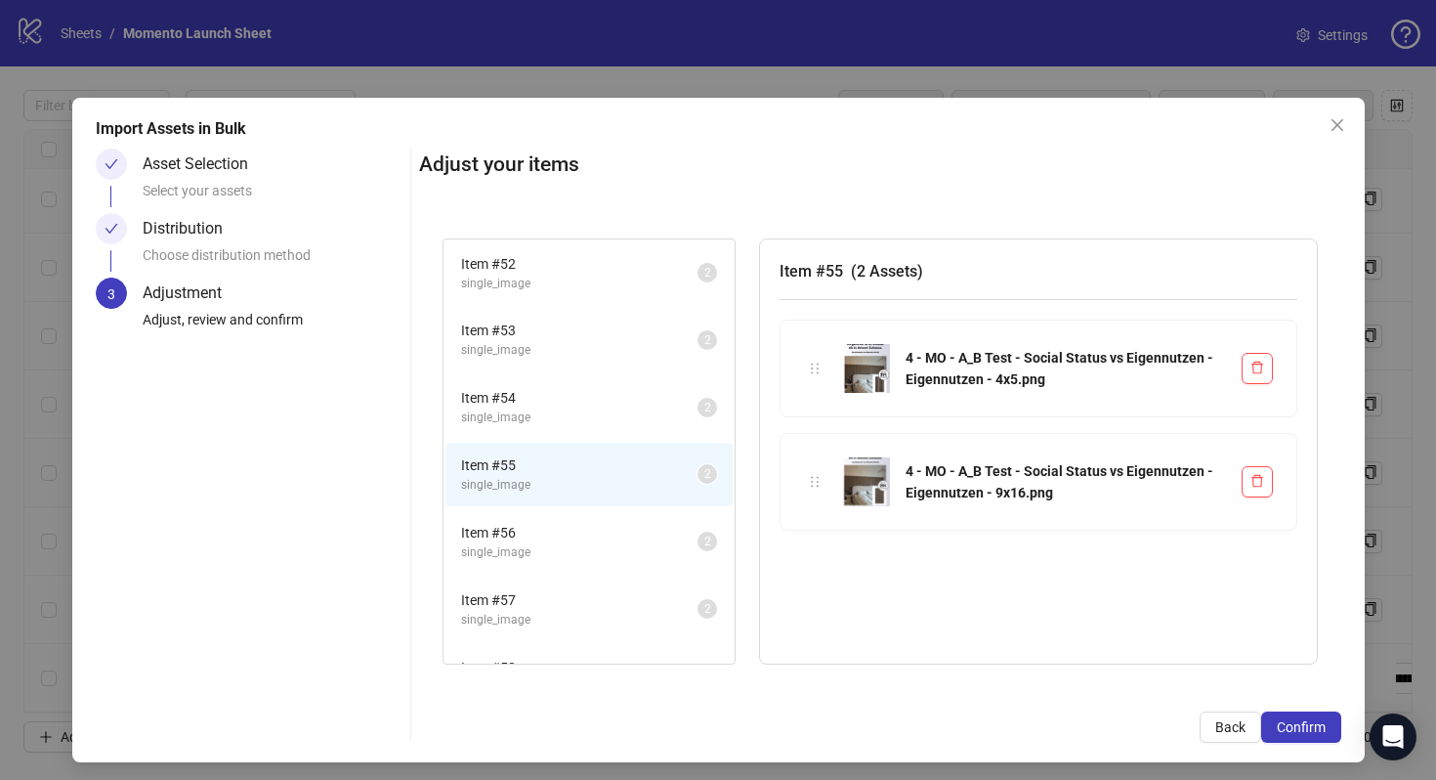
click at [595, 544] on span "single_image" at bounding box center [579, 552] width 236 height 19
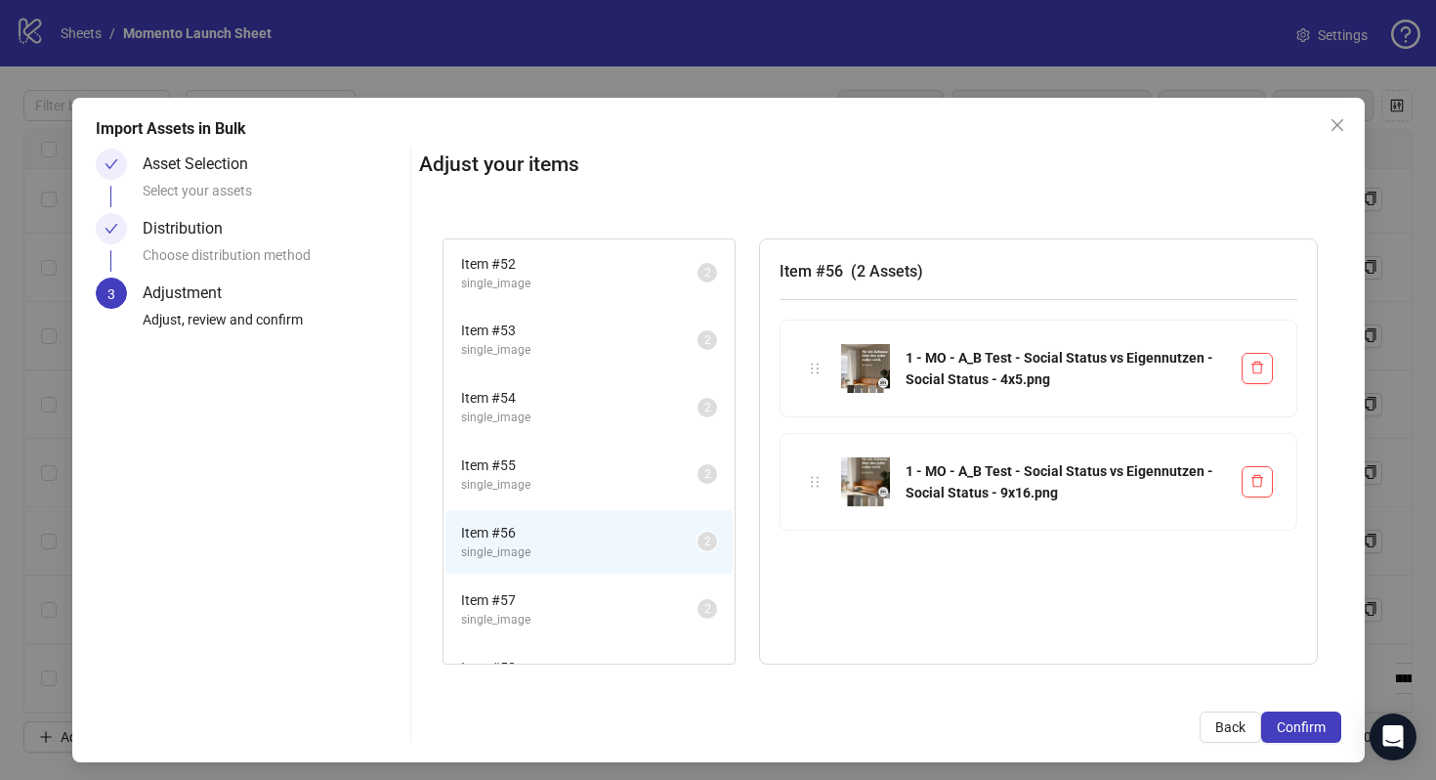
click at [602, 606] on span "Item # 57" at bounding box center [579, 599] width 236 height 21
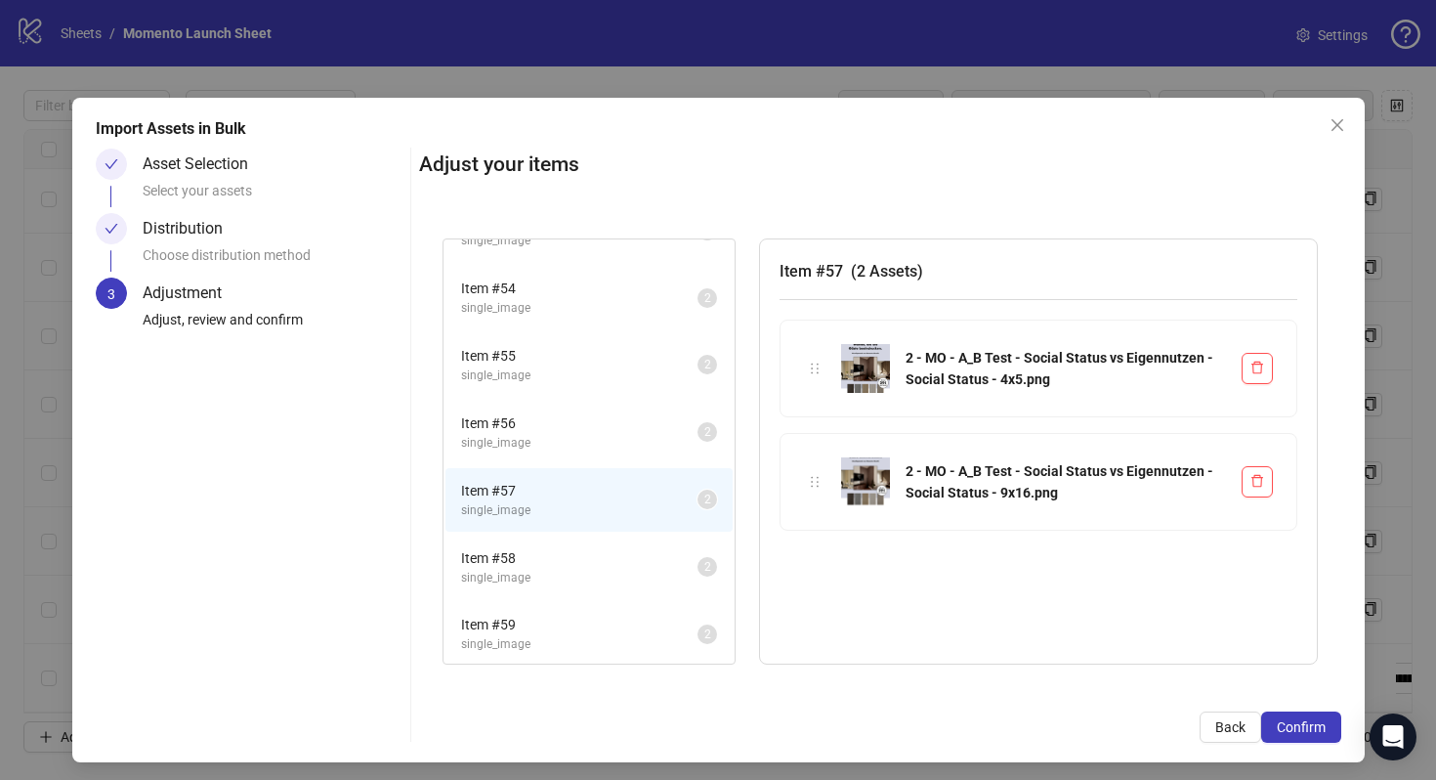
scroll to position [113, 0]
click at [614, 545] on span "Item # 58" at bounding box center [579, 553] width 236 height 21
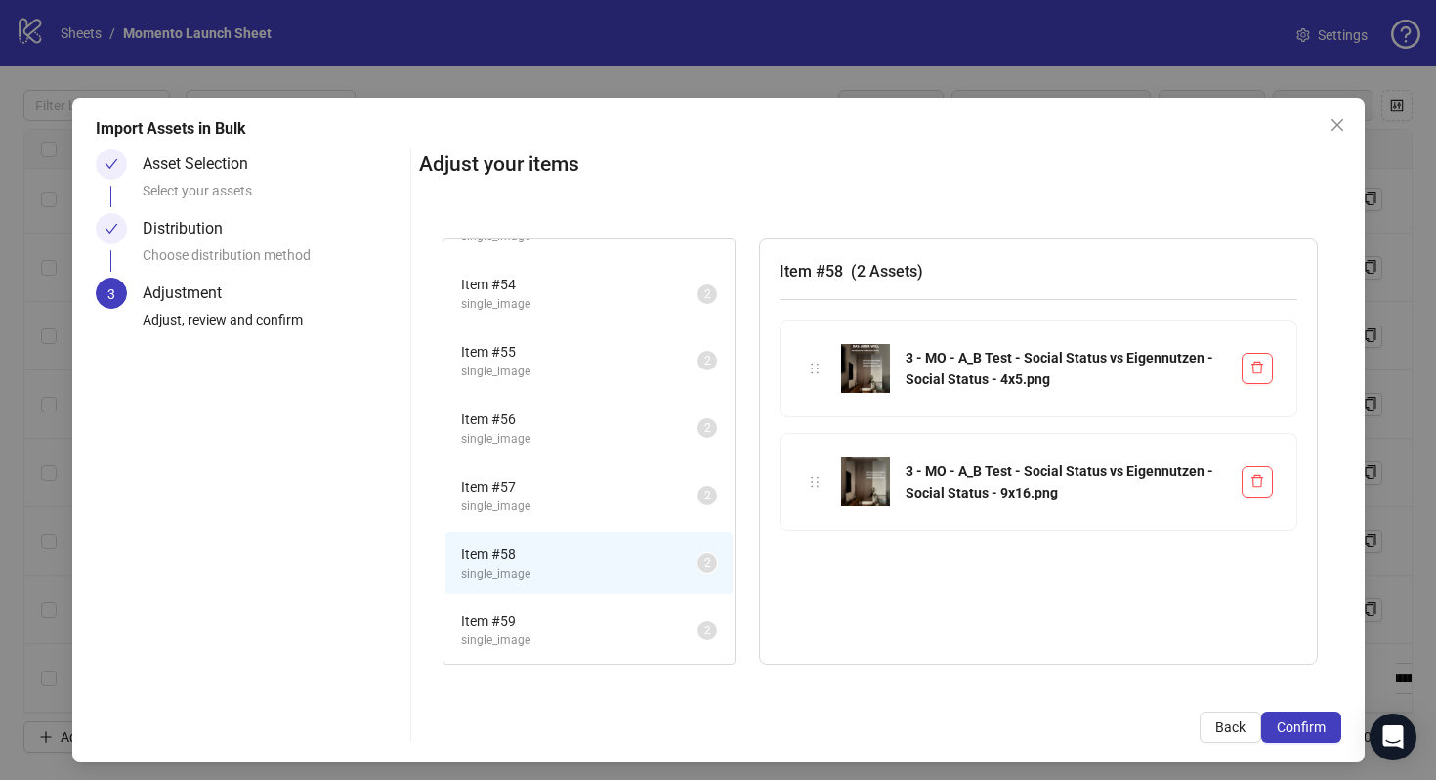
click at [616, 607] on li "Item # 59 single_image 2" at bounding box center [589, 630] width 287 height 64
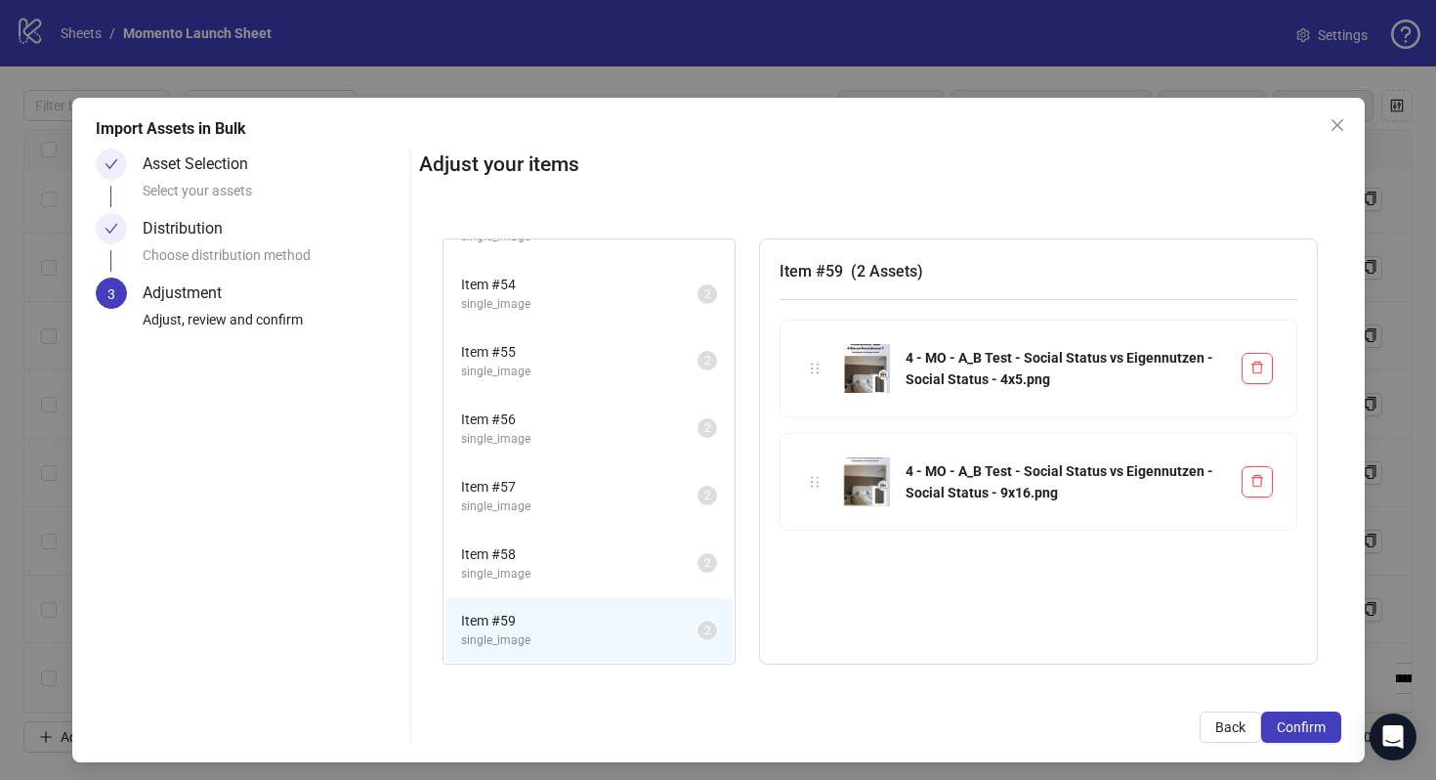
scroll to position [6, 0]
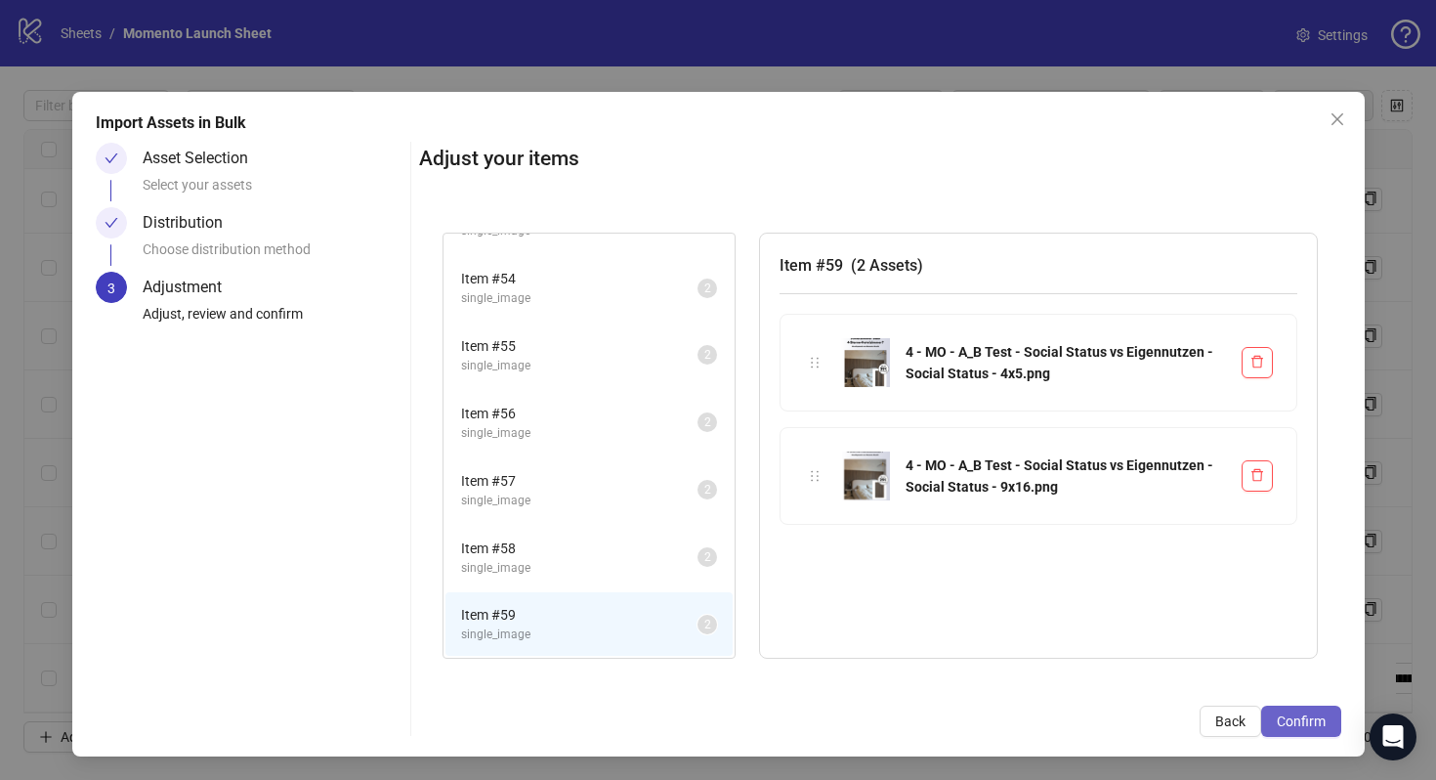
click at [1290, 718] on span "Confirm" at bounding box center [1301, 721] width 49 height 16
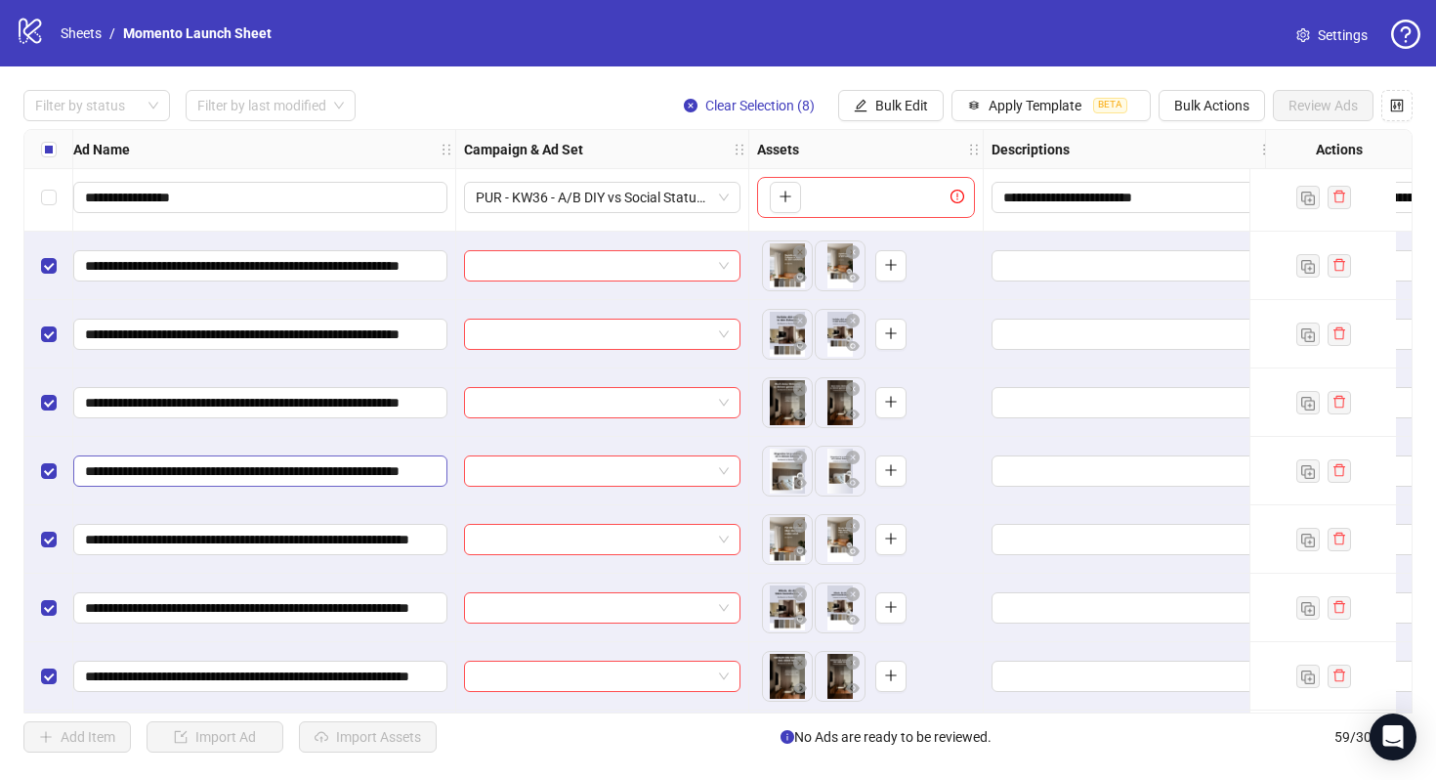
scroll to position [3409, 174]
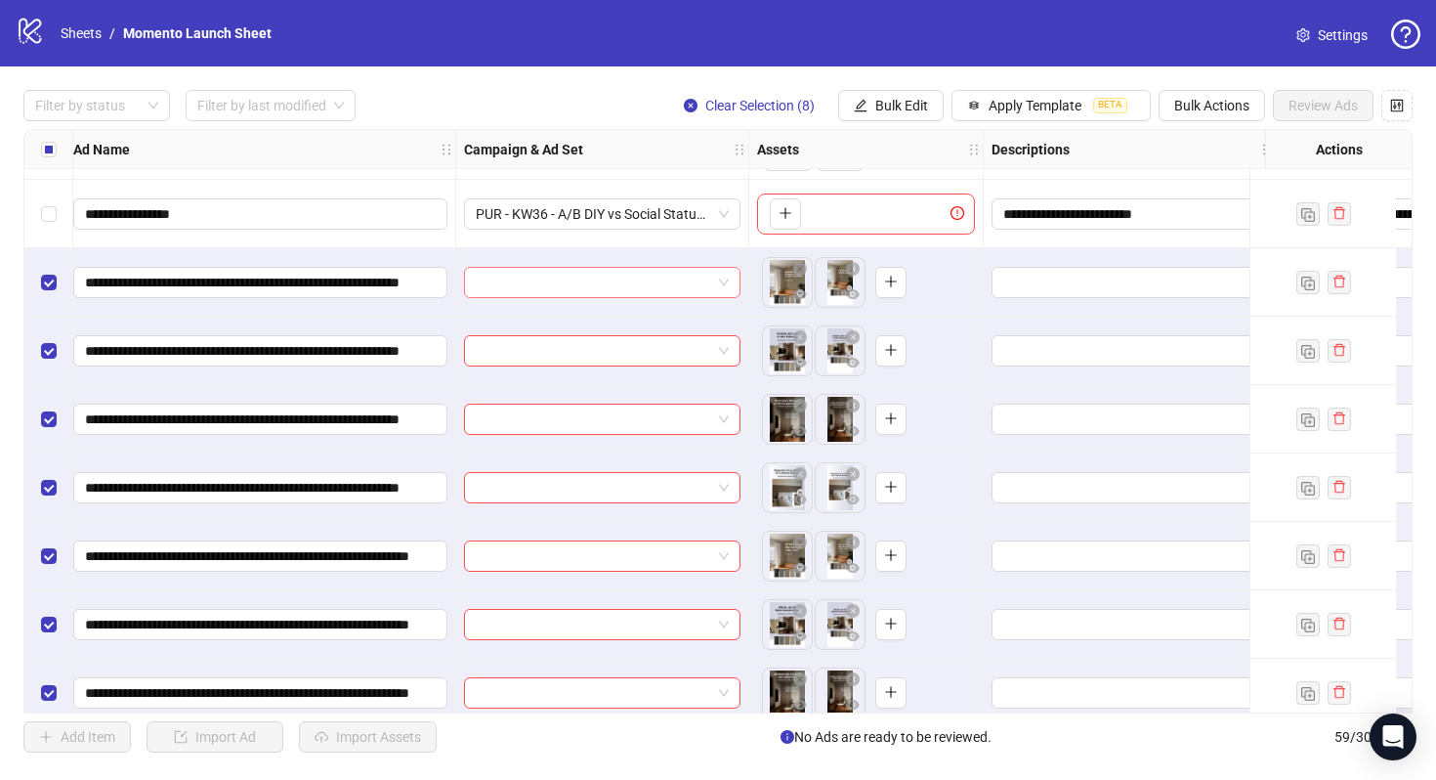
click at [542, 267] on div at bounding box center [602, 282] width 277 height 31
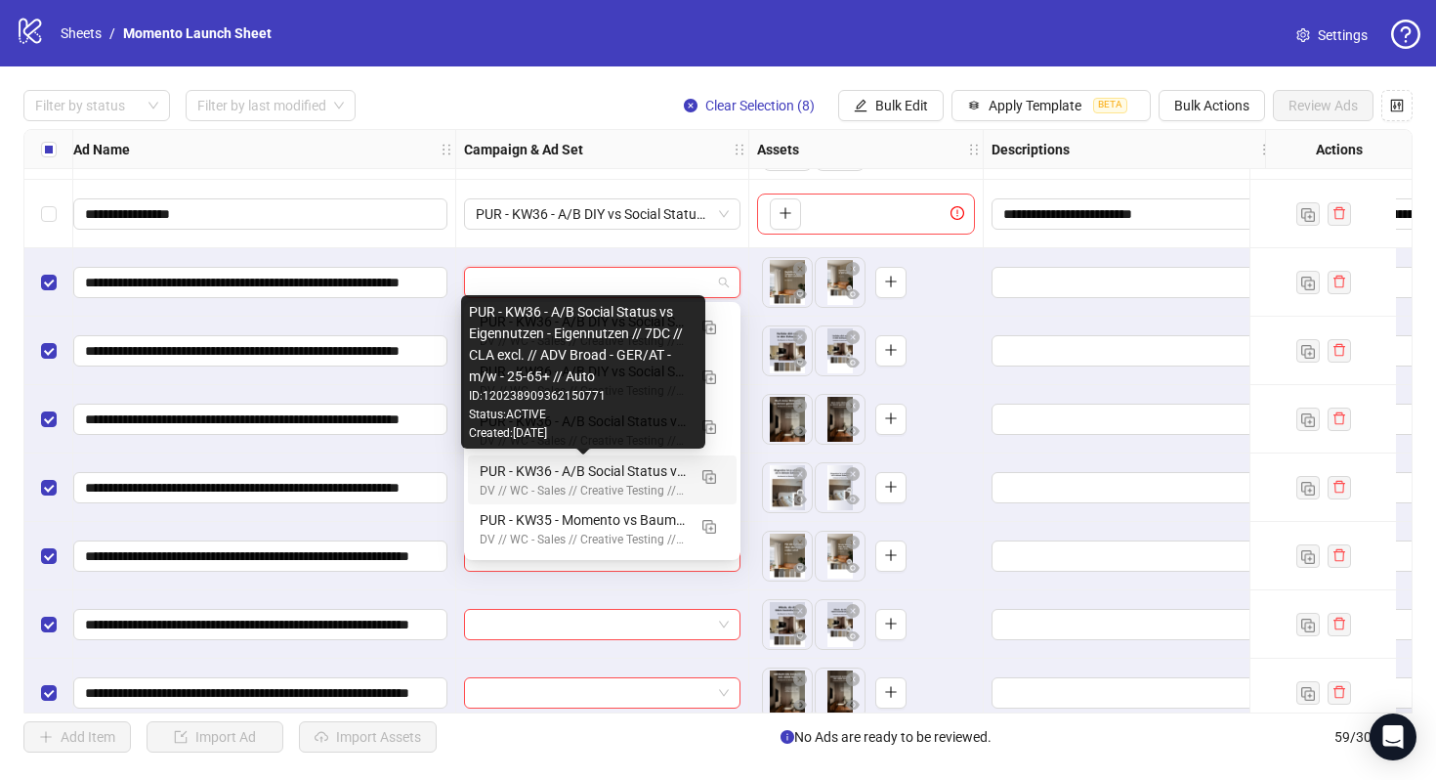
click at [608, 478] on div "PUR - KW36 - A/B Social Status vs Eigennutzen - Eigennutzen // 7DC // CLA excl.…" at bounding box center [583, 470] width 206 height 21
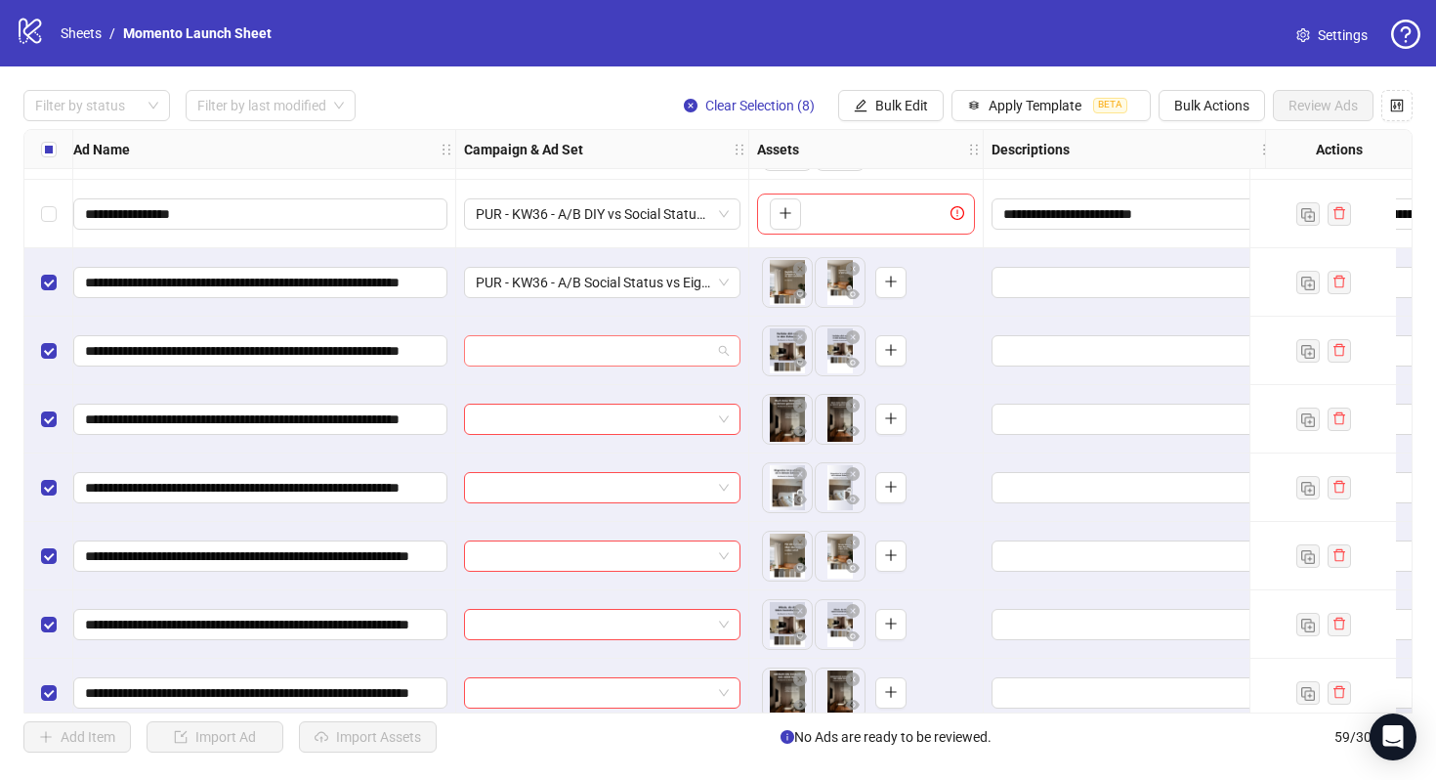
click at [604, 351] on input "search" at bounding box center [593, 350] width 235 height 29
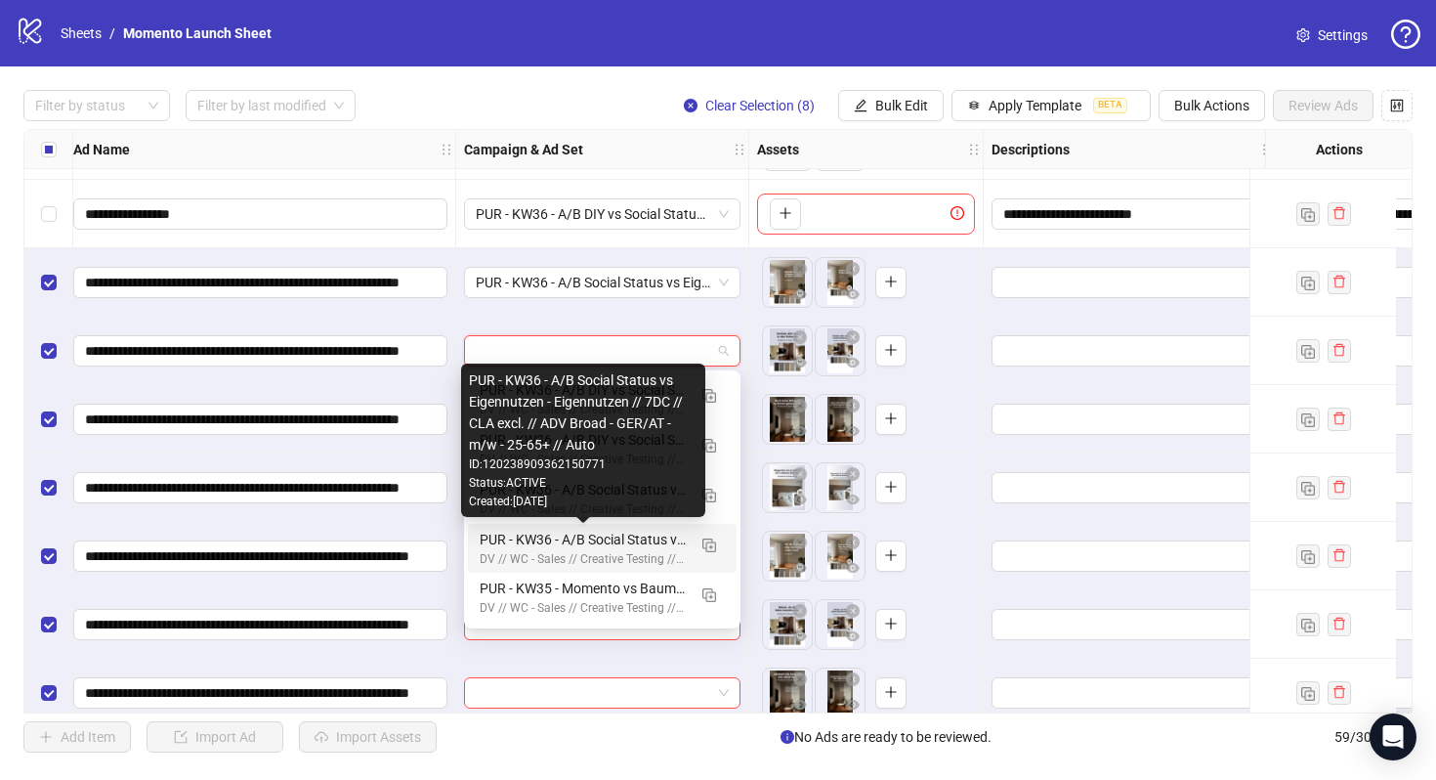
click at [638, 541] on div "PUR - KW36 - A/B Social Status vs Eigennutzen - Eigennutzen // 7DC // CLA excl.…" at bounding box center [583, 539] width 206 height 21
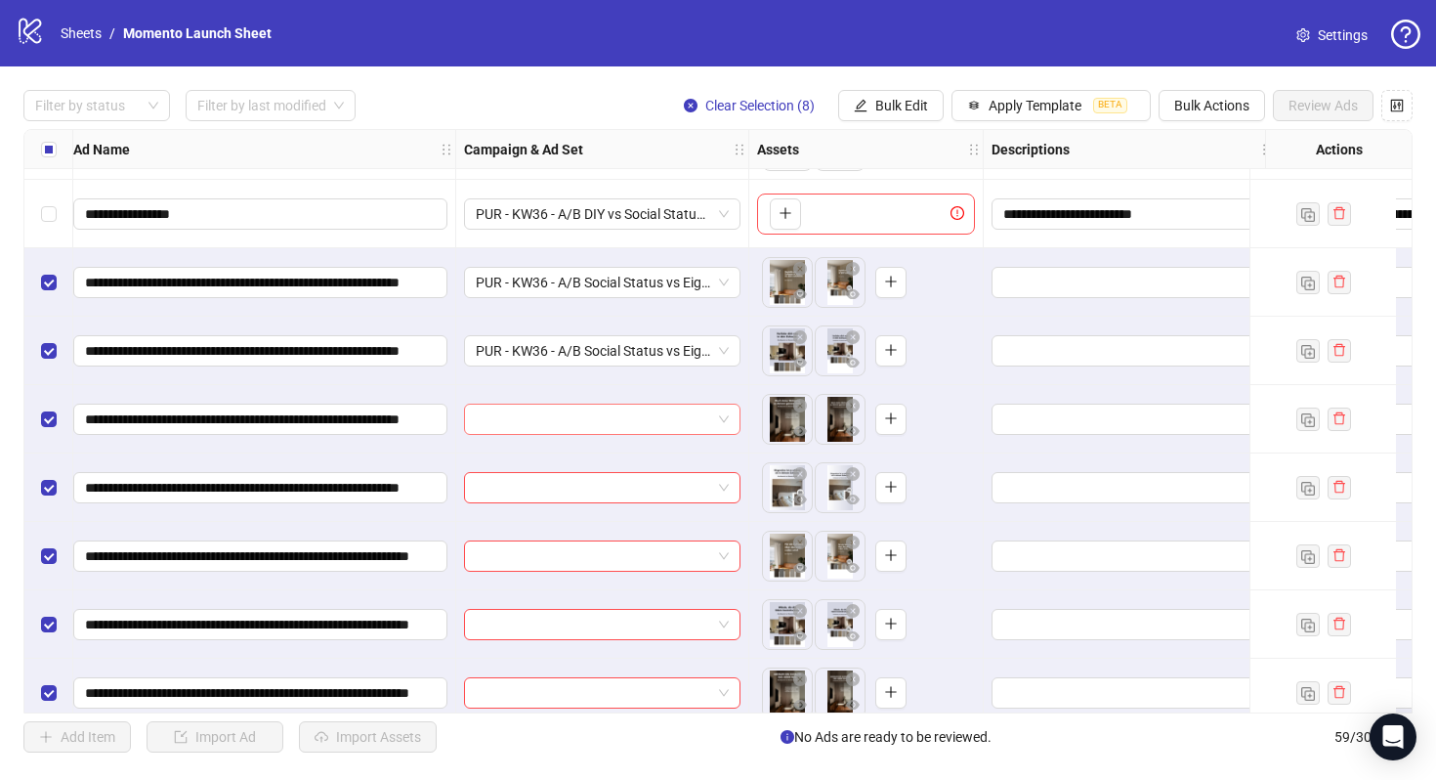
click at [616, 417] on input "search" at bounding box center [593, 419] width 235 height 29
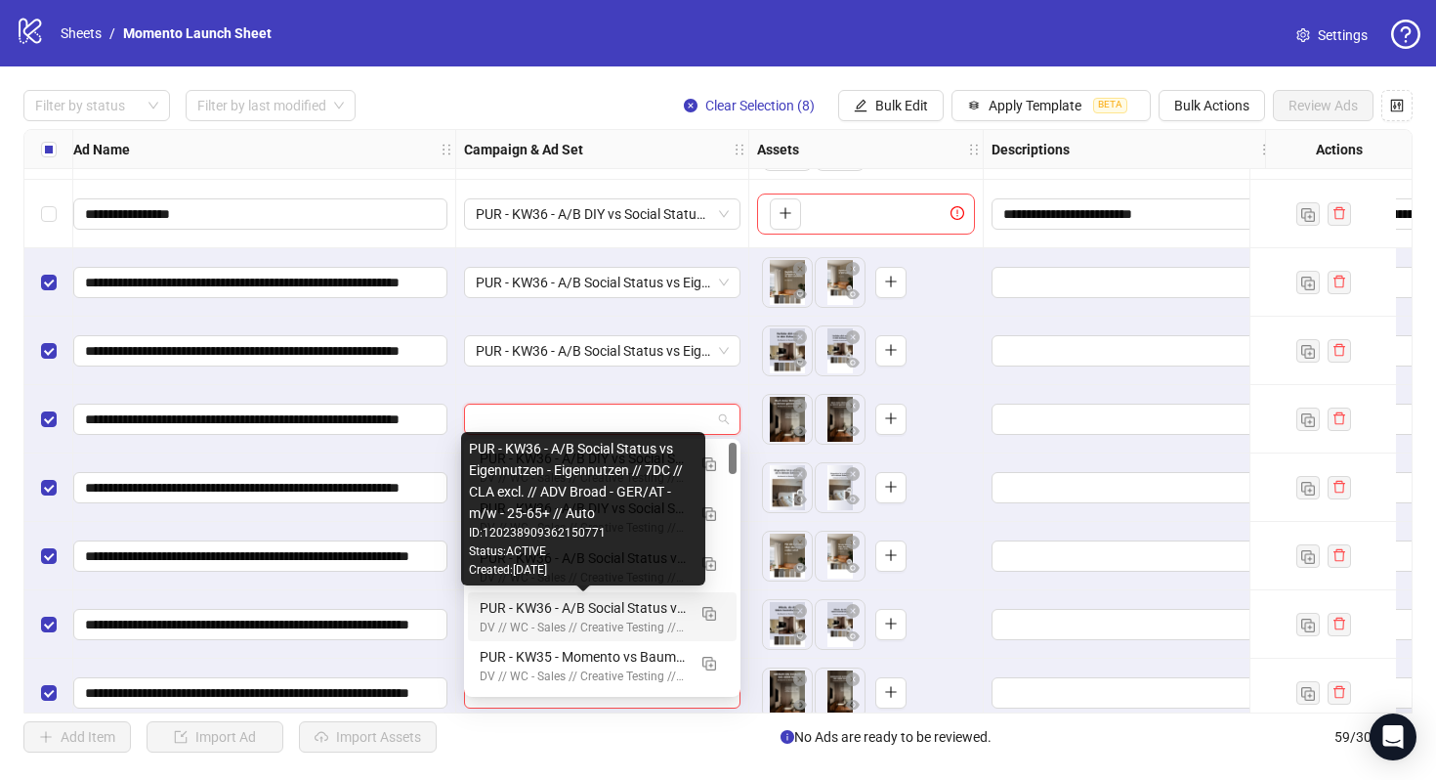
click at [633, 611] on div "PUR - KW36 - A/B Social Status vs Eigennutzen - Eigennutzen // 7DC // CLA excl.…" at bounding box center [583, 607] width 206 height 21
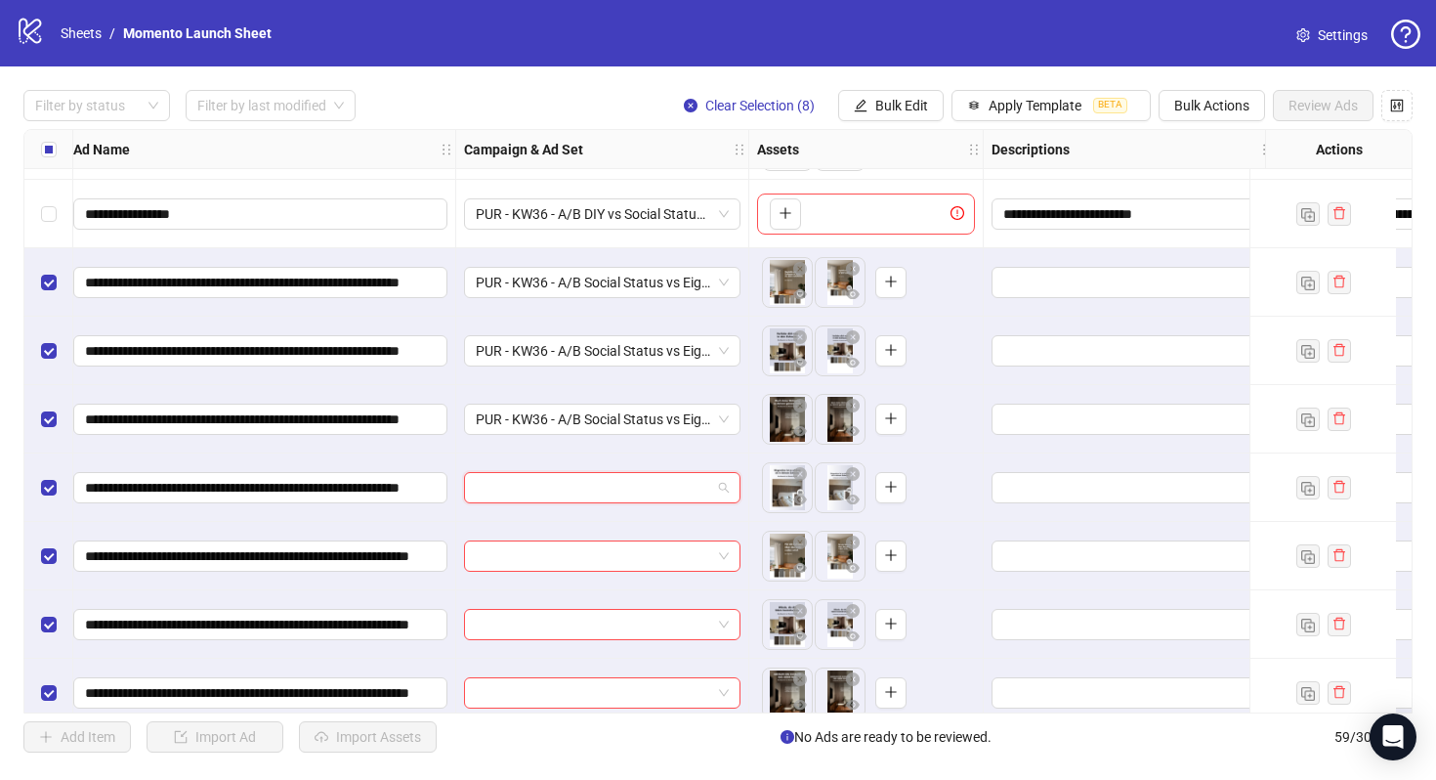
click at [592, 483] on input "search" at bounding box center [593, 487] width 235 height 29
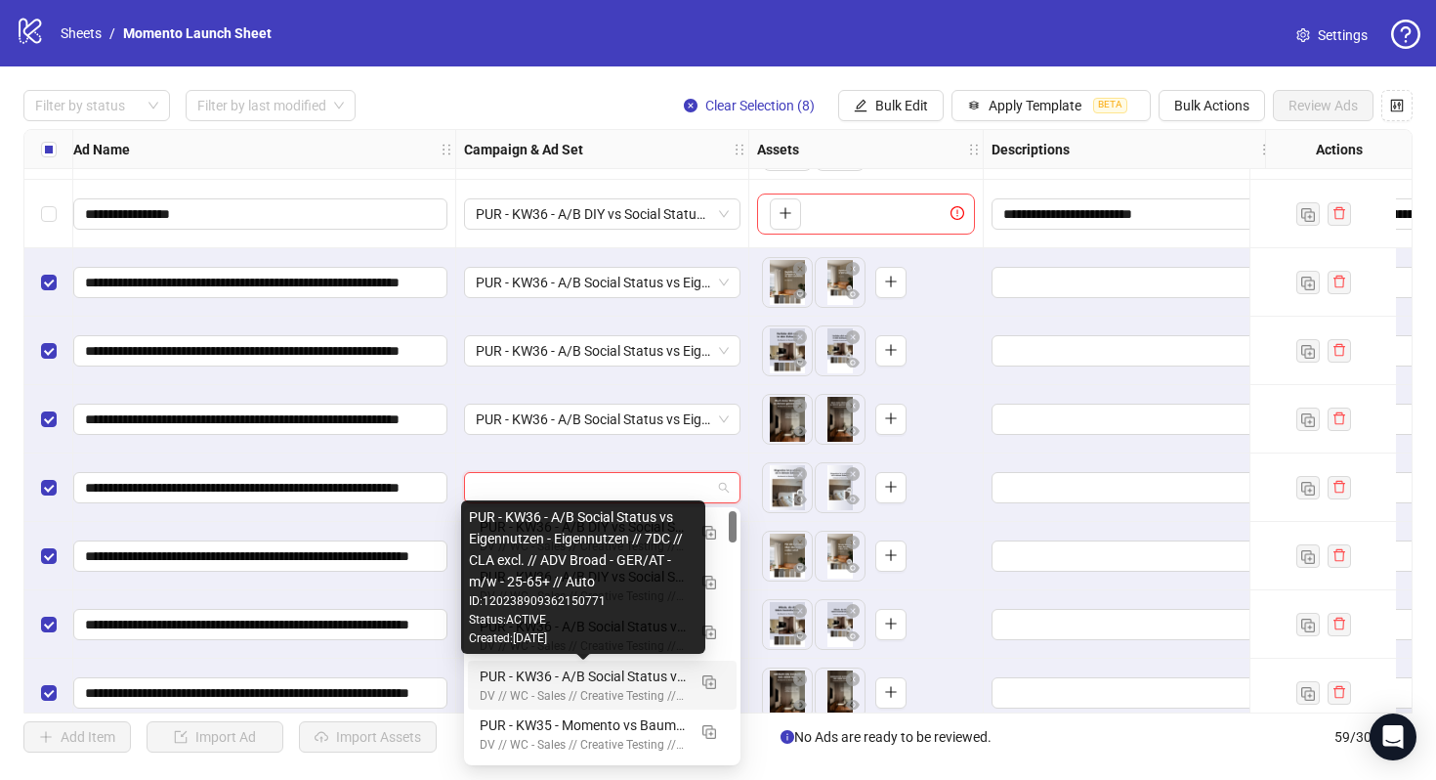
click at [617, 682] on div "PUR - KW36 - A/B Social Status vs Eigennutzen - Eigennutzen // 7DC // CLA excl.…" at bounding box center [583, 675] width 206 height 21
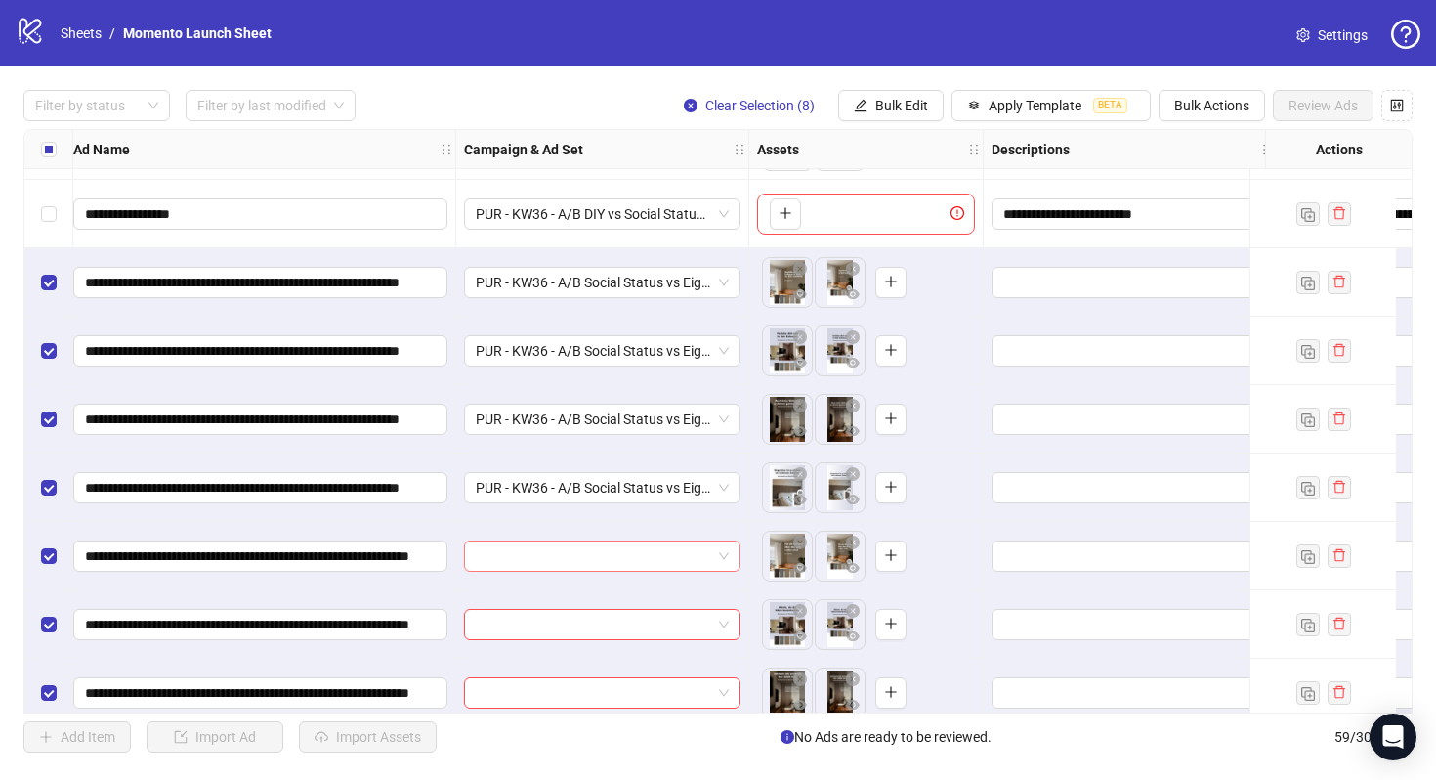
click at [595, 556] on input "search" at bounding box center [593, 555] width 235 height 29
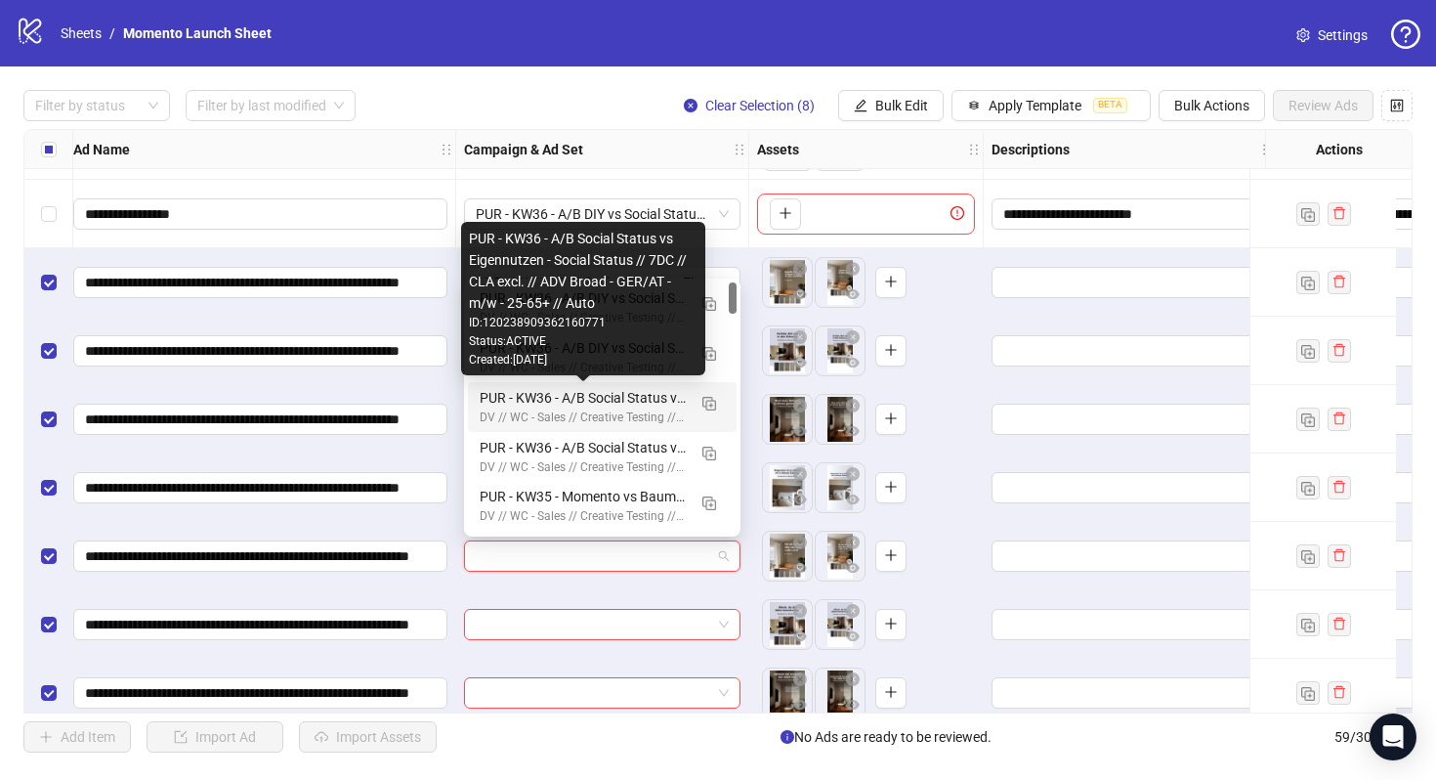
click at [600, 403] on div "PUR - KW36 - A/B Social Status vs Eigennutzen - Social Status // 7DC // CLA exc…" at bounding box center [583, 397] width 206 height 21
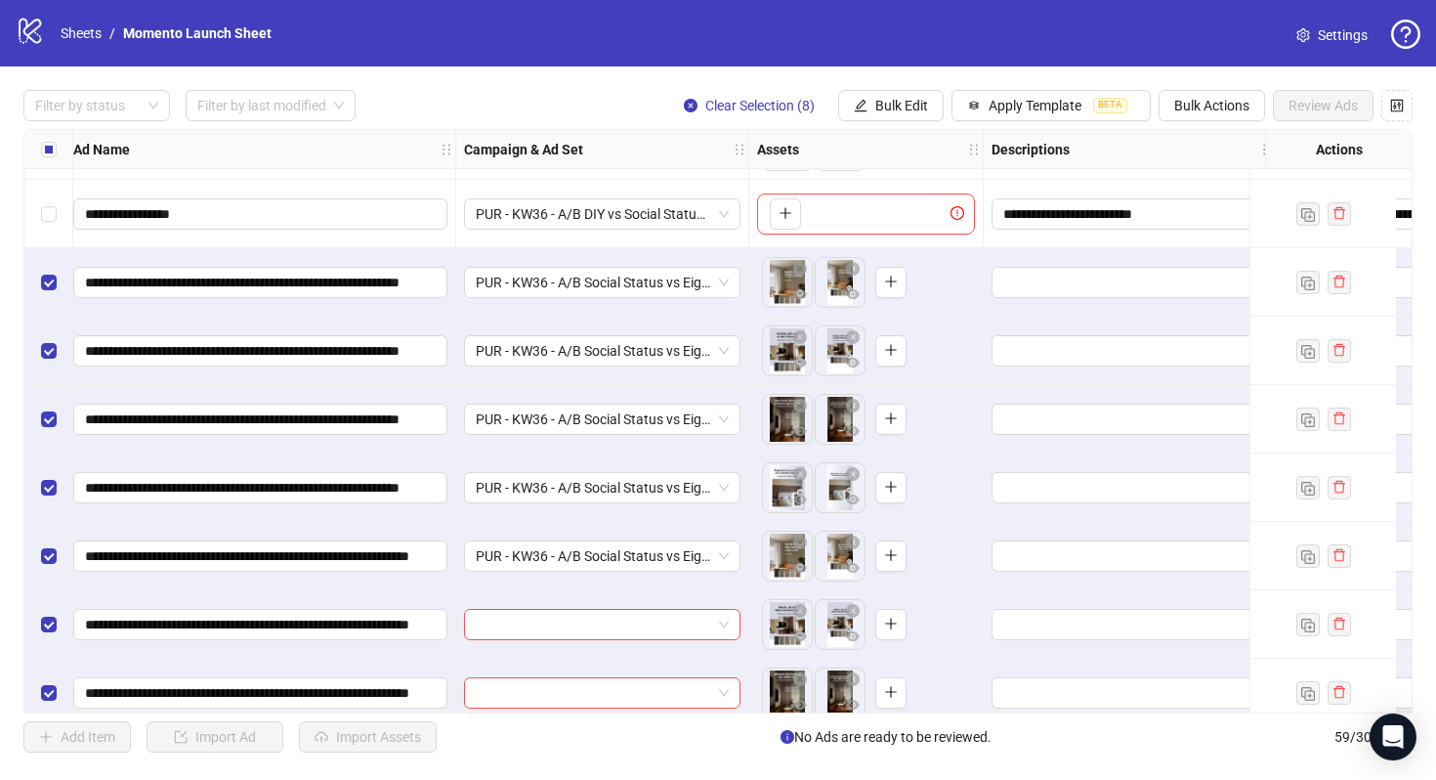
scroll to position [3500, 174]
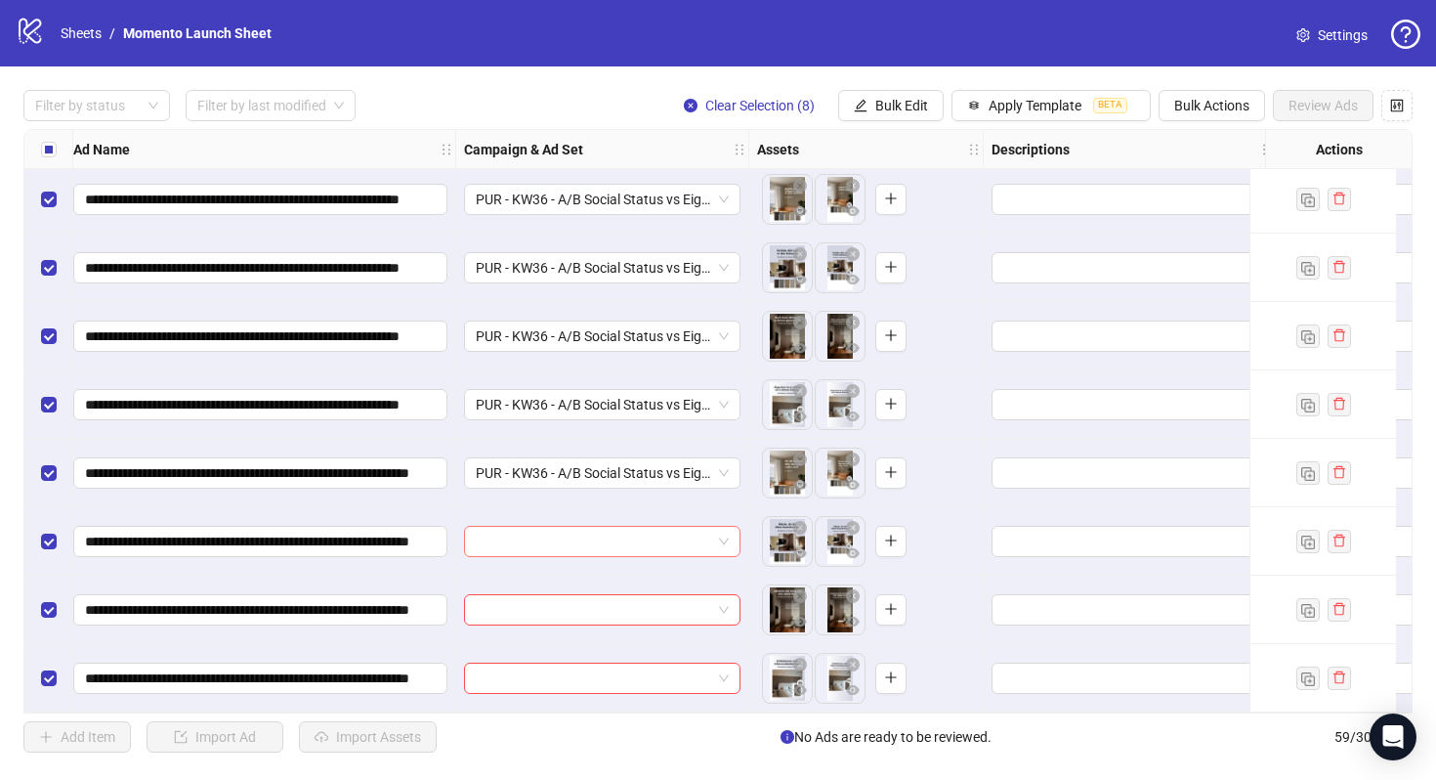
click at [631, 536] on input "search" at bounding box center [593, 541] width 235 height 29
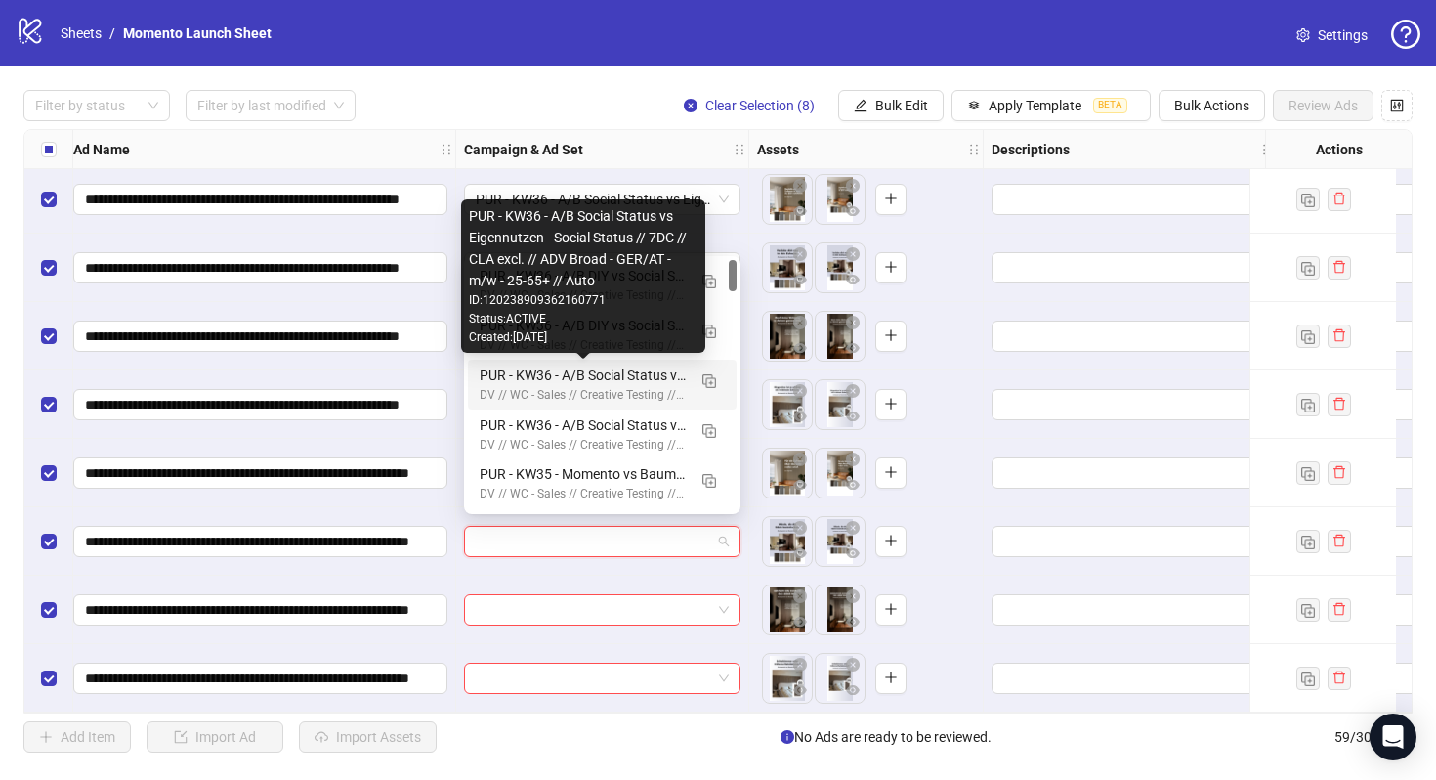
click at [624, 380] on div "PUR - KW36 - A/B Social Status vs Eigennutzen - Social Status // 7DC // CLA exc…" at bounding box center [583, 374] width 206 height 21
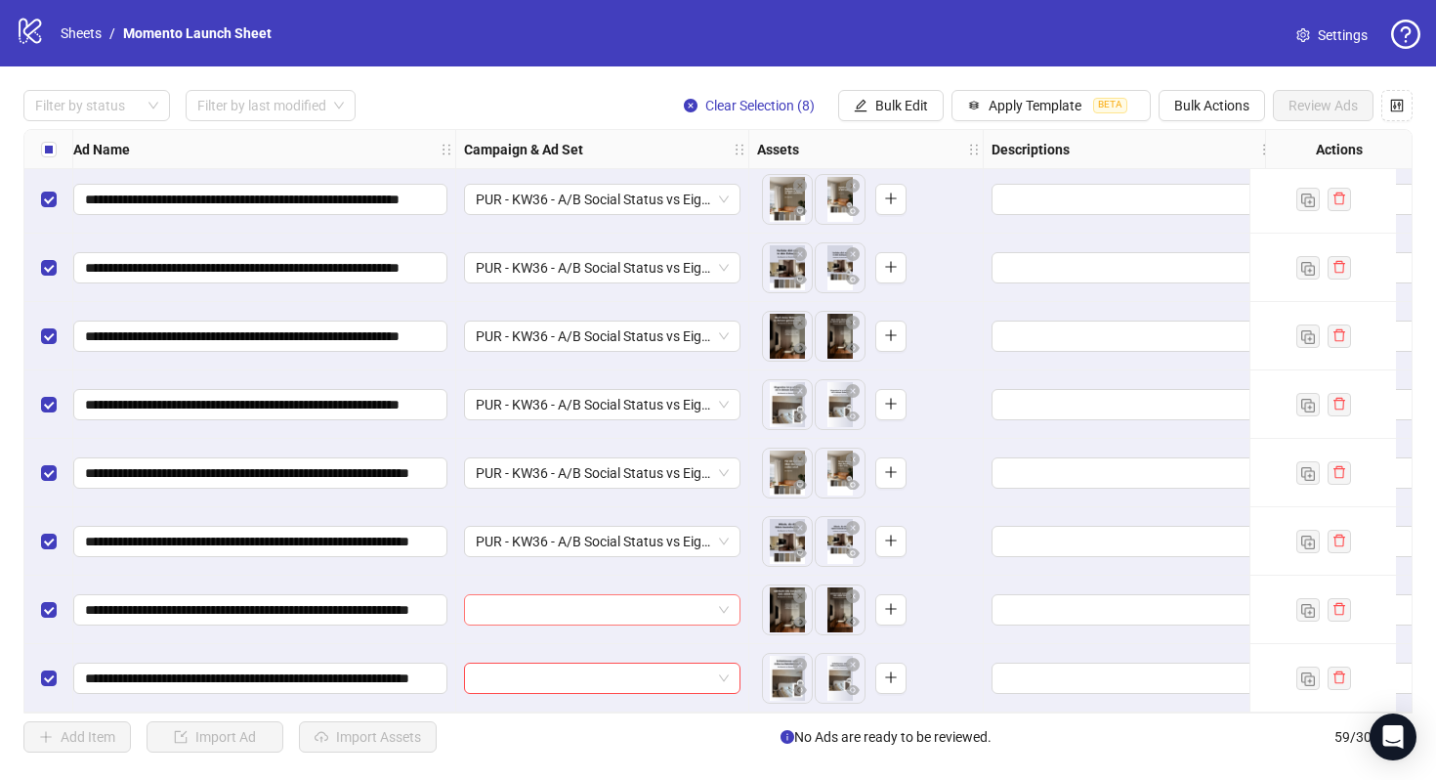
click at [608, 611] on input "search" at bounding box center [593, 609] width 235 height 29
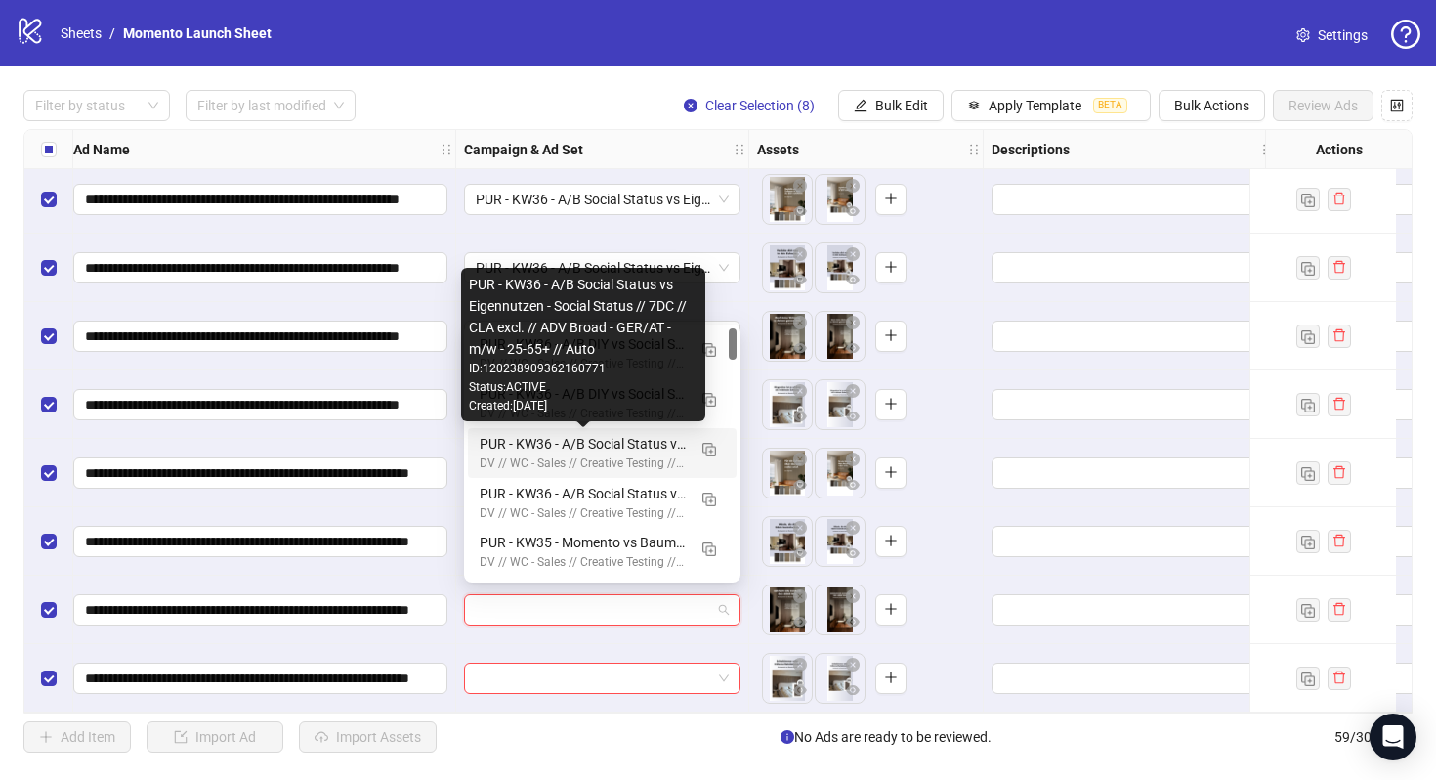
click at [597, 439] on div "PUR - KW36 - A/B Social Status vs Eigennutzen - Social Status // 7DC // CLA exc…" at bounding box center [583, 443] width 206 height 21
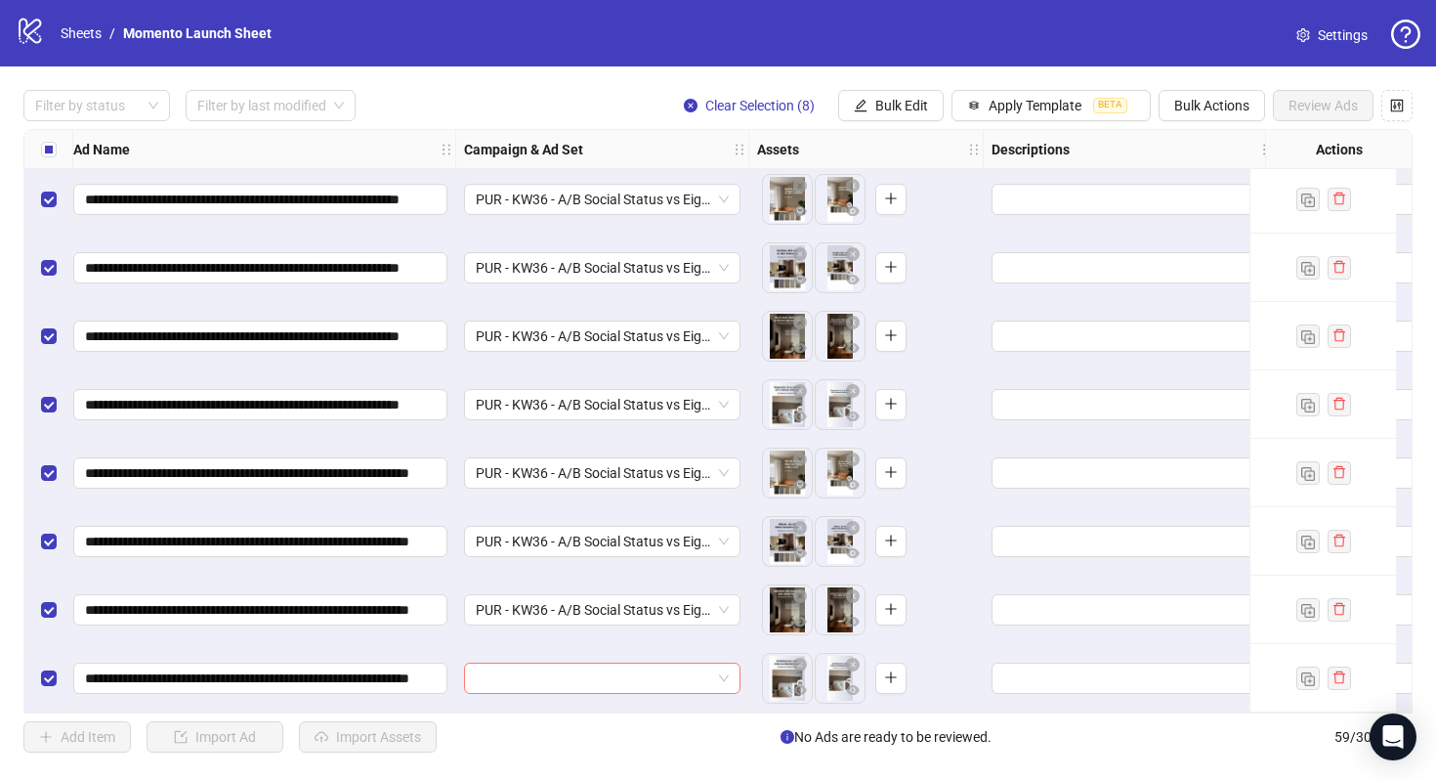
click at [619, 675] on input "search" at bounding box center [593, 677] width 235 height 29
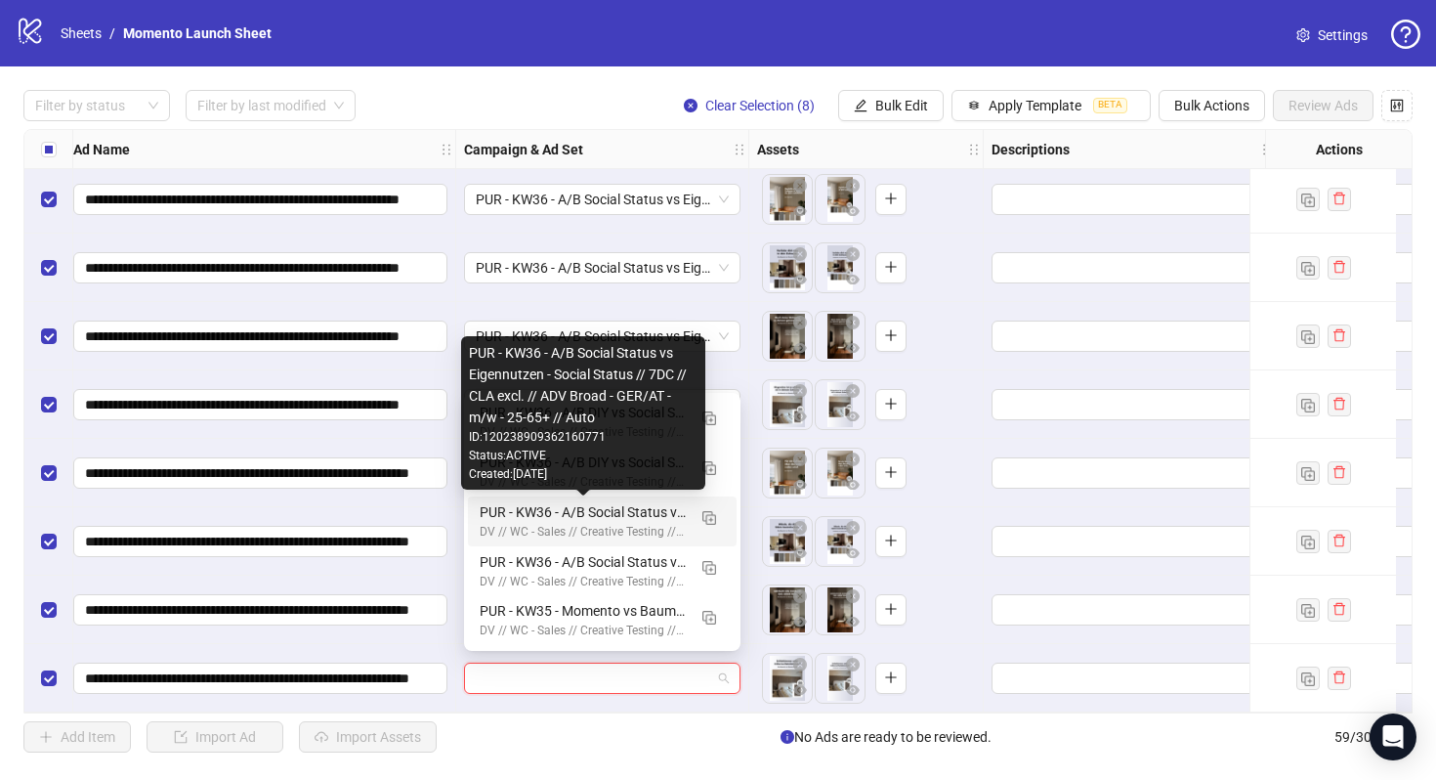
click at [626, 509] on div "PUR - KW36 - A/B Social Status vs Eigennutzen - Social Status // 7DC // CLA exc…" at bounding box center [583, 511] width 206 height 21
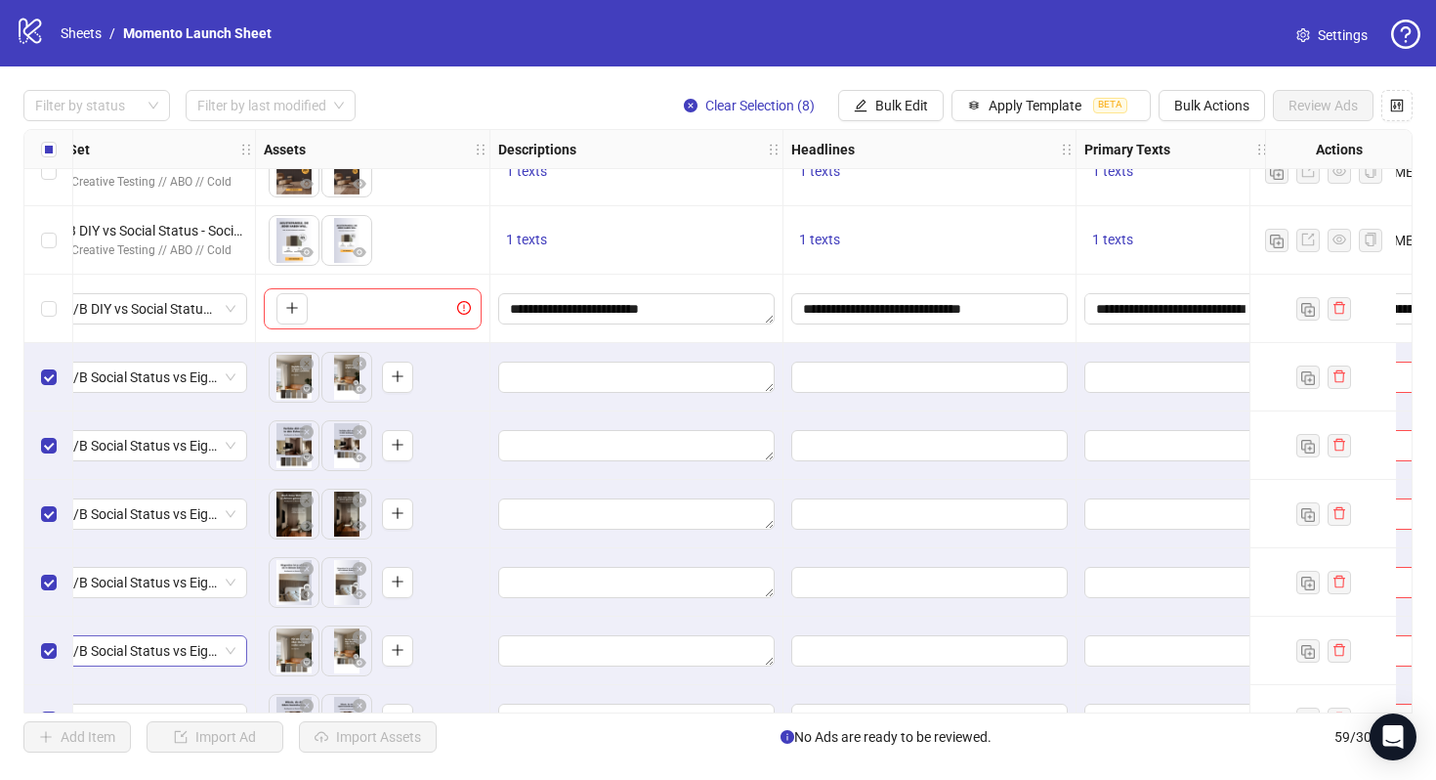
scroll to position [3217, 667]
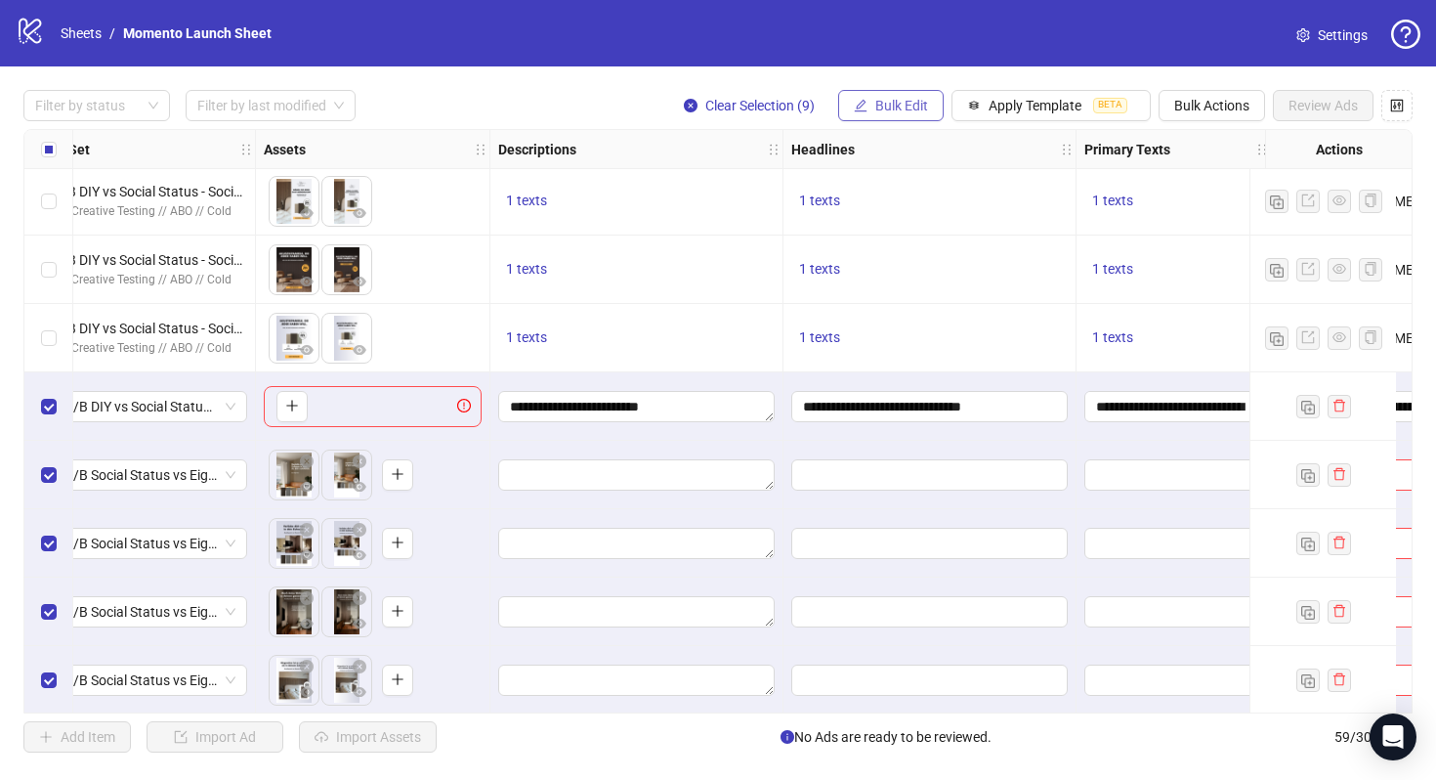
click at [916, 106] on span "Bulk Edit" at bounding box center [902, 106] width 53 height 16
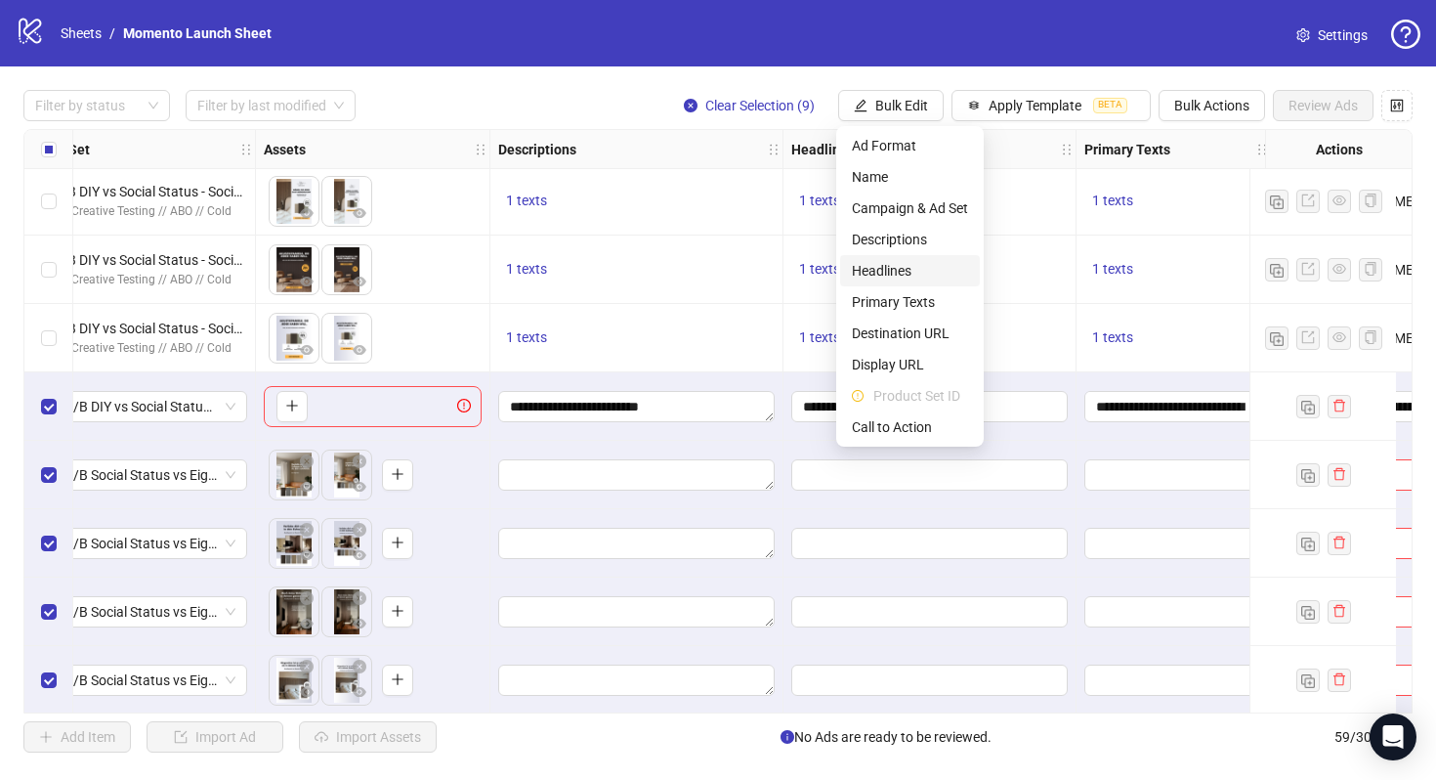
click at [916, 263] on span "Headlines" at bounding box center [910, 270] width 116 height 21
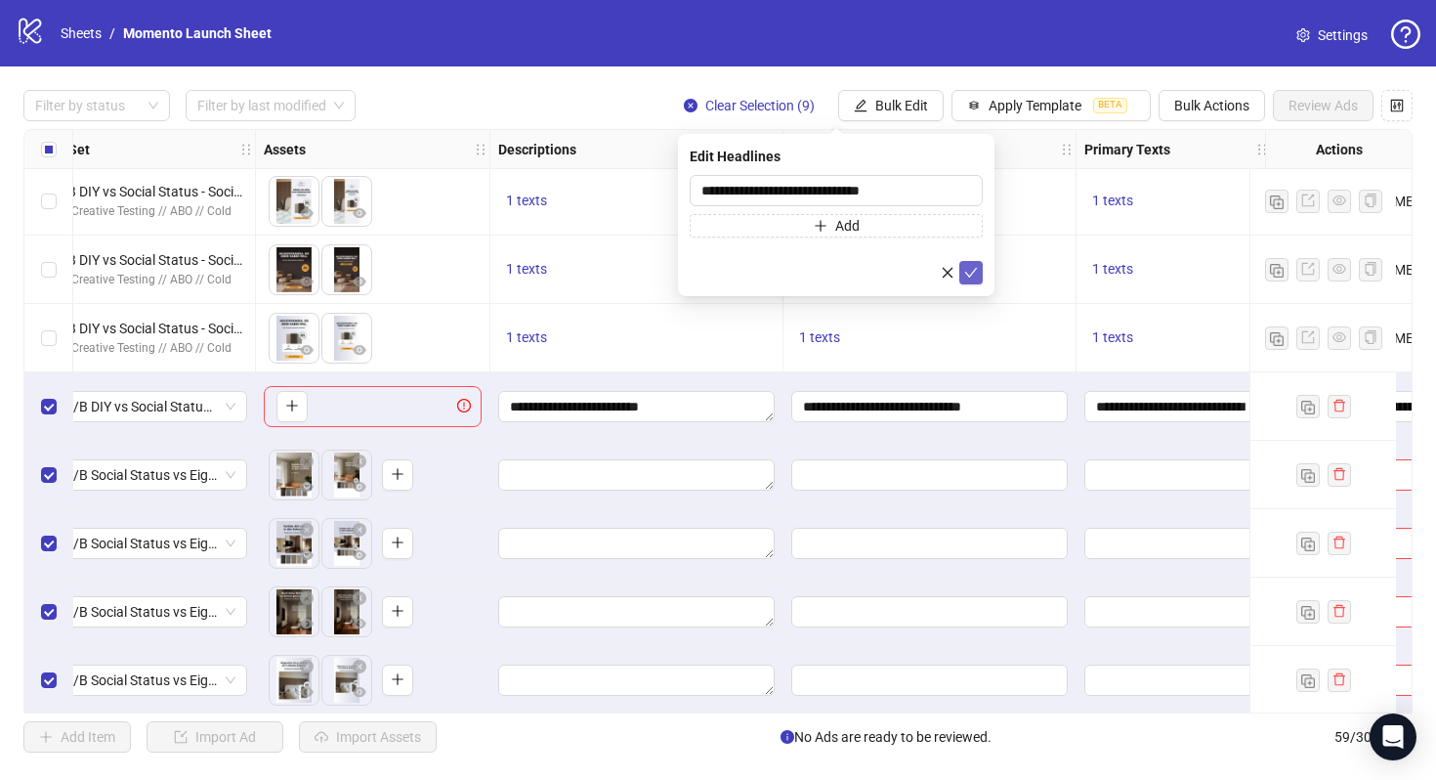
click at [975, 275] on icon "check" at bounding box center [971, 273] width 14 height 14
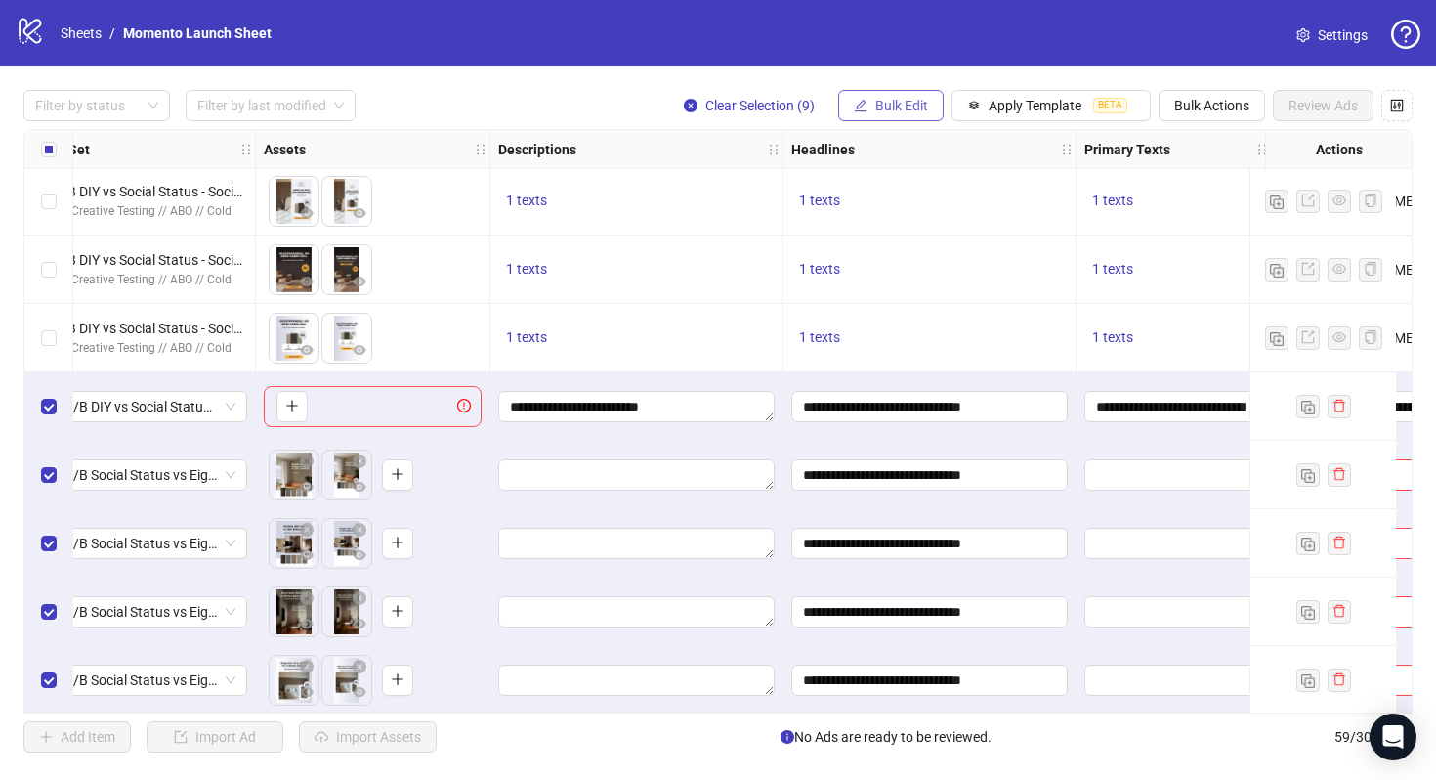
click at [911, 106] on span "Bulk Edit" at bounding box center [902, 106] width 53 height 16
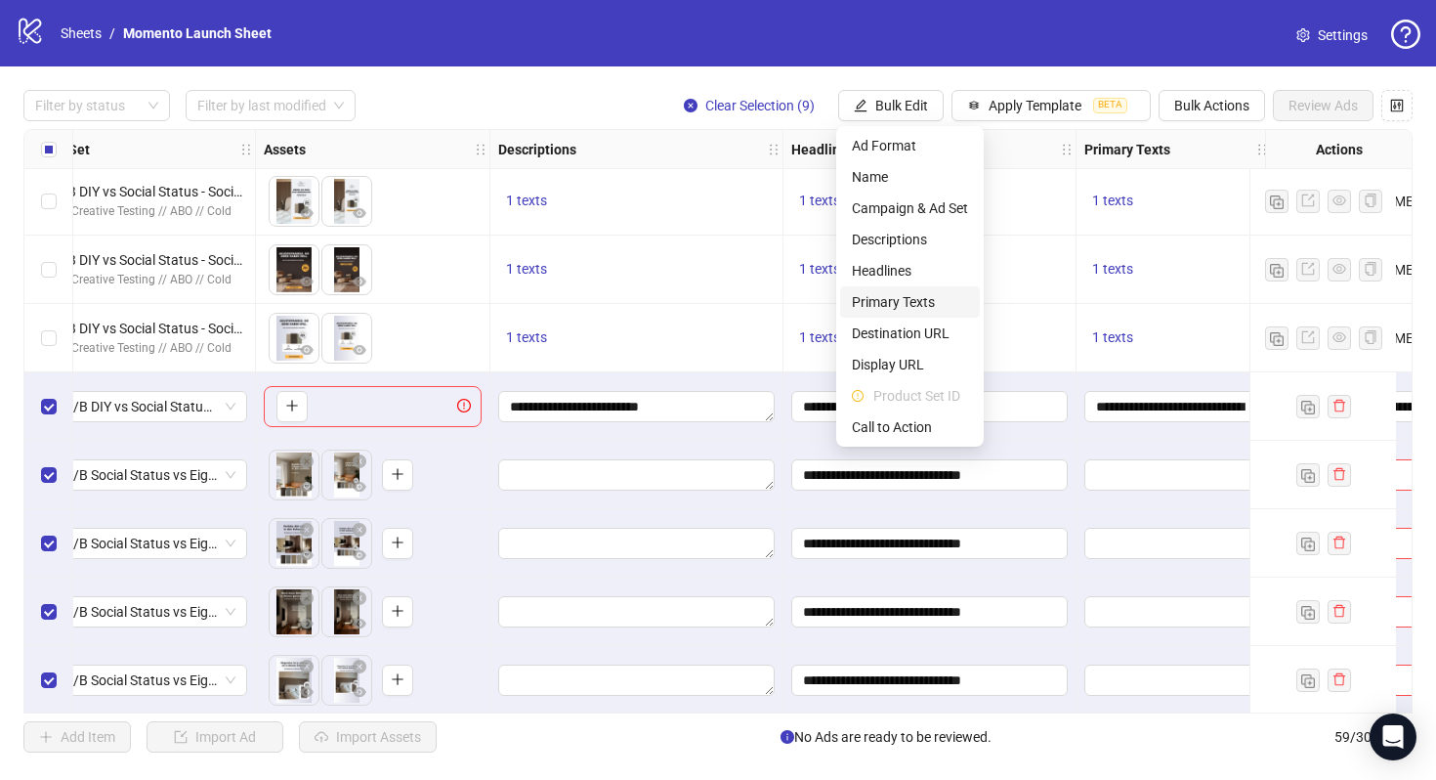
click at [916, 292] on span "Primary Texts" at bounding box center [910, 301] width 116 height 21
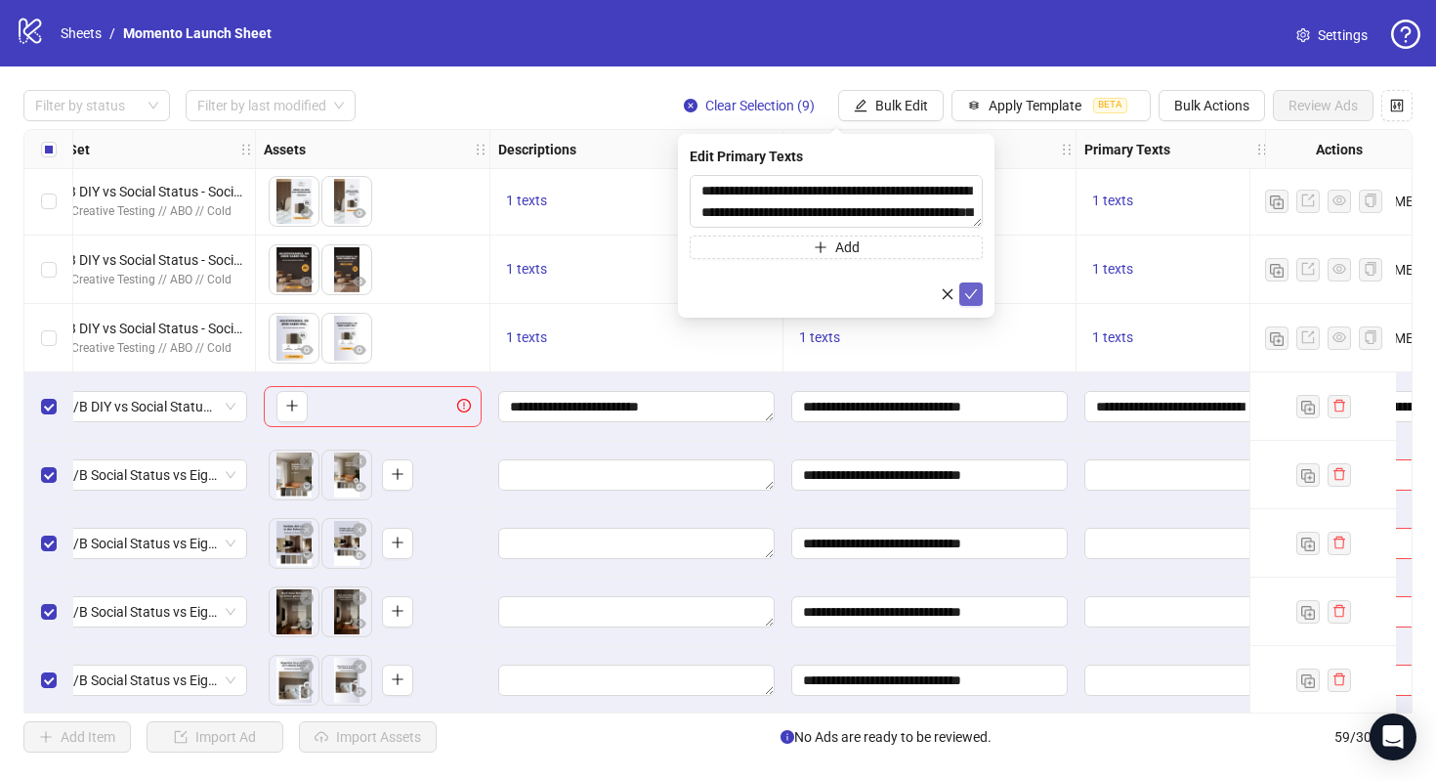
click at [975, 297] on icon "check" at bounding box center [971, 294] width 14 height 14
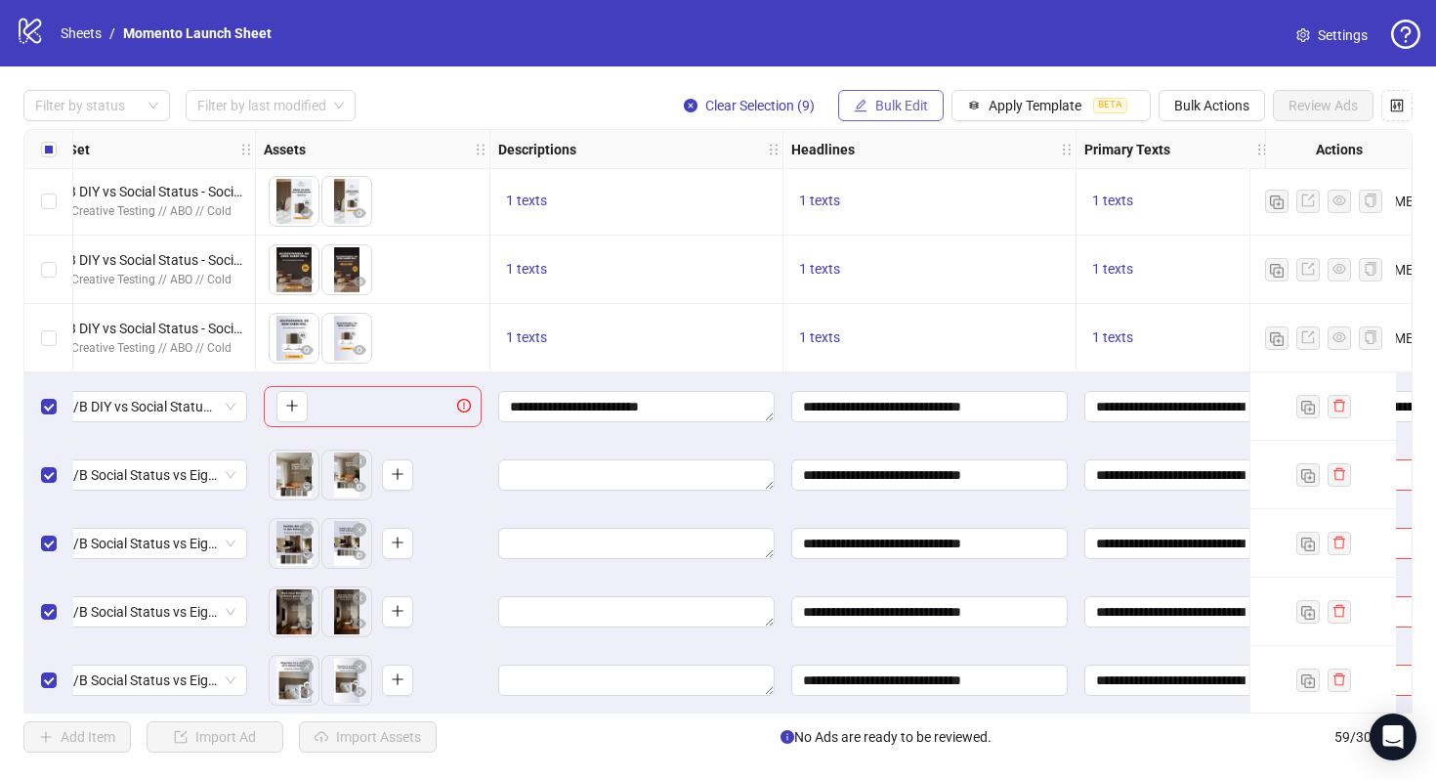
click at [876, 113] on button "Bulk Edit" at bounding box center [891, 105] width 106 height 31
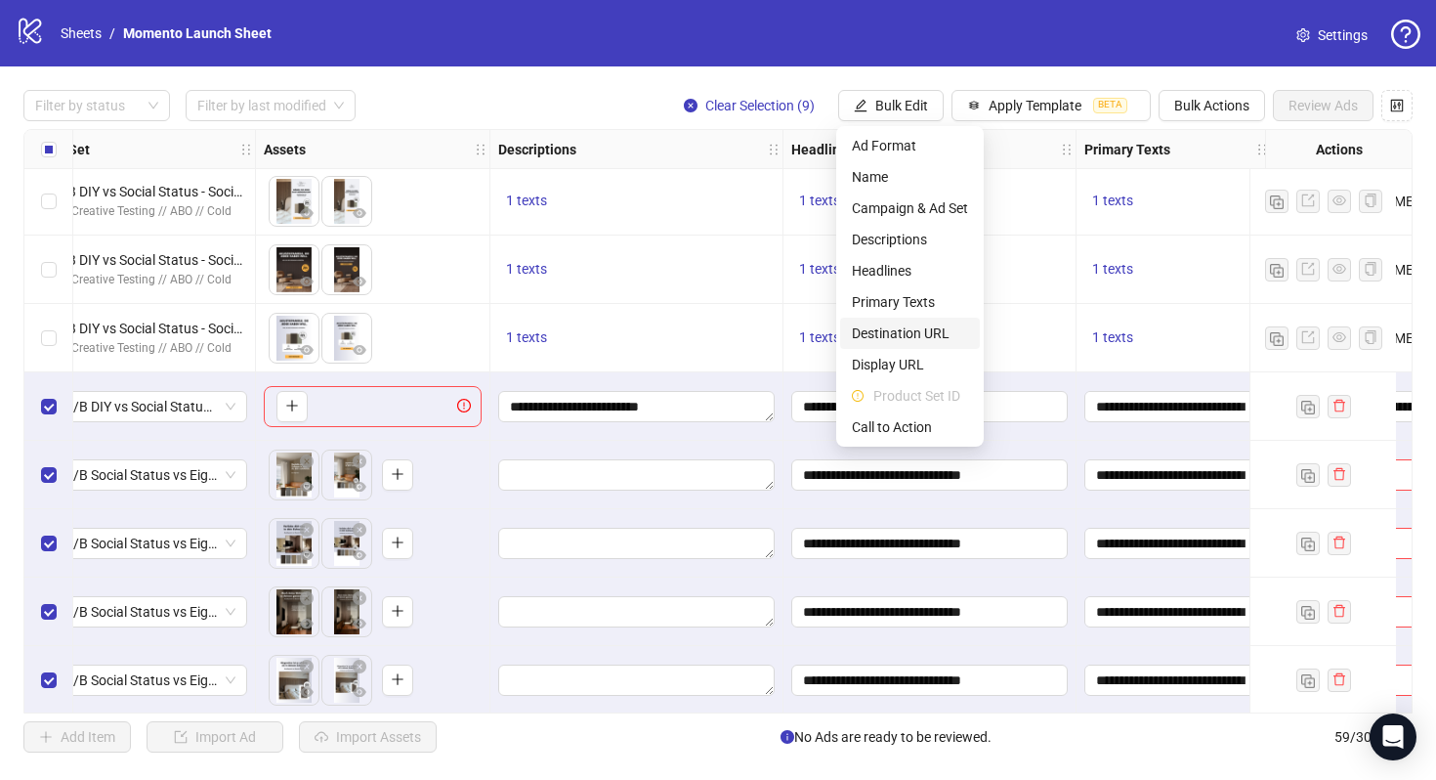
click at [902, 336] on span "Destination URL" at bounding box center [910, 332] width 116 height 21
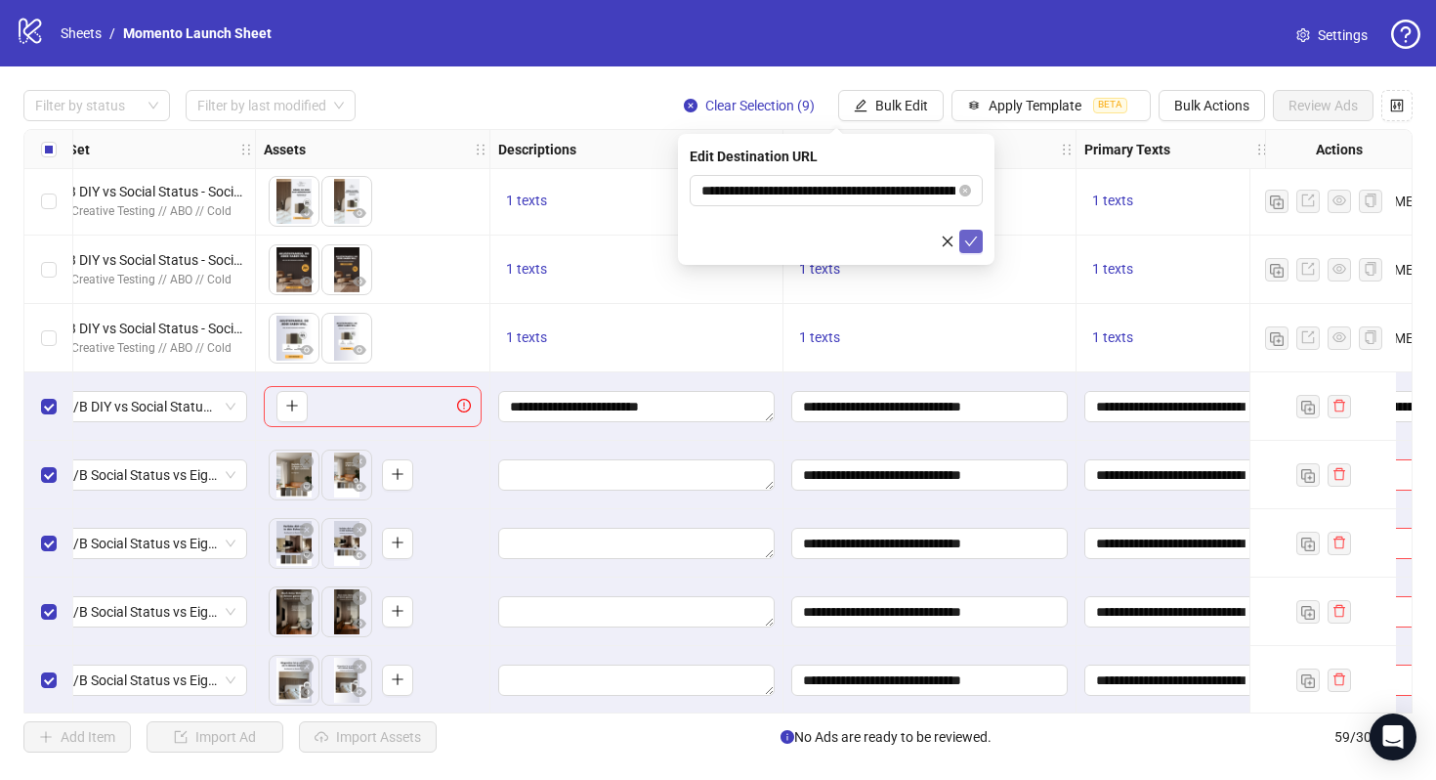
click at [964, 246] on icon "check" at bounding box center [971, 242] width 14 height 14
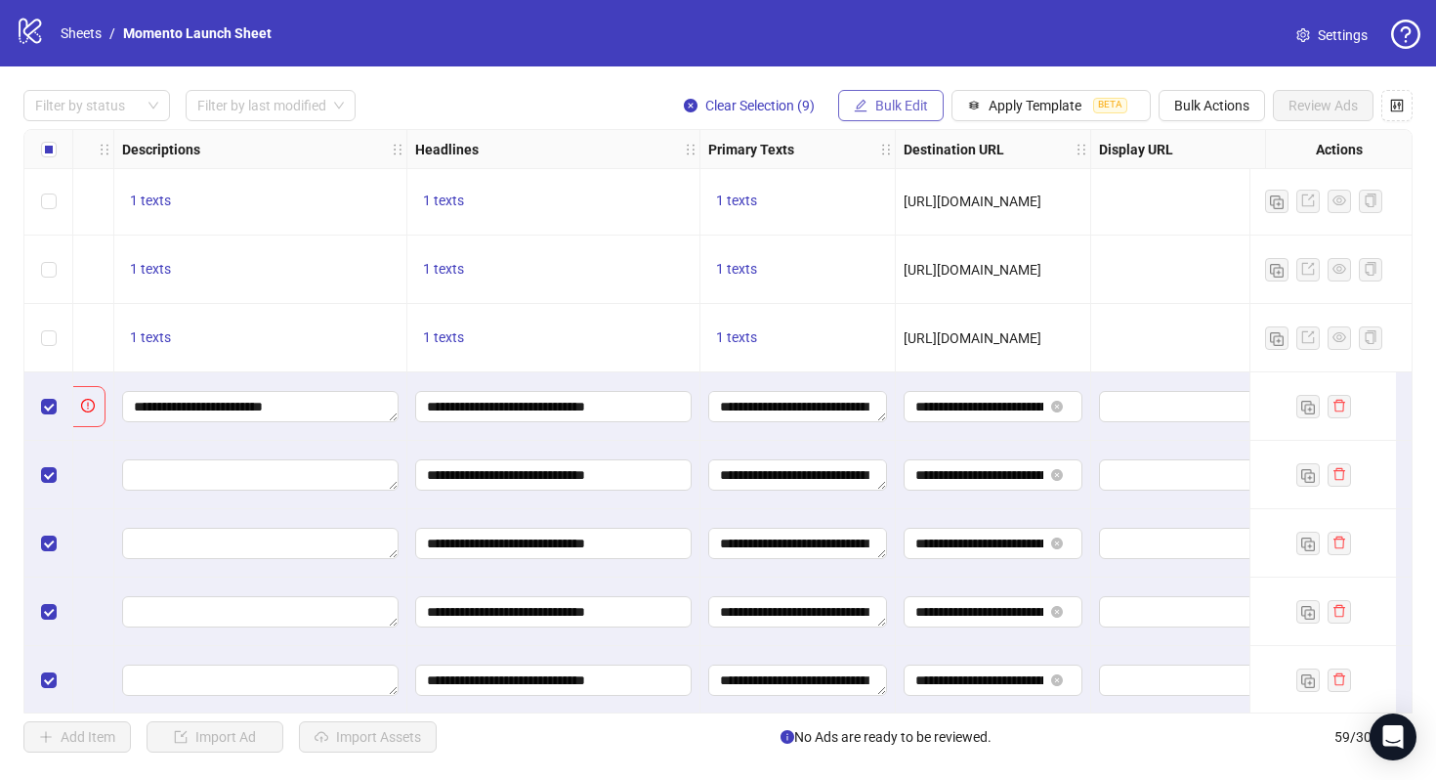
scroll to position [3217, 1054]
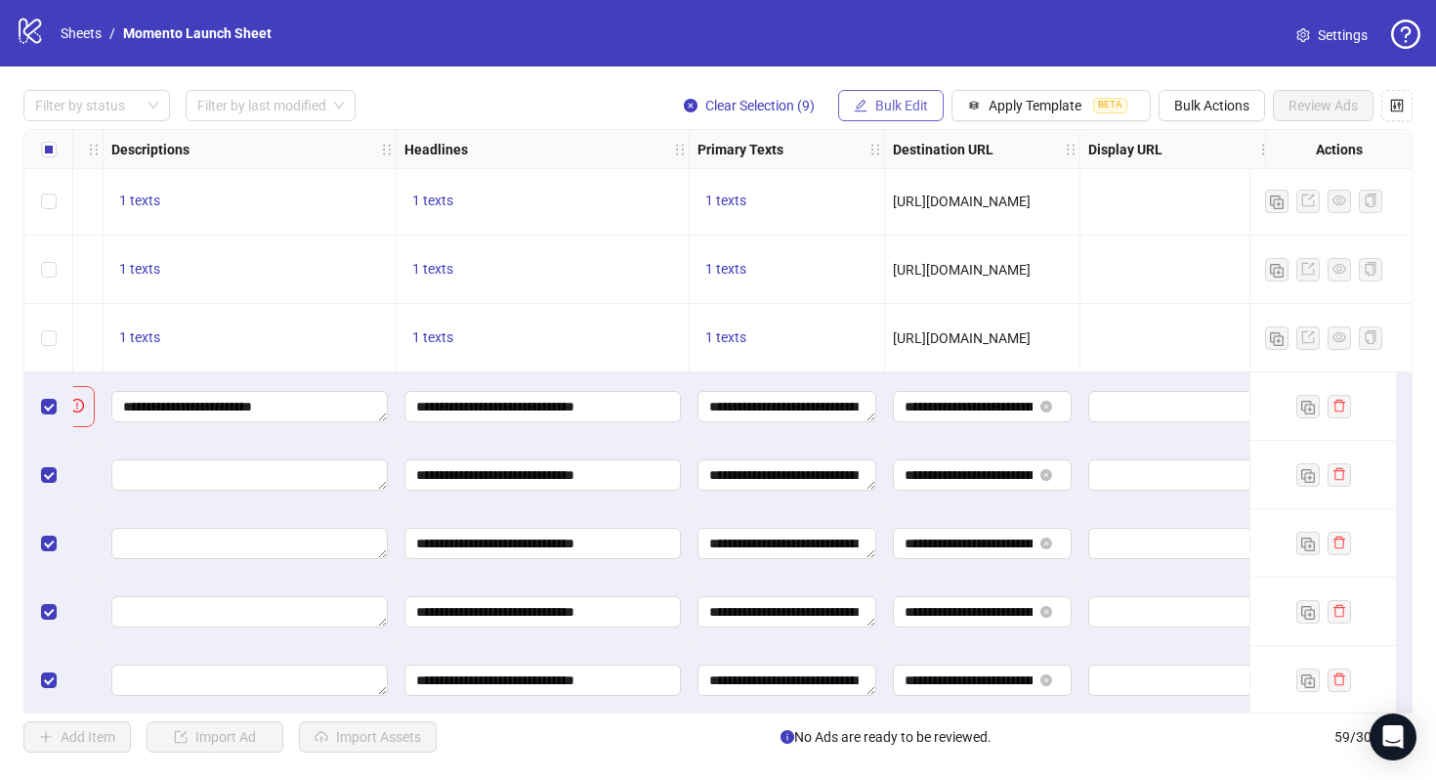
click at [886, 103] on span "Bulk Edit" at bounding box center [902, 106] width 53 height 16
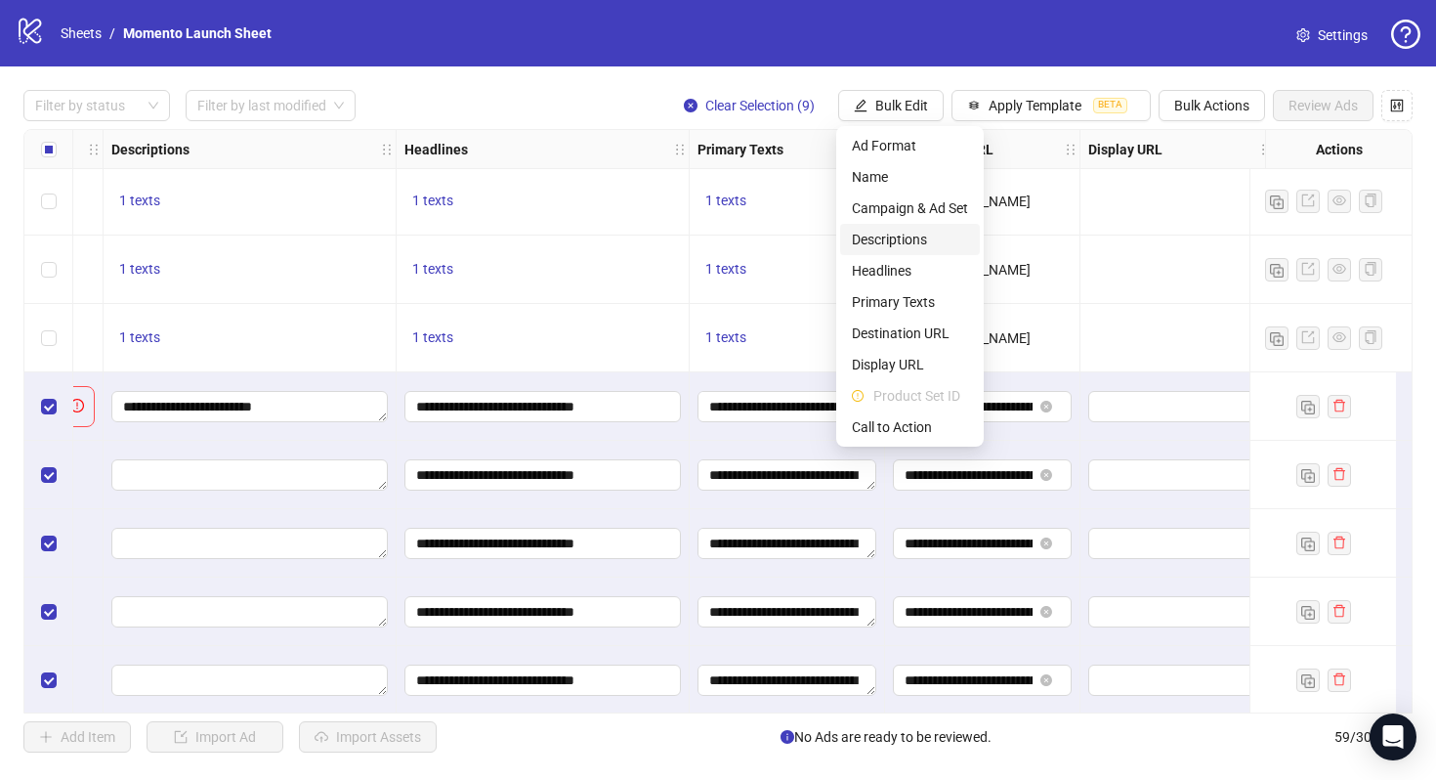
click at [910, 248] on span "Descriptions" at bounding box center [910, 239] width 116 height 21
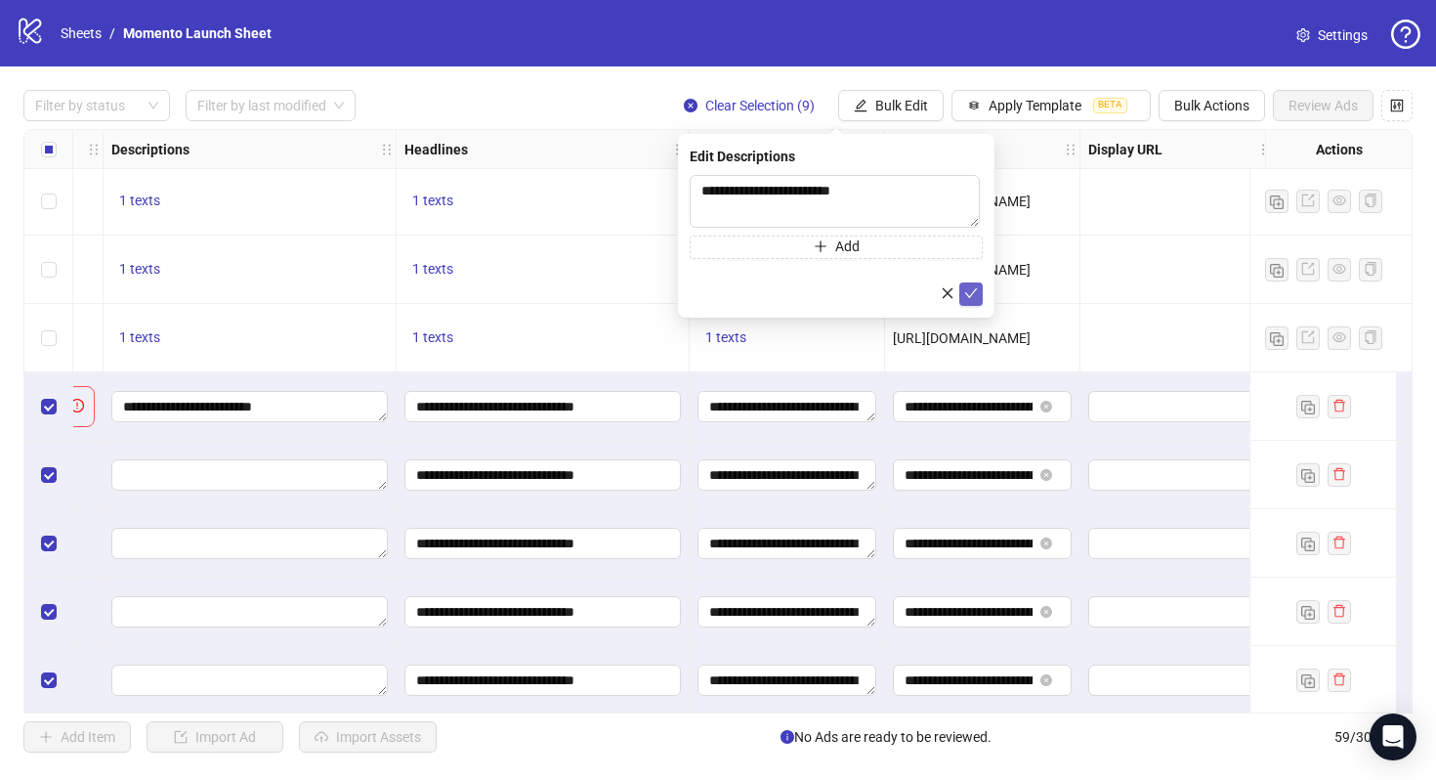
click at [972, 295] on icon "check" at bounding box center [971, 293] width 14 height 14
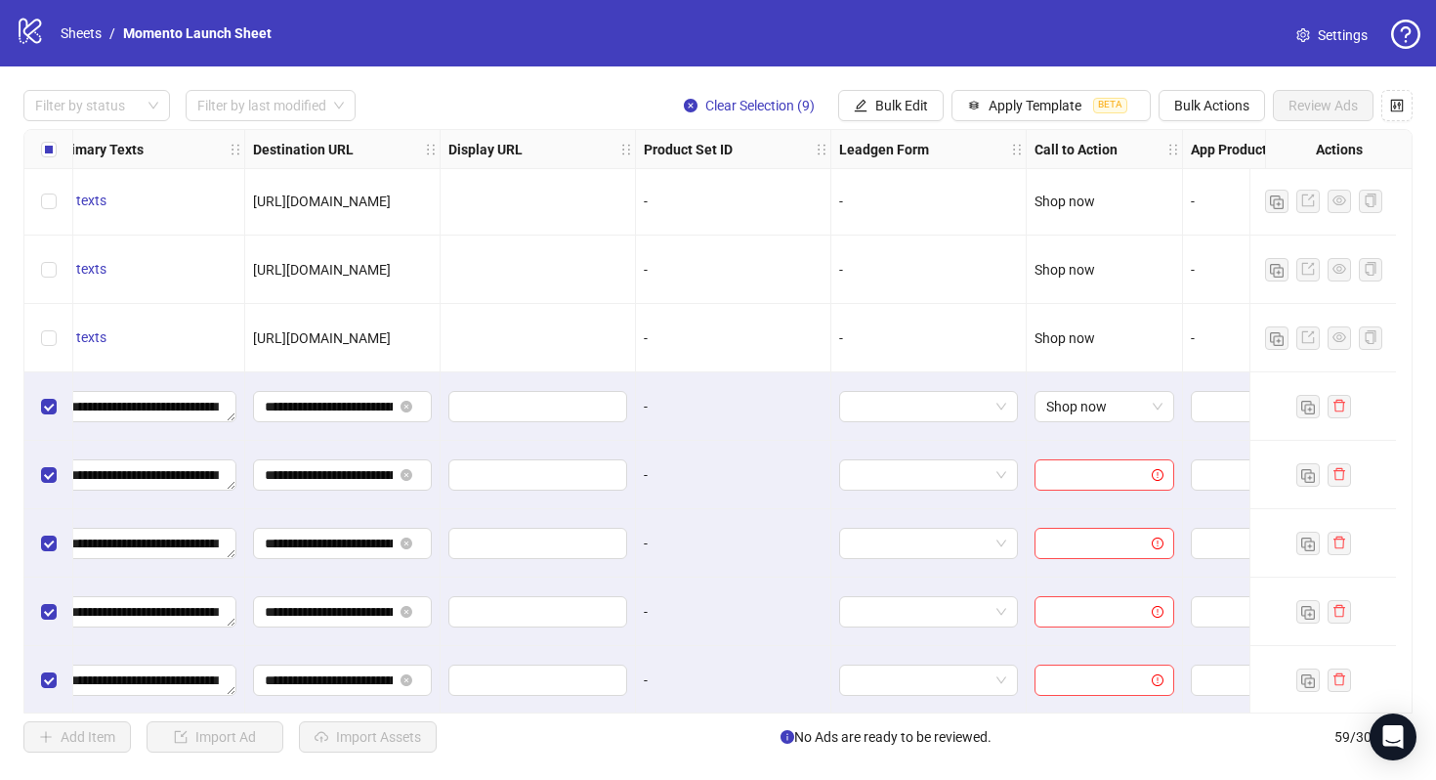
scroll to position [3217, 1823]
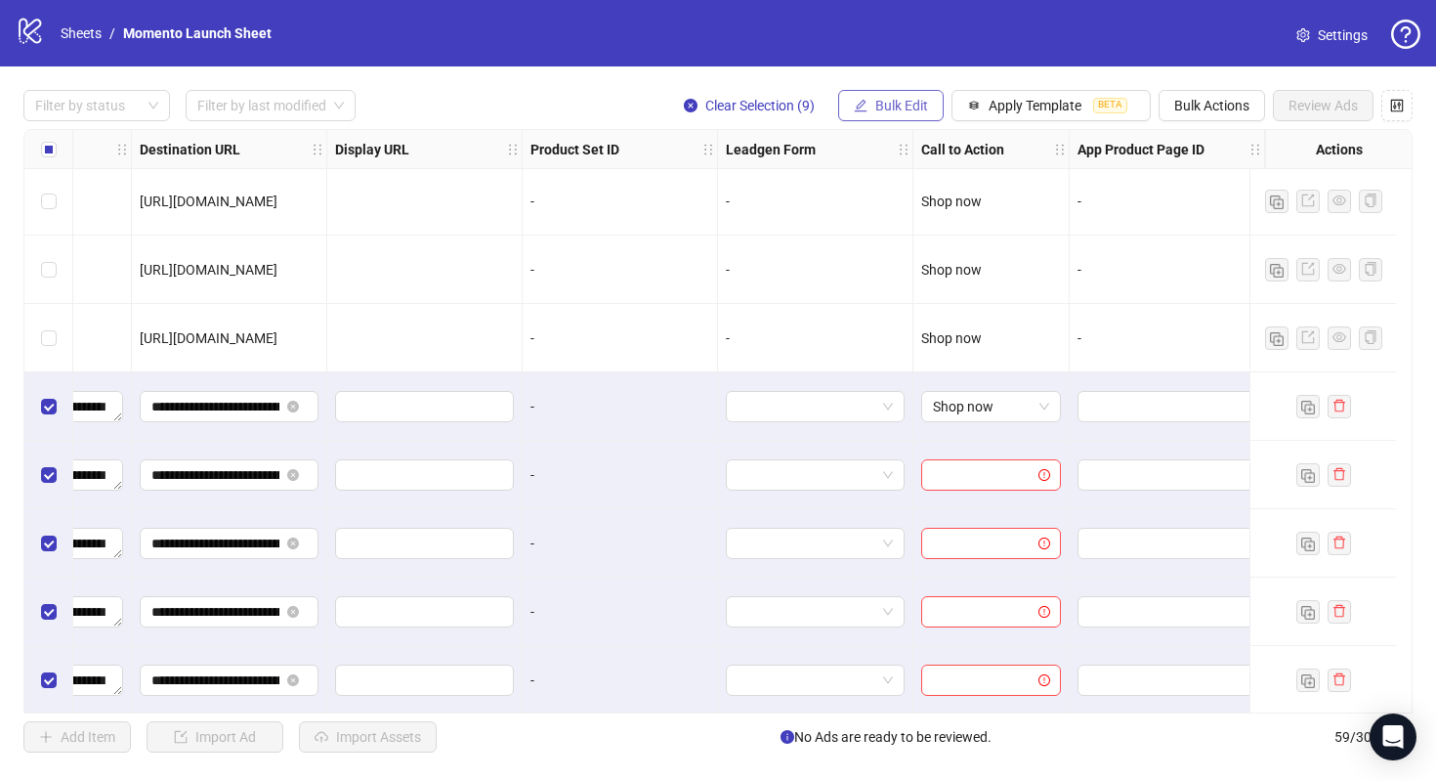
click at [903, 115] on button "Bulk Edit" at bounding box center [891, 105] width 106 height 31
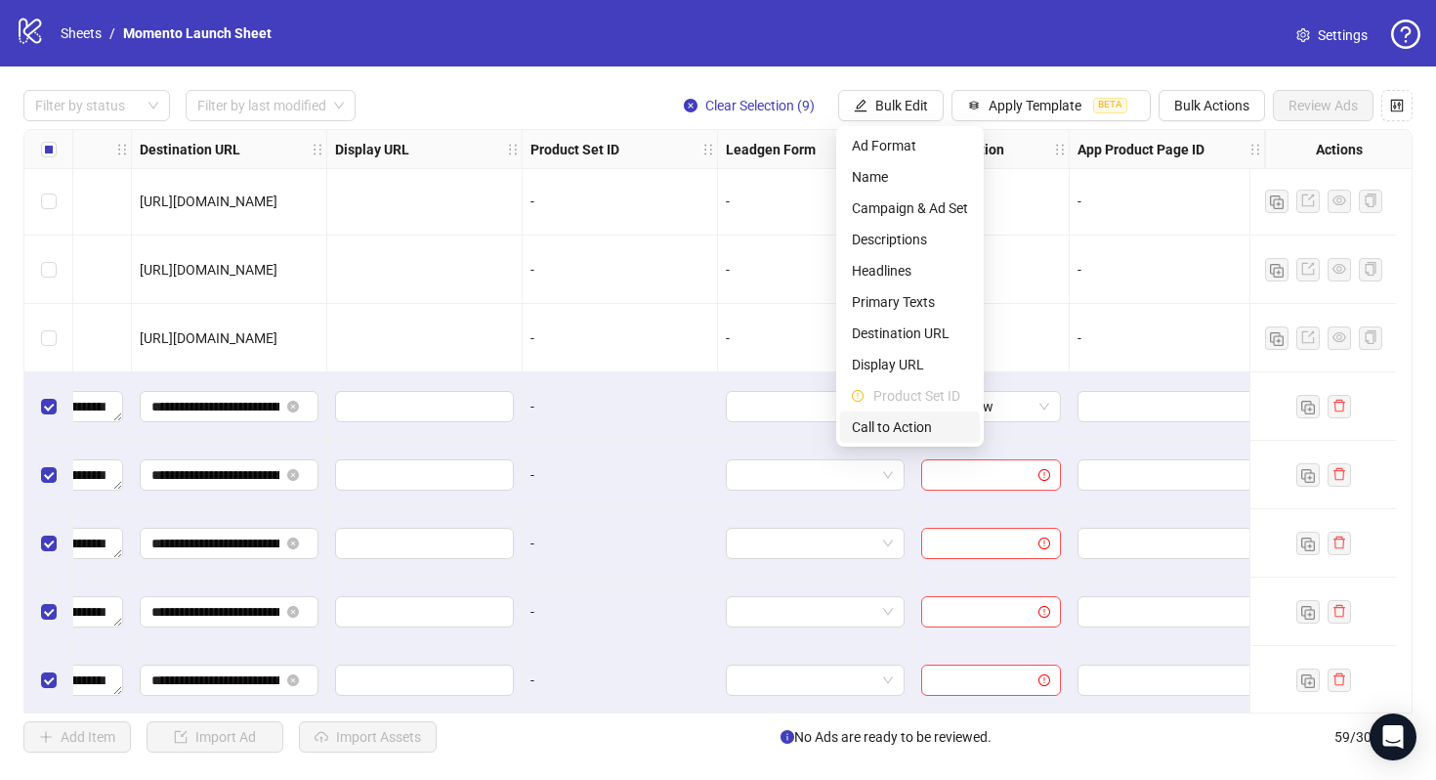
click at [899, 431] on span "Call to Action" at bounding box center [910, 426] width 116 height 21
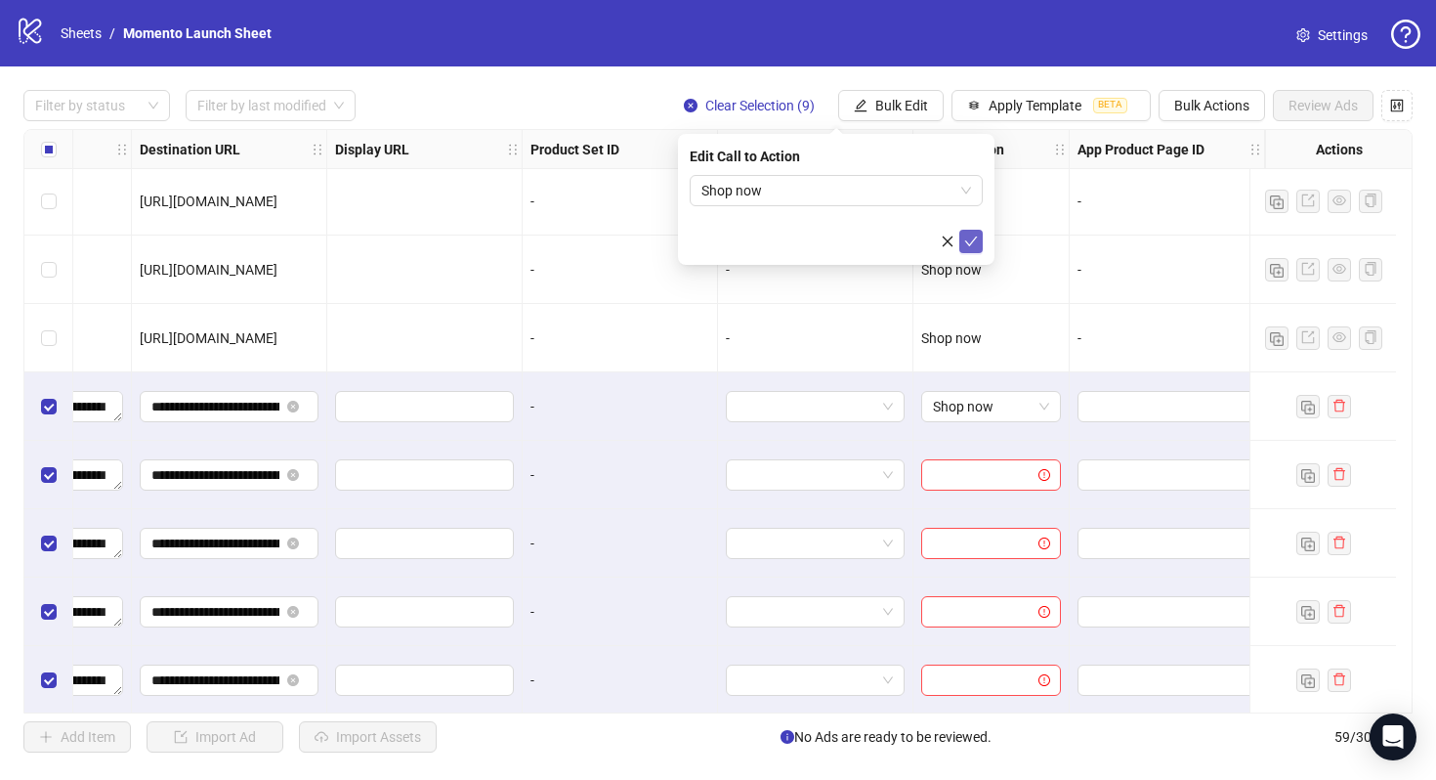
click at [967, 247] on span "submit" at bounding box center [971, 242] width 14 height 16
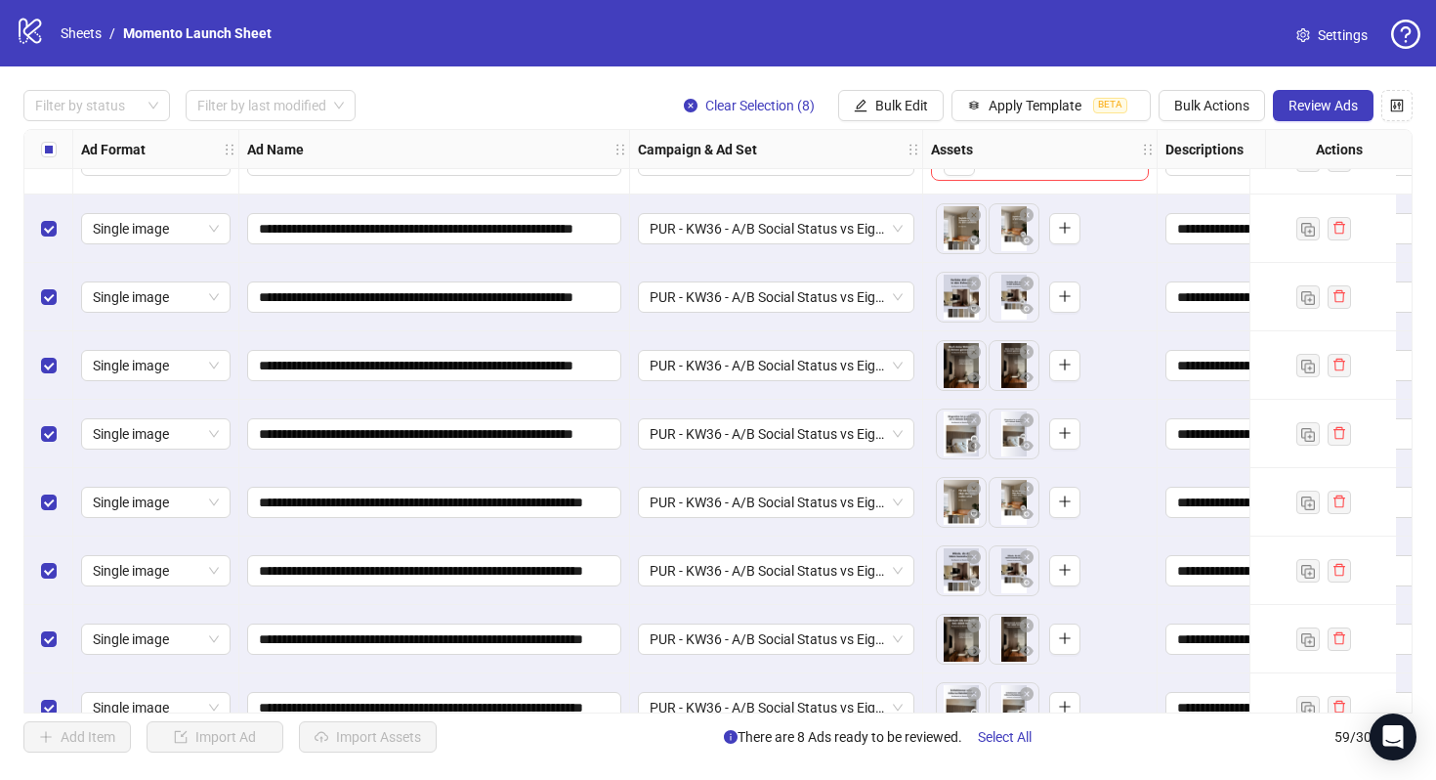
scroll to position [3461, 0]
